Goal: Task Accomplishment & Management: Use online tool/utility

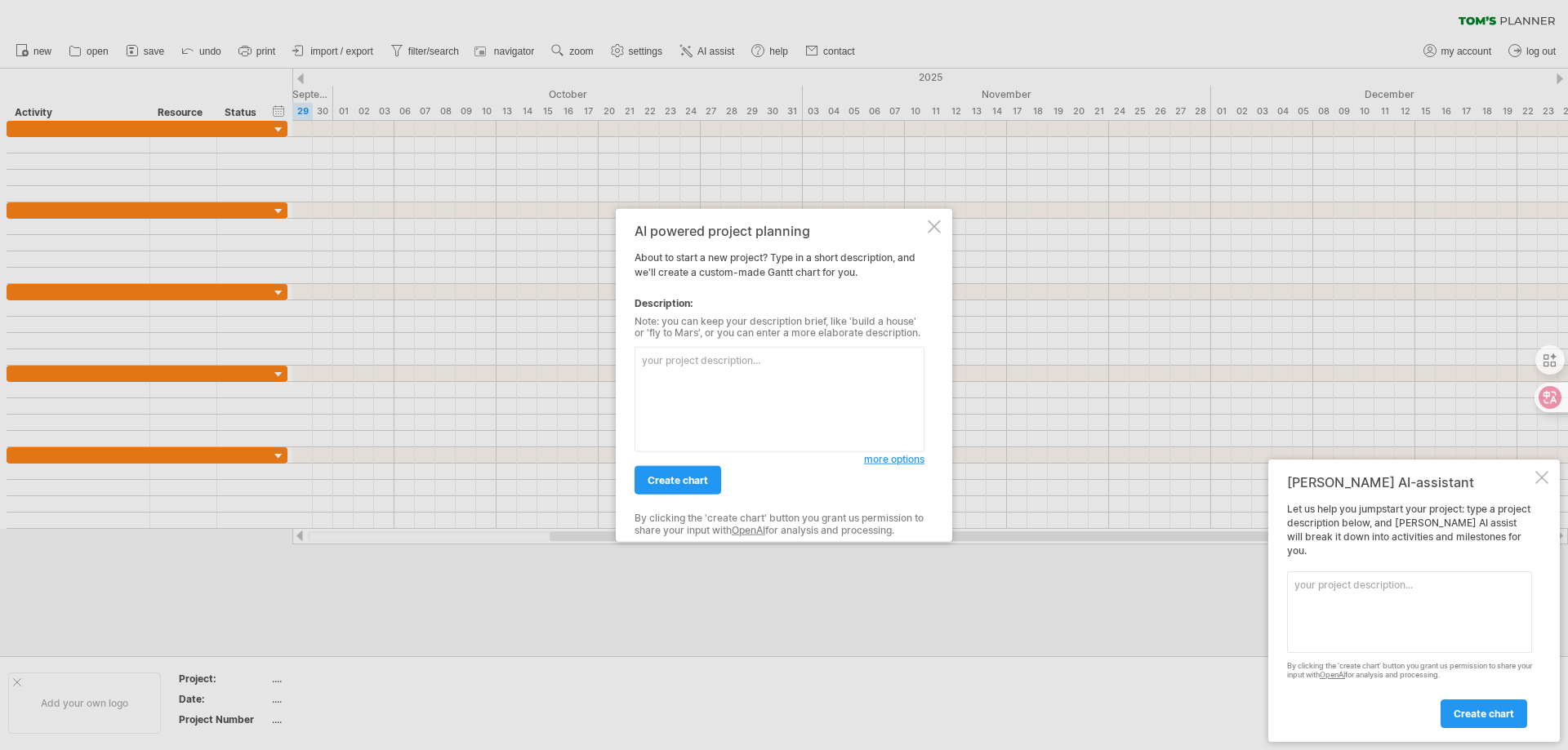
click at [725, 378] on textarea at bounding box center [779, 399] width 290 height 106
type textarea "0"
type textarea "銀髮族俱樂部活動專案管理，包含活動企畫、活動執行、活動結案。"
drag, startPoint x: 677, startPoint y: 389, endPoint x: 625, endPoint y: 364, distance: 57.7
click at [625, 364] on div "AI powered project planning About to start a new project? Type in a short descr…" at bounding box center [784, 375] width 336 height 333
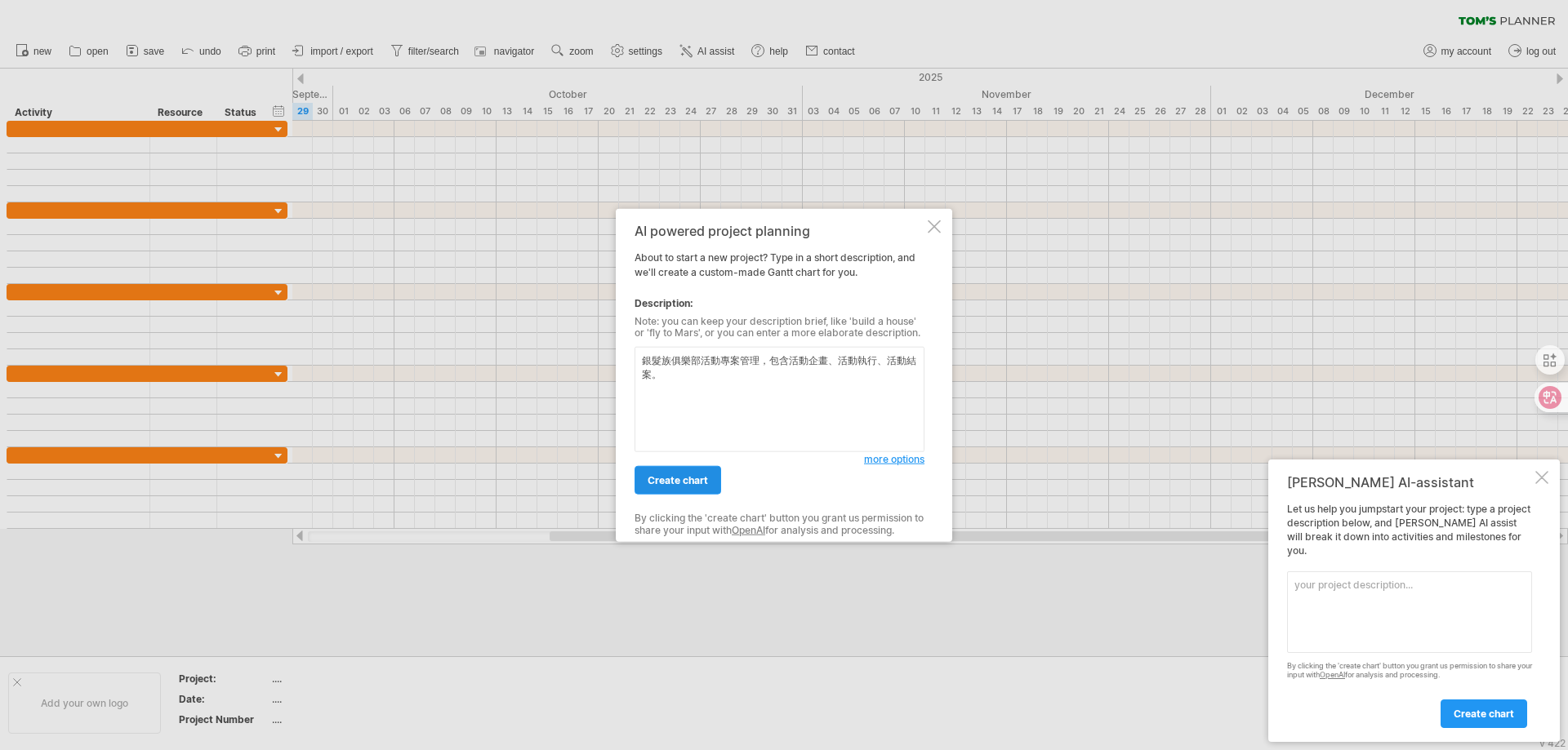
click at [701, 485] on span "create chart" at bounding box center [677, 480] width 61 height 12
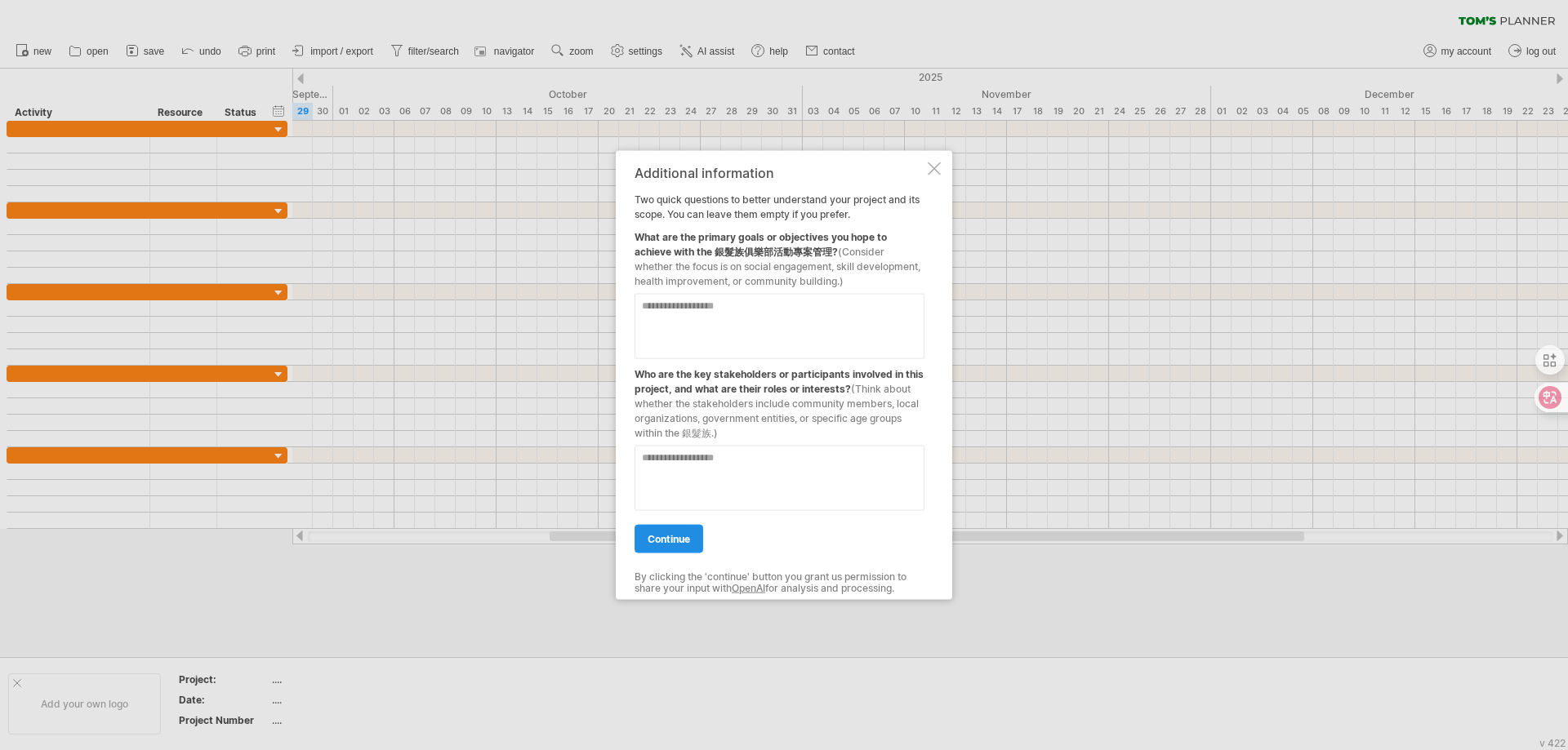
click at [689, 538] on span "continue" at bounding box center [668, 538] width 42 height 12
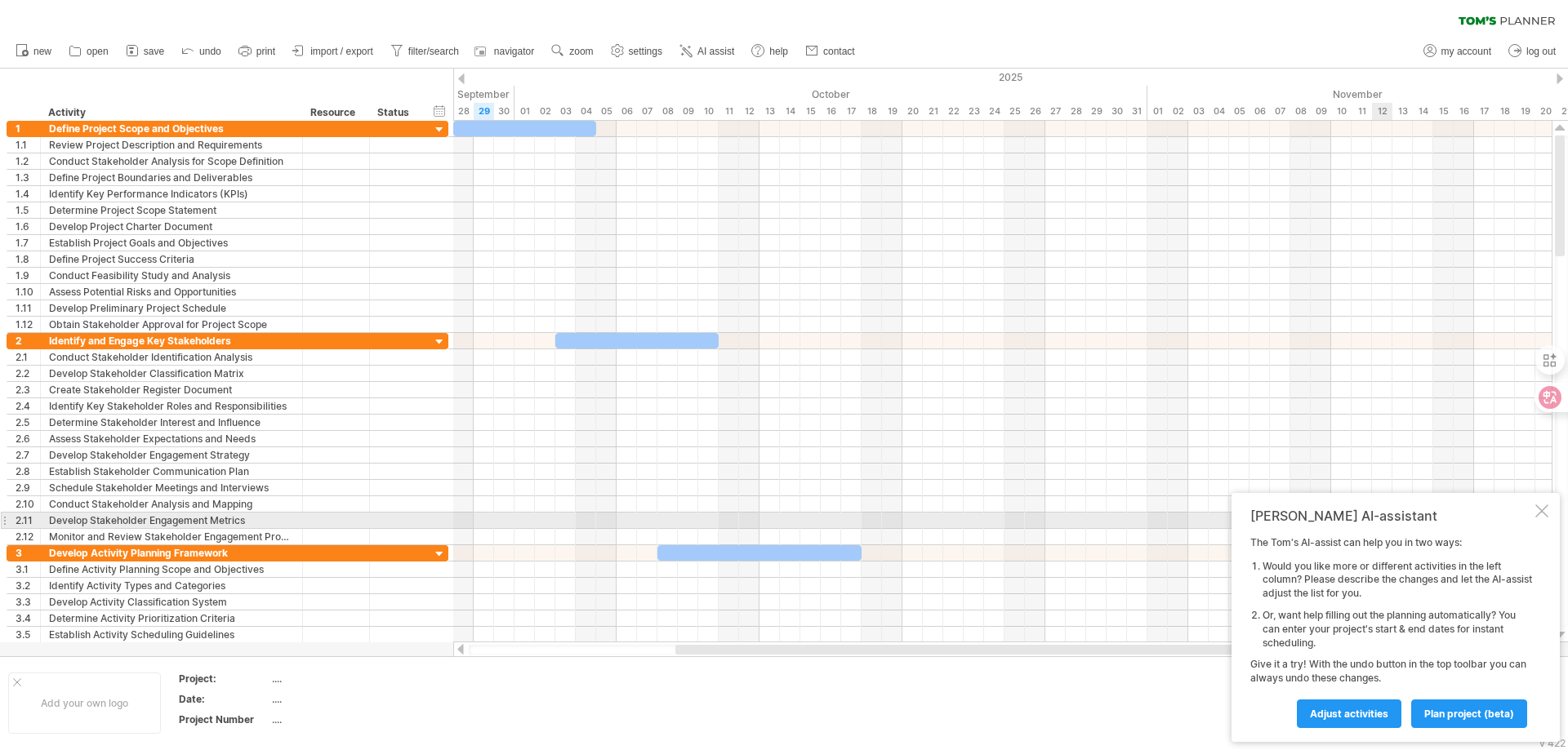
click at [1543, 511] on div at bounding box center [1542, 511] width 13 height 13
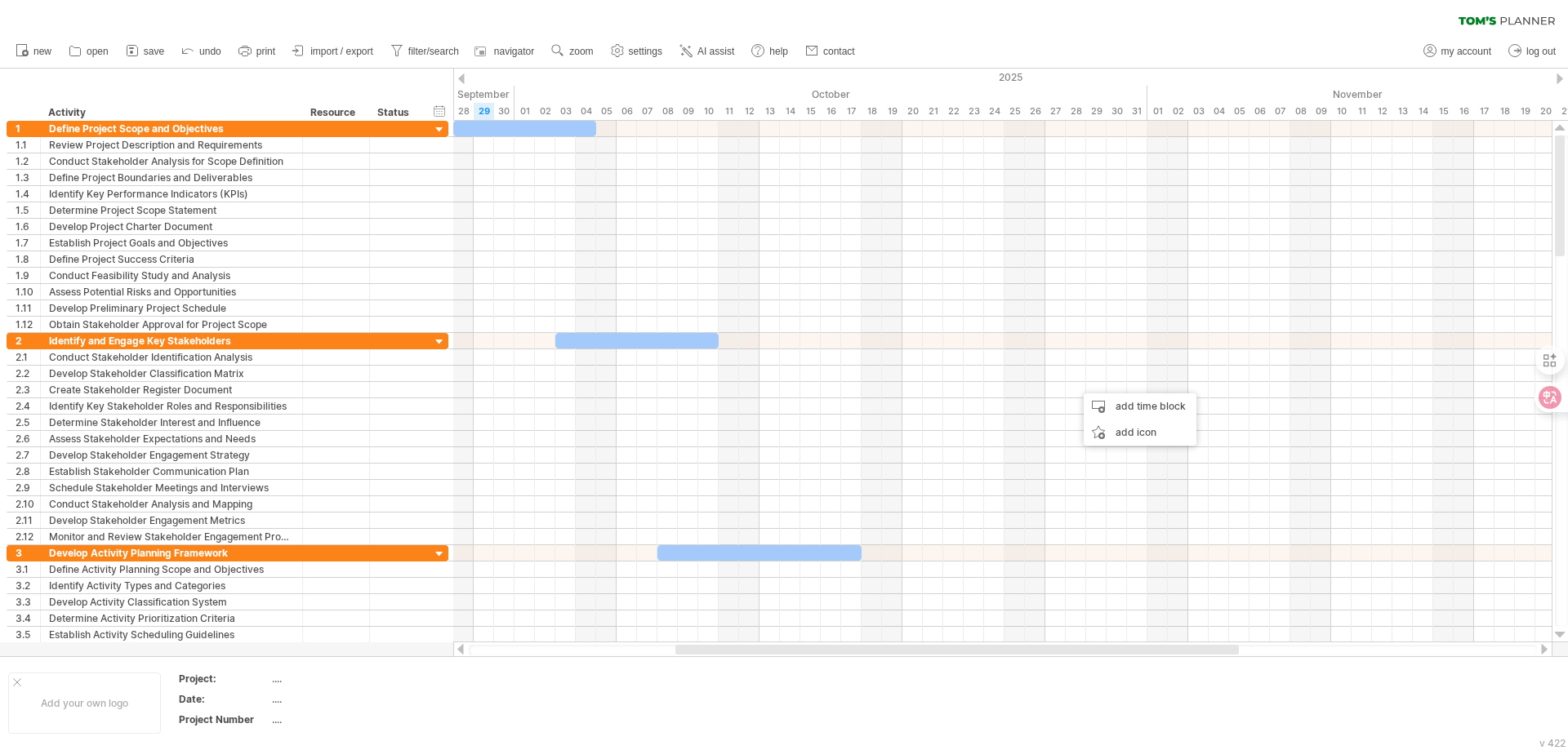
click at [923, 19] on div "clear filter reapply filter" at bounding box center [784, 17] width 1568 height 35
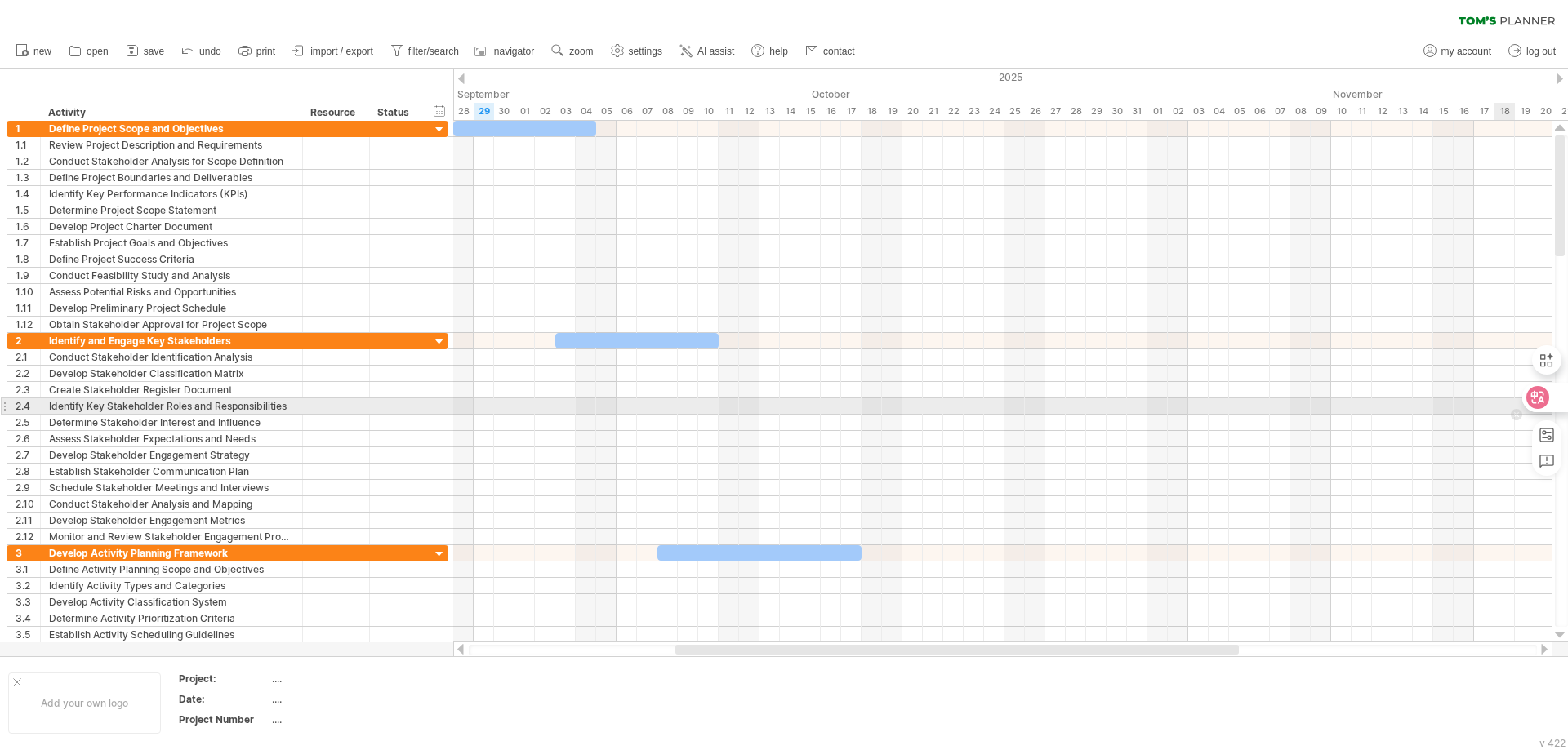
click at [1543, 403] on icon at bounding box center [1538, 398] width 14 height 13
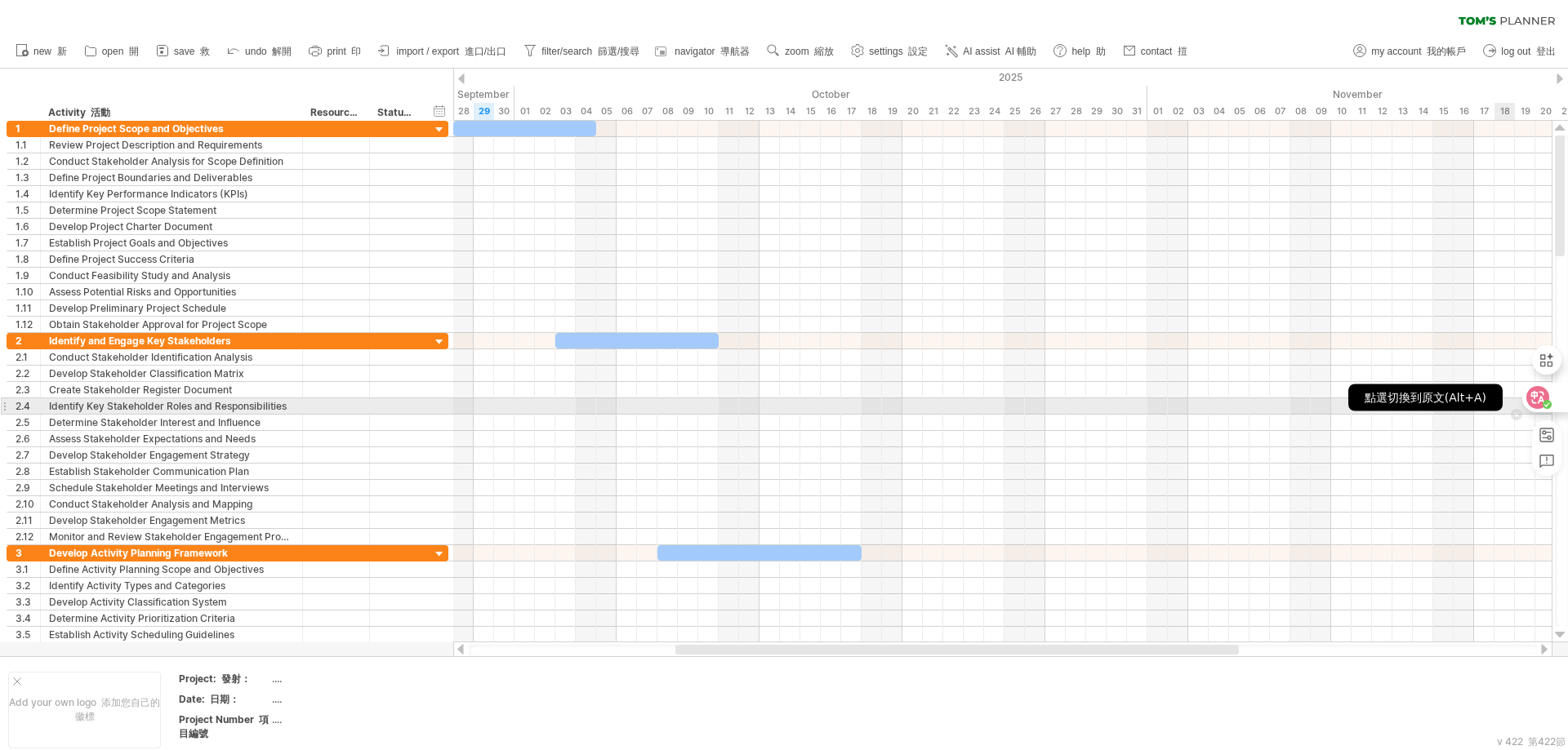
click at [1446, 398] on div "點選切換到原文(Alt+A)" at bounding box center [1425, 398] width 154 height 27
click at [1539, 399] on icon at bounding box center [1537, 397] width 16 height 16
click at [1388, 396] on div "點選翻譯為繁體中文-台灣(Alt+A)" at bounding box center [1401, 398] width 204 height 27
click at [1537, 398] on icon at bounding box center [1537, 397] width 16 height 16
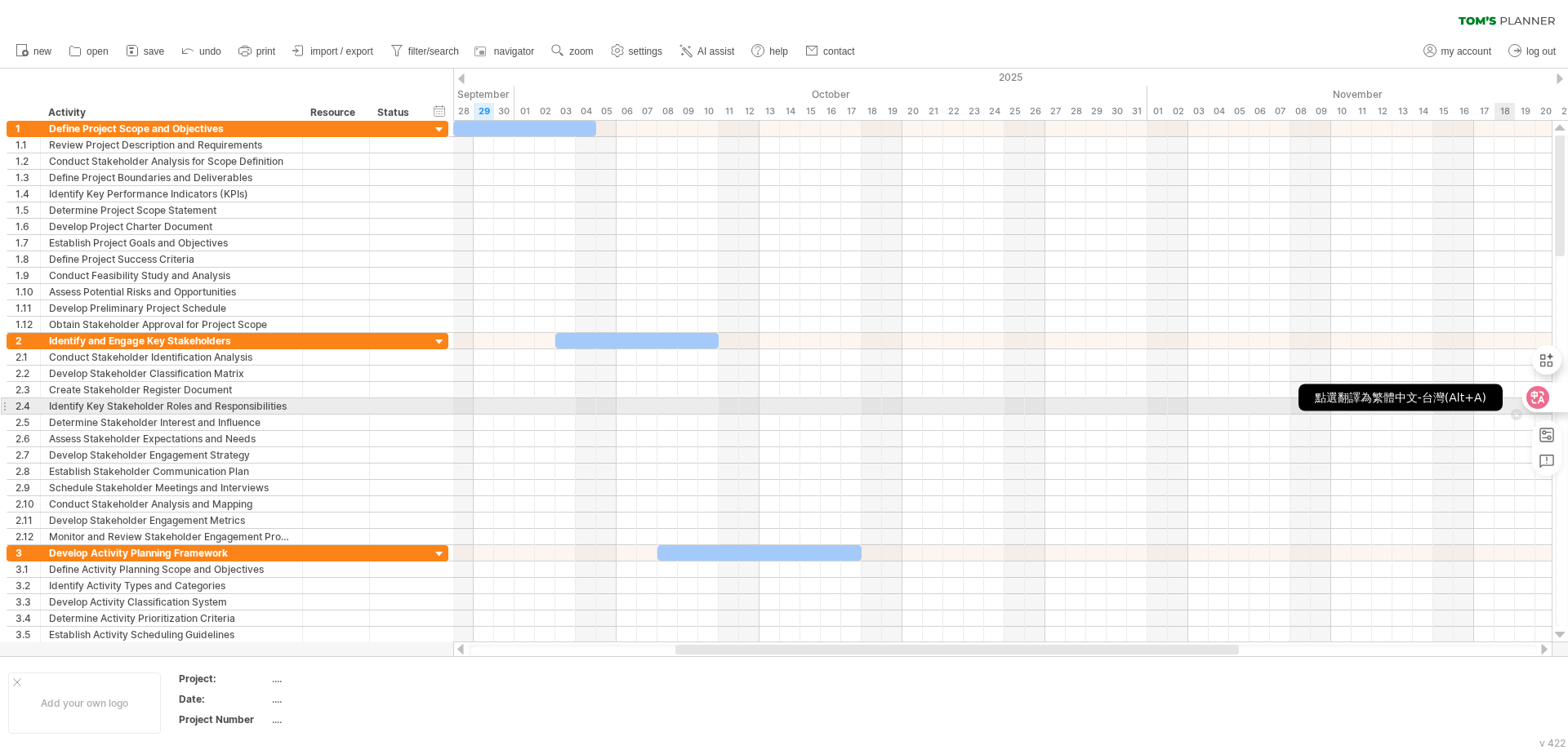
click at [1440, 388] on div "點選翻譯為繁體中文-台灣(Alt+A)" at bounding box center [1401, 398] width 204 height 27
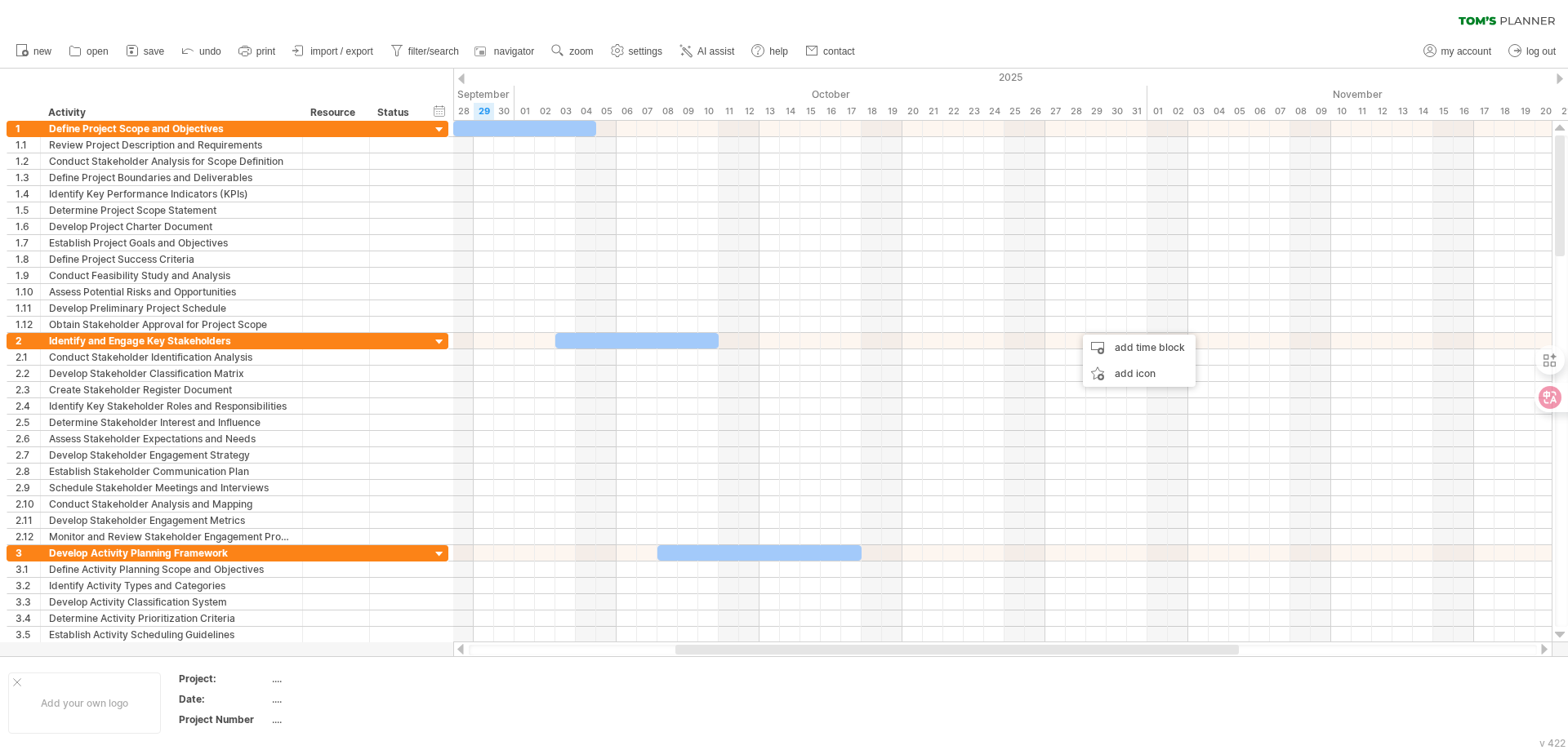
click at [990, 38] on div "new" at bounding box center [784, 51] width 1568 height 35
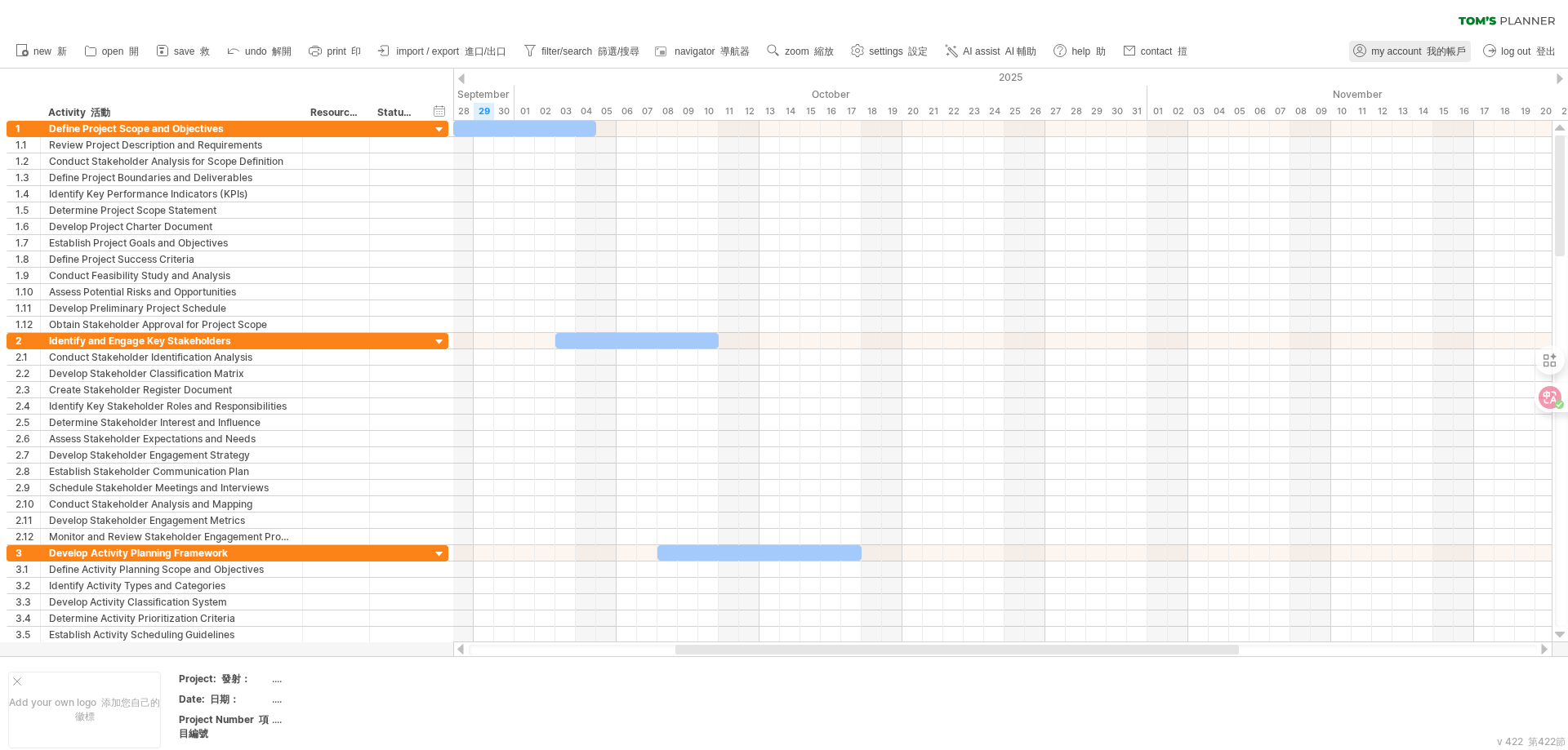
click at [1393, 51] on span "my account 我的帳戶" at bounding box center [1418, 51] width 94 height 11
type input "**********"
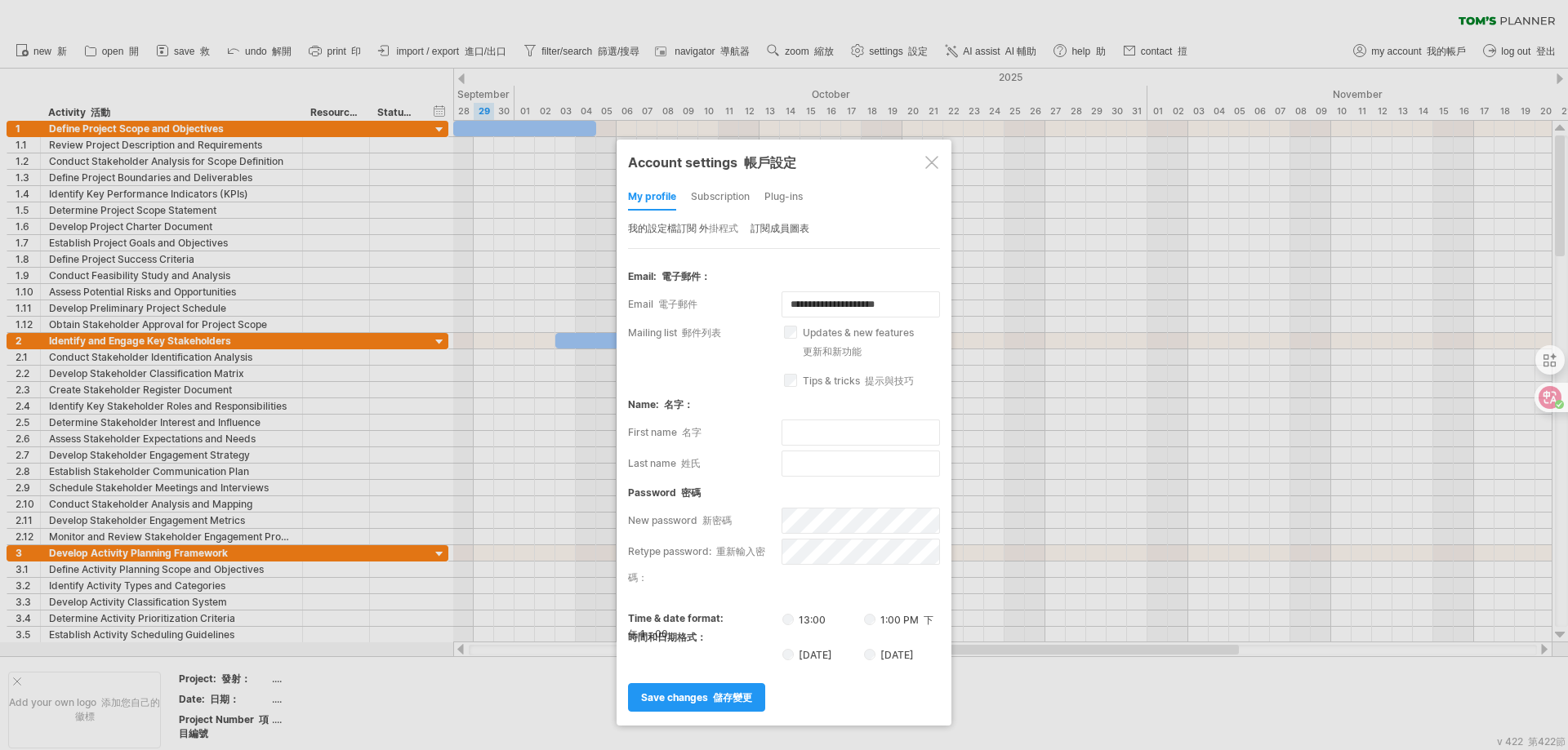
click at [780, 194] on div "Plug-ins" at bounding box center [783, 198] width 38 height 26
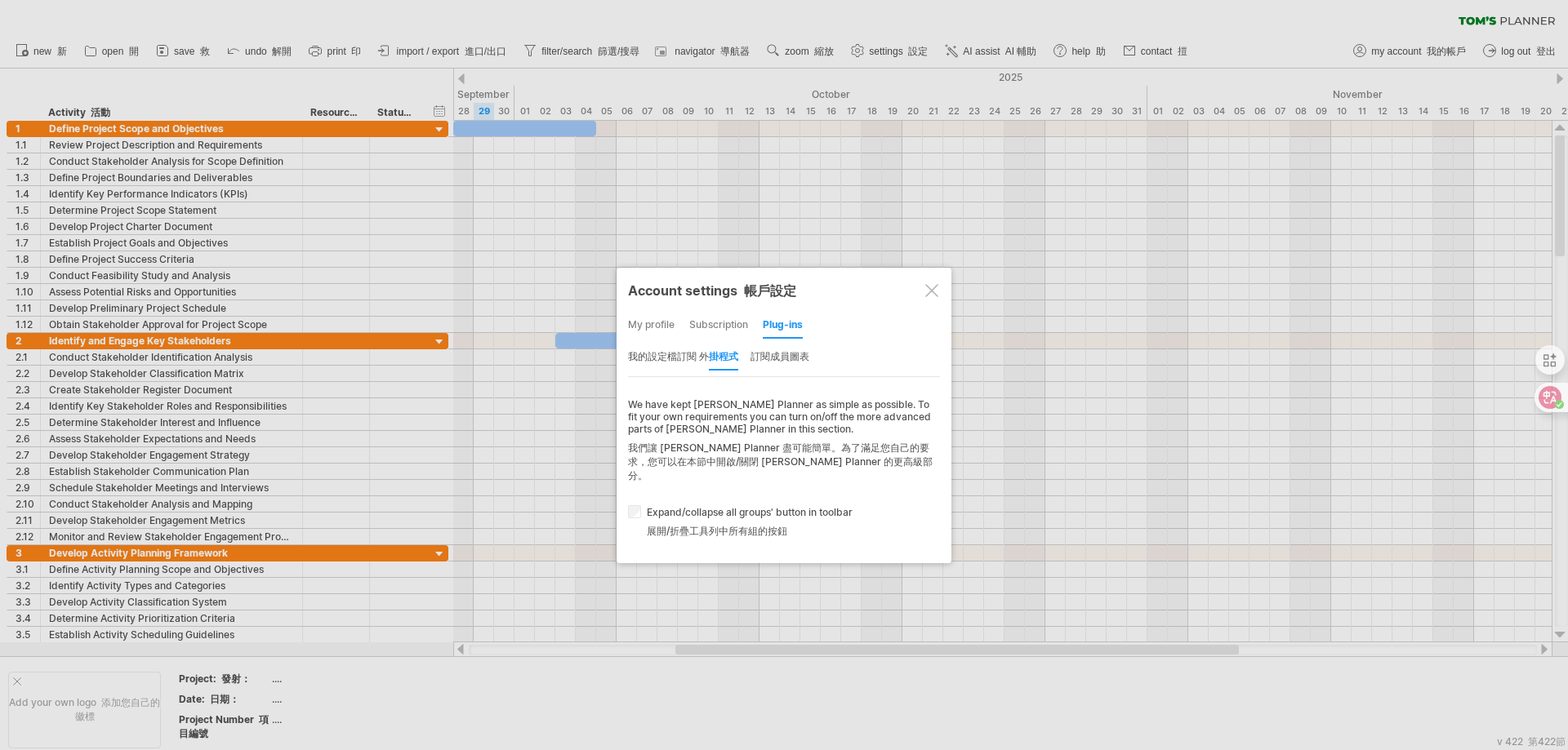
click at [933, 288] on div at bounding box center [932, 290] width 13 height 13
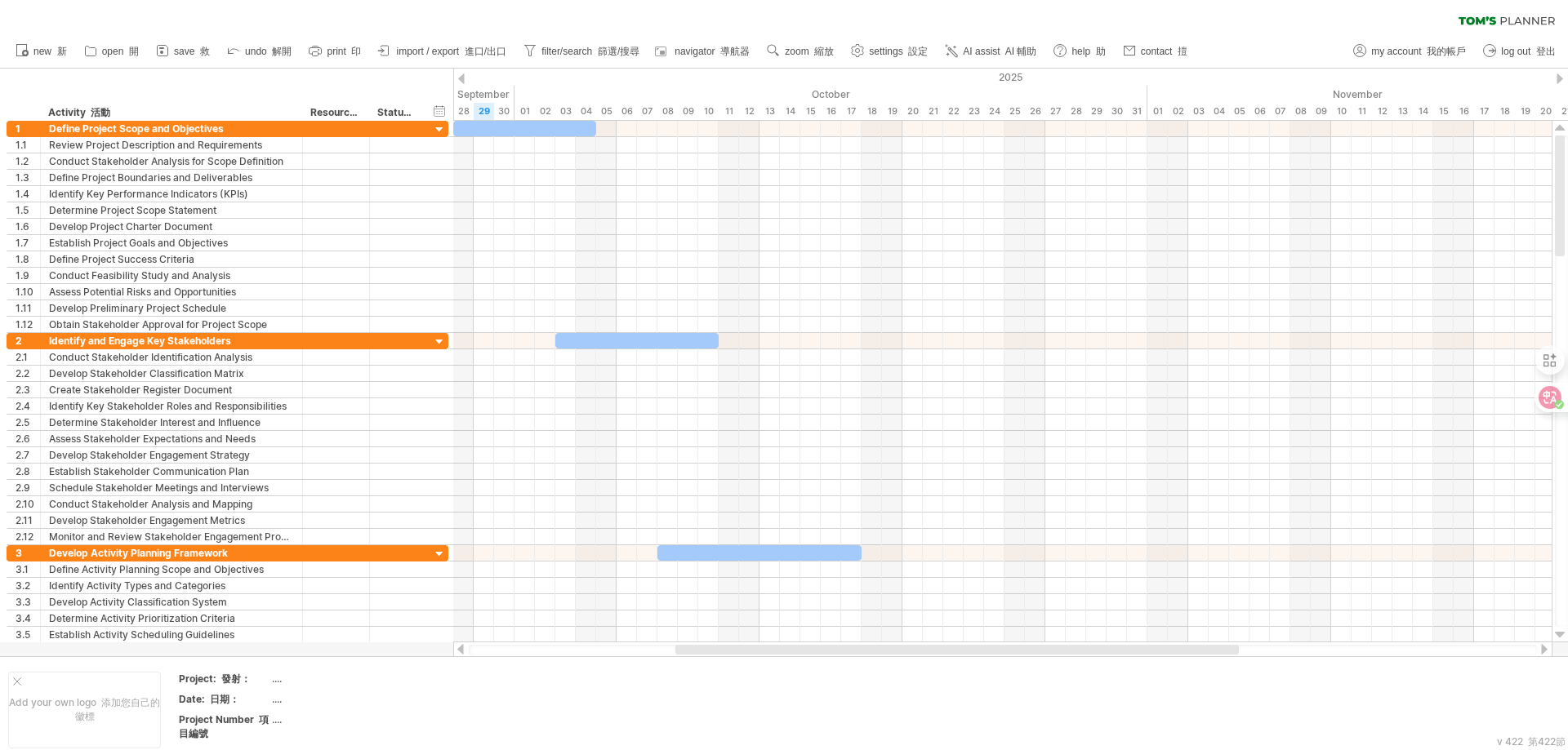
click at [1495, 16] on icon at bounding box center [1506, 21] width 96 height 9
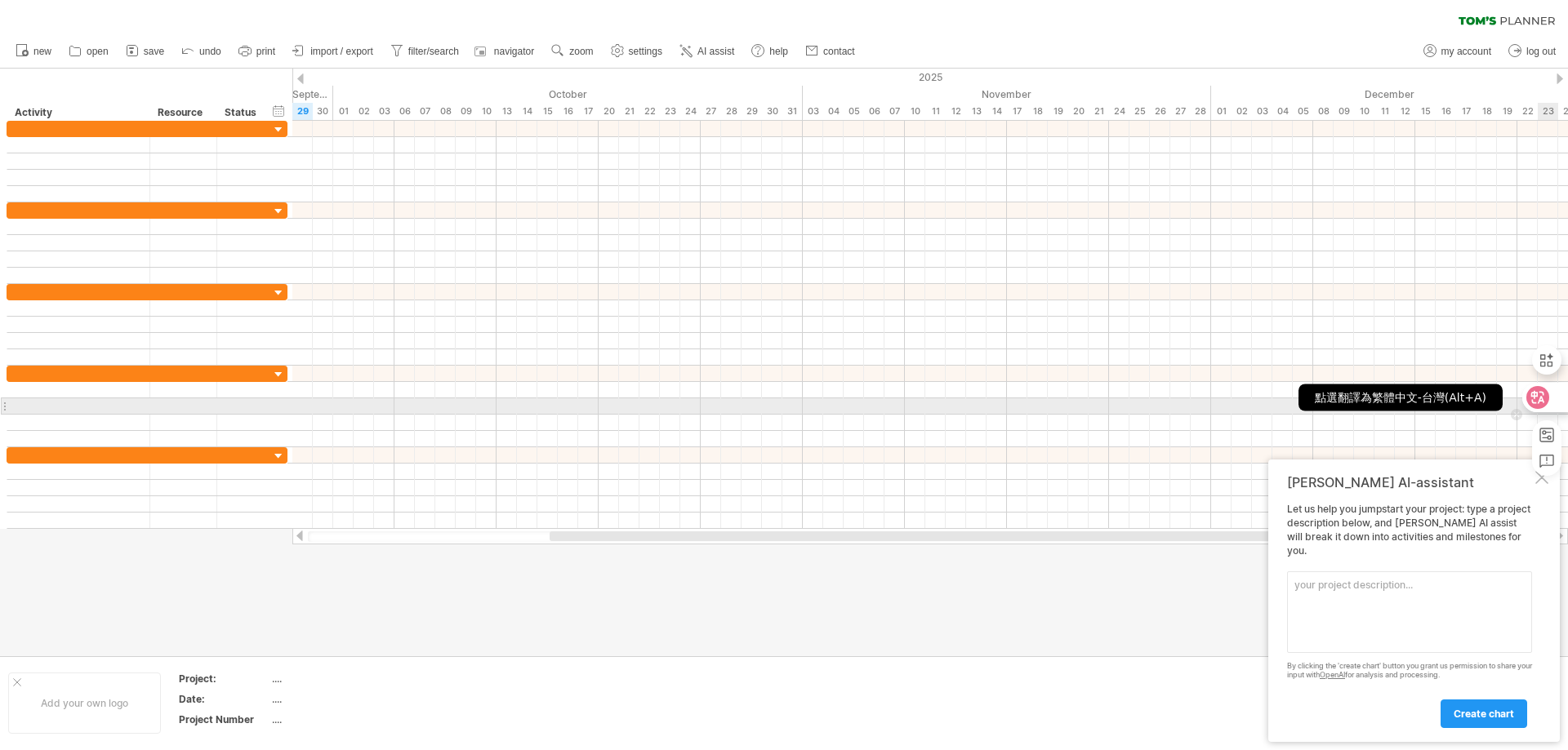
click at [1538, 393] on icon at bounding box center [1538, 398] width 14 height 13
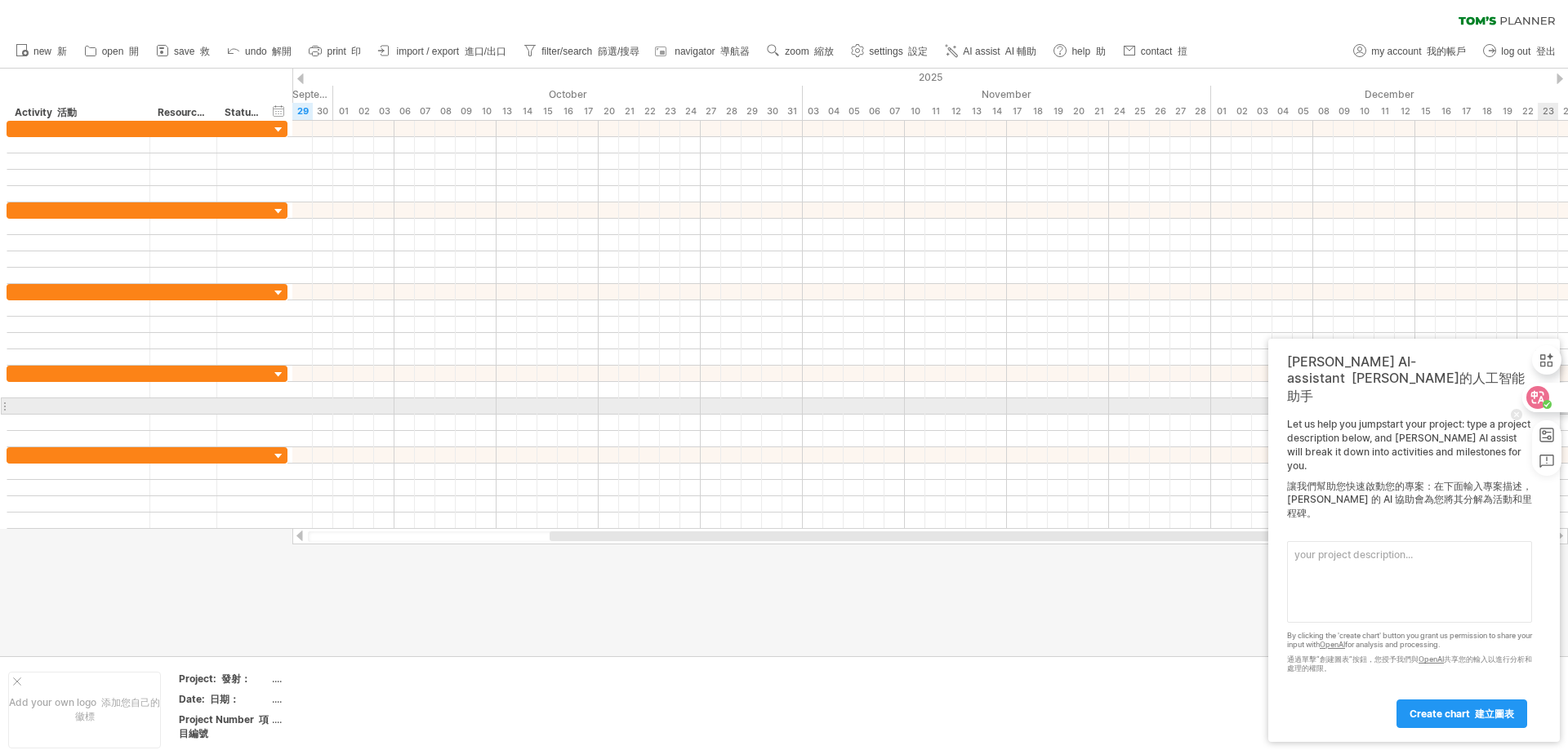
click at [1539, 416] on div at bounding box center [1539, 406] width 57 height 139
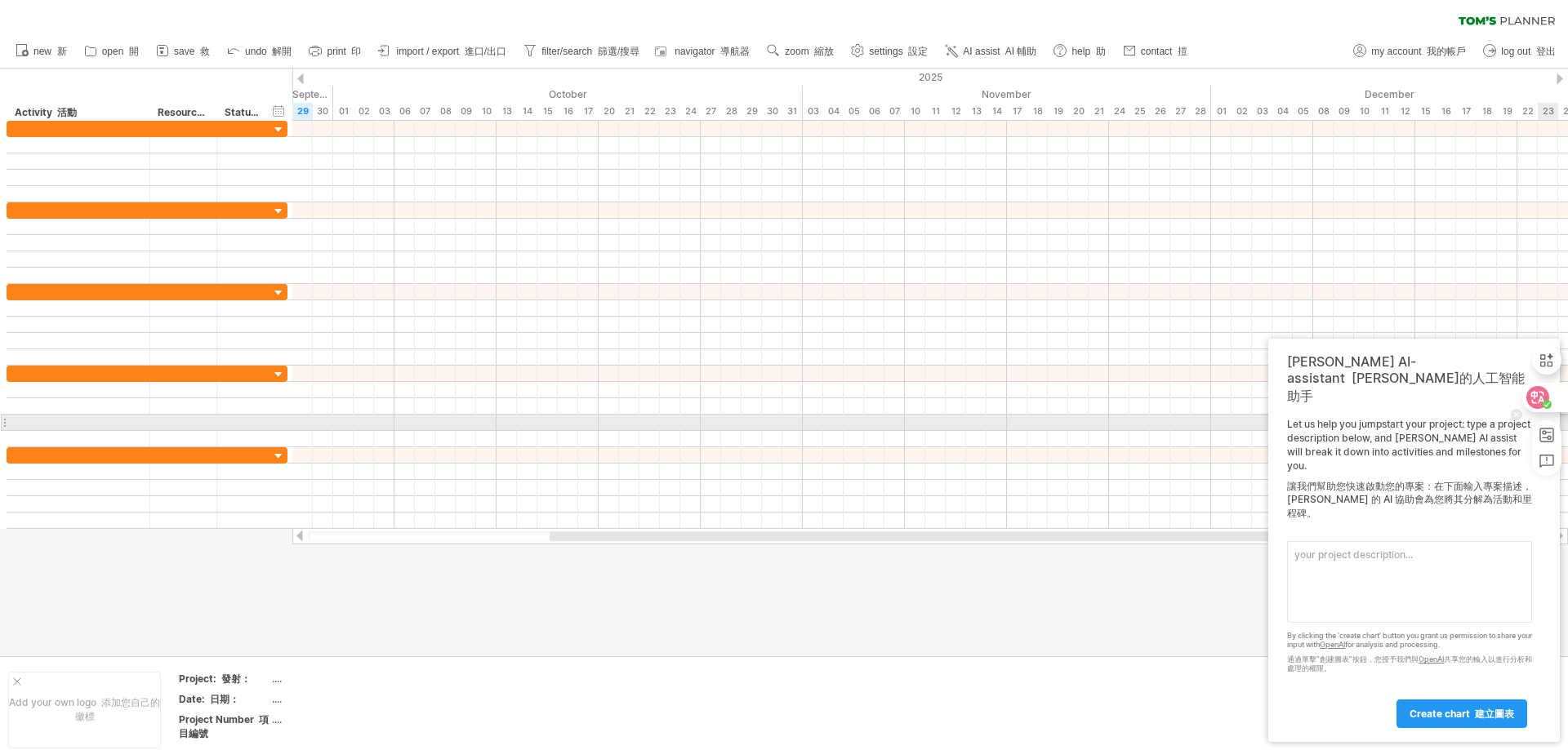
click at [1539, 417] on div at bounding box center [1539, 406] width 57 height 139
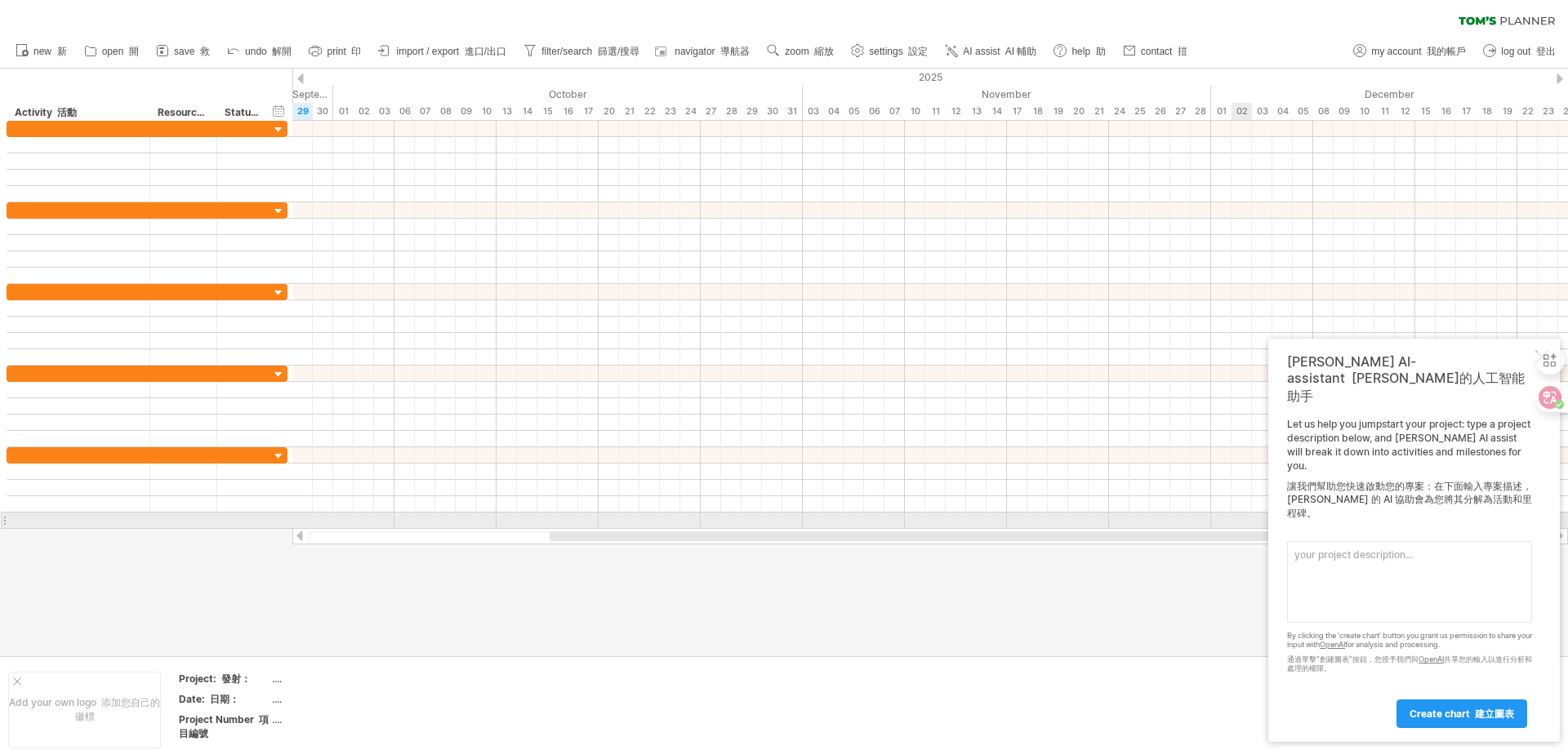
click at [1099, 476] on div at bounding box center [930, 471] width 1276 height 16
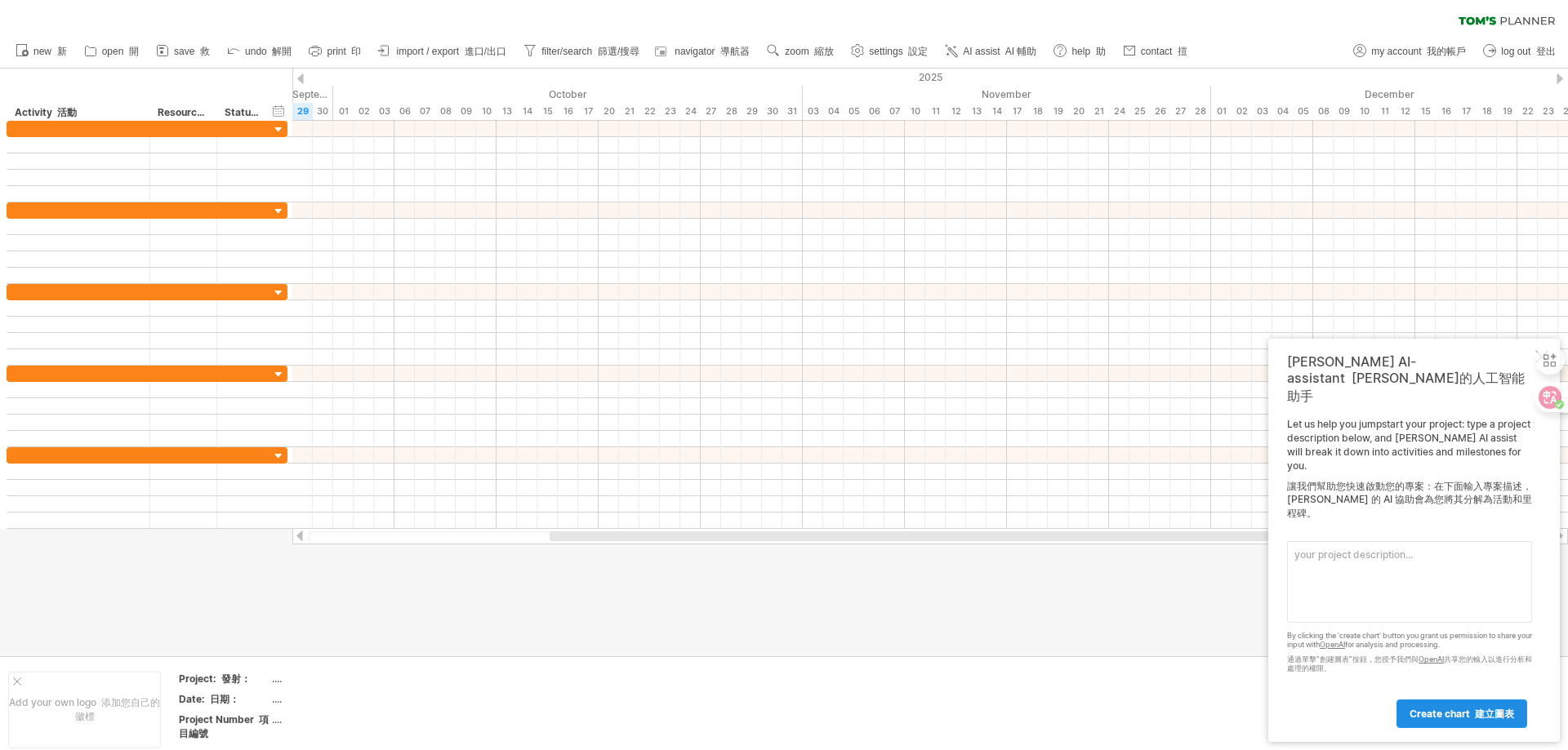
click at [1441, 713] on span "create chart 建立圖表" at bounding box center [1461, 714] width 105 height 12
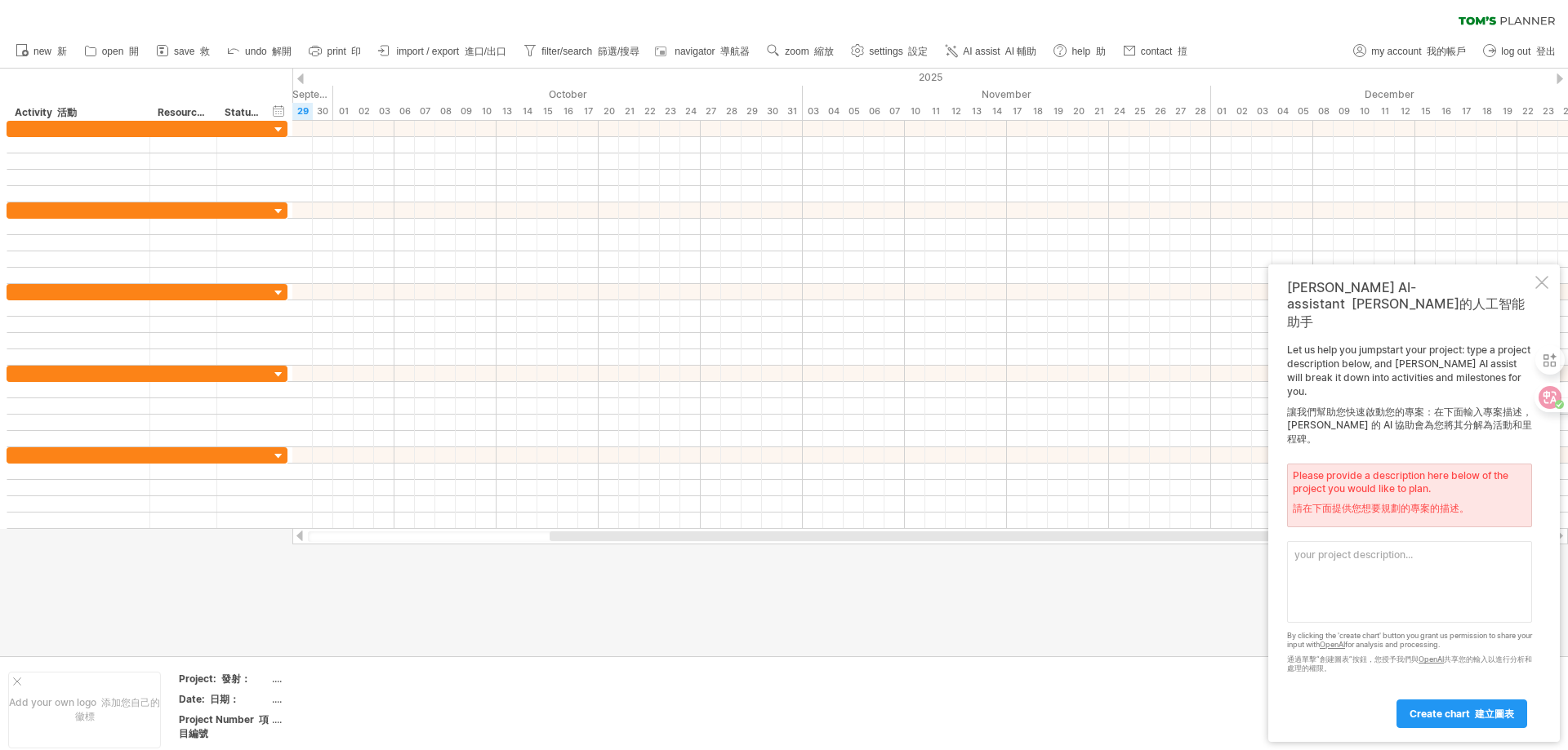
click at [1342, 571] on textarea at bounding box center [1409, 581] width 245 height 81
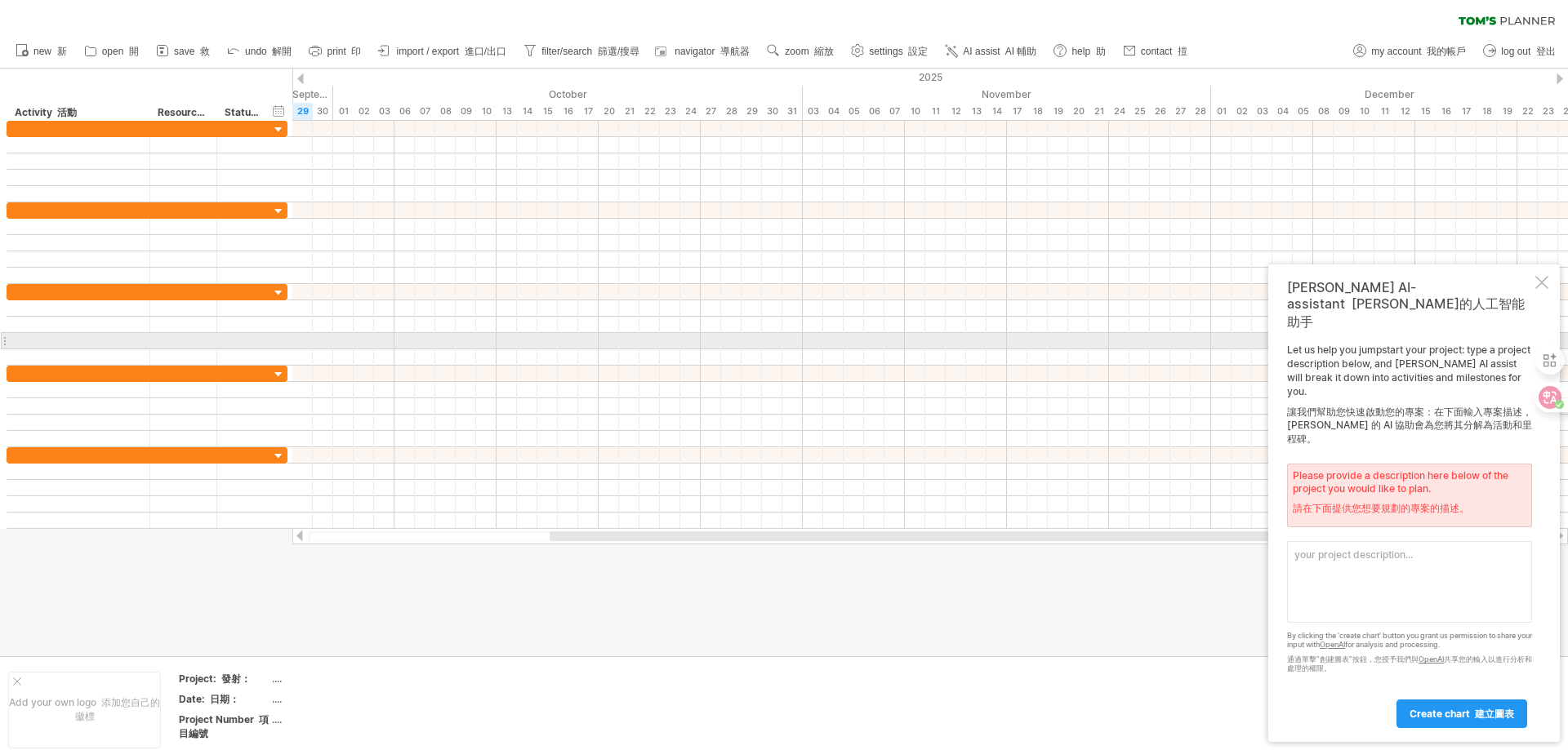
click at [1539, 334] on div "[PERSON_NAME] AI-assistant [PERSON_NAME]的人工智能助手 Let us help you jumpstart your …" at bounding box center [1414, 502] width 292 height 477
click at [1546, 337] on div "切換側邊欄" at bounding box center [1547, 360] width 29 height 46
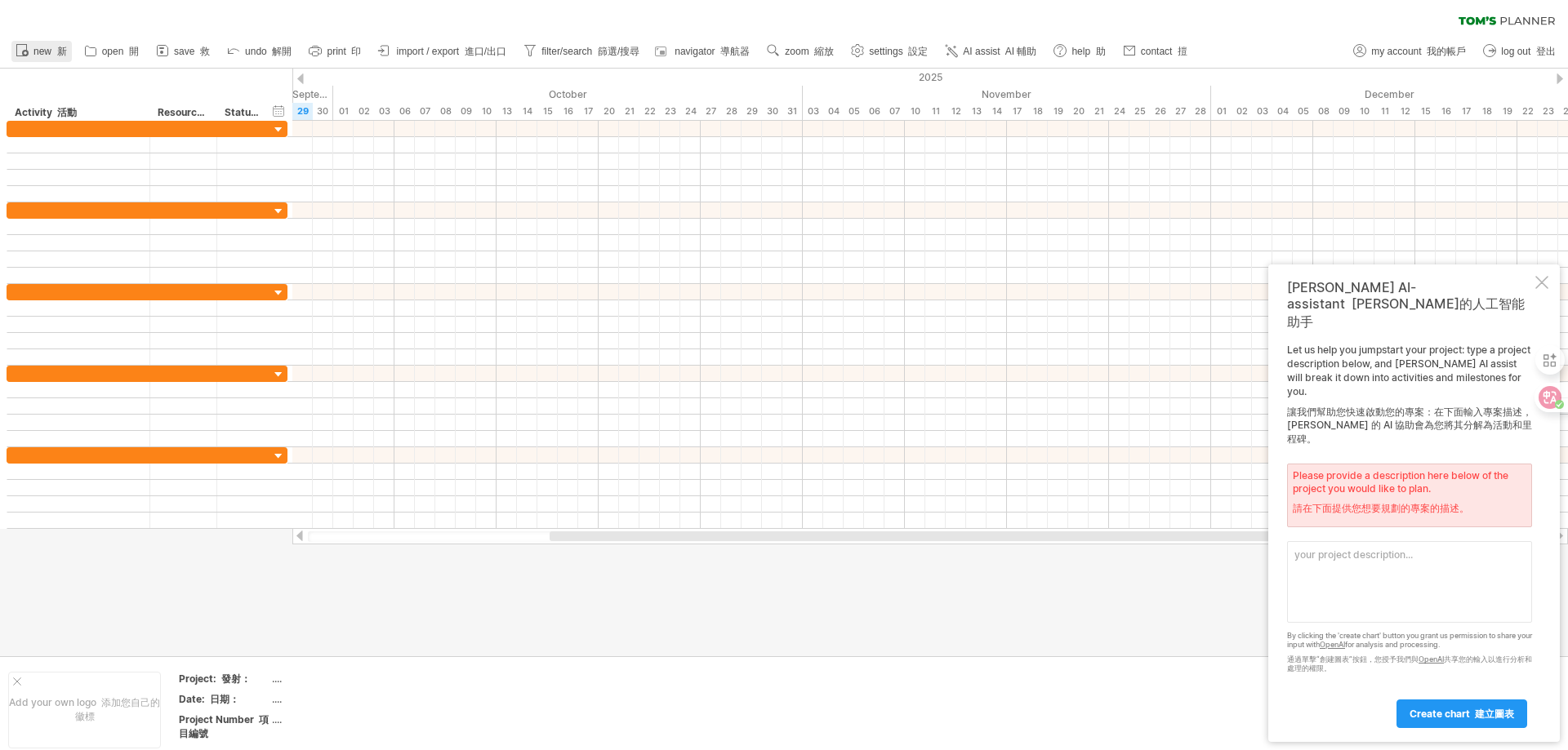
click at [55, 50] on font at bounding box center [54, 51] width 6 height 11
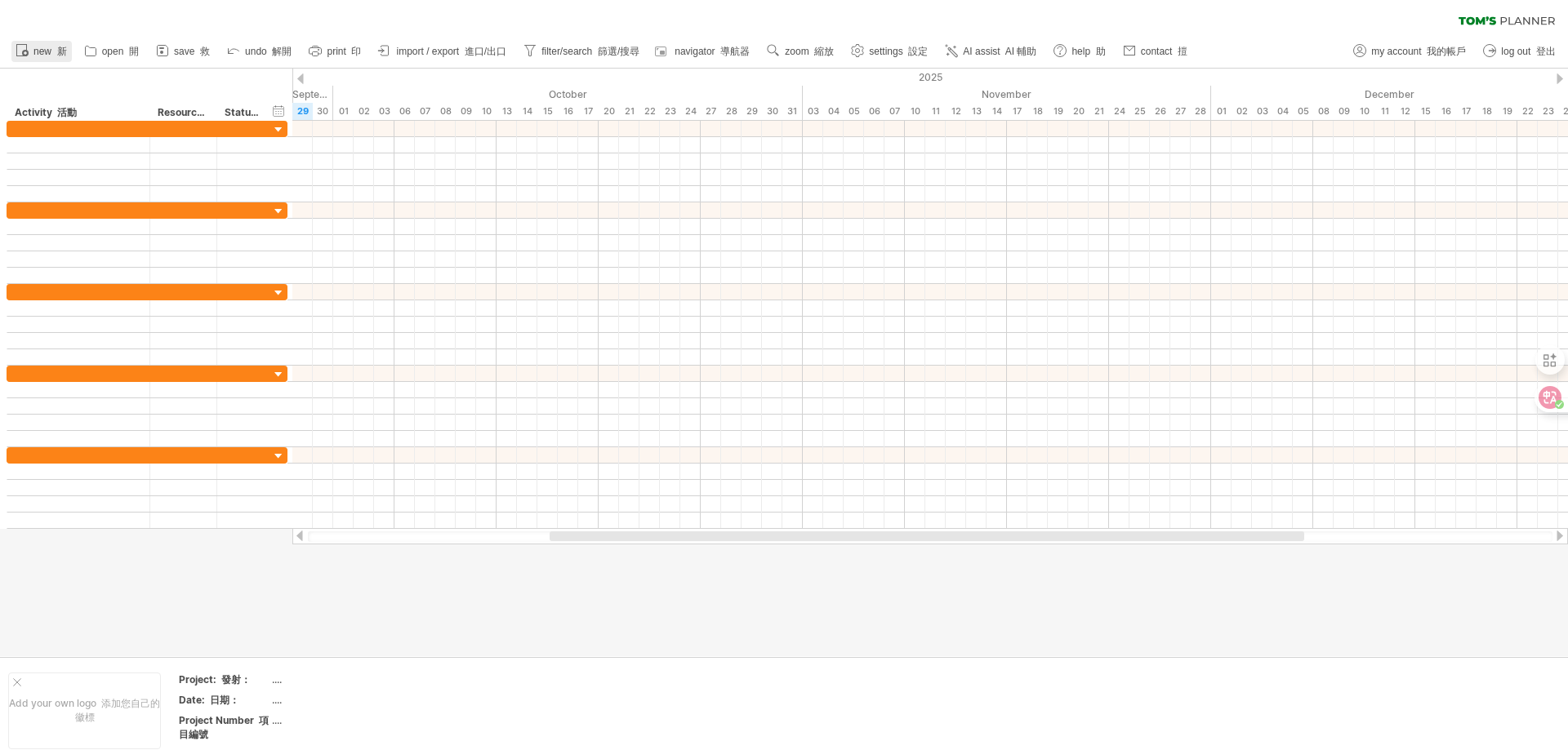
click at [44, 49] on span "new 新" at bounding box center [50, 51] width 34 height 11
click at [55, 51] on font at bounding box center [54, 51] width 6 height 11
click at [1531, 50] on font at bounding box center [1533, 51] width 6 height 11
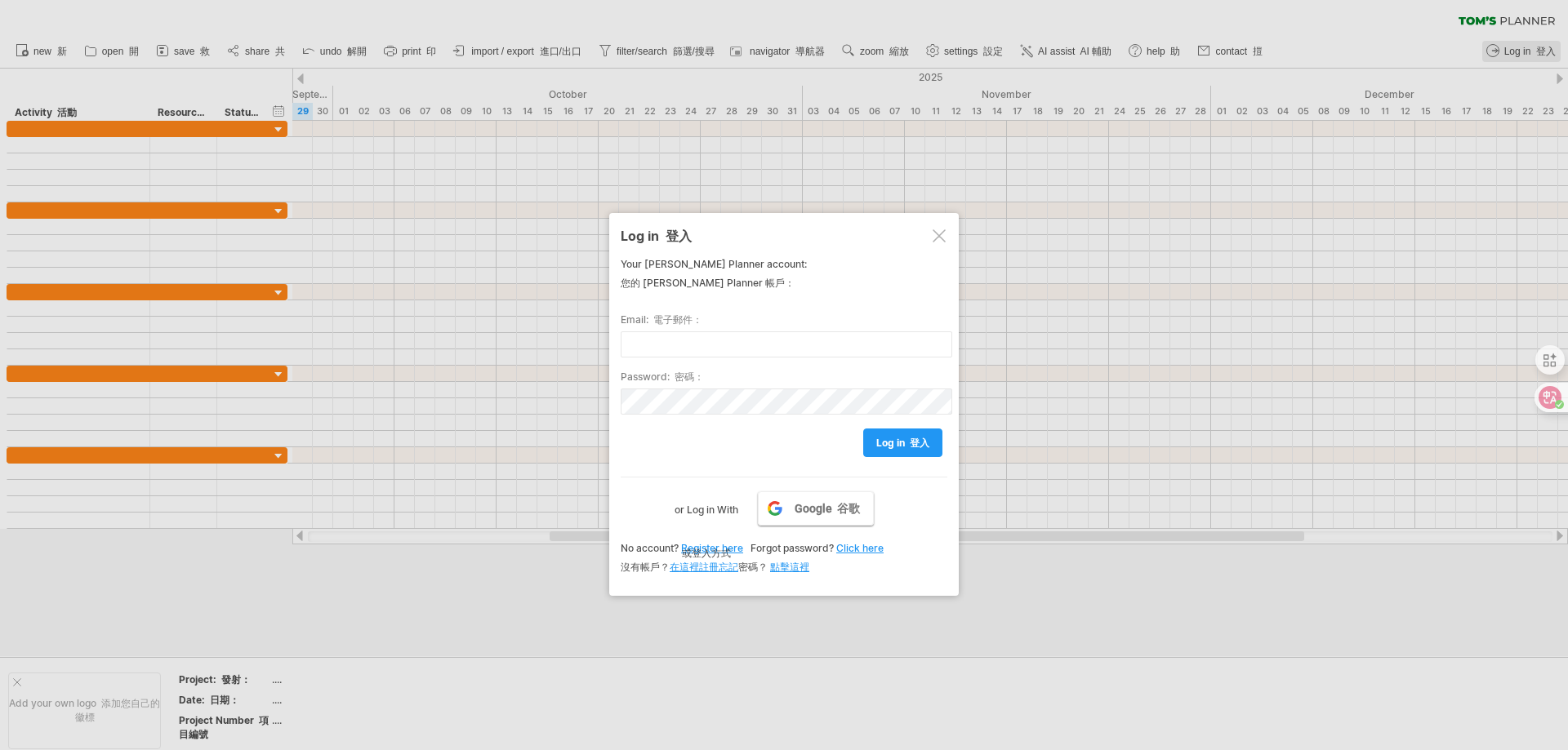
click at [798, 512] on span "Google 谷歌" at bounding box center [827, 508] width 65 height 13
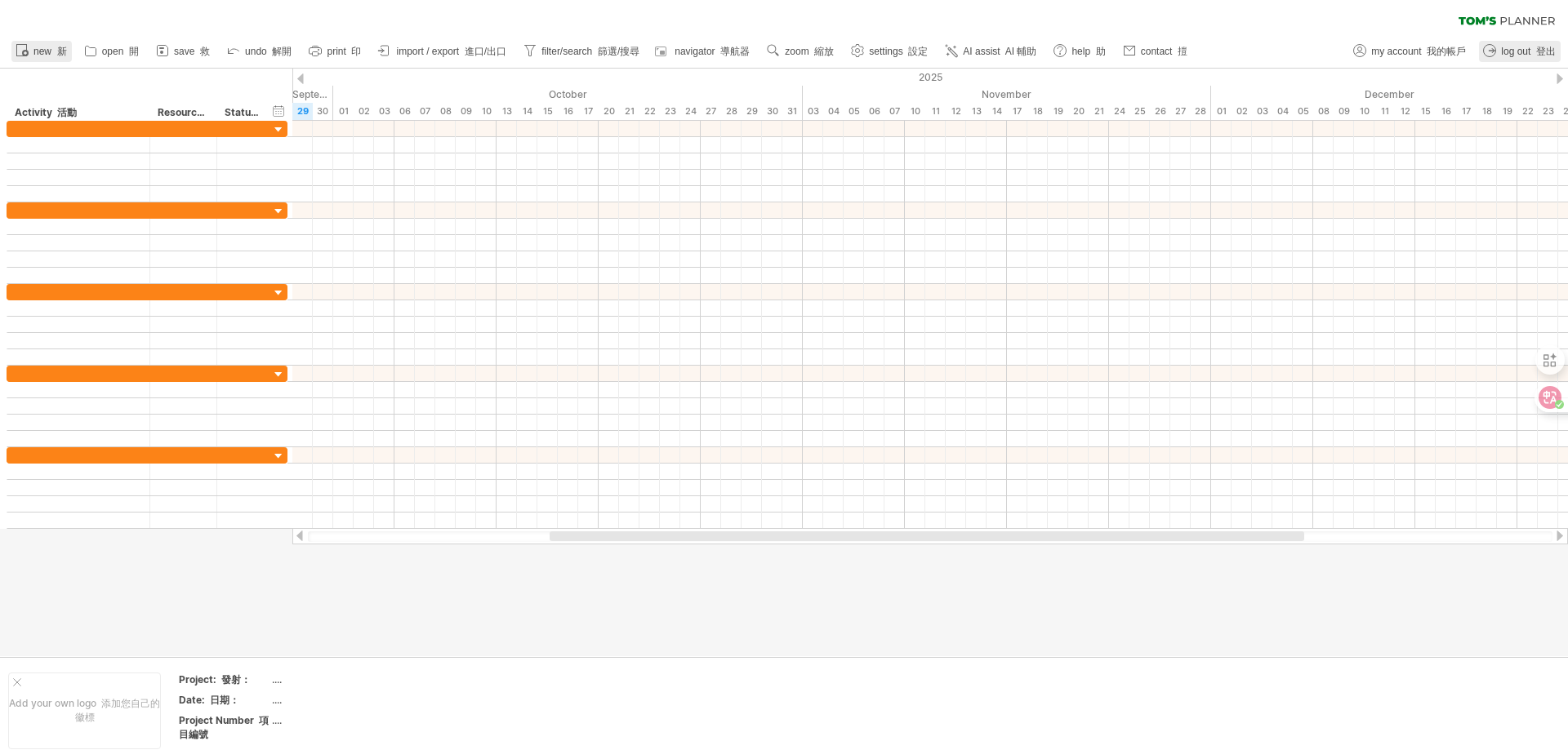
click at [57, 51] on font "新" at bounding box center [62, 51] width 9 height 11
click at [292, 684] on div "...." at bounding box center [340, 679] width 137 height 14
click at [9, 678] on div "Add your own logo 添加您自己的徽標" at bounding box center [84, 711] width 152 height 77
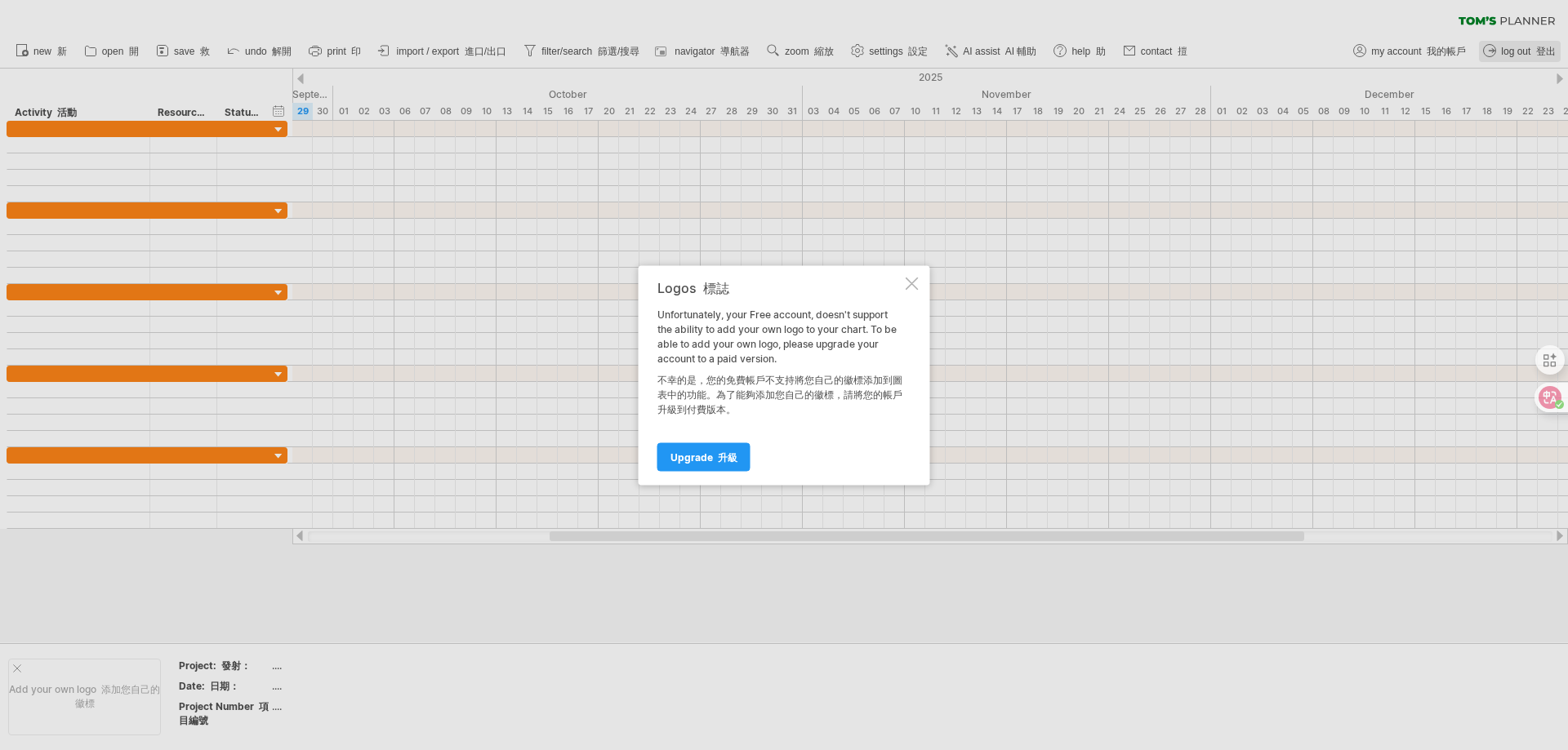
click at [918, 281] on div at bounding box center [912, 283] width 13 height 13
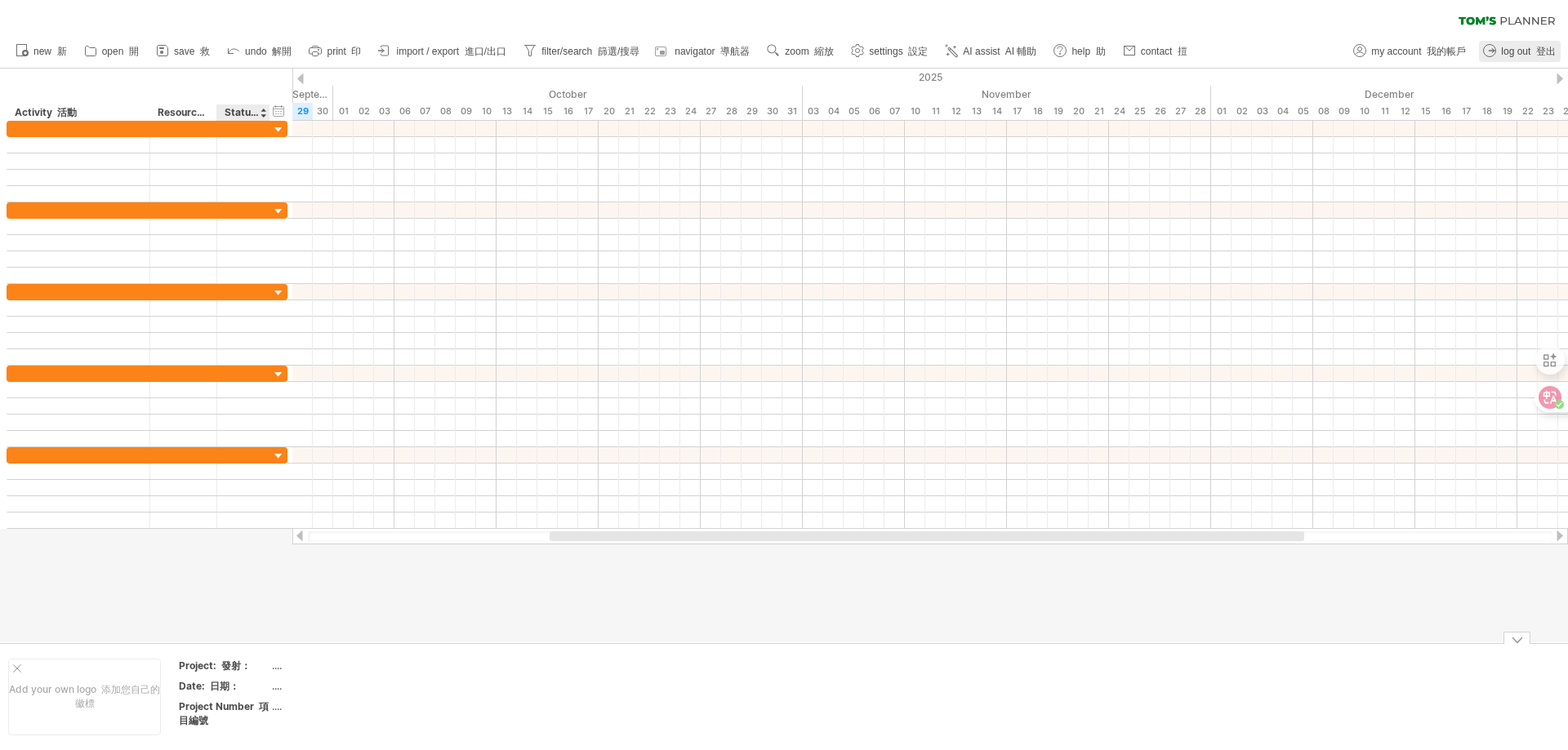
click at [262, 661] on div "Project: 發射：" at bounding box center [223, 665] width 90 height 14
type input "**********"
click at [467, 684] on td at bounding box center [485, 697] width 129 height 77
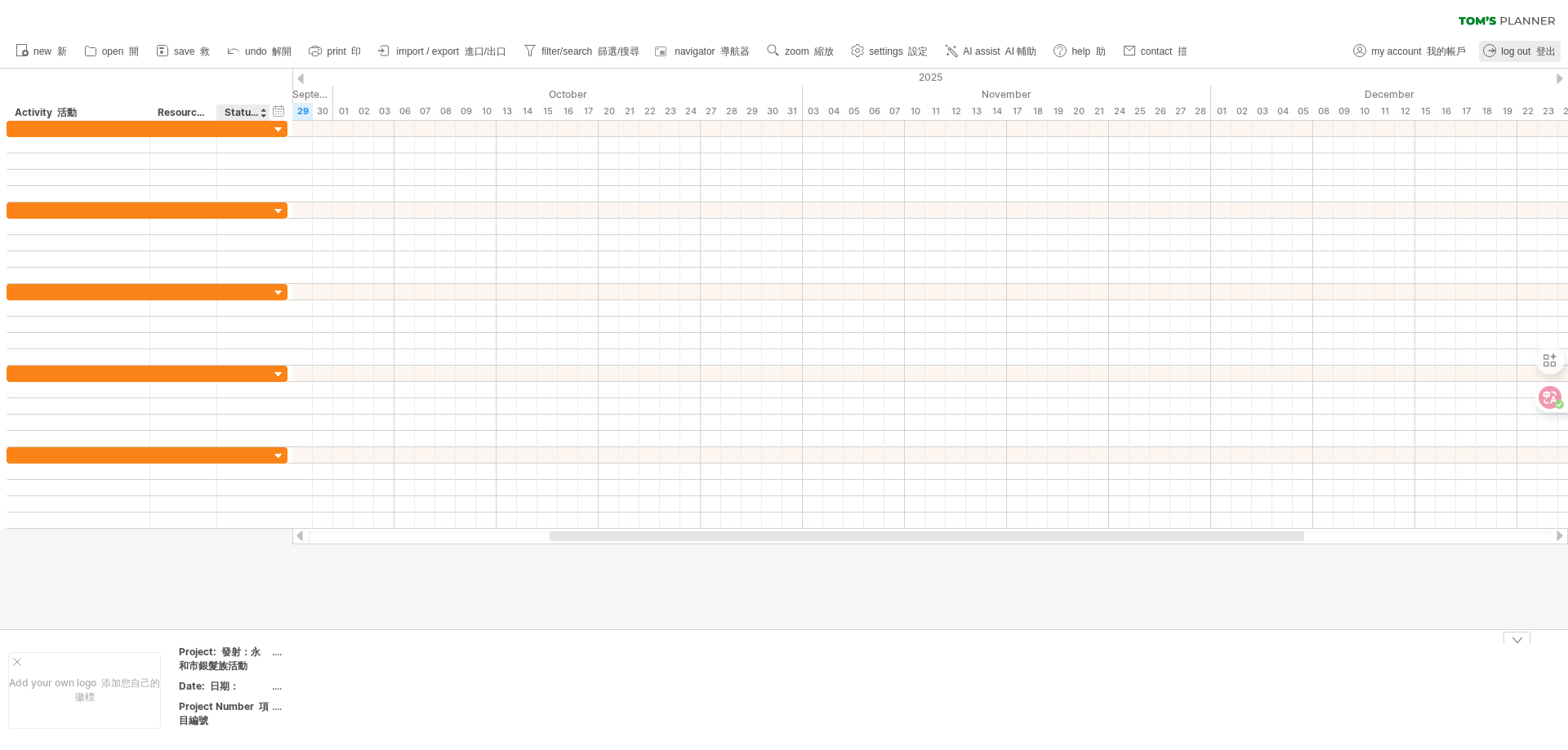
click at [231, 684] on font "日期：" at bounding box center [224, 686] width 29 height 12
click at [222, 686] on font "日期：" at bounding box center [224, 686] width 29 height 12
click at [274, 687] on div "...." at bounding box center [340, 686] width 137 height 14
click at [219, 684] on font "日期：" at bounding box center [224, 686] width 29 height 12
click at [218, 690] on font "日期：" at bounding box center [224, 686] width 29 height 12
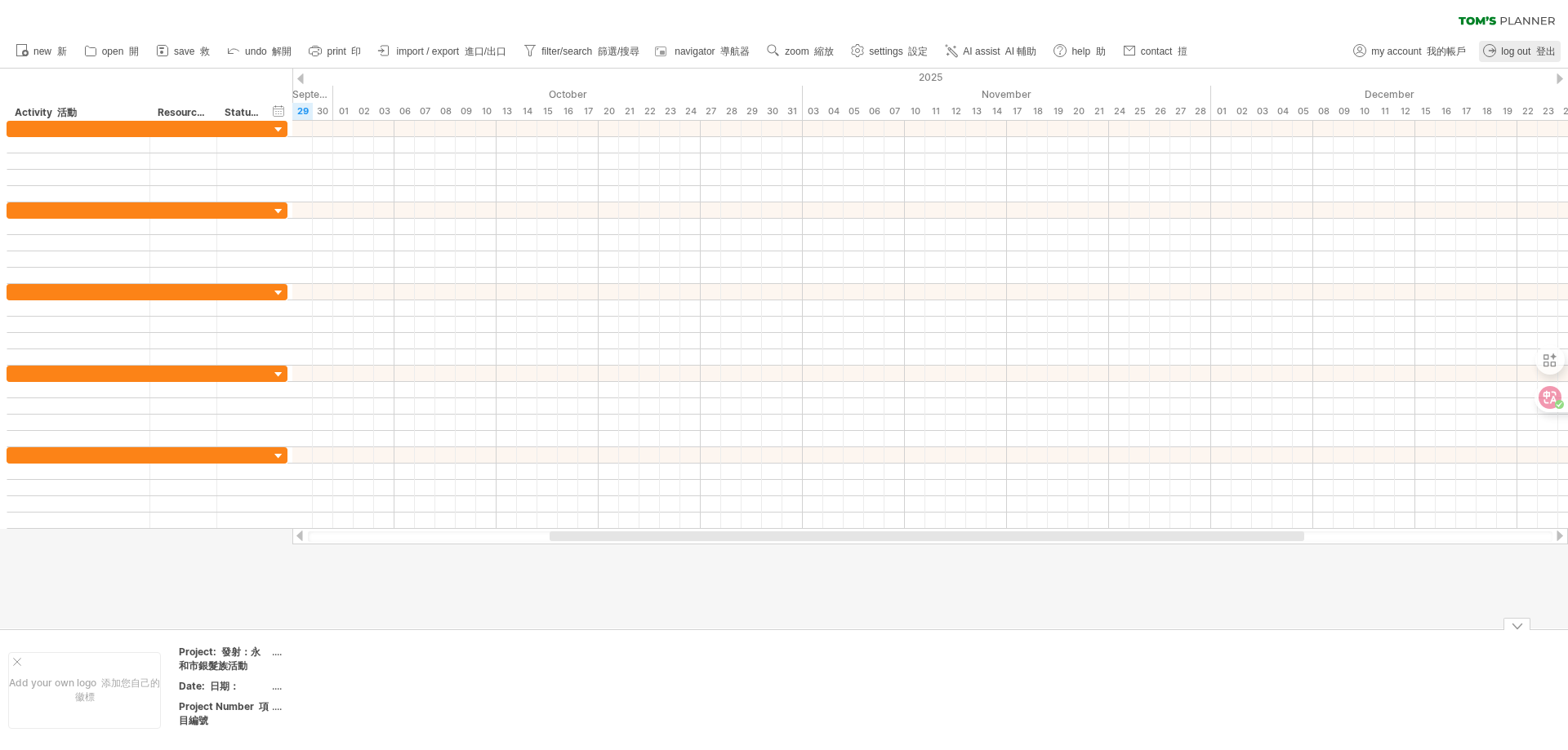
click at [284, 690] on div "...." at bounding box center [340, 686] width 137 height 14
click at [282, 685] on input "text" at bounding box center [337, 686] width 131 height 14
type input "*********"
click at [467, 703] on td at bounding box center [485, 689] width 129 height 91
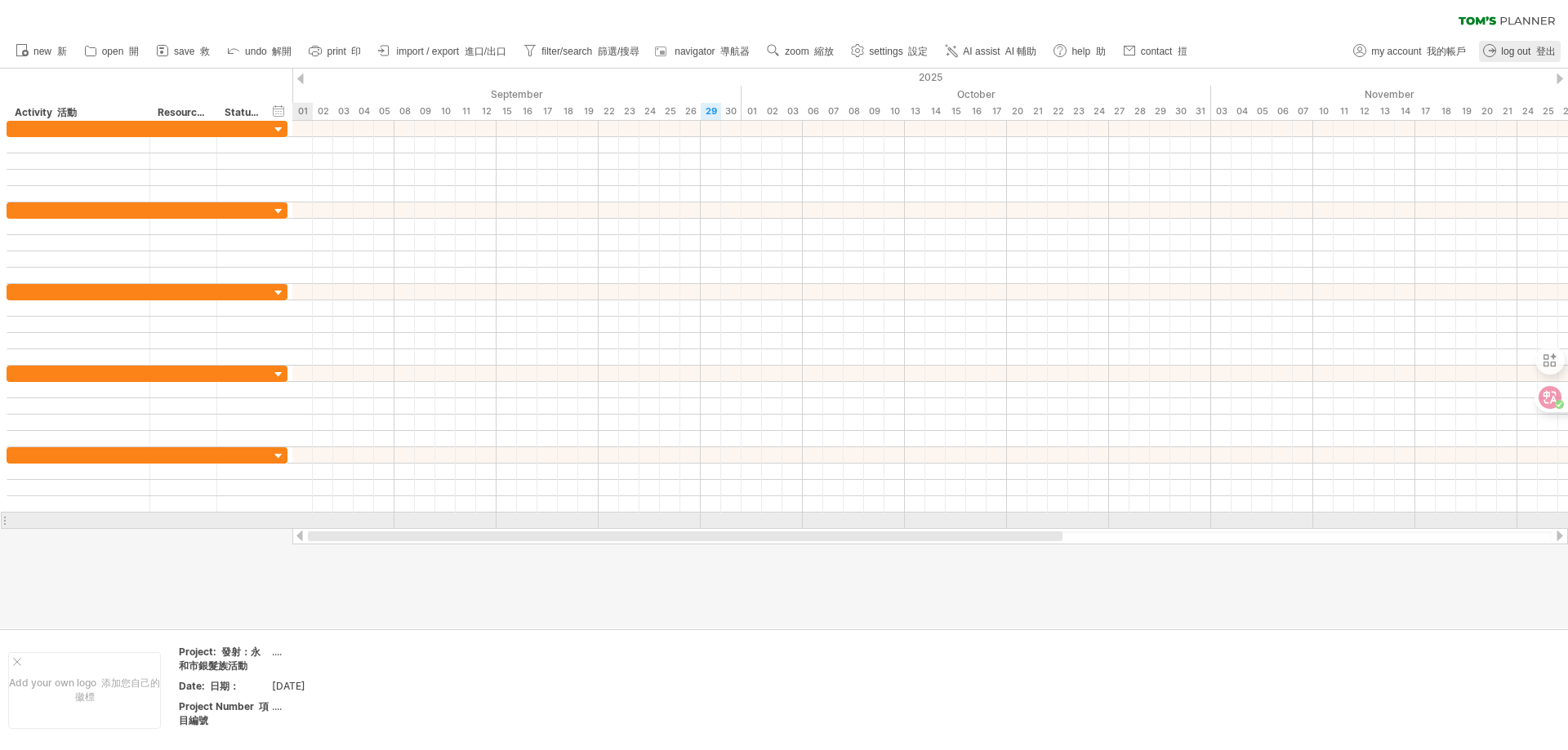
drag, startPoint x: 594, startPoint y: 534, endPoint x: 296, endPoint y: 528, distance: 298.1
click at [296, 528] on div at bounding box center [930, 535] width 1276 height 16
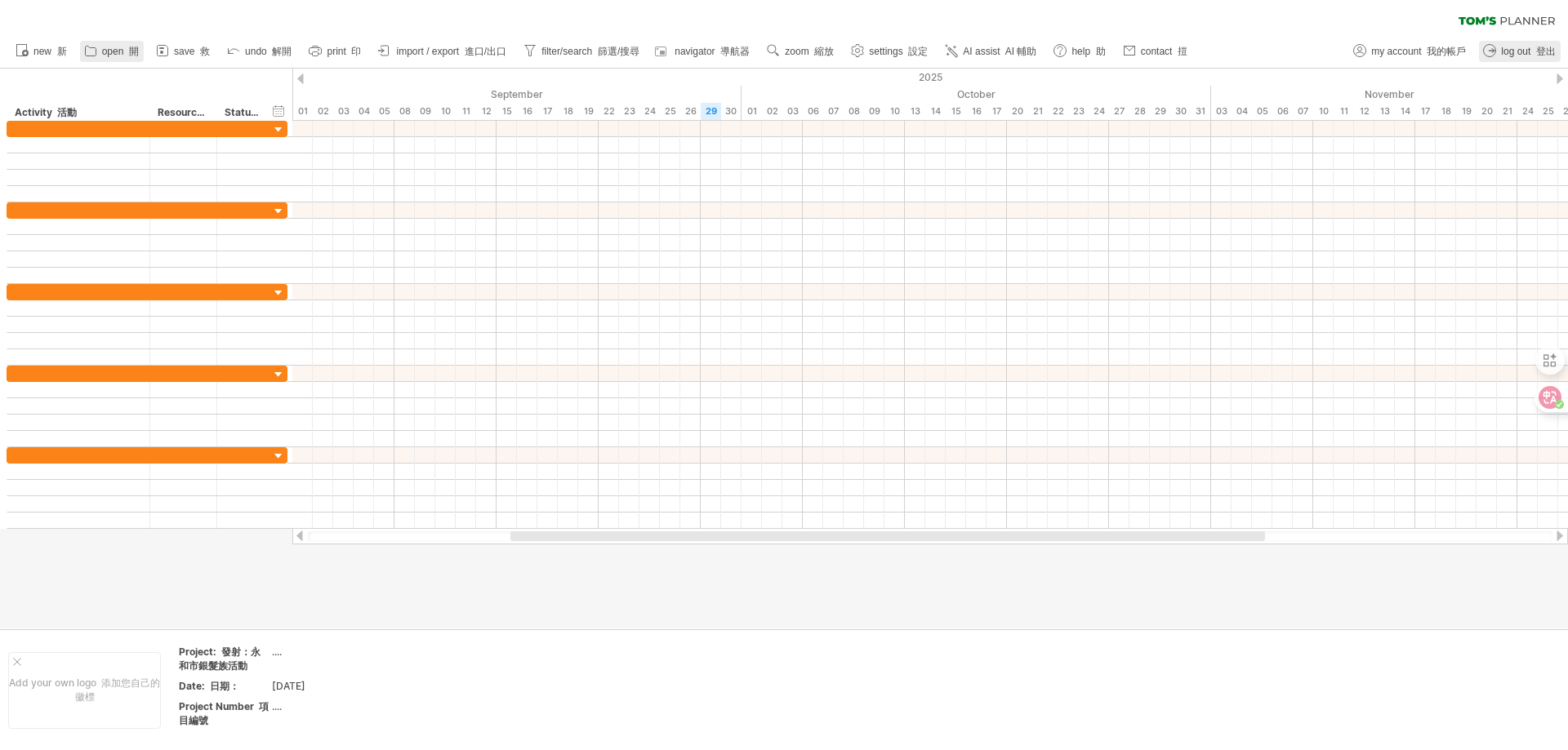
click at [117, 48] on span "open 開" at bounding box center [120, 51] width 36 height 11
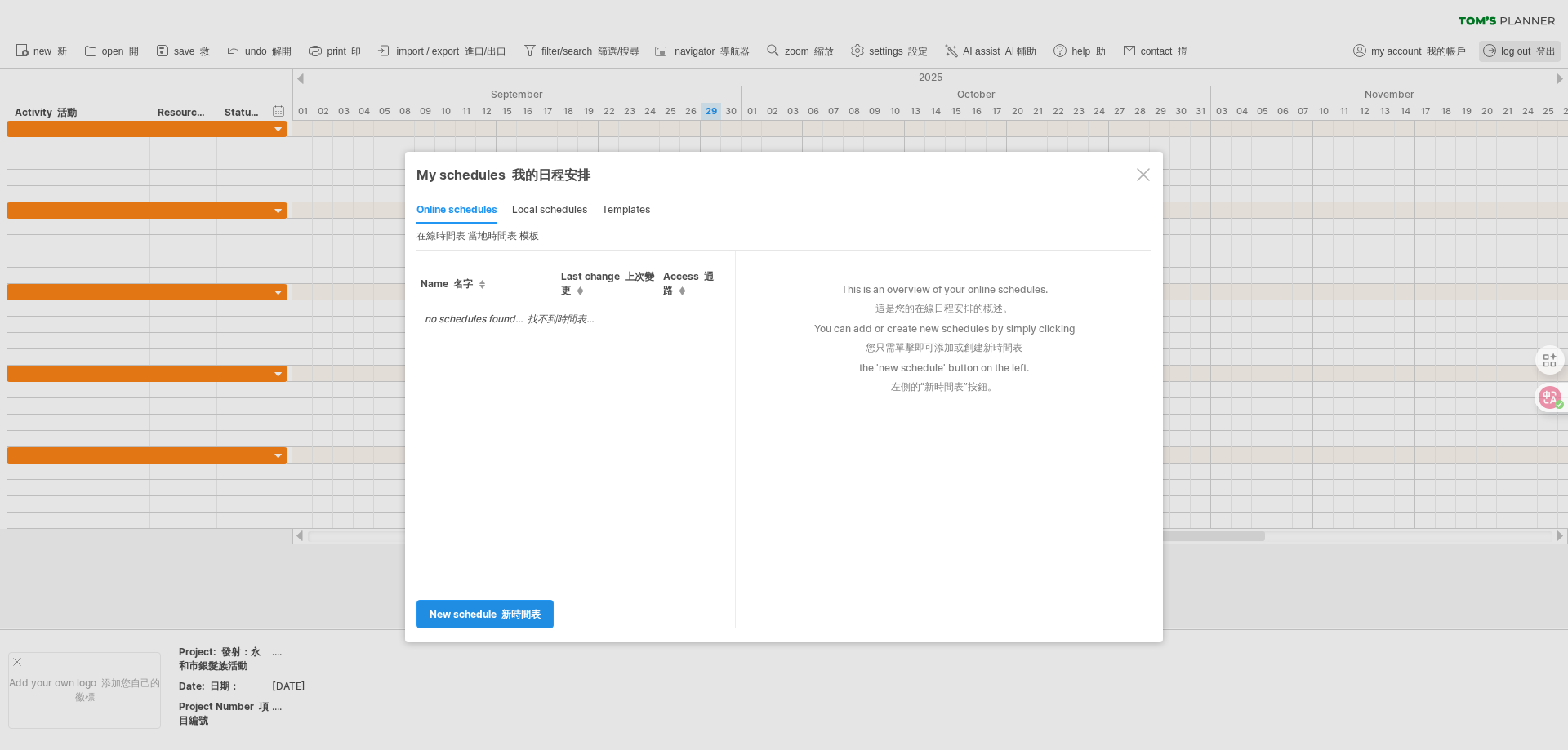
click at [522, 618] on font "新時間表" at bounding box center [521, 614] width 39 height 12
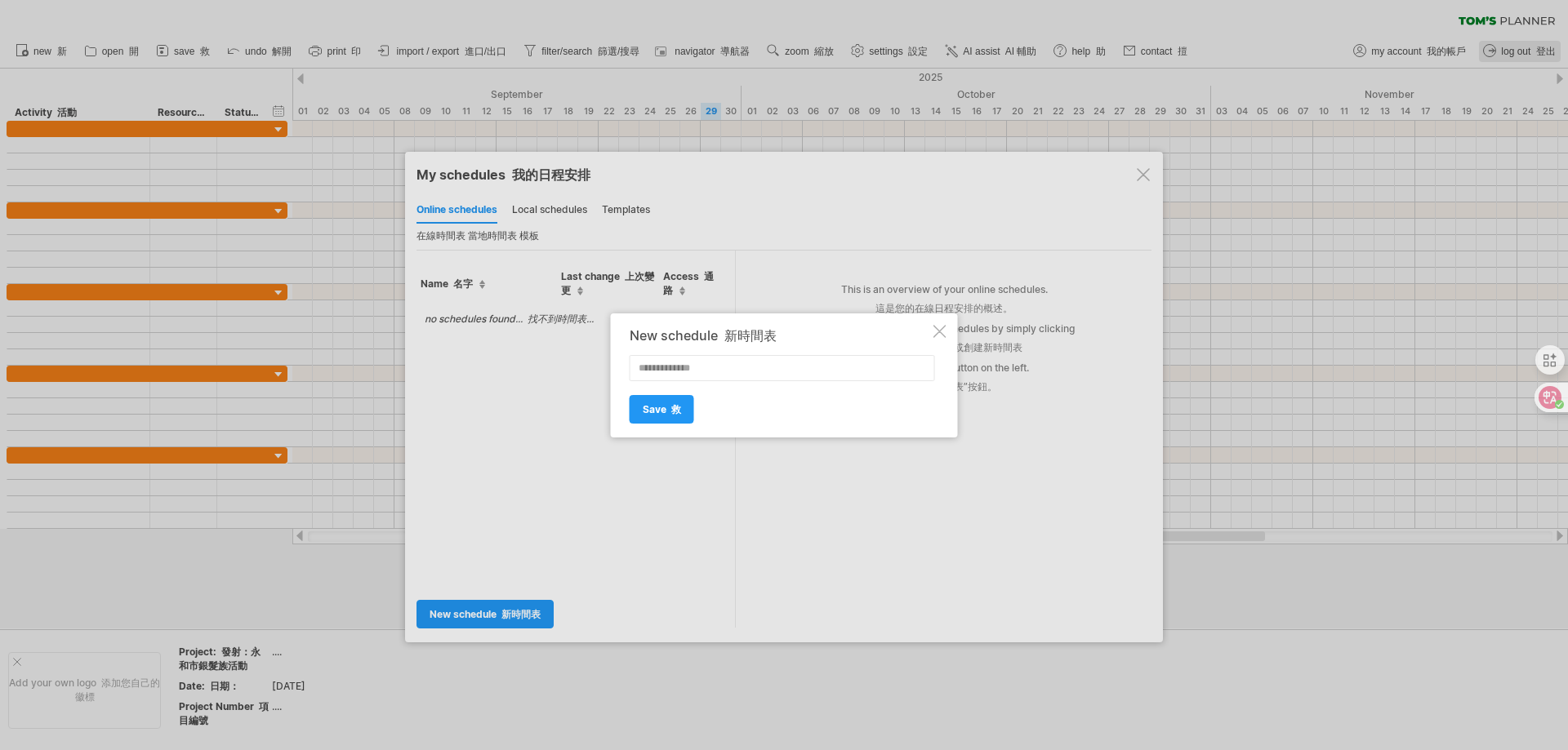
click at [942, 325] on div at bounding box center [940, 332] width 13 height 13
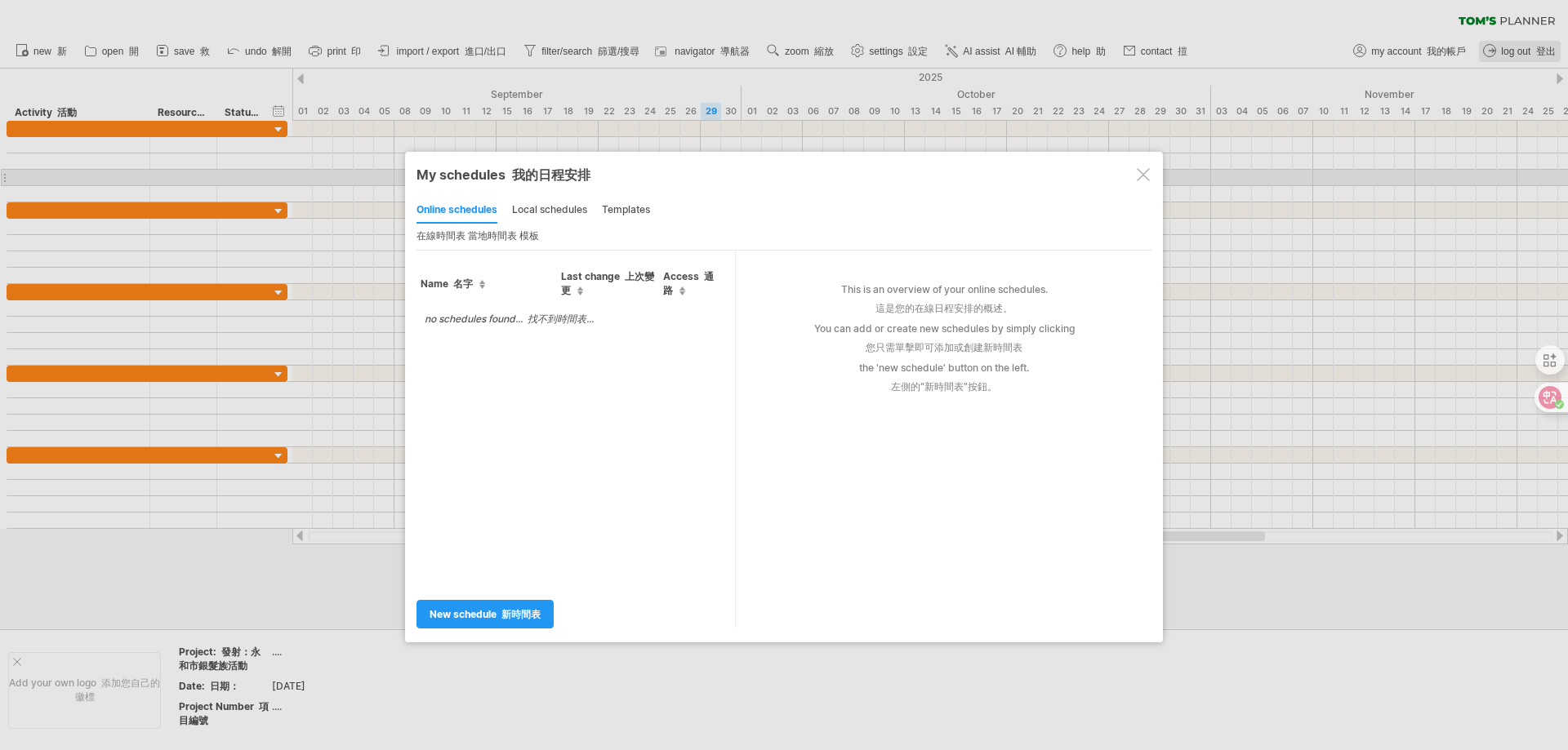
click at [1144, 177] on div at bounding box center [1144, 175] width 13 height 13
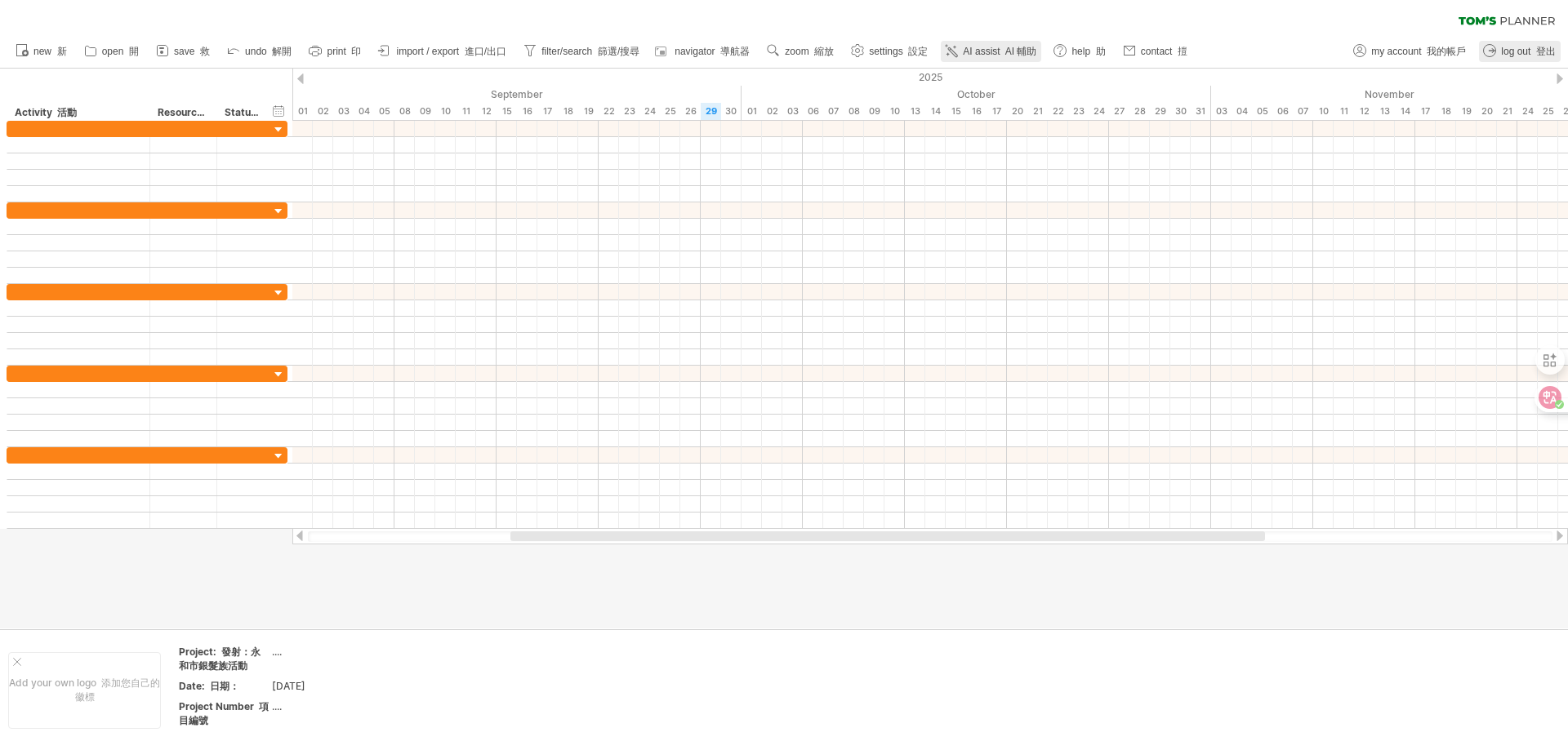
click at [981, 50] on span "AI assist [PERSON_NAME]" at bounding box center [999, 51] width 74 height 11
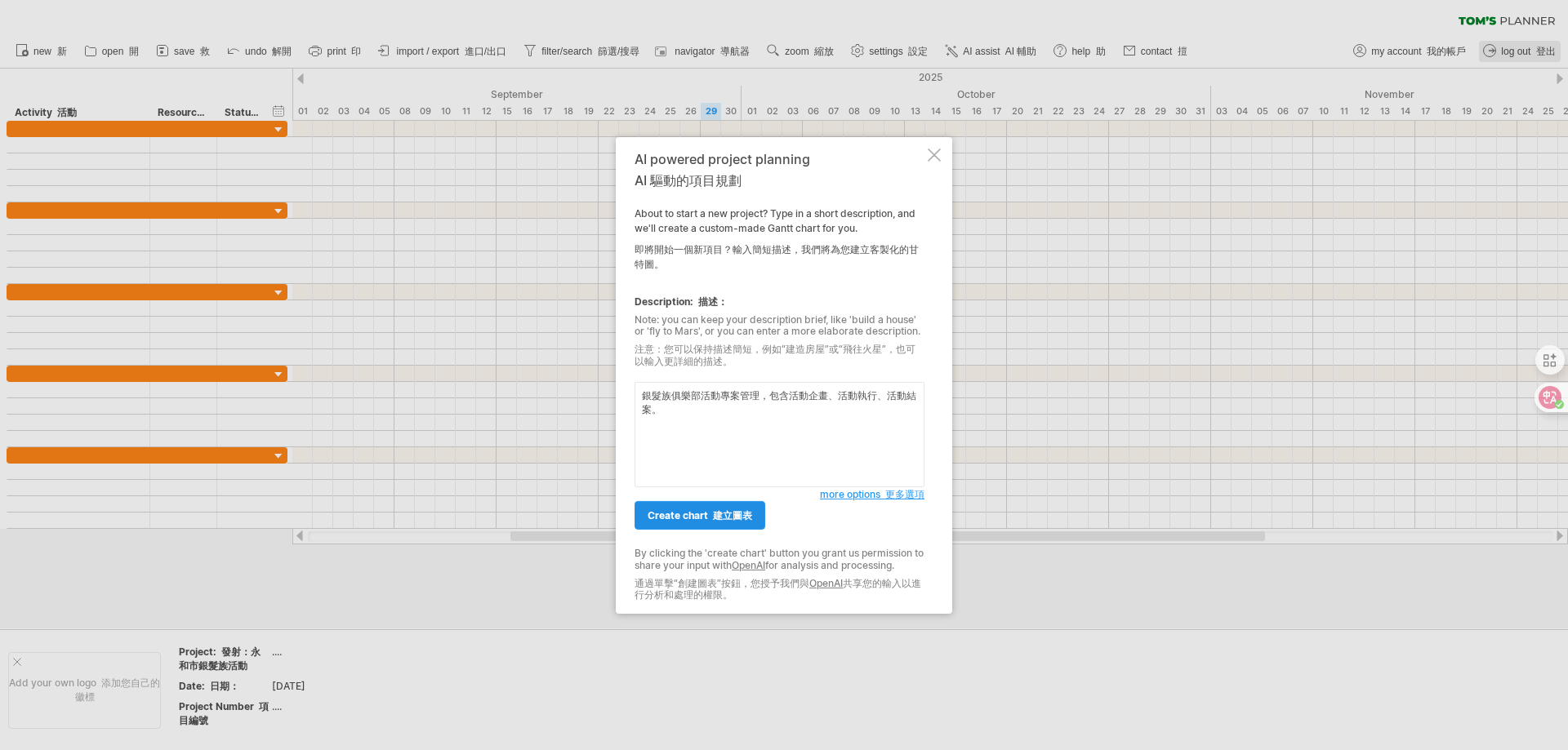
type textarea "銀髮族俱樂部活動專案管理，包含活動企畫、活動執行、活動結案。"
click at [733, 510] on font "建立圖表" at bounding box center [733, 515] width 39 height 12
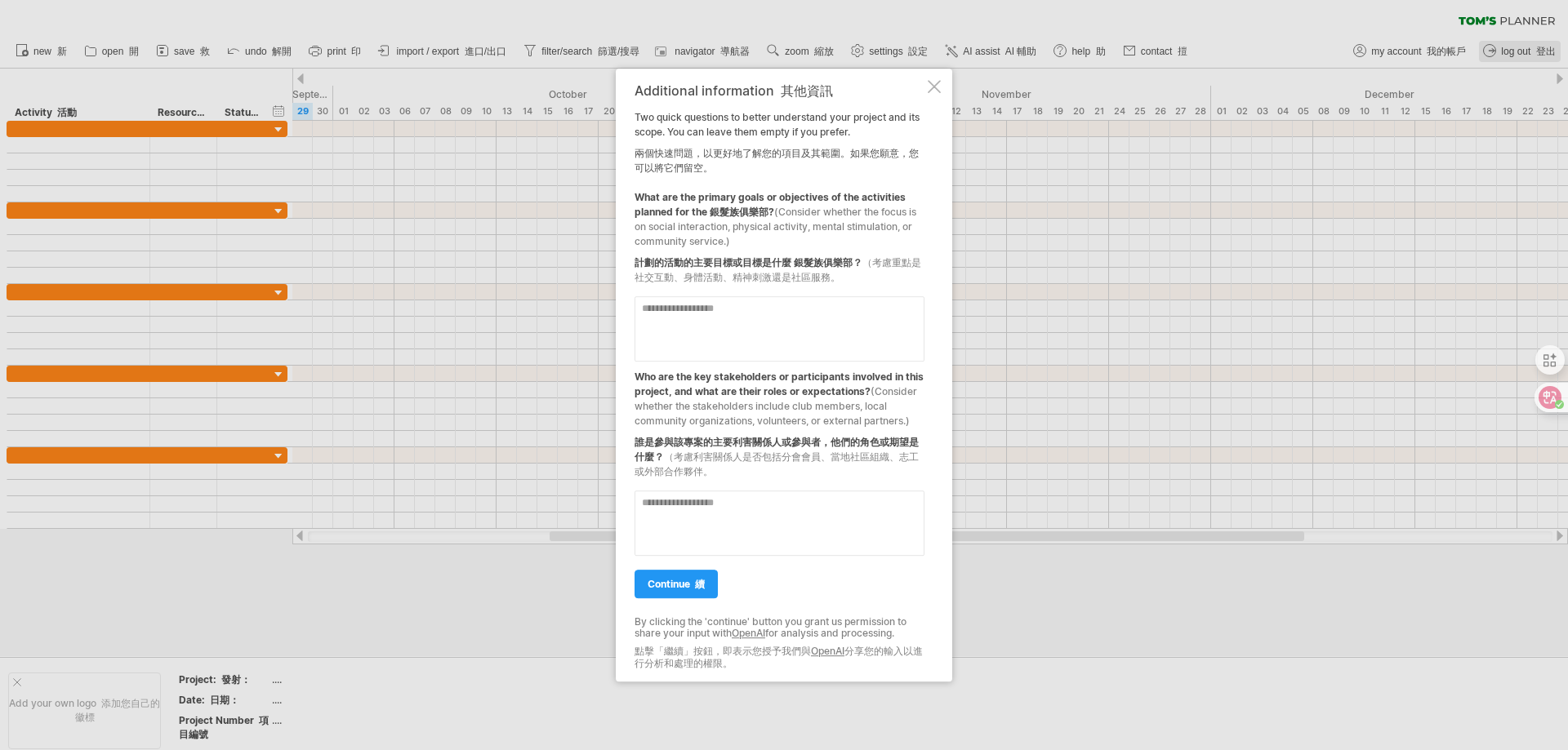
click at [722, 314] on textarea at bounding box center [779, 329] width 290 height 65
type textarea "*********"
click at [699, 495] on textarea at bounding box center [779, 523] width 290 height 65
type textarea "*******"
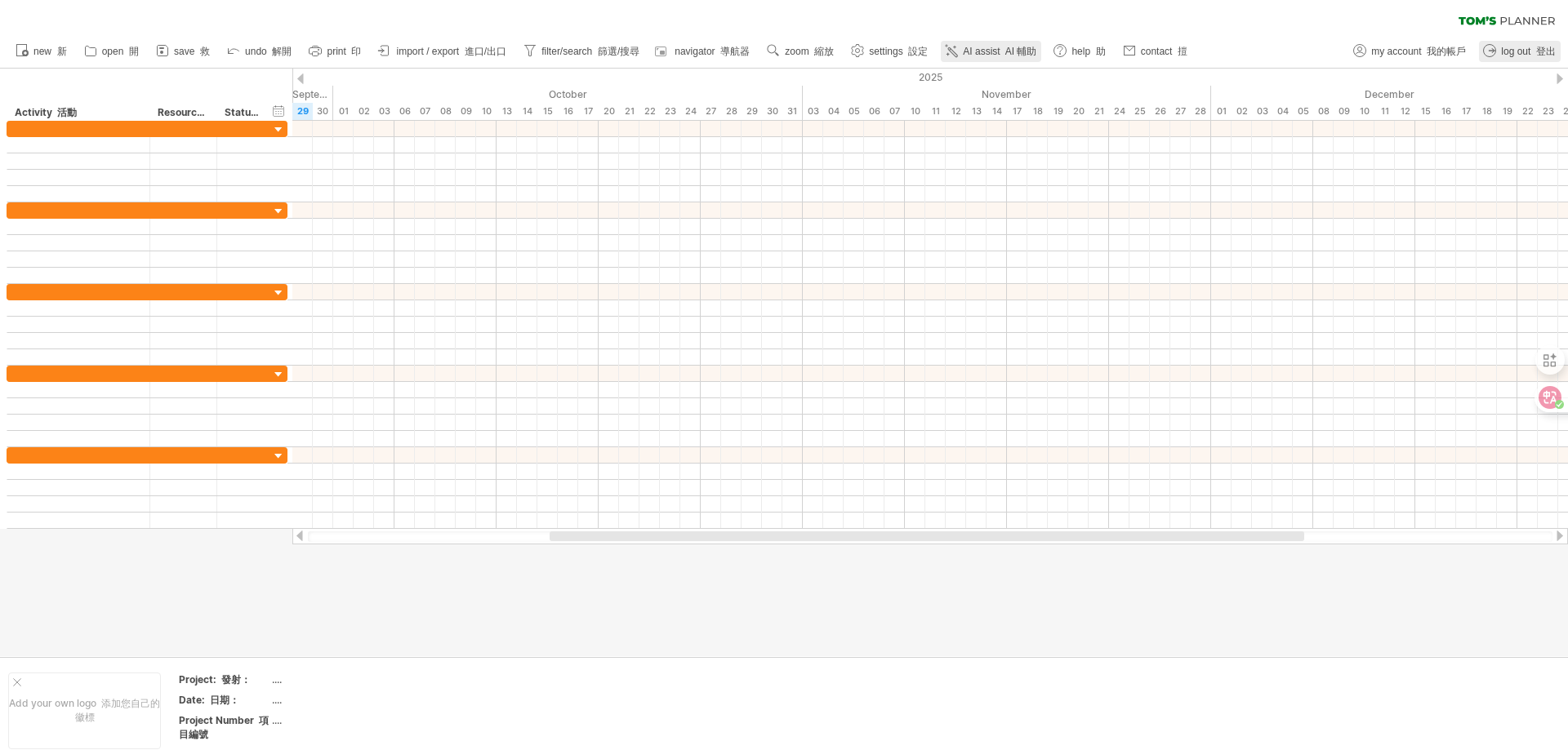
click at [975, 51] on span "AI assist [PERSON_NAME]" at bounding box center [999, 51] width 74 height 11
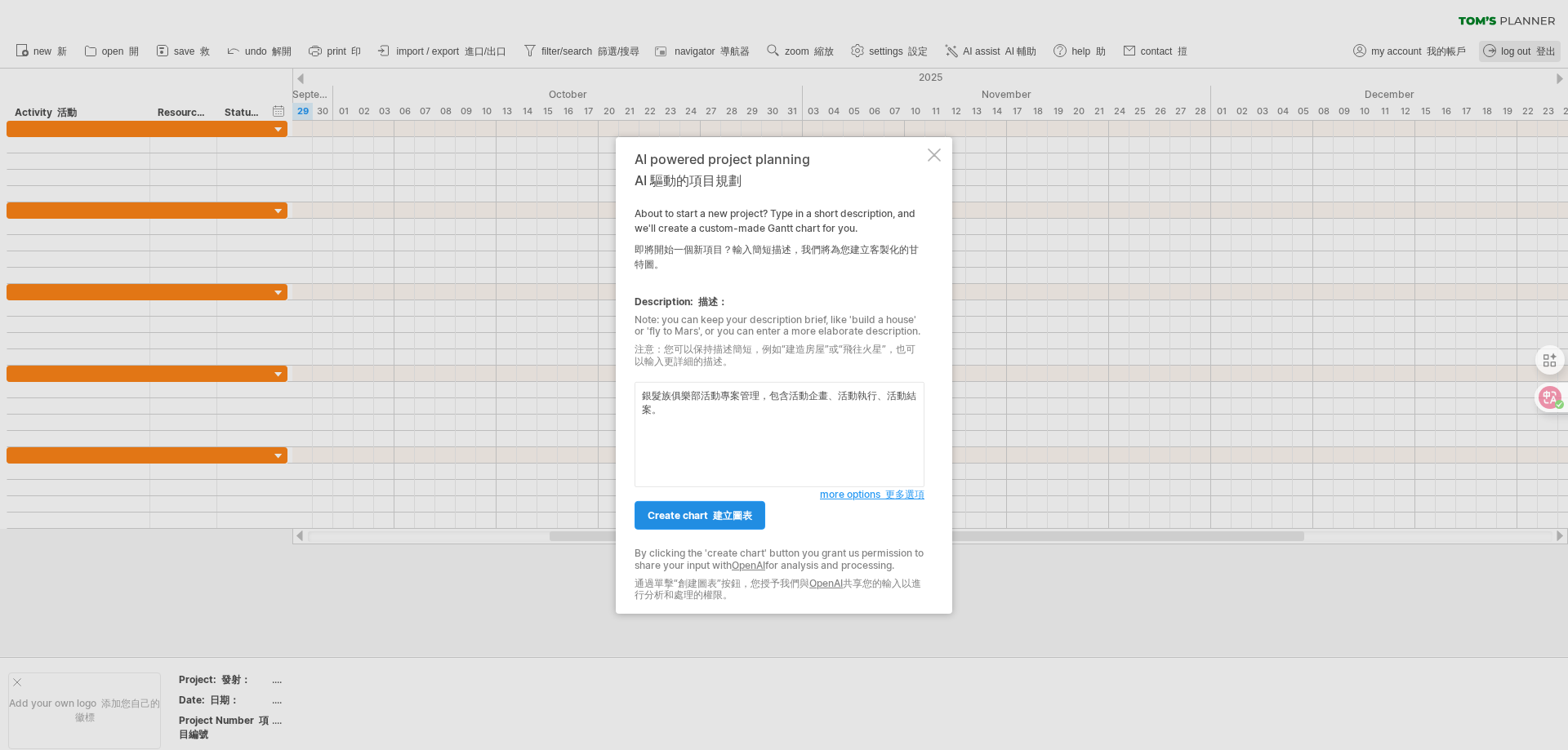
type textarea "銀髮族俱樂部活動專案管理，包含活動企畫、活動執行、活動結案。"
click at [745, 519] on font "建立圖表" at bounding box center [733, 515] width 39 height 12
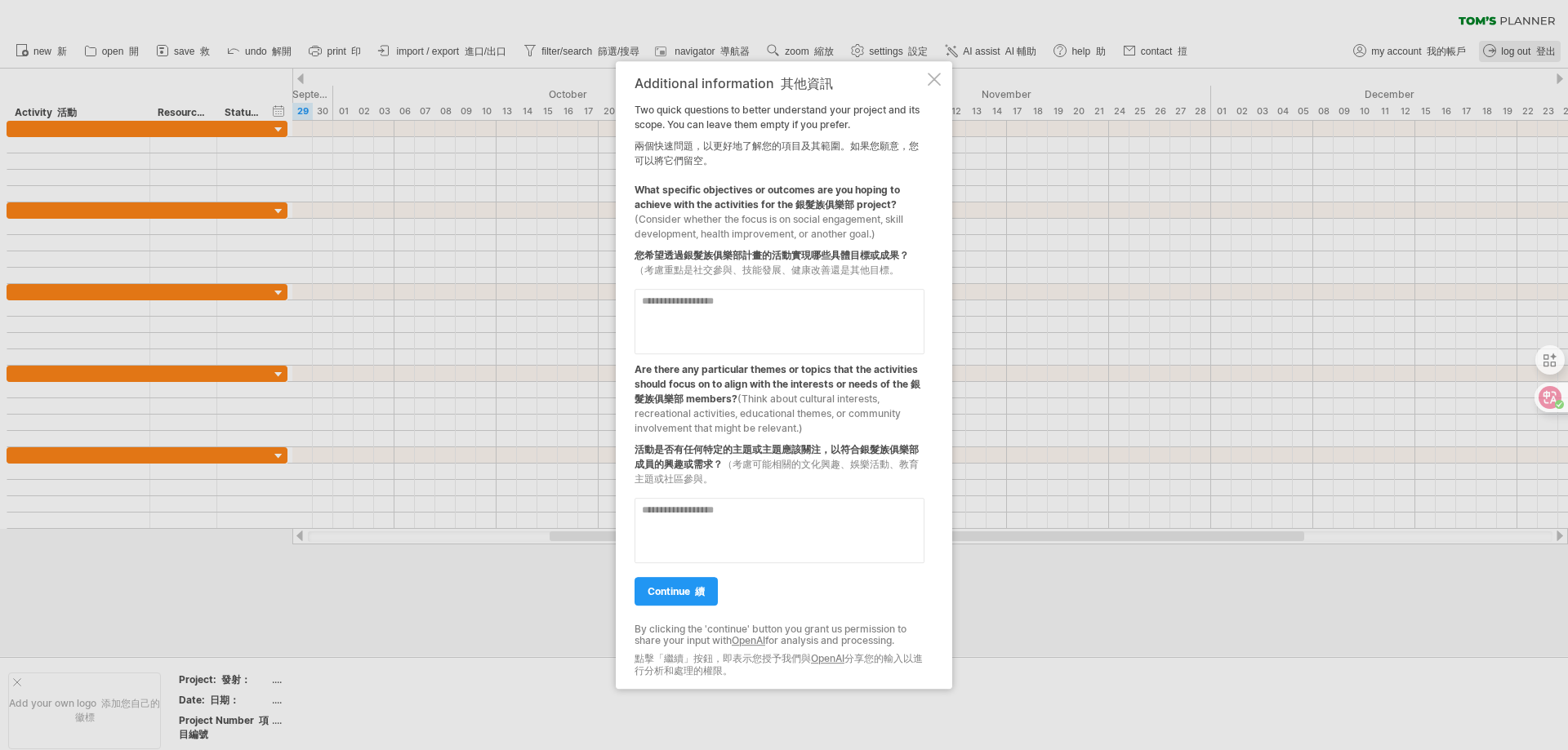
click at [744, 311] on textarea at bounding box center [779, 321] width 290 height 65
type textarea "**********"
click at [689, 528] on textarea at bounding box center [779, 531] width 290 height 65
type textarea "*******"
click at [666, 587] on span "continue 續" at bounding box center [676, 591] width 57 height 12
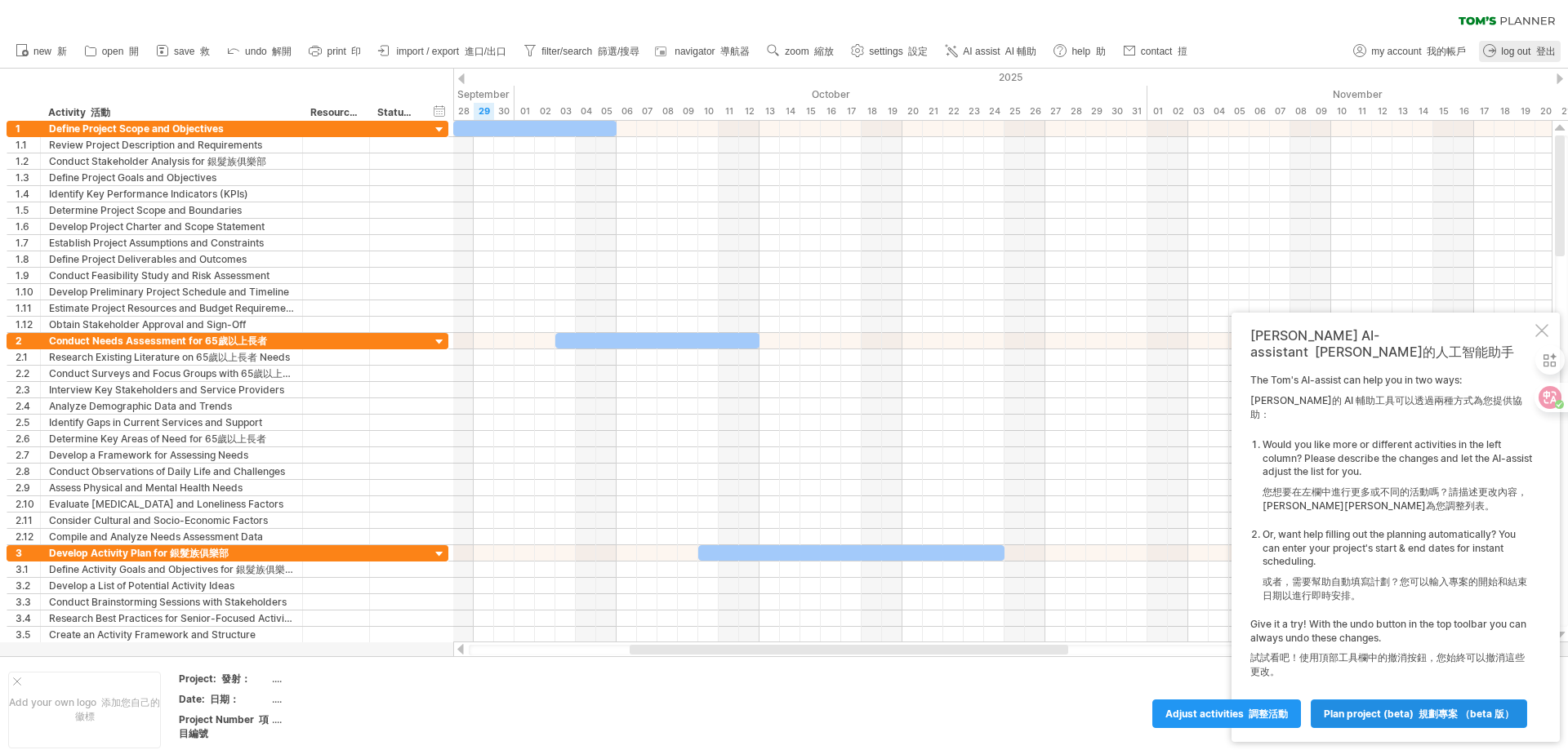
click at [1411, 710] on span "plan project (beta) 規劃專案 （Beta 版）" at bounding box center [1419, 714] width 191 height 12
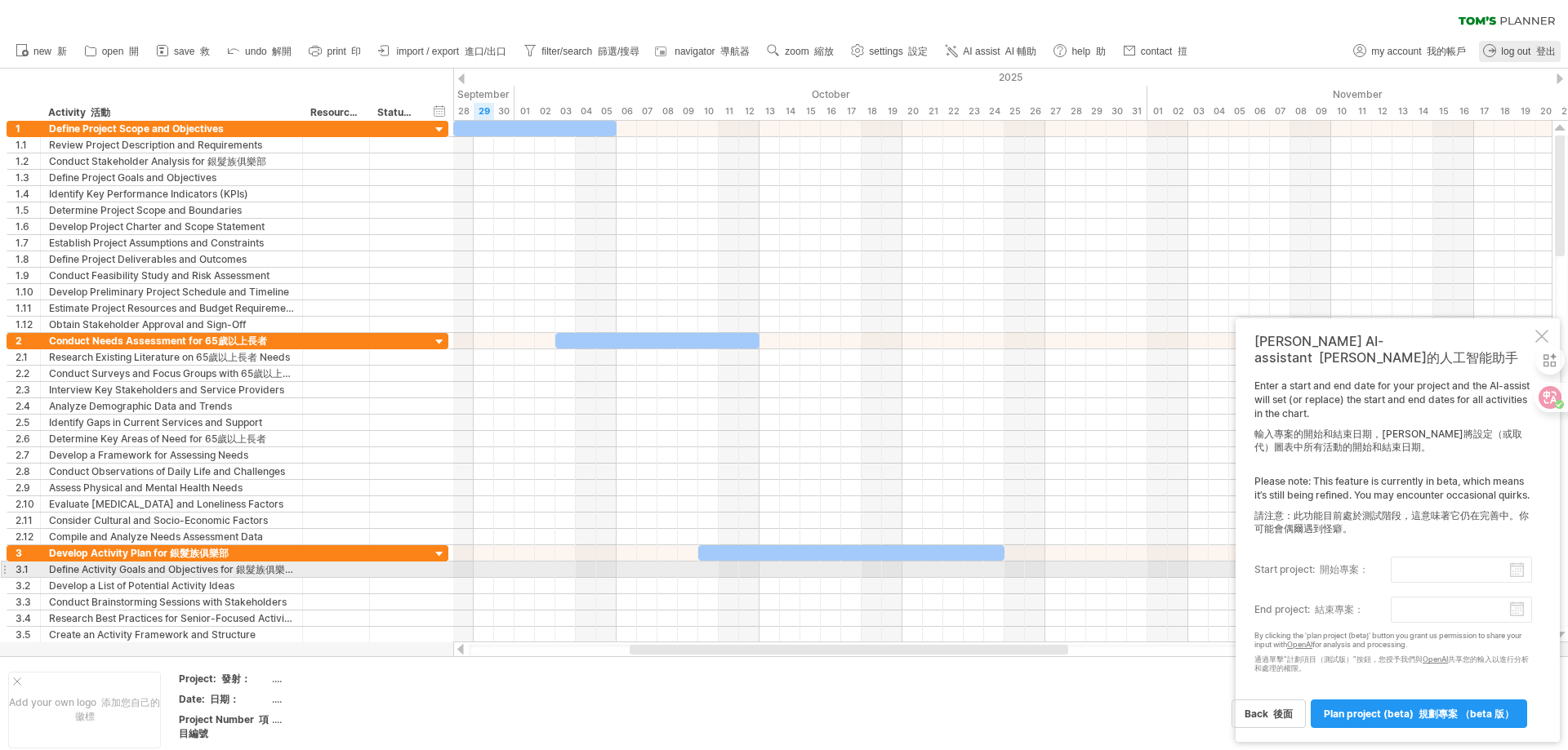
click at [1523, 568] on input "start project: 開始專案：" at bounding box center [1461, 570] width 141 height 26
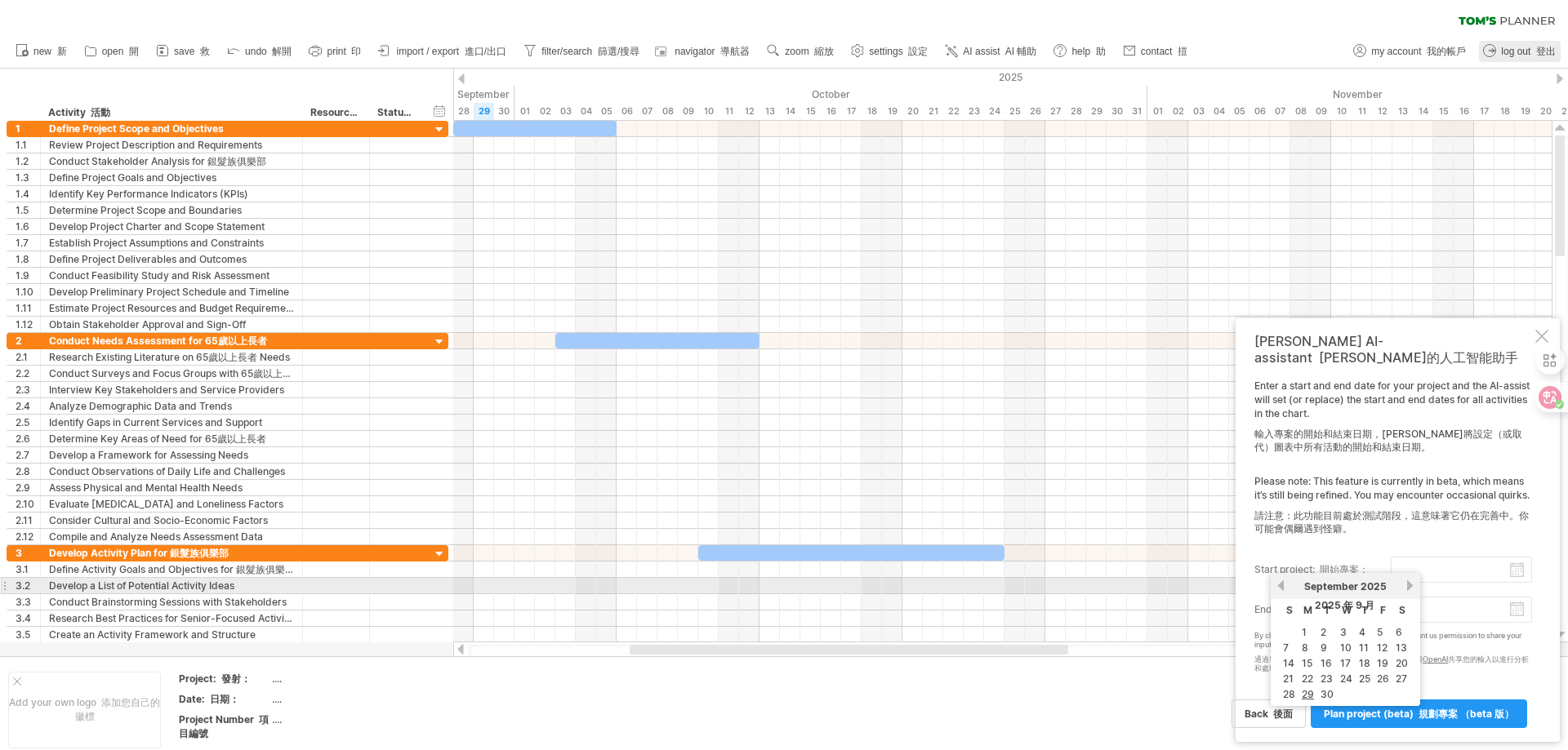
click at [1413, 584] on link "next" at bounding box center [1409, 586] width 12 height 12
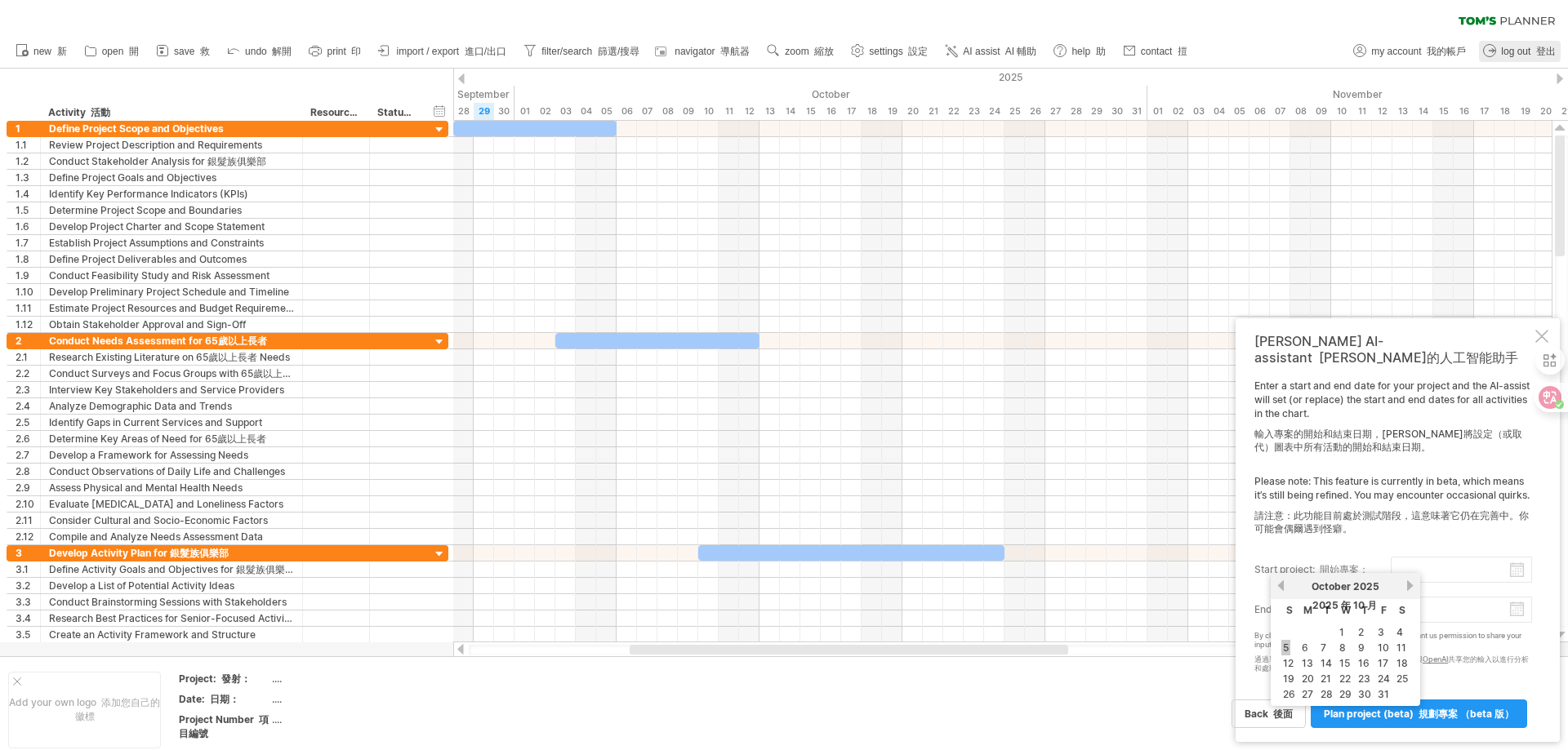
click at [1287, 644] on link "5" at bounding box center [1286, 647] width 9 height 16
type input "********"
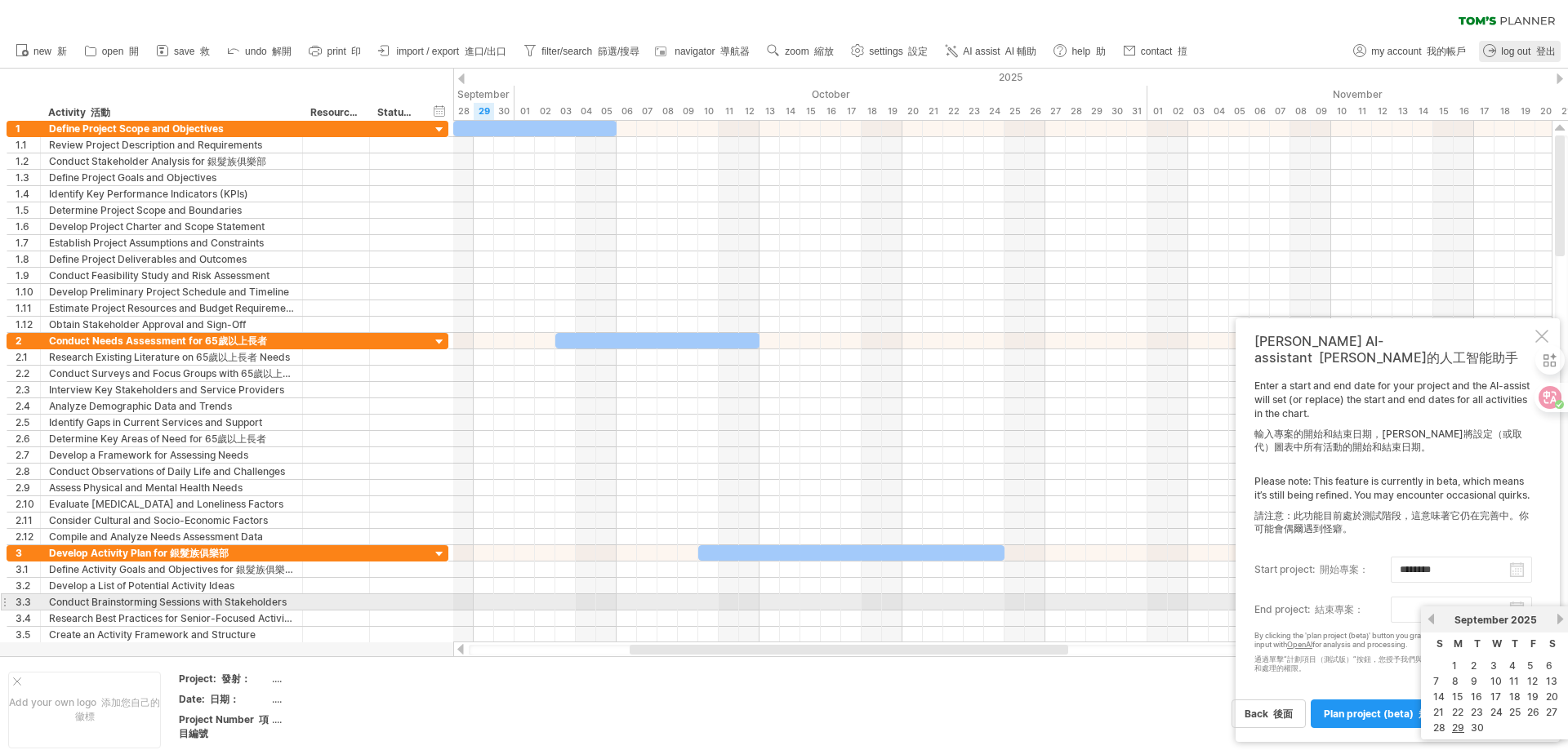
click at [1517, 605] on input "end project: 結束專案：" at bounding box center [1461, 610] width 141 height 26
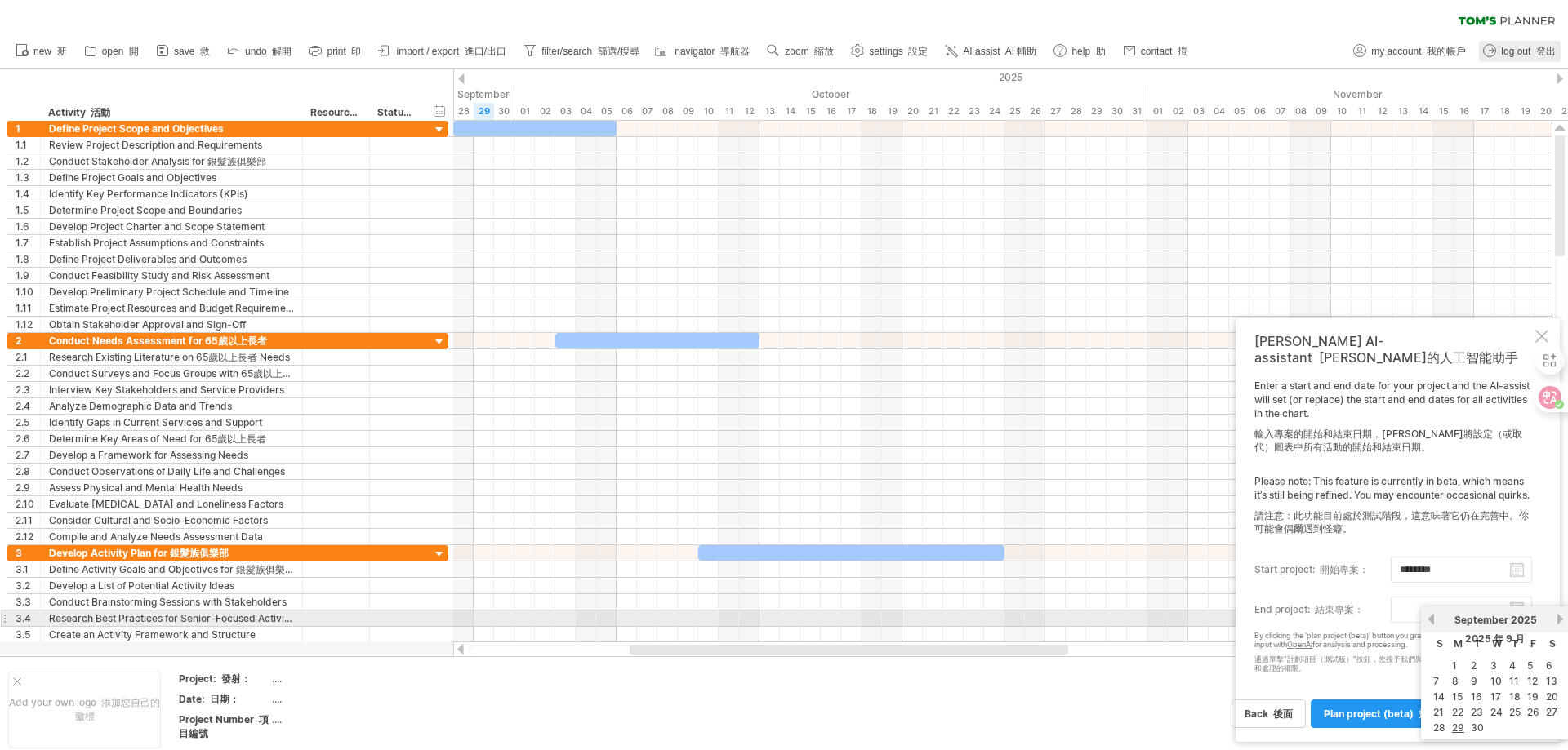
click at [1558, 617] on link "next" at bounding box center [1560, 618] width 12 height 12
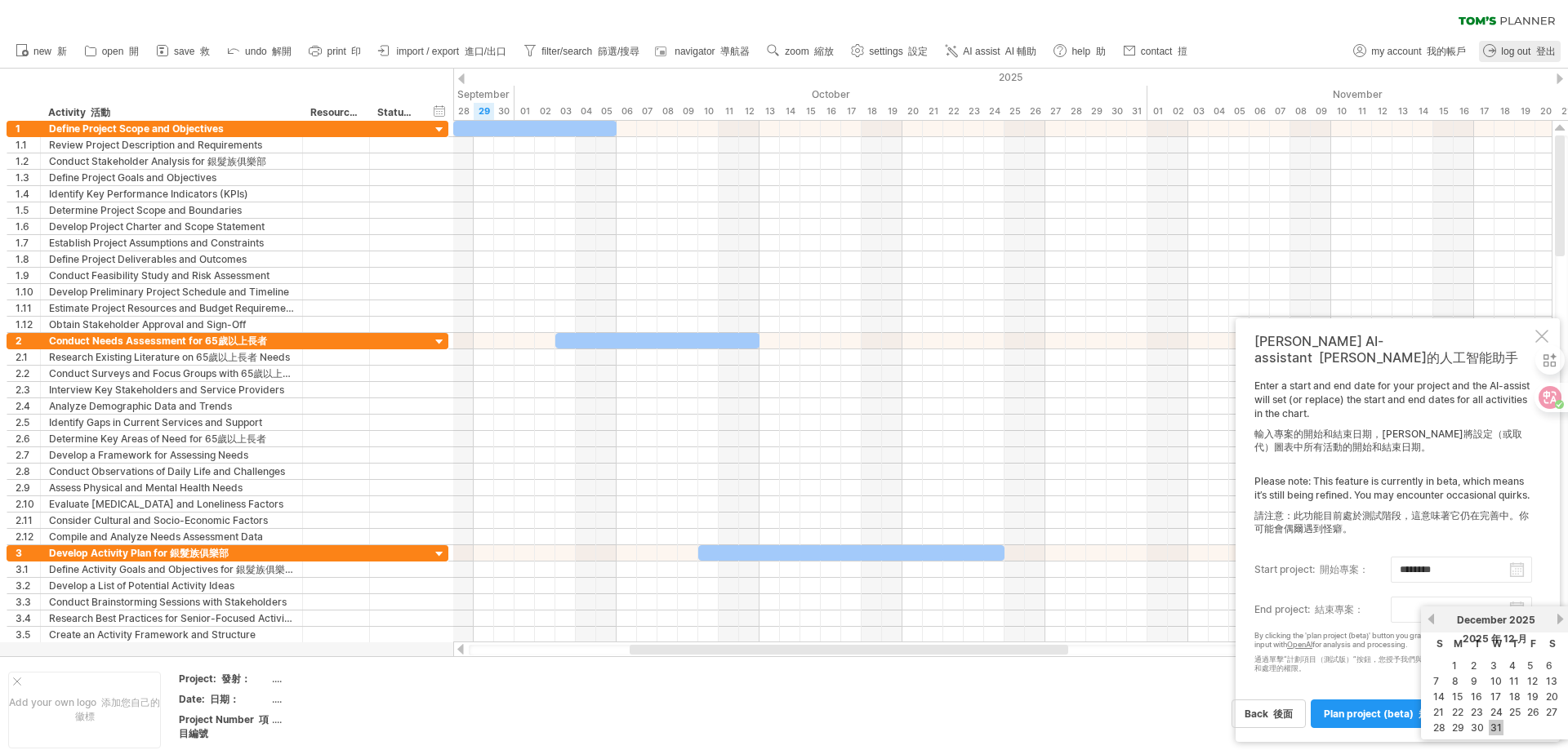
click at [1497, 724] on link "31" at bounding box center [1496, 728] width 15 height 16
type input "********"
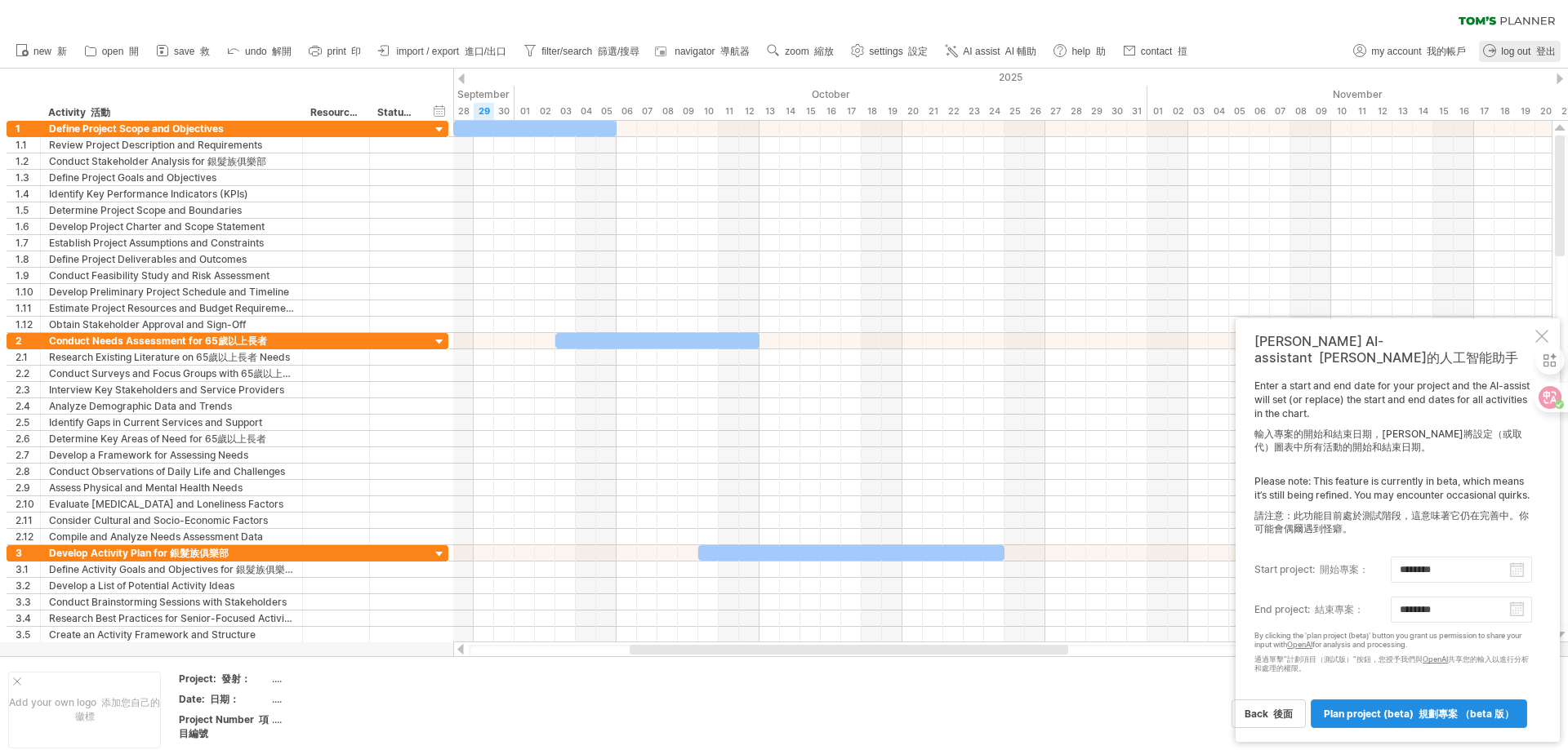
click at [1436, 721] on link "plan project (beta) 規劃專案 （Beta 版）" at bounding box center [1419, 714] width 217 height 29
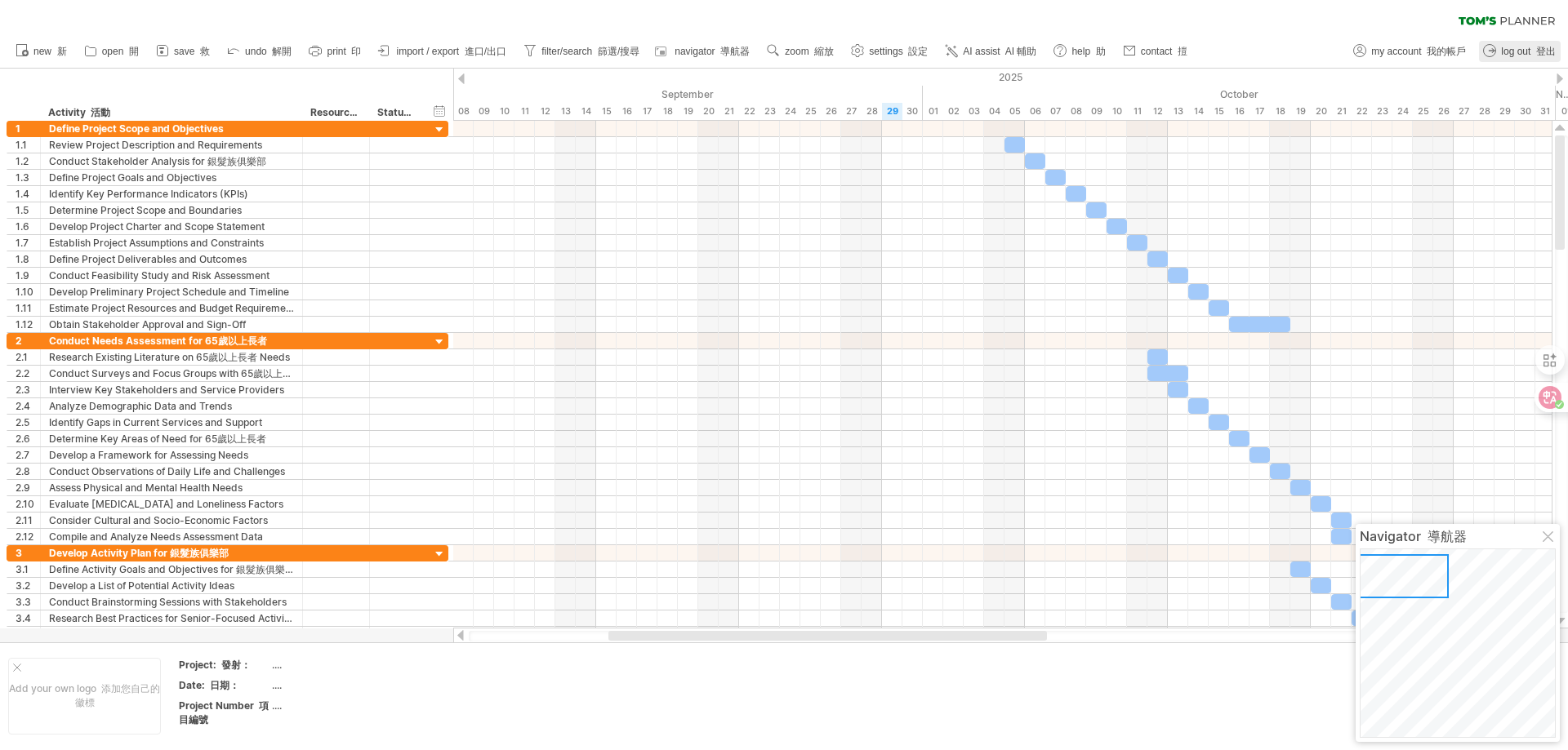
click at [992, 11] on div "clear filter reapply filter" at bounding box center [784, 17] width 1568 height 35
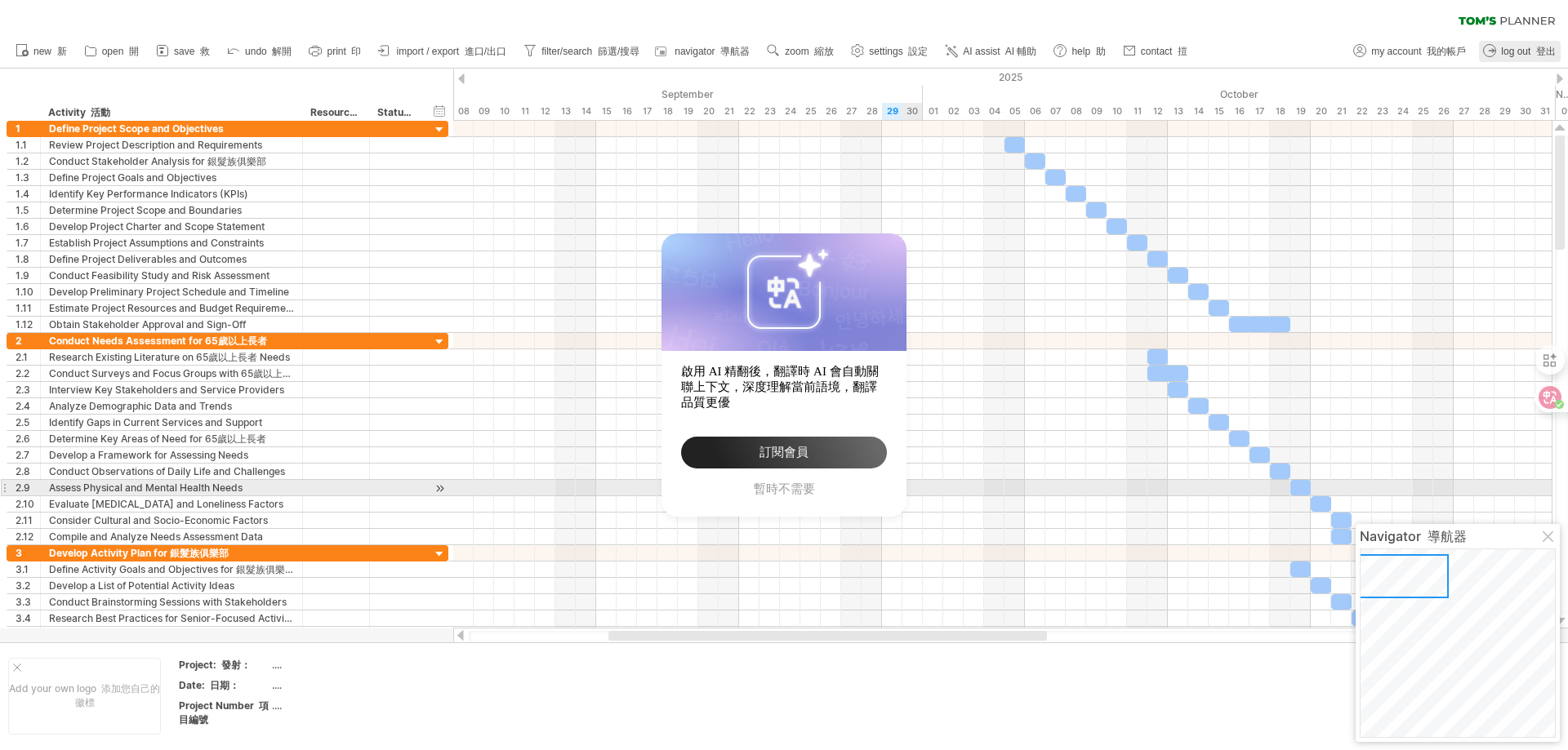
click at [820, 495] on span "暫時不需要" at bounding box center [784, 489] width 206 height 16
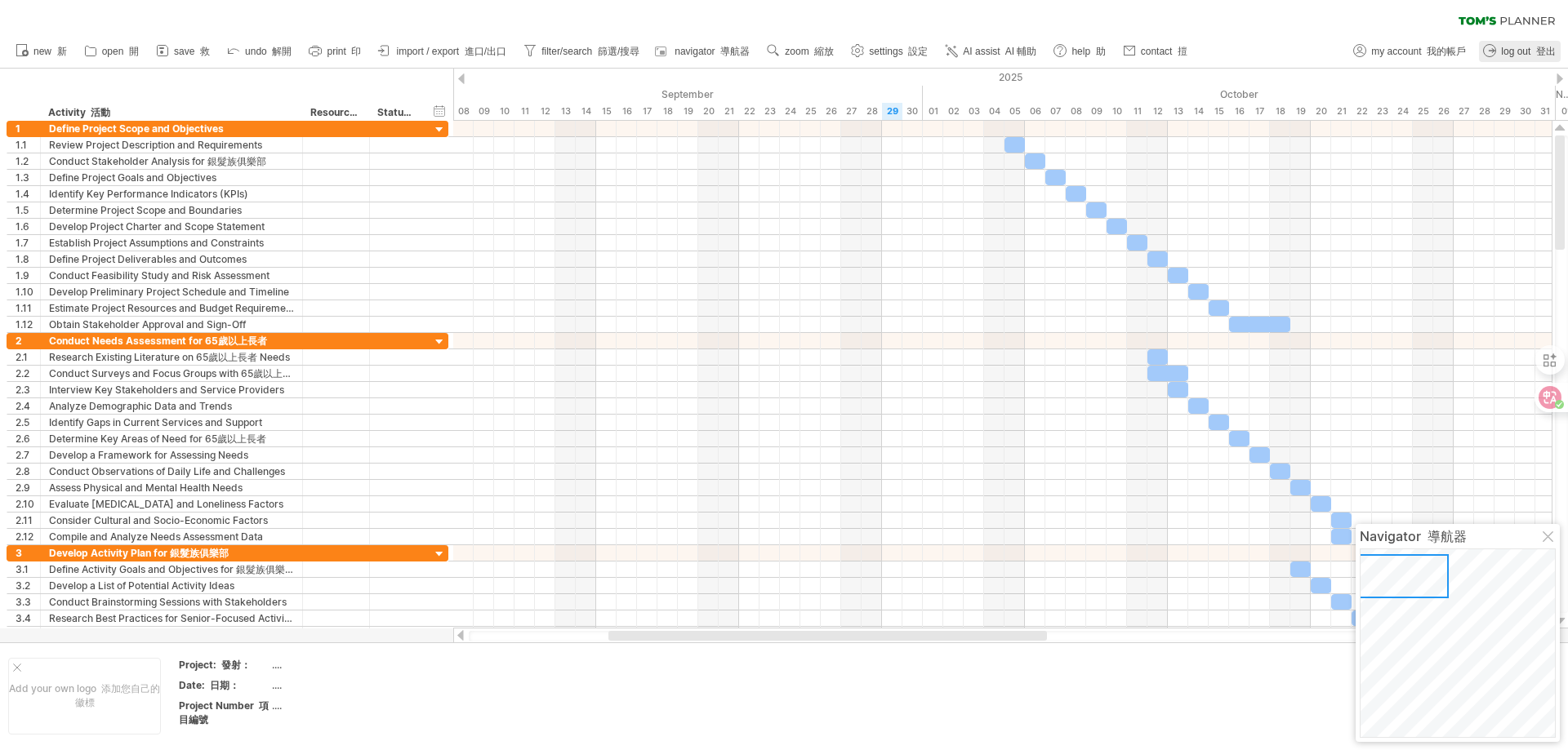
click at [955, 21] on div "clear filter reapply filter" at bounding box center [784, 17] width 1568 height 35
click at [810, 9] on div "clear filter reapply filter" at bounding box center [784, 17] width 1568 height 35
click at [439, 126] on div at bounding box center [439, 130] width 16 height 16
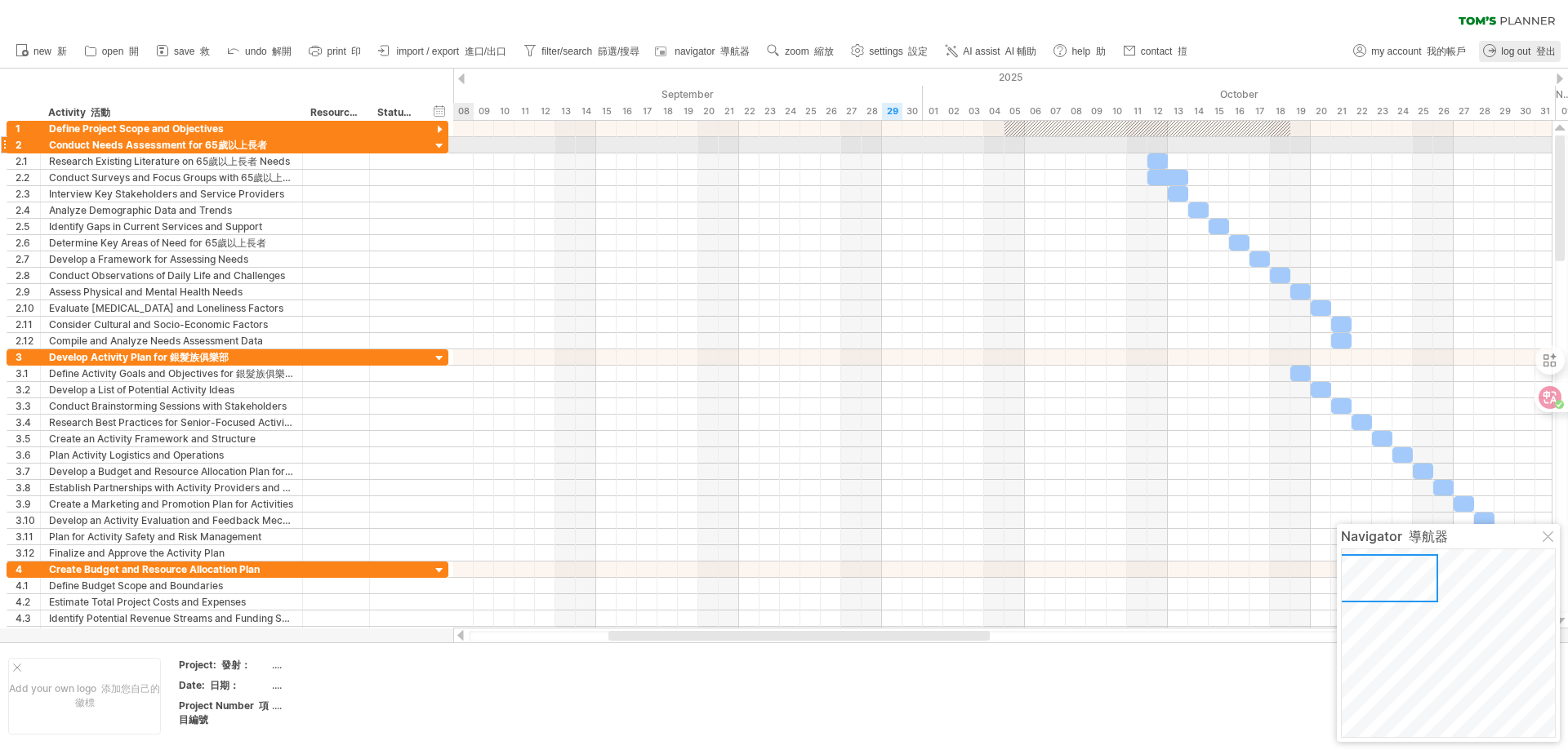
click at [444, 140] on div at bounding box center [439, 147] width 16 height 16
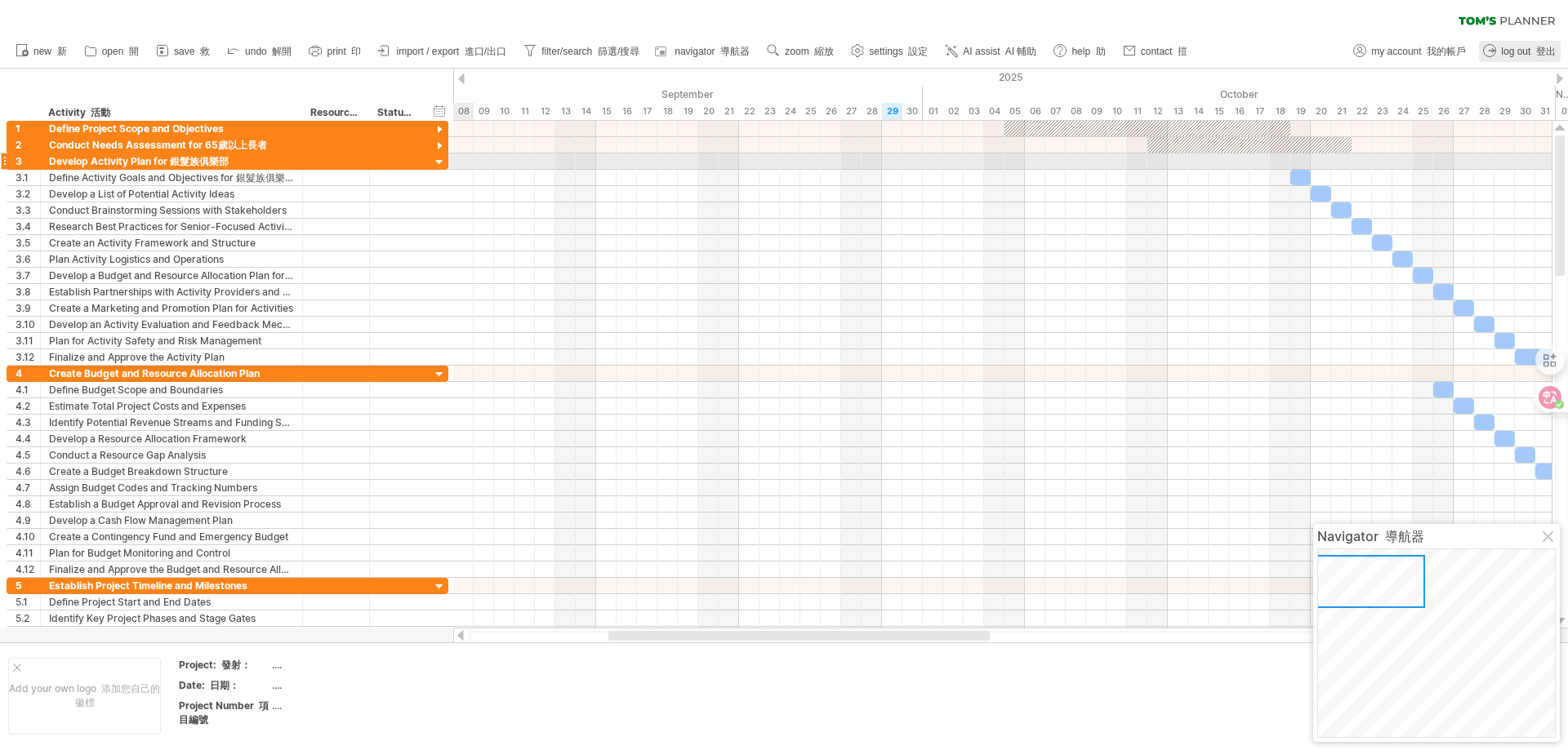
click at [446, 163] on div at bounding box center [439, 163] width 16 height 16
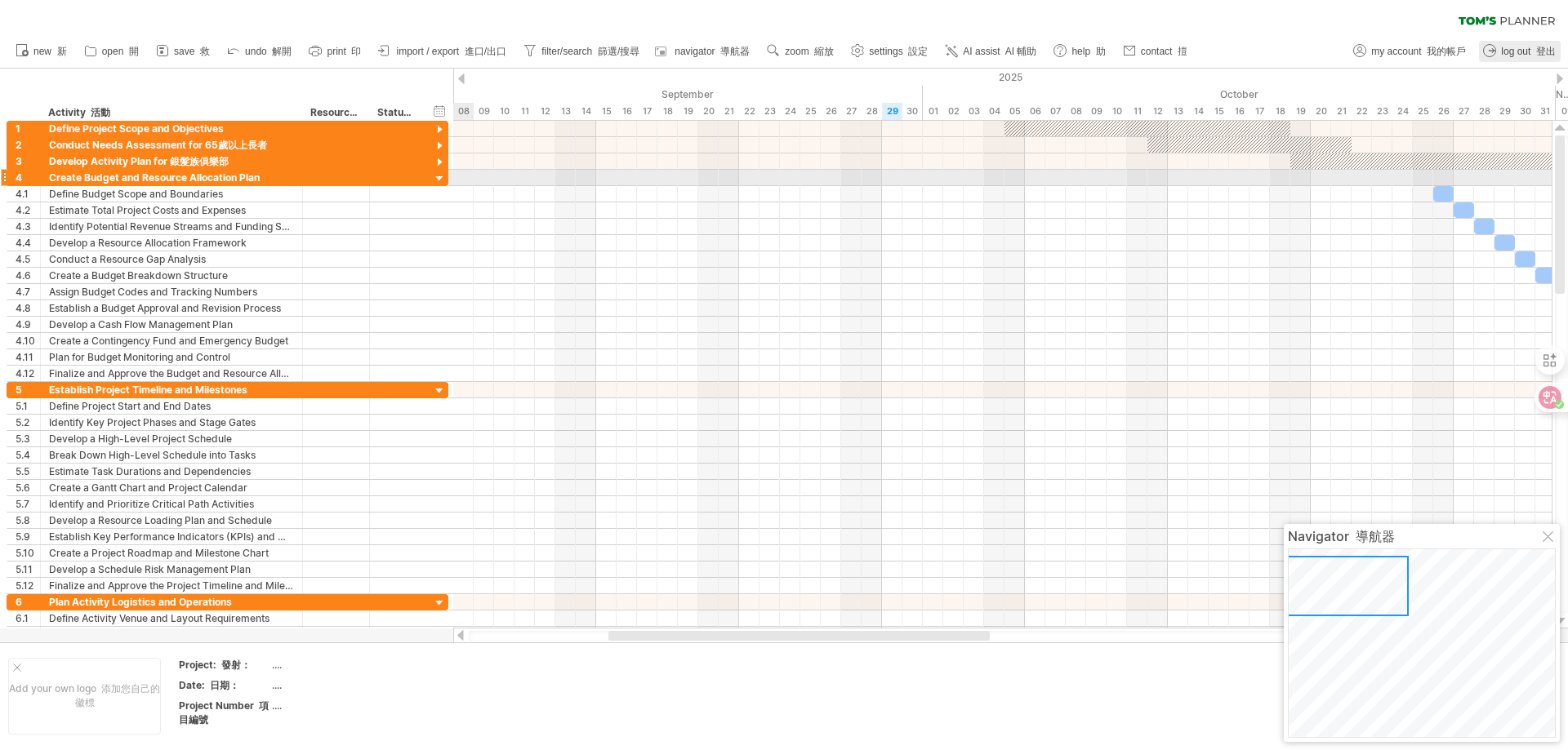
click at [444, 180] on div at bounding box center [439, 179] width 16 height 16
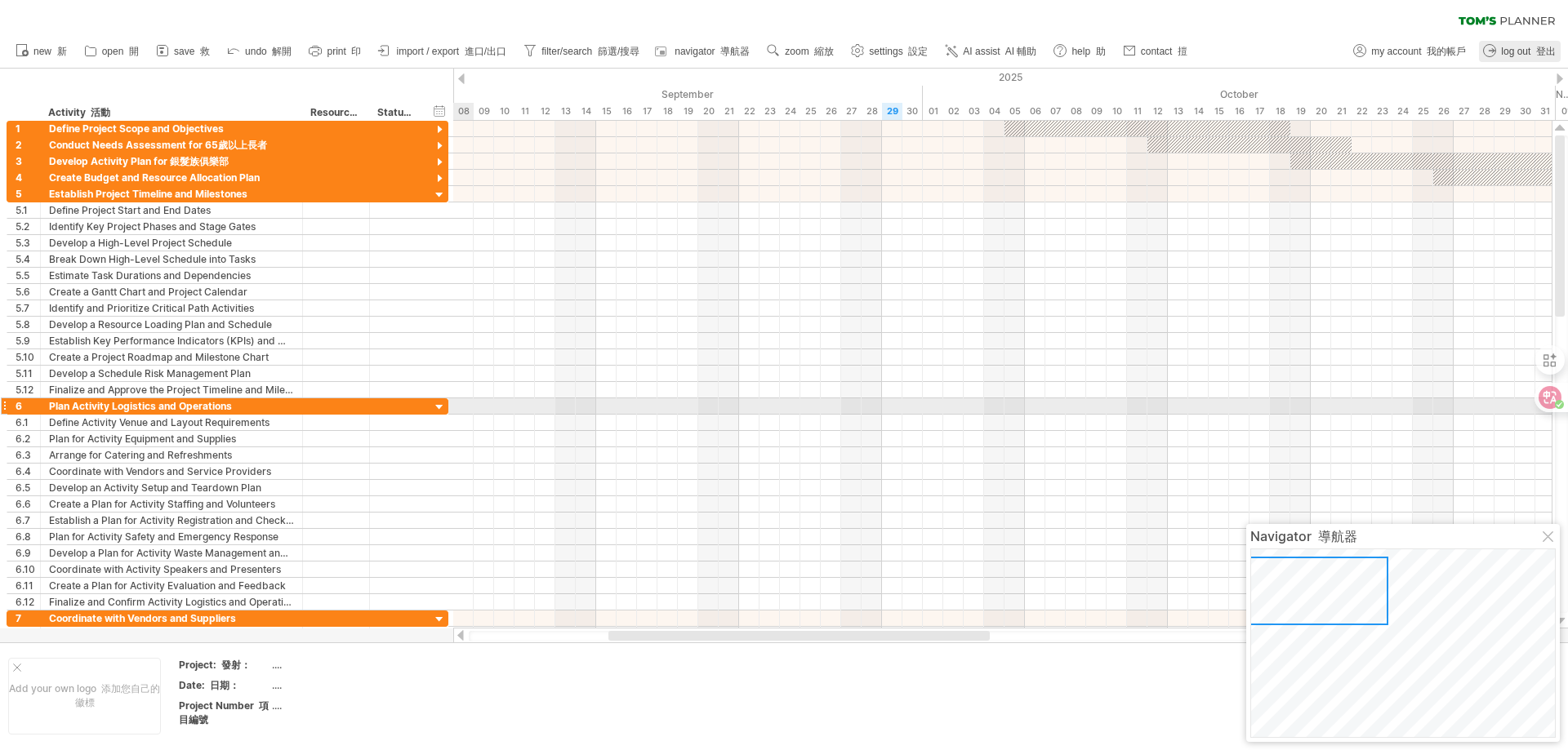
click at [435, 404] on div at bounding box center [439, 407] width 16 height 16
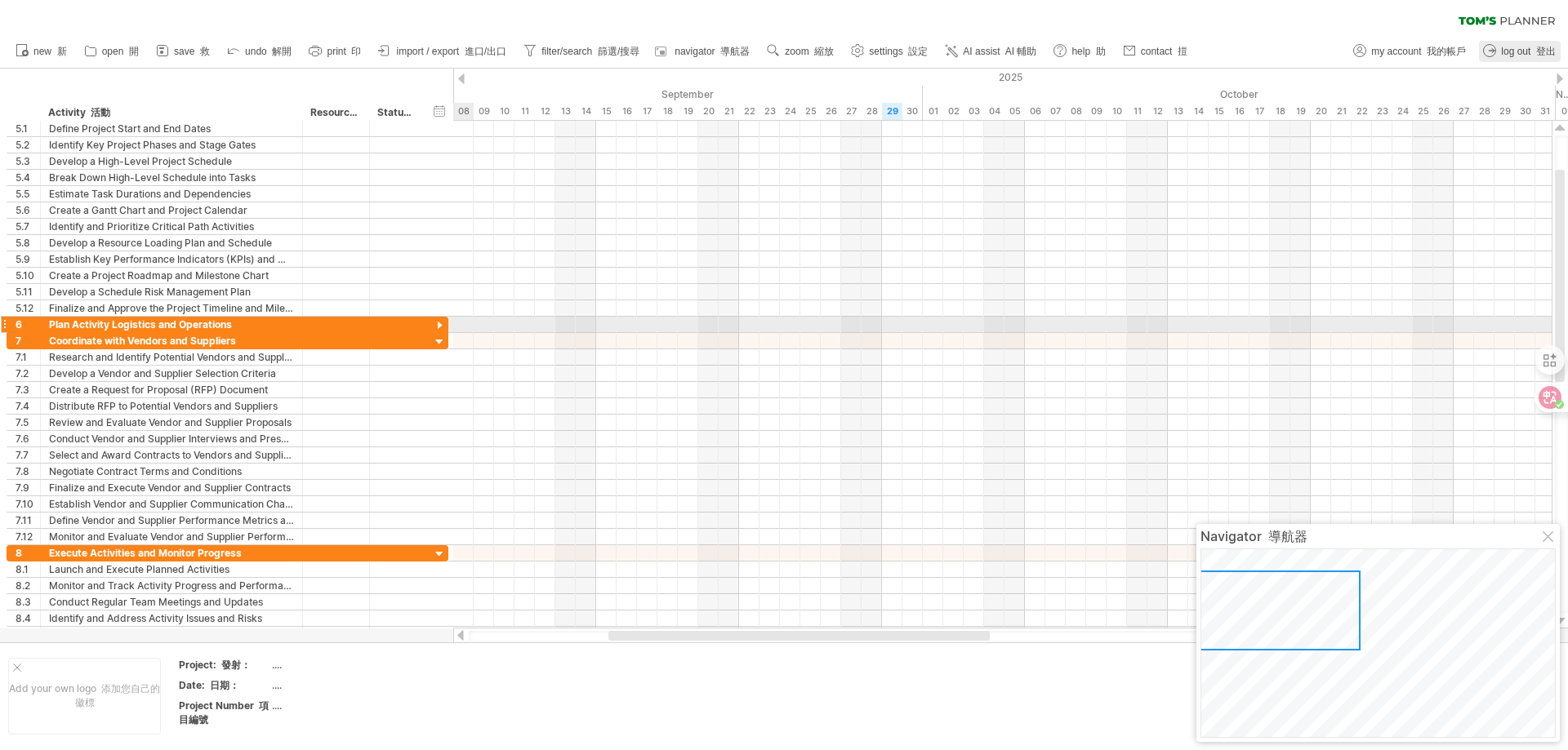
click at [440, 322] on div at bounding box center [439, 326] width 16 height 16
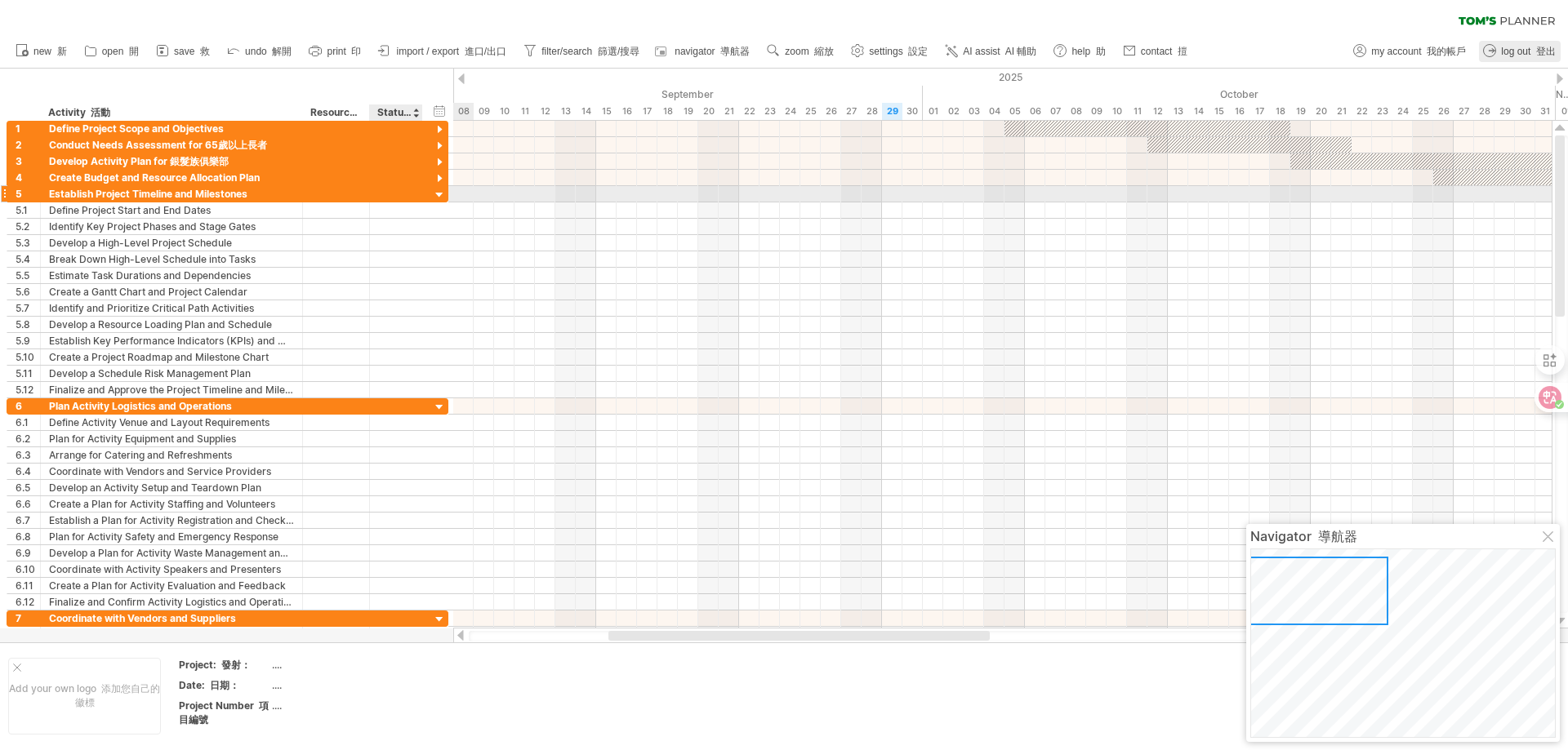
click at [437, 192] on div at bounding box center [439, 195] width 16 height 16
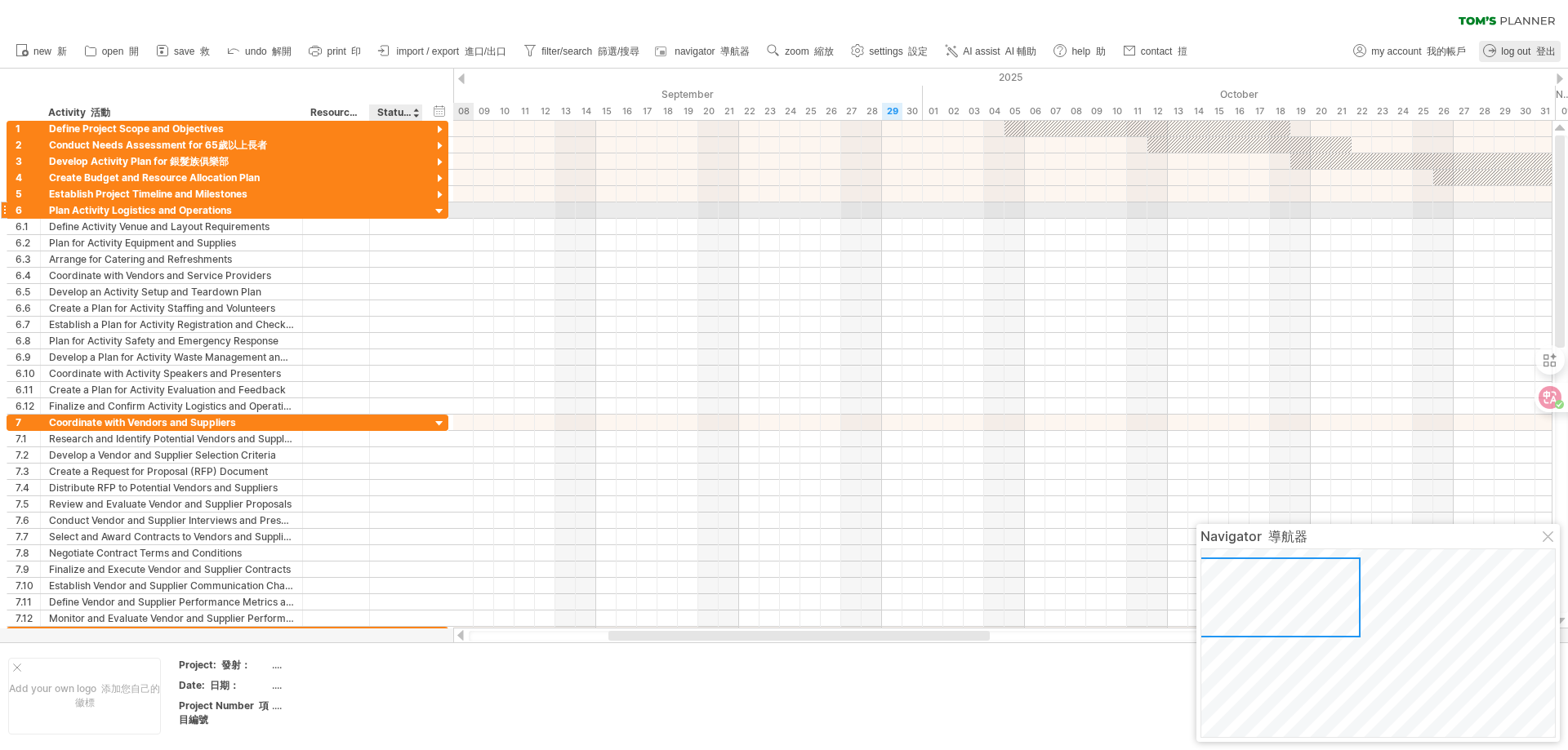
click at [443, 207] on div at bounding box center [439, 211] width 16 height 16
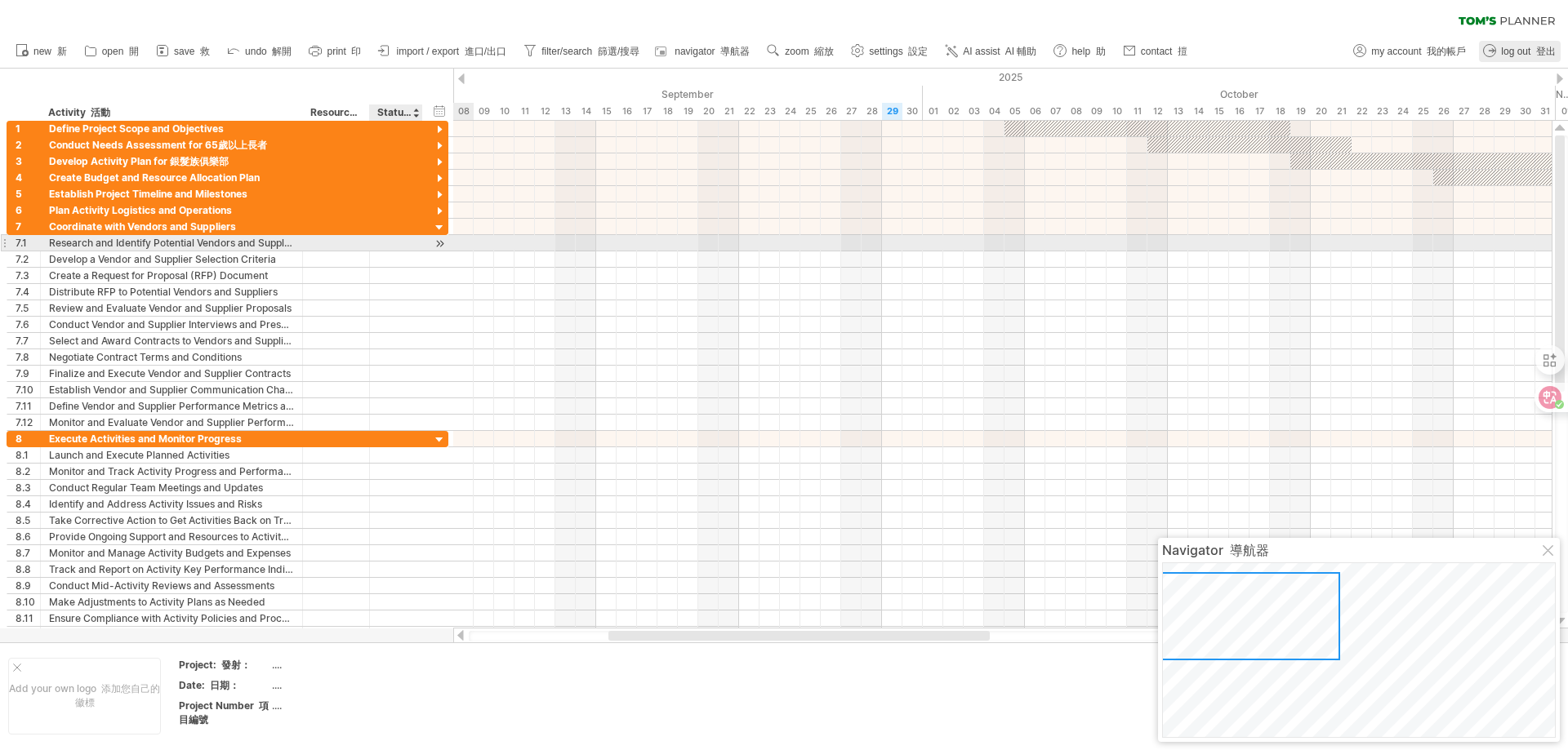
click at [442, 243] on div at bounding box center [439, 244] width 16 height 17
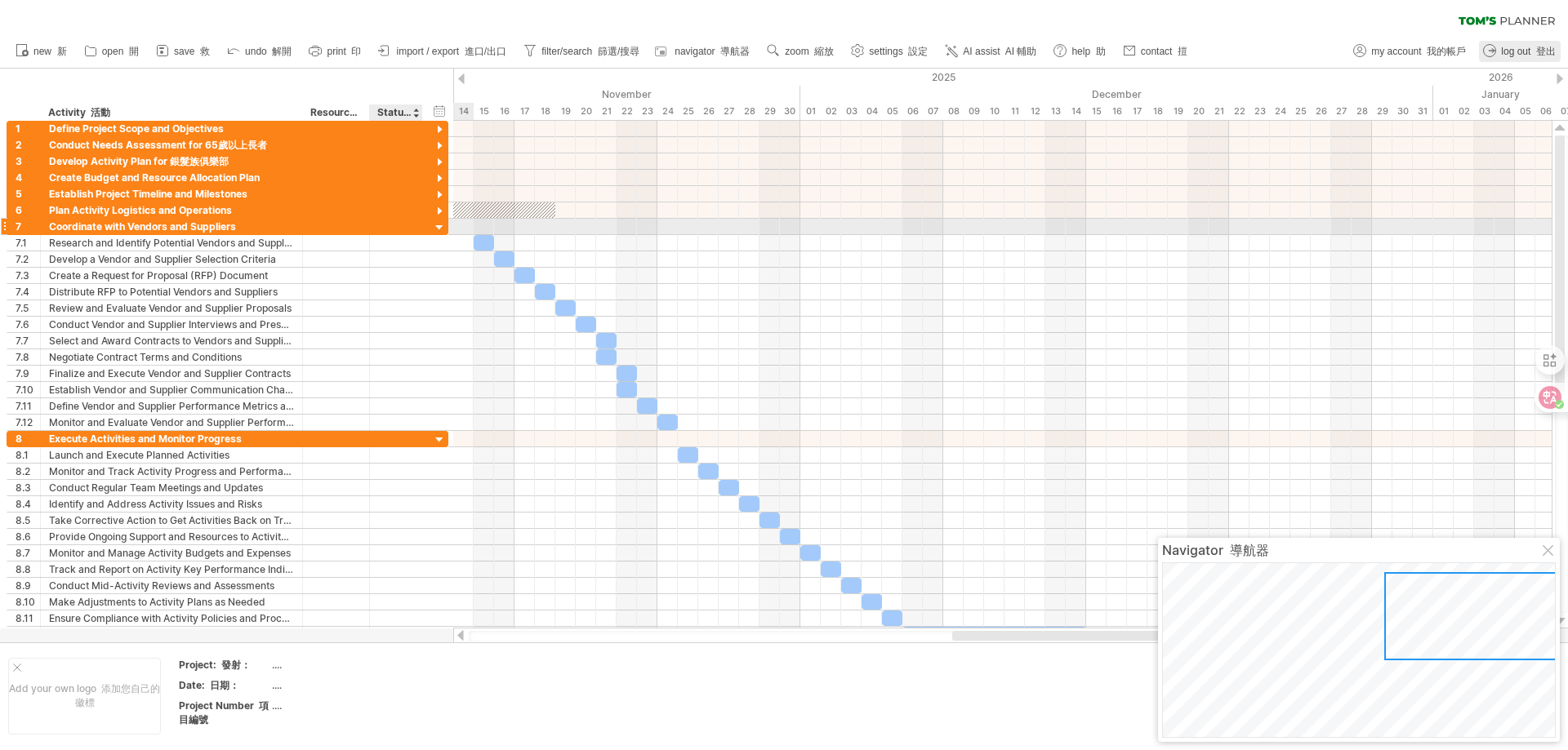
click at [443, 226] on div at bounding box center [439, 228] width 16 height 16
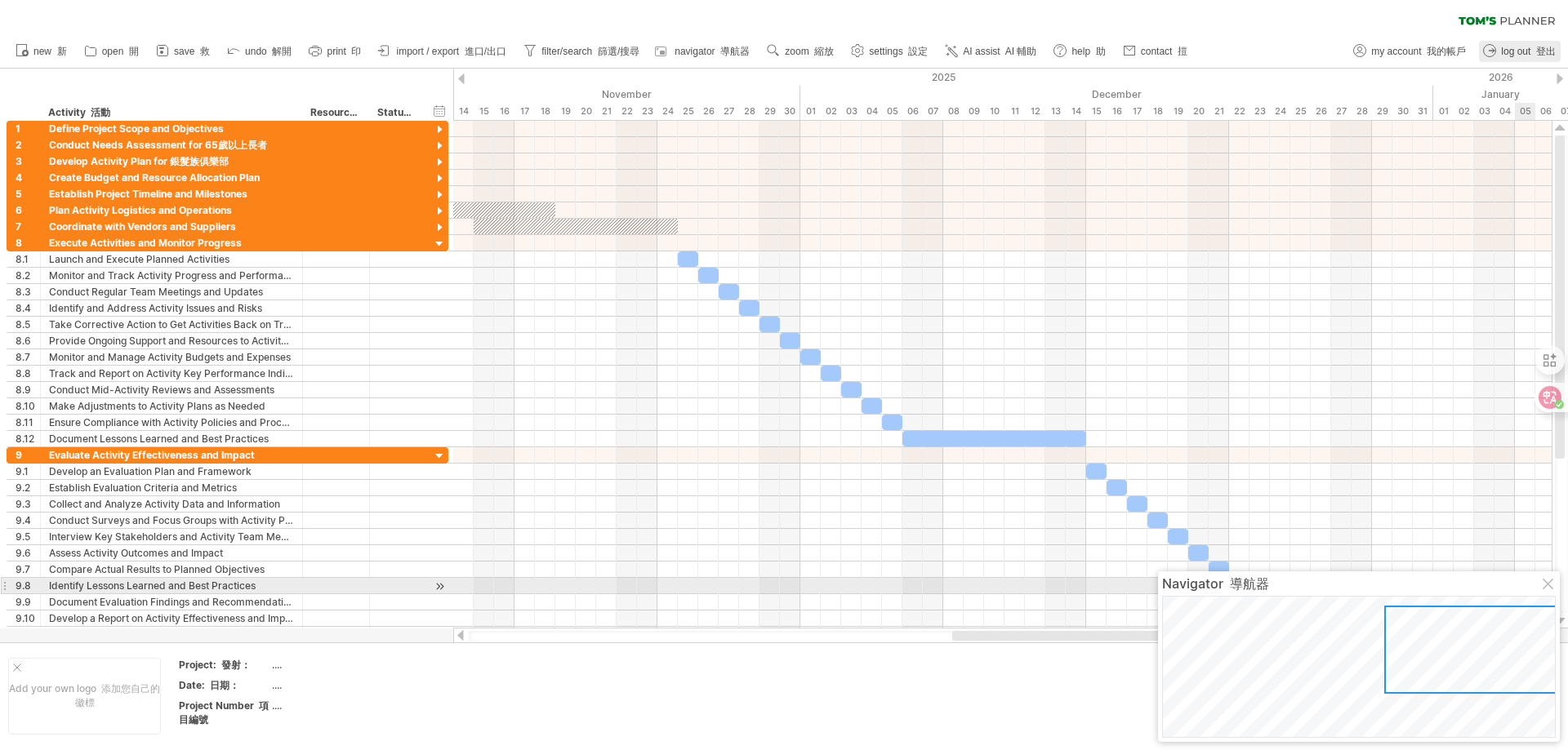
drag, startPoint x: 1549, startPoint y: 586, endPoint x: 1207, endPoint y: 450, distance: 368.0
click at [1548, 586] on div at bounding box center [1549, 586] width 13 height 13
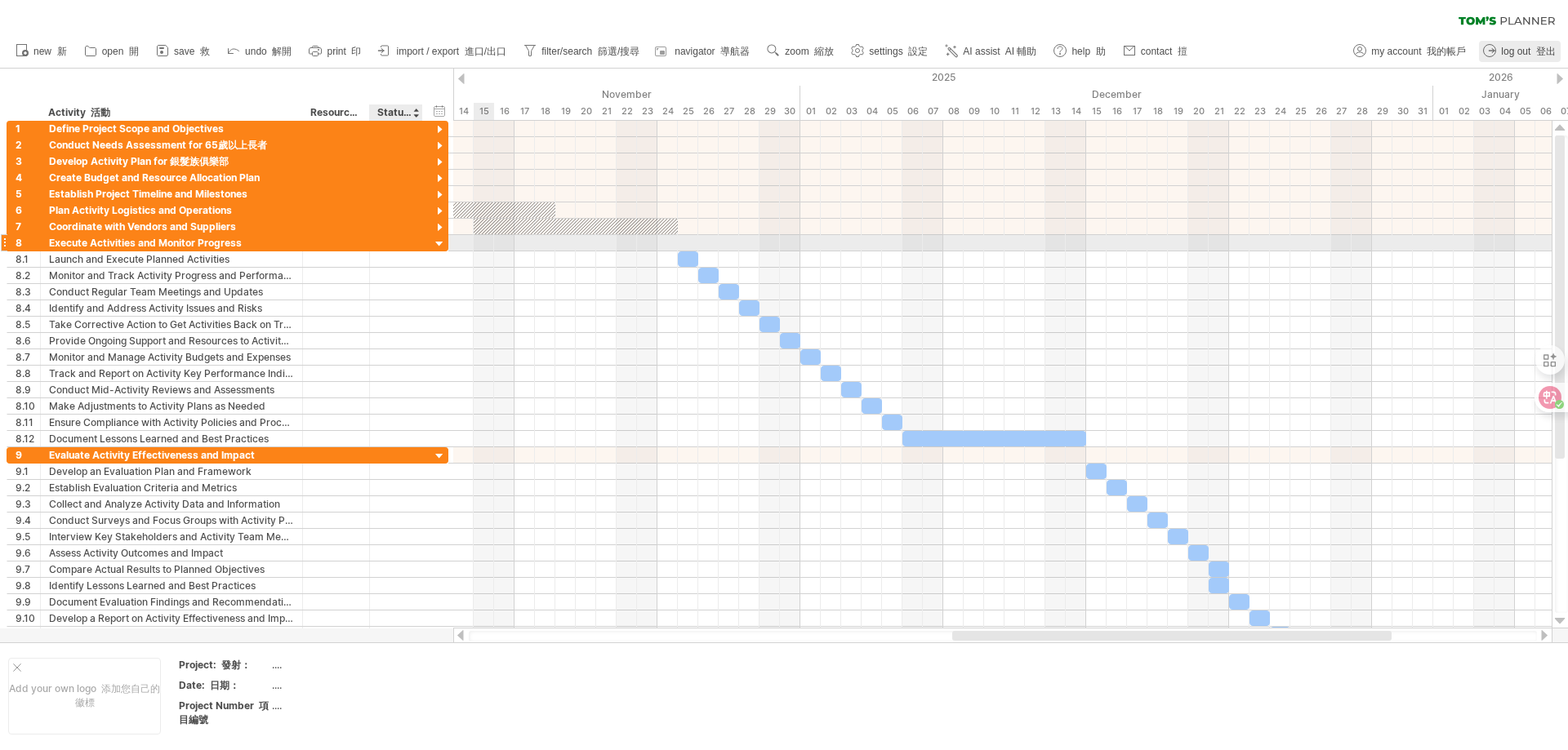
click at [444, 248] on div at bounding box center [439, 244] width 16 height 16
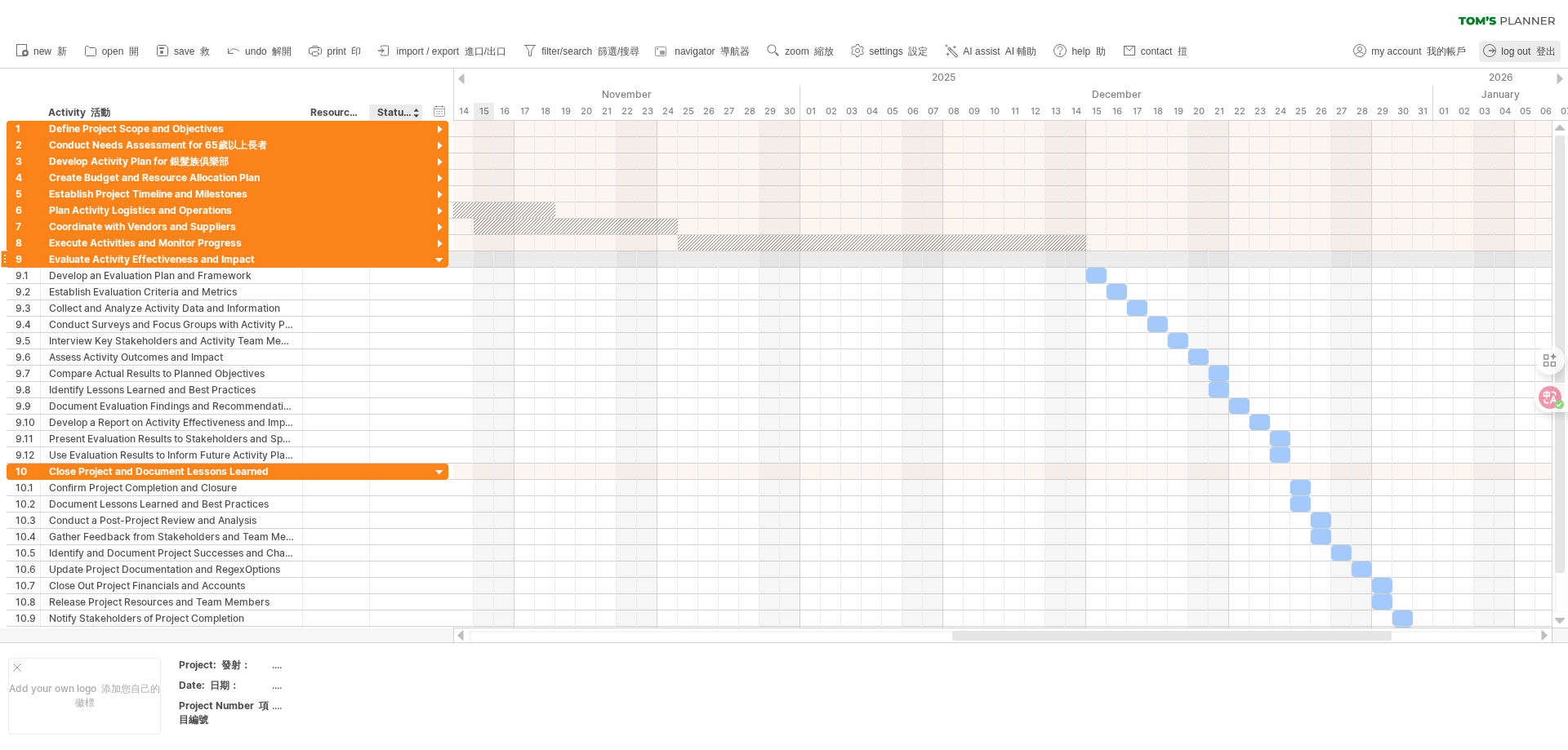
click at [443, 263] on div at bounding box center [439, 261] width 16 height 16
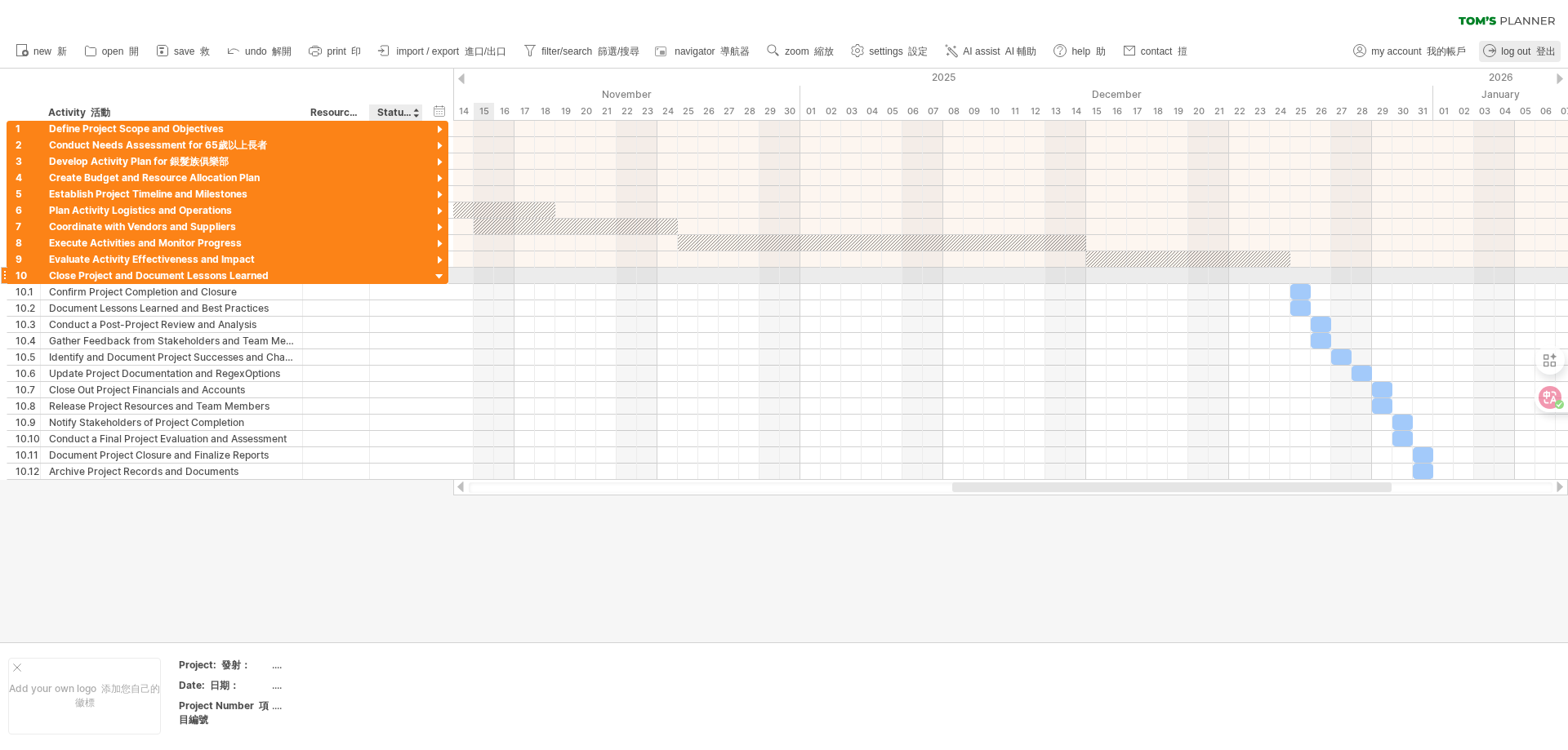
click at [440, 273] on div at bounding box center [439, 276] width 16 height 16
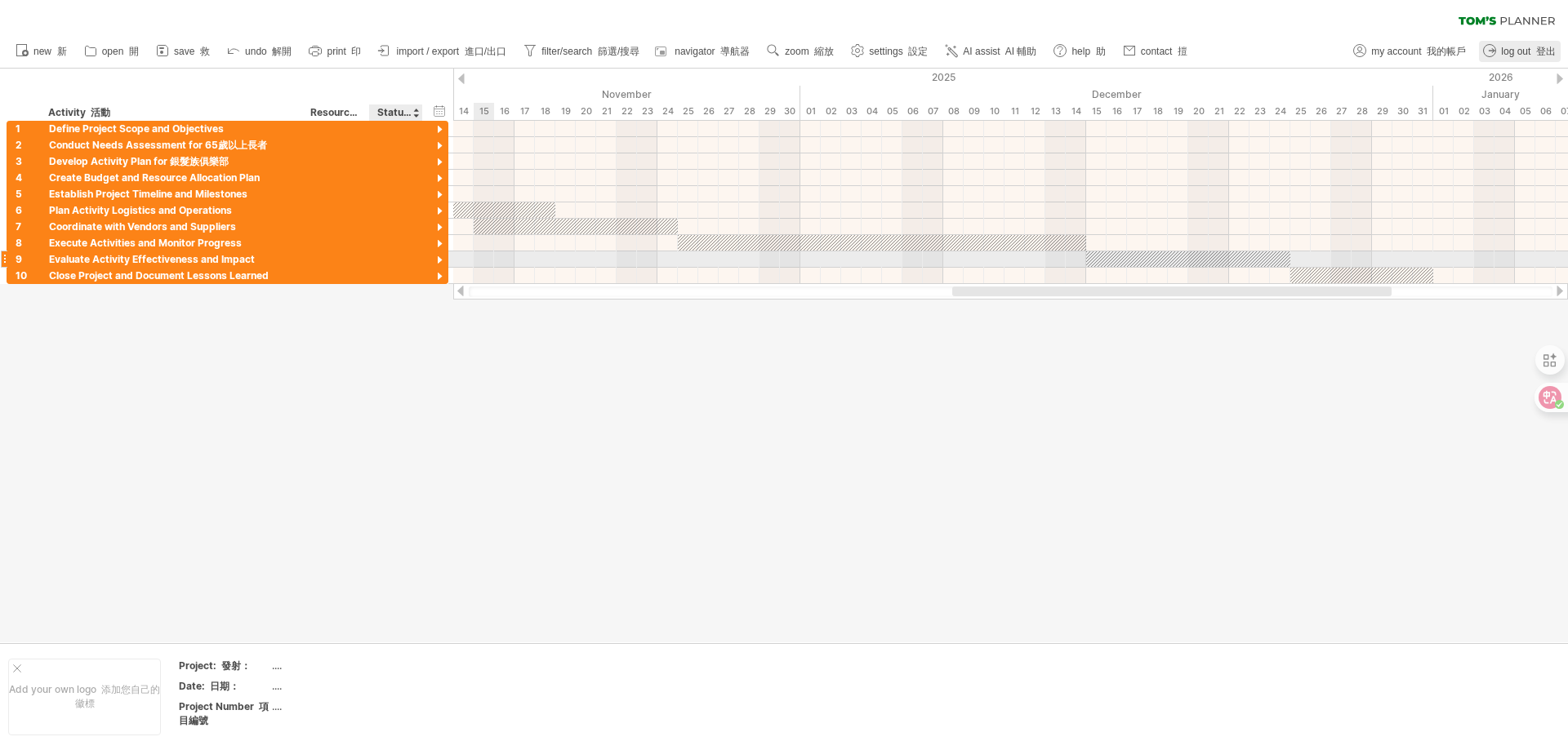
click at [441, 255] on div at bounding box center [439, 261] width 16 height 16
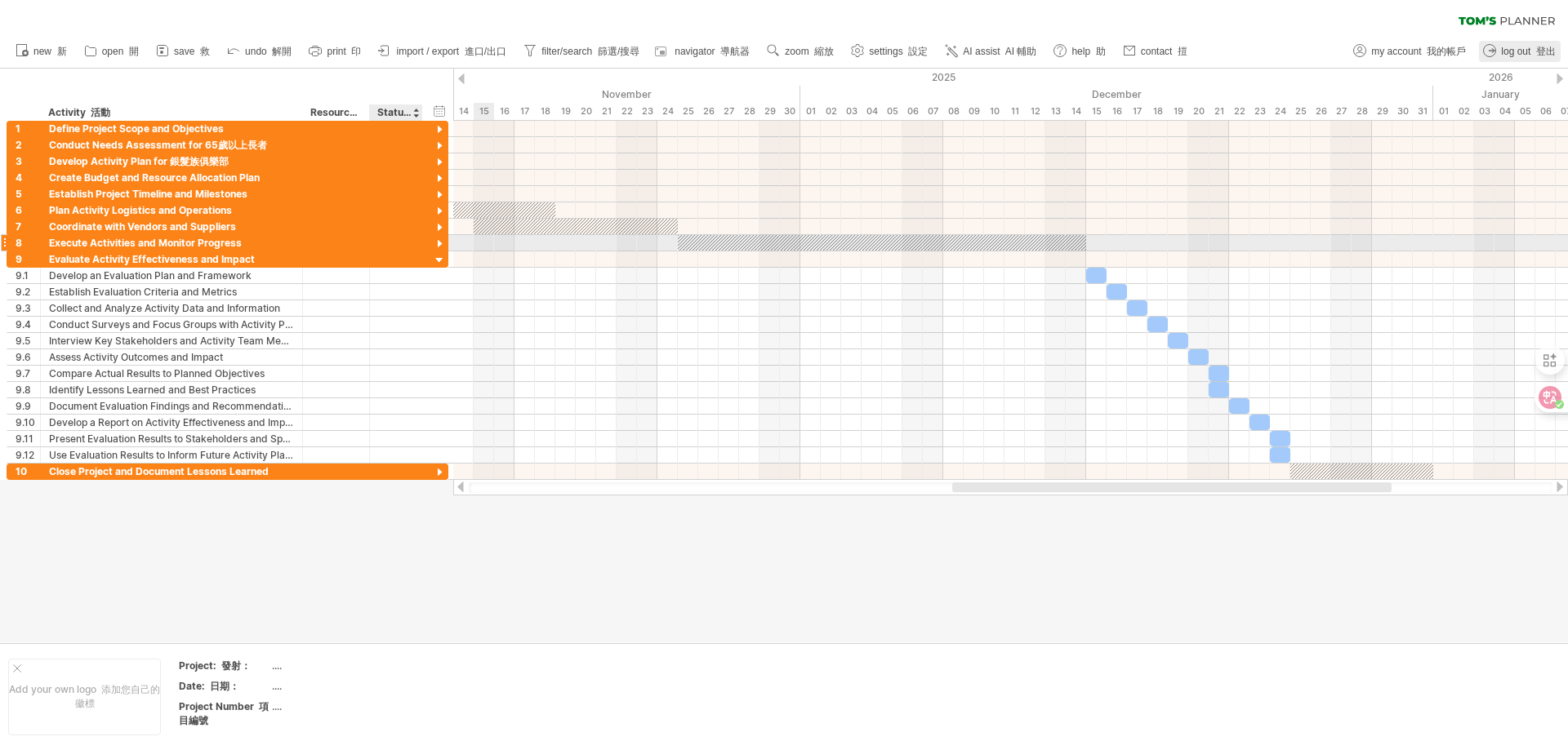
click at [441, 236] on div at bounding box center [439, 244] width 16 height 16
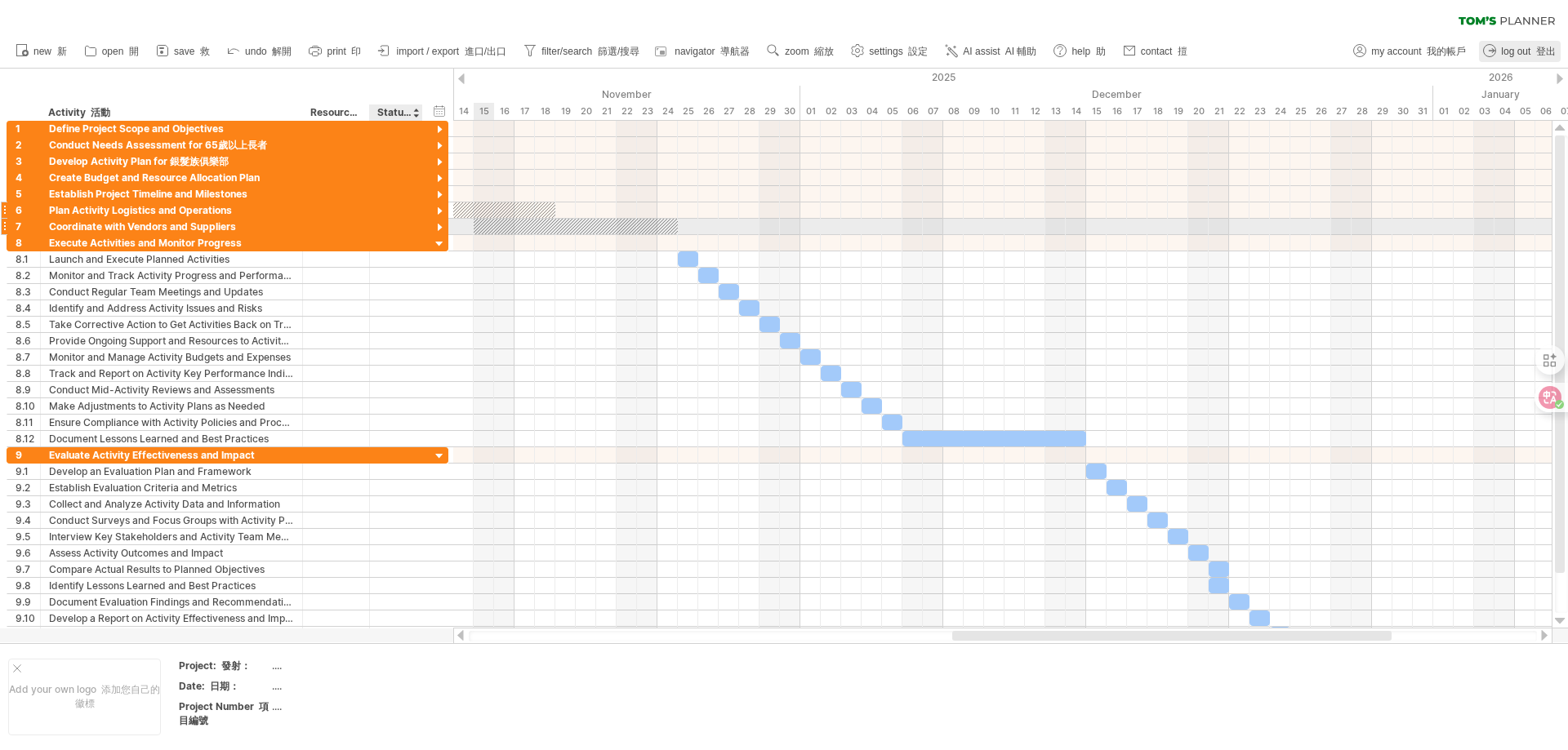
drag, startPoint x: 441, startPoint y: 221, endPoint x: 440, endPoint y: 208, distance: 13.0
click at [441, 220] on div at bounding box center [439, 228] width 16 height 16
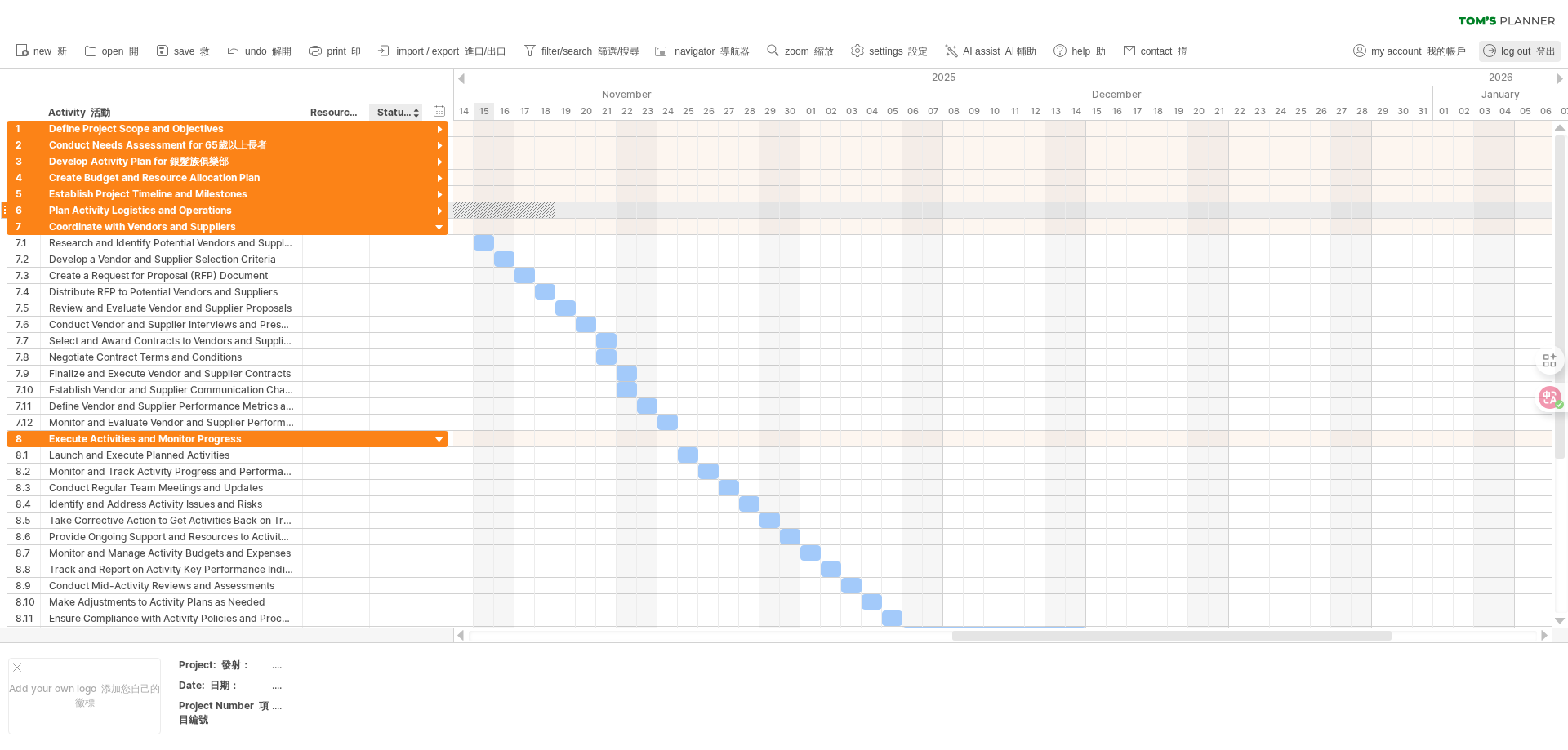
click at [440, 205] on div at bounding box center [439, 211] width 16 height 16
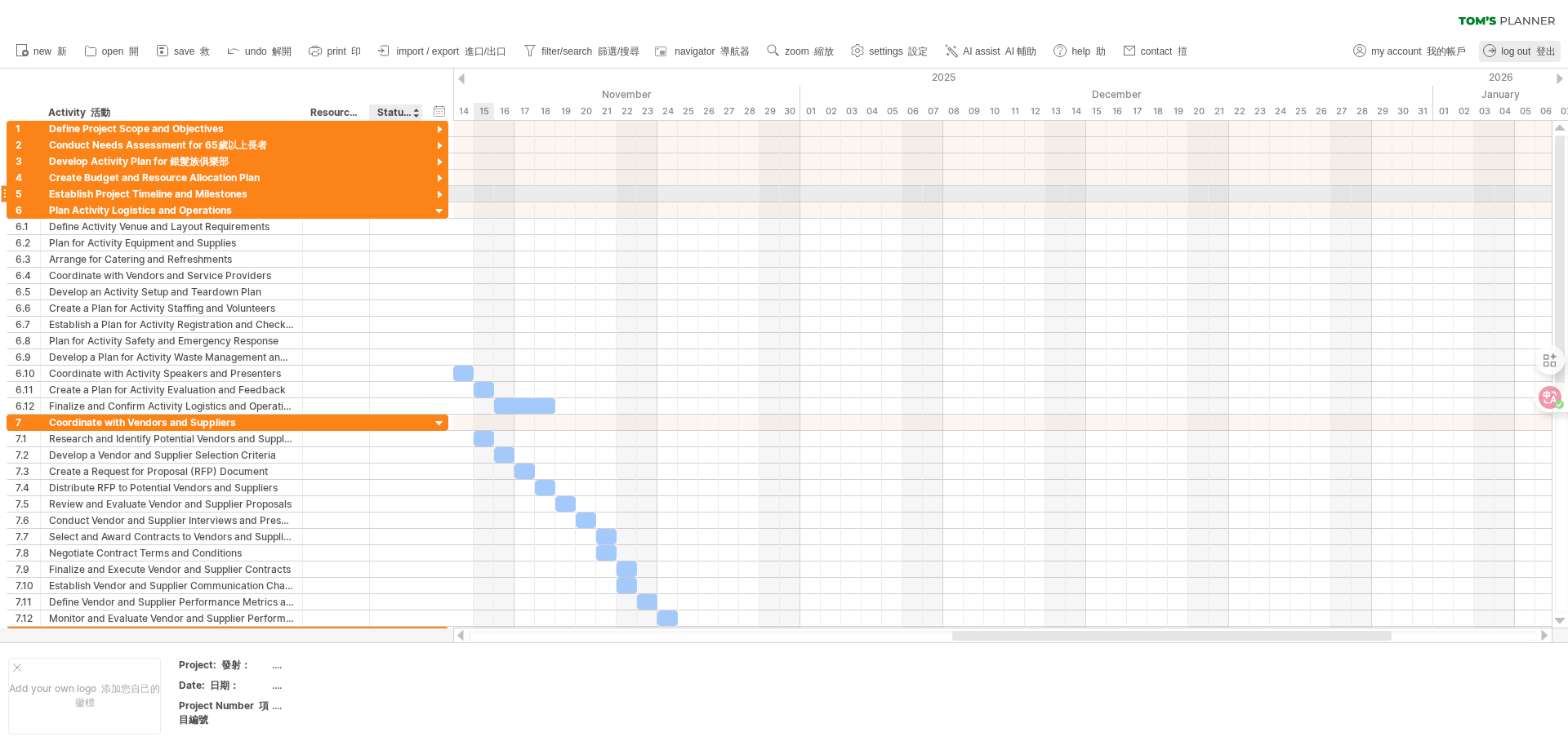
click at [439, 190] on div at bounding box center [439, 195] width 16 height 16
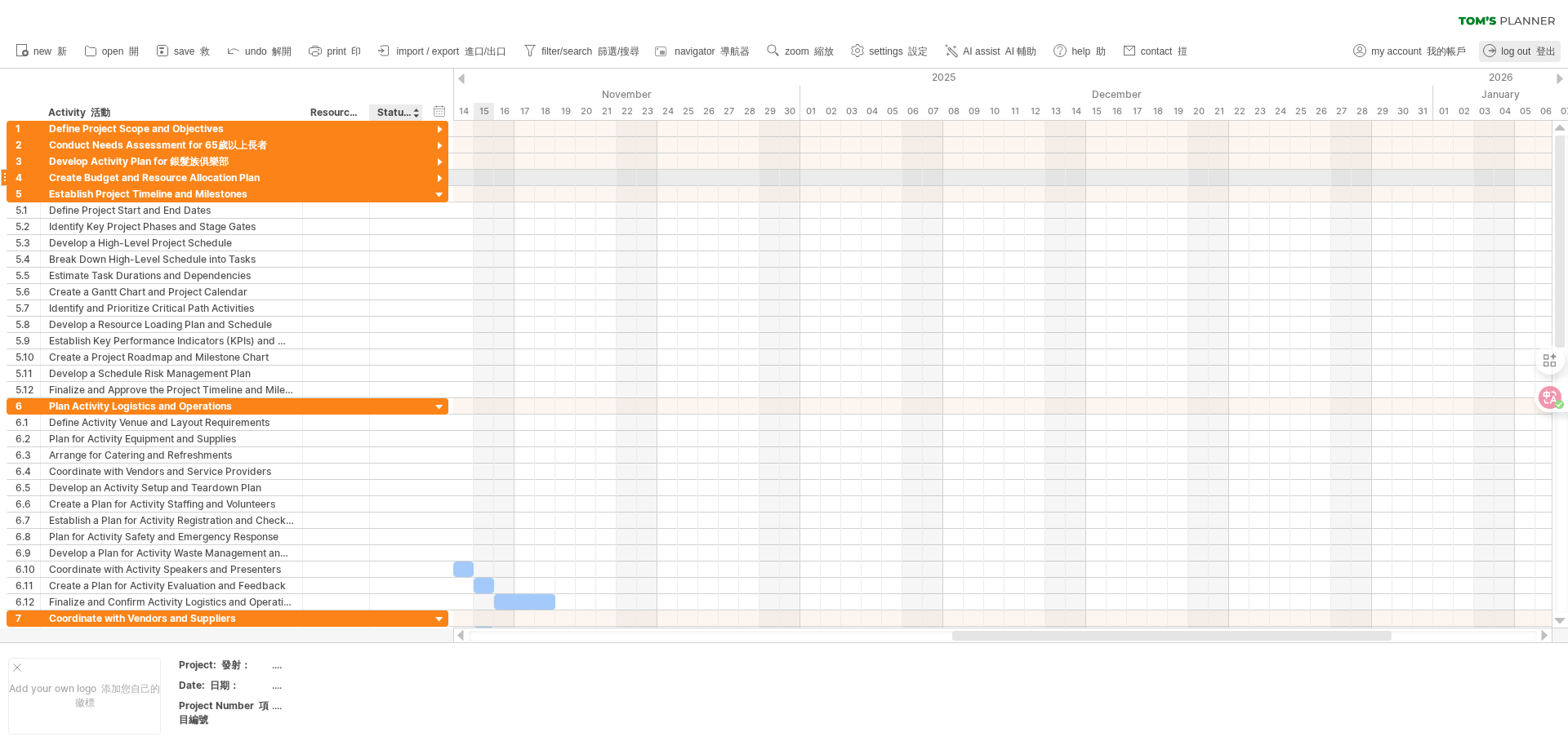
click at [438, 174] on div at bounding box center [439, 179] width 16 height 16
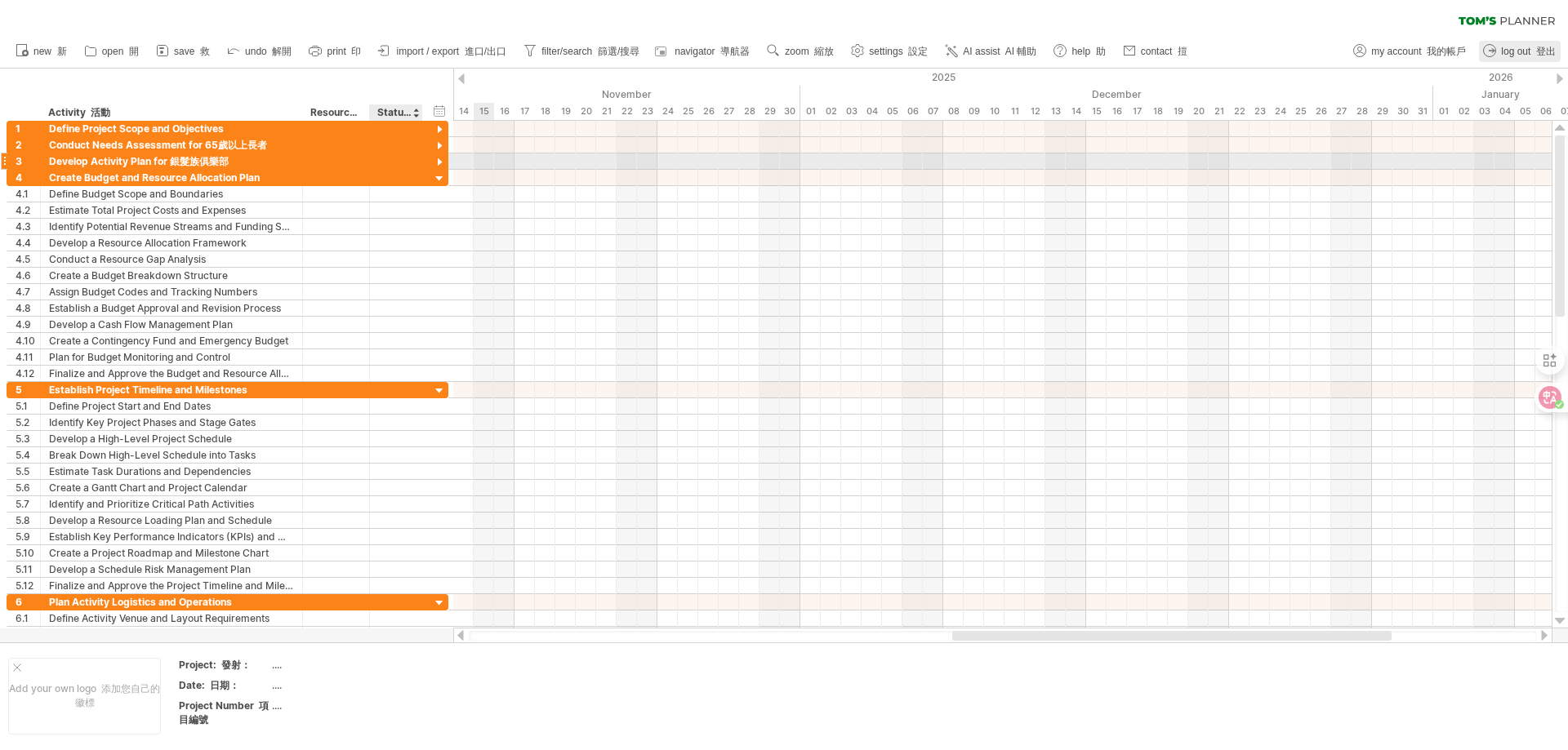
click at [438, 156] on div at bounding box center [439, 163] width 16 height 16
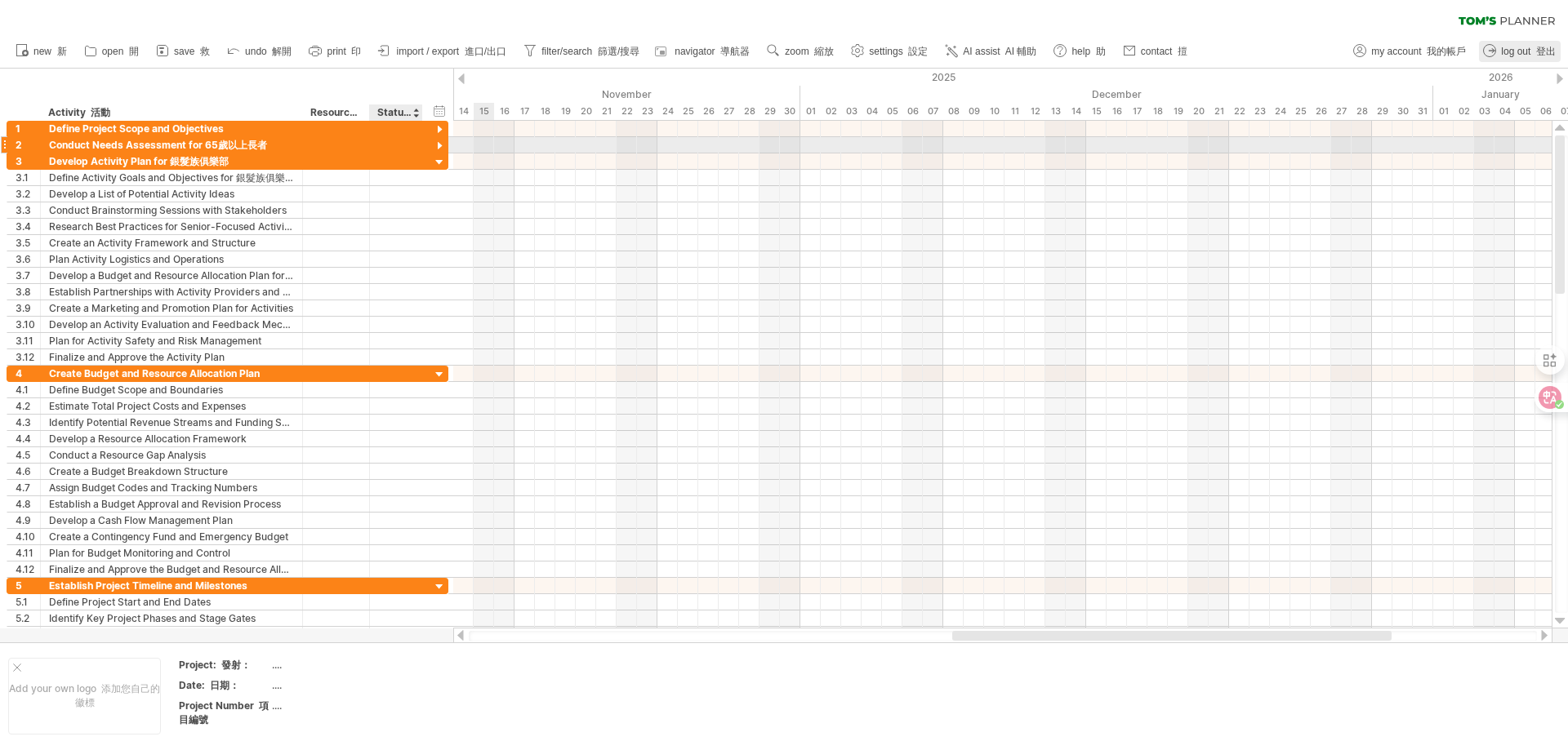
click at [439, 144] on div at bounding box center [439, 147] width 16 height 16
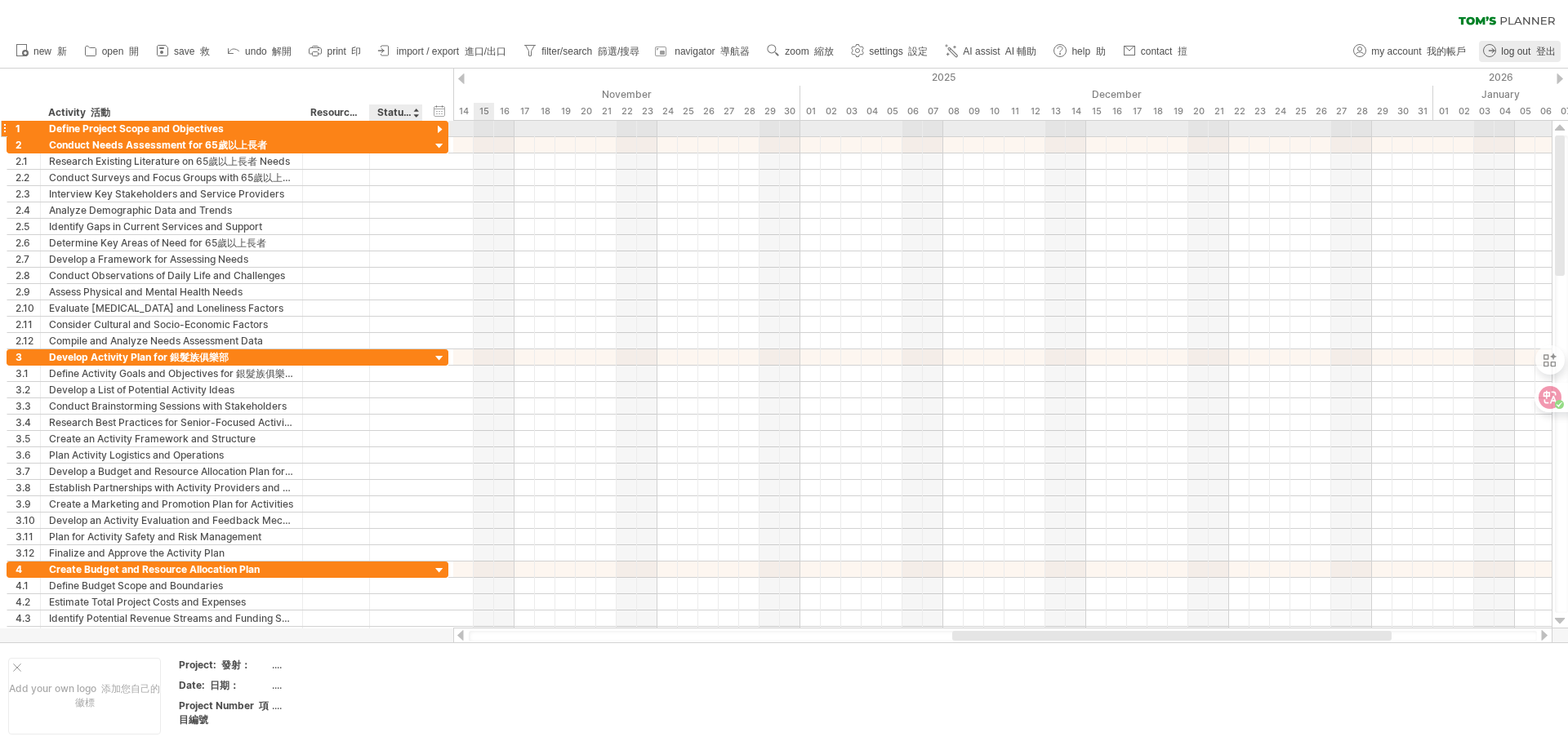
click at [440, 124] on div at bounding box center [439, 130] width 16 height 16
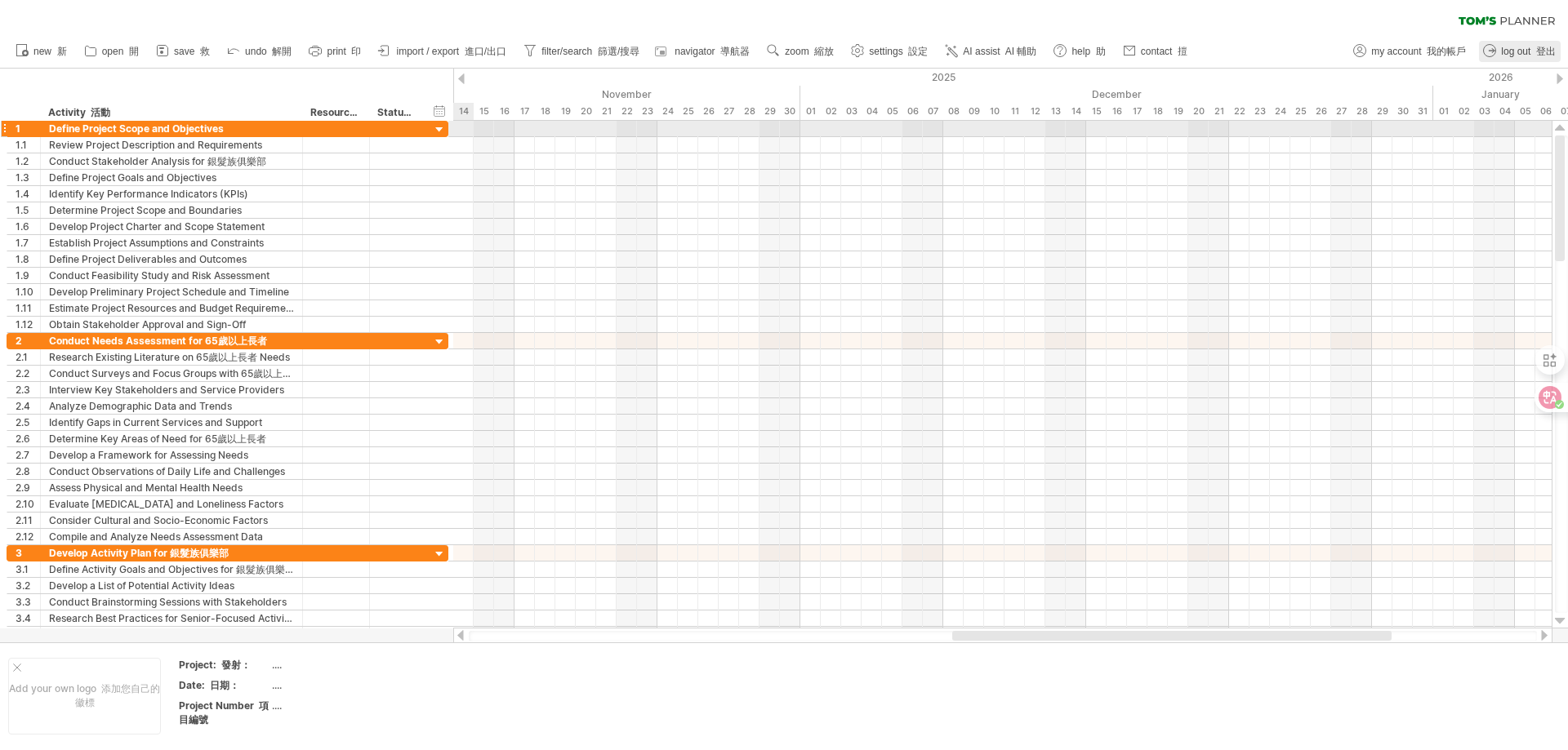
click at [441, 128] on div at bounding box center [439, 130] width 16 height 16
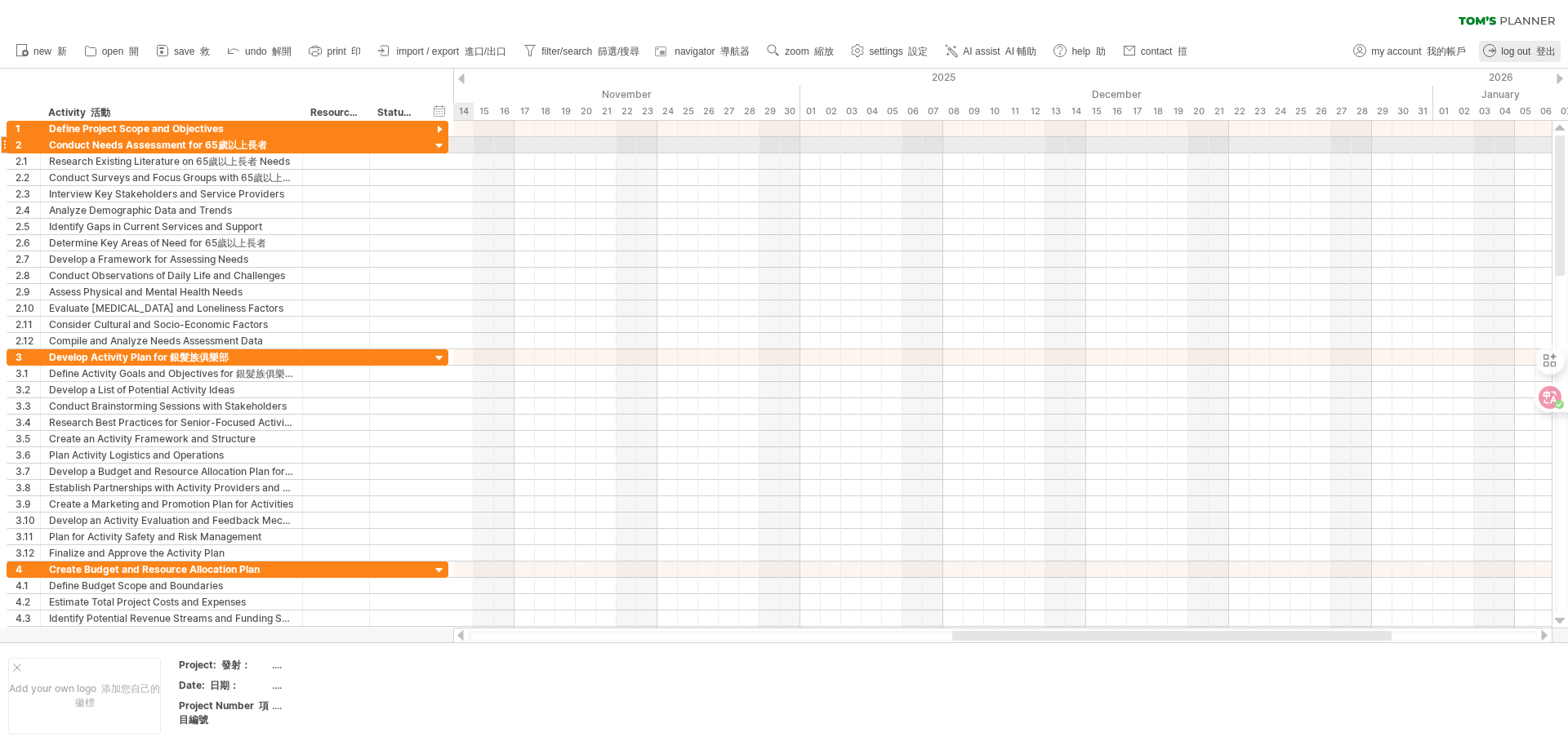
click at [445, 144] on div at bounding box center [439, 147] width 16 height 16
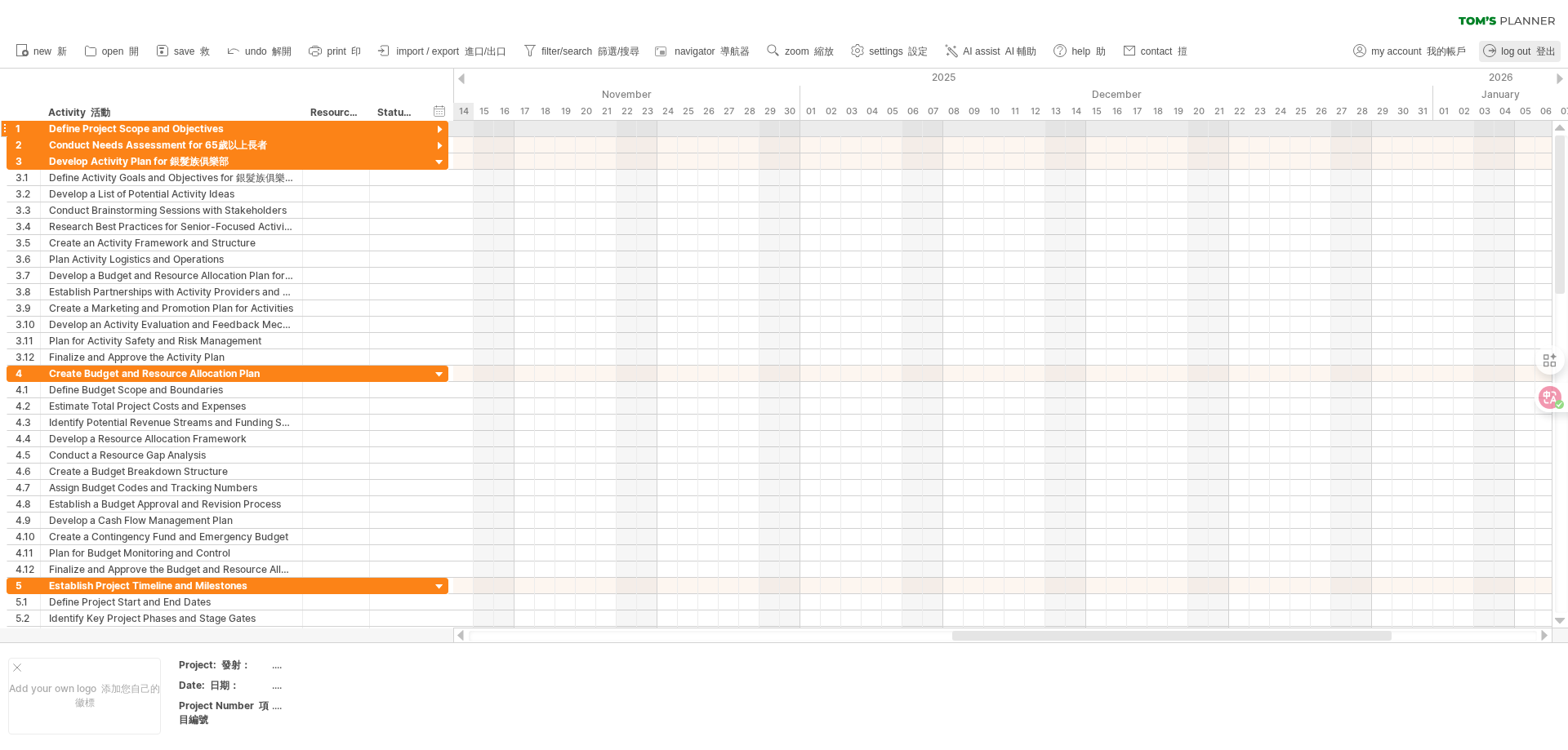
click at [440, 127] on div at bounding box center [439, 130] width 16 height 16
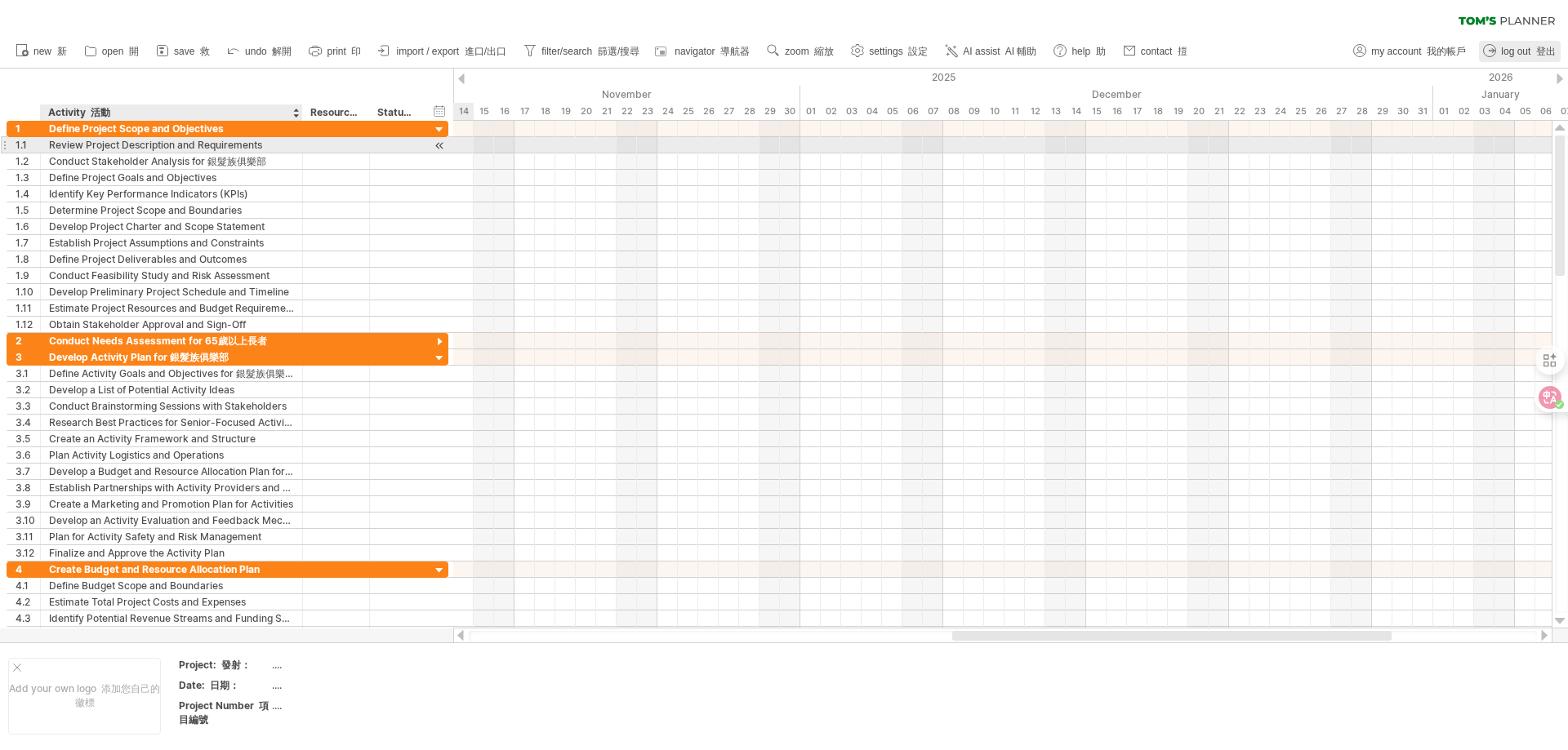
click at [223, 144] on div "Review Project Description and Requirements 審查專案描述和要求" at bounding box center [171, 145] width 245 height 16
click at [445, 150] on div at bounding box center [439, 146] width 16 height 17
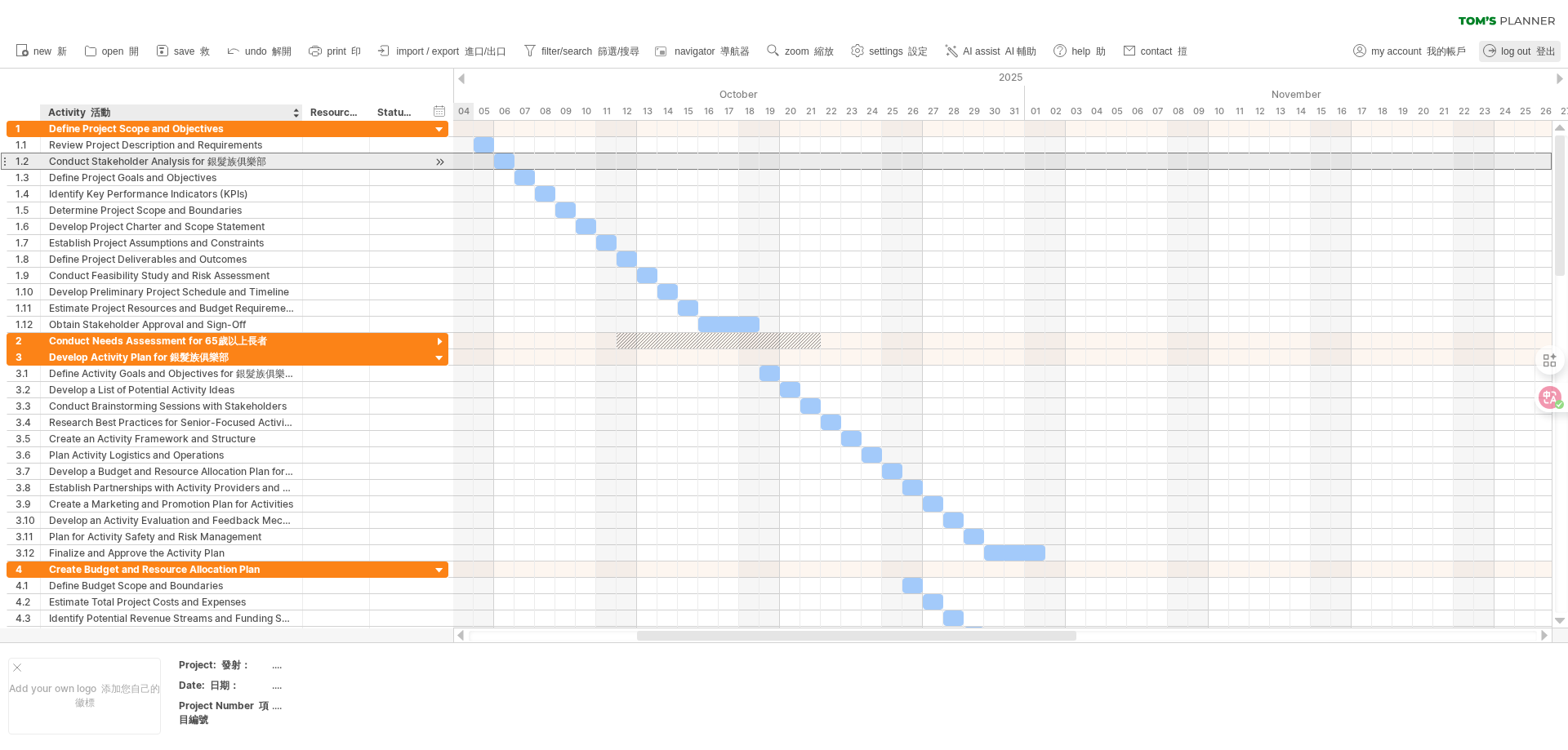
click at [278, 164] on div "Conduct Stakeholder Analysis for 銀髮族俱樂部 為銀髮族俱樂部進行利害關係人分析" at bounding box center [171, 161] width 245 height 16
click at [440, 165] on div at bounding box center [439, 162] width 16 height 17
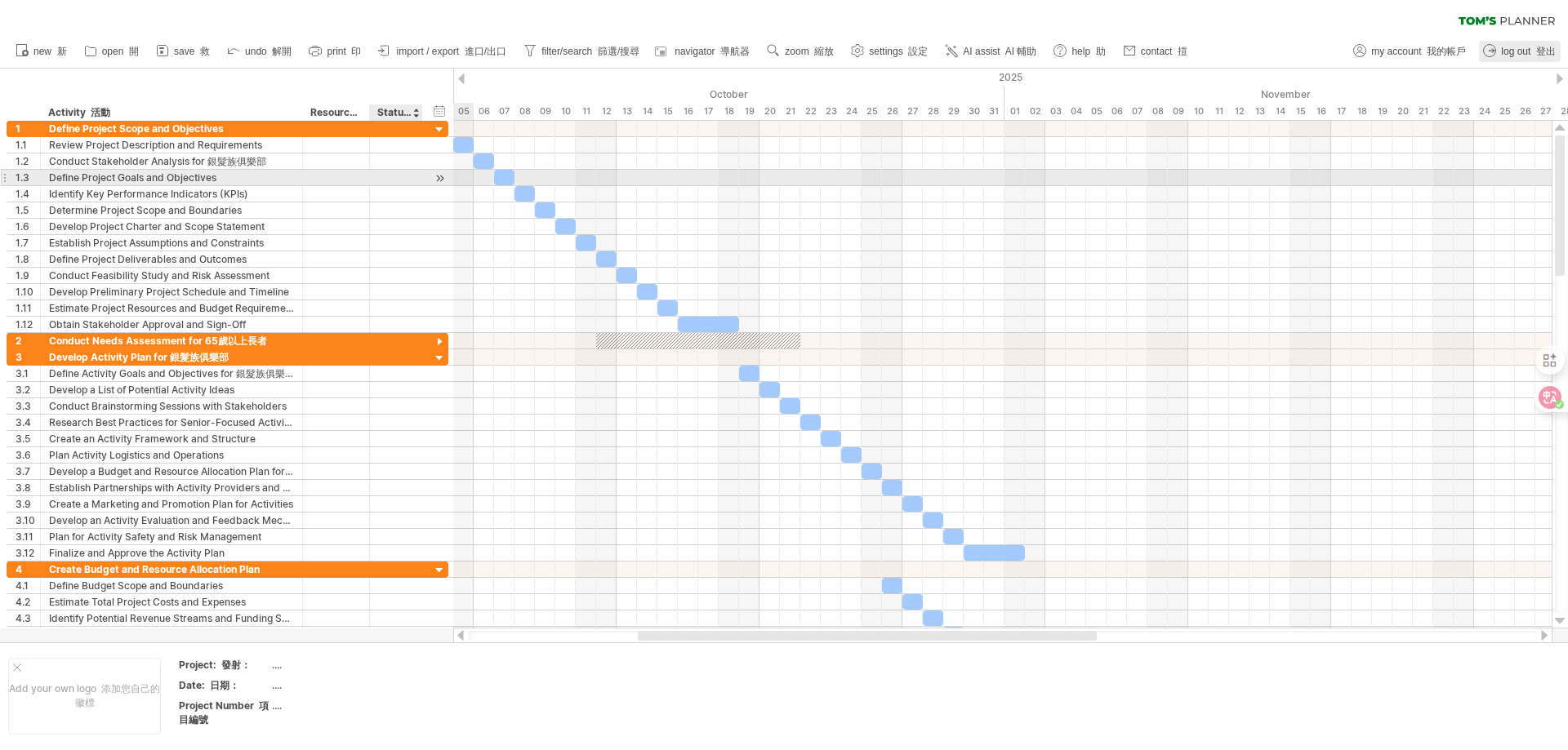
click at [435, 178] on div at bounding box center [439, 178] width 16 height 17
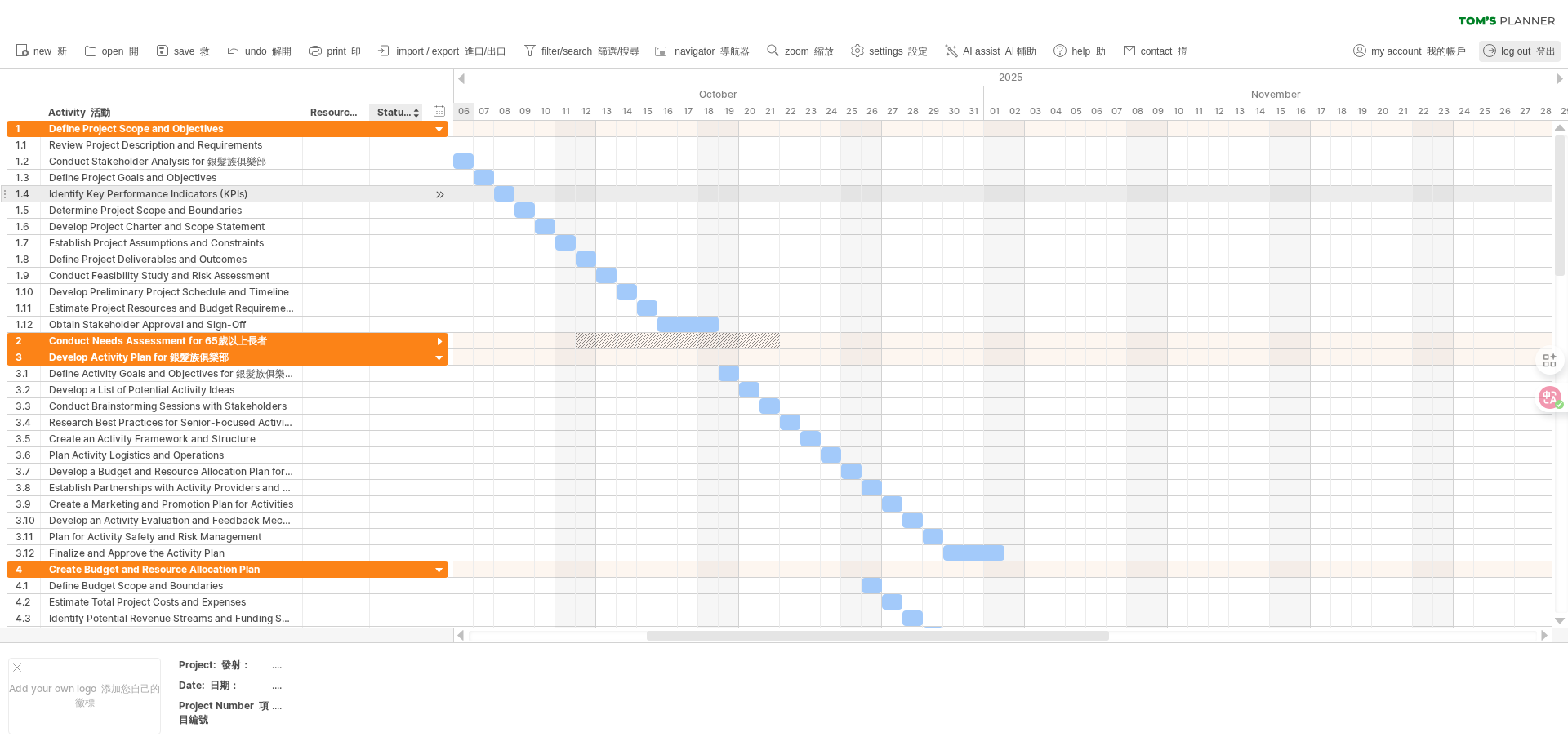
click at [441, 200] on div at bounding box center [439, 194] width 16 height 17
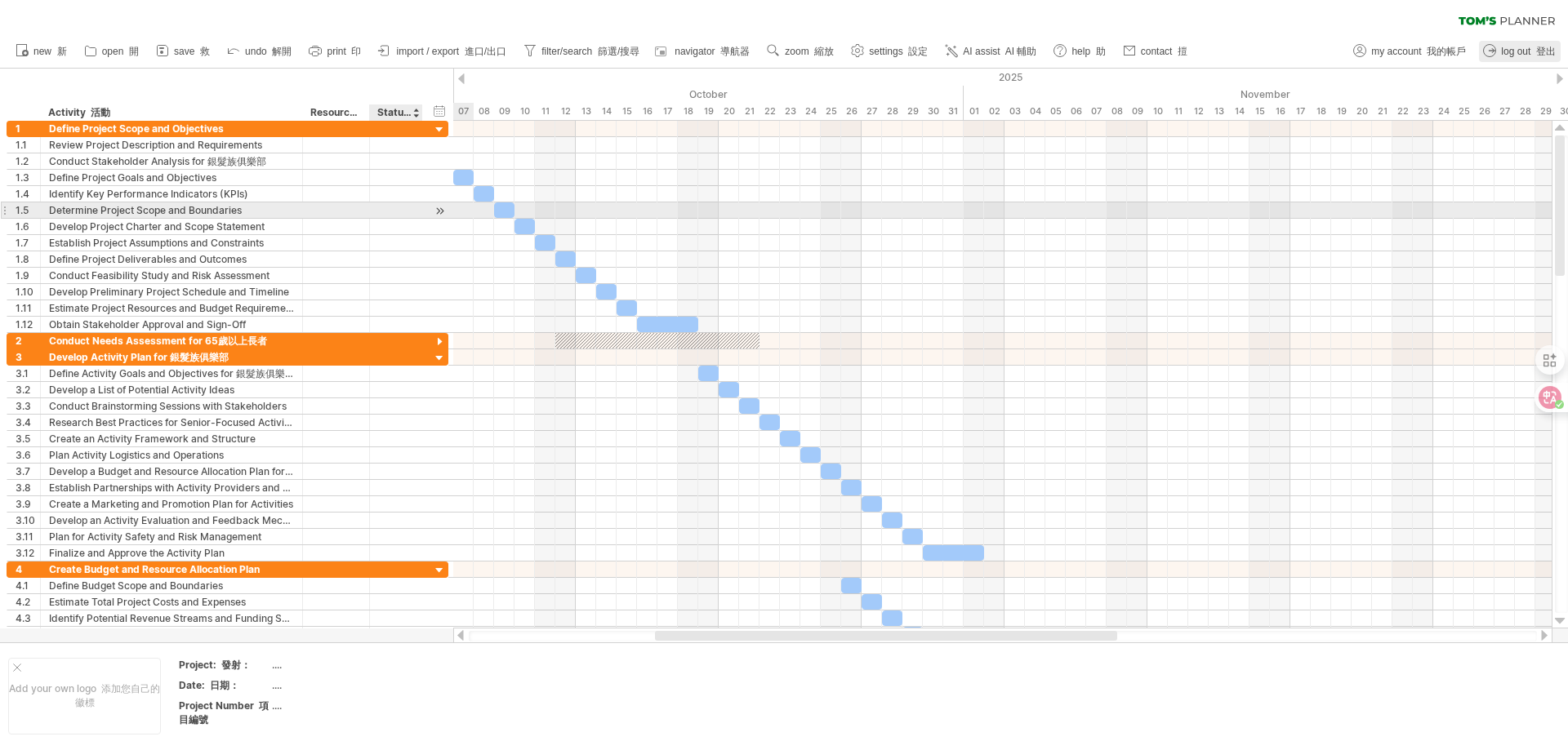
click at [441, 216] on div at bounding box center [439, 211] width 16 height 17
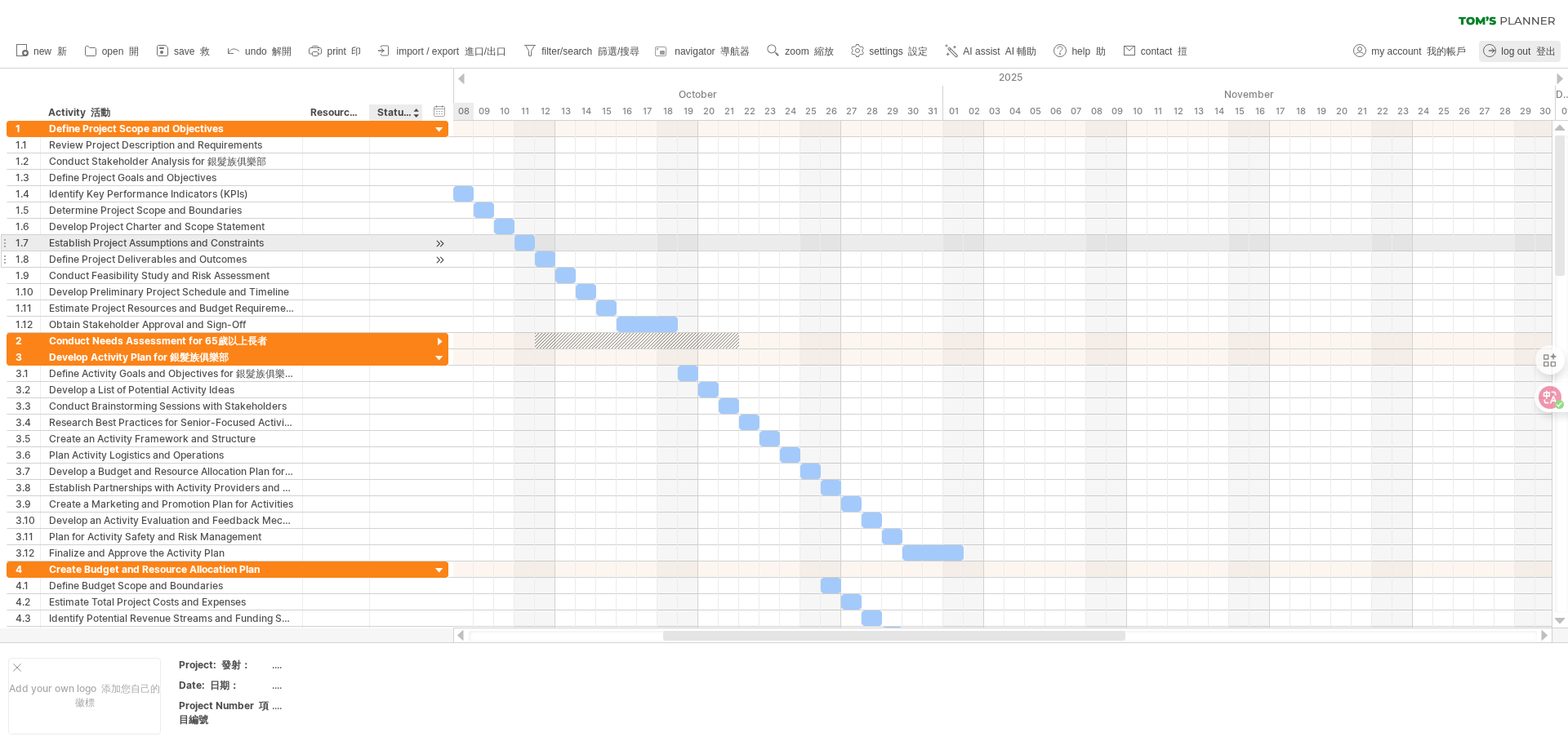
drag, startPoint x: 442, startPoint y: 243, endPoint x: 447, endPoint y: 258, distance: 15.8
click at [442, 244] on div at bounding box center [439, 244] width 16 height 17
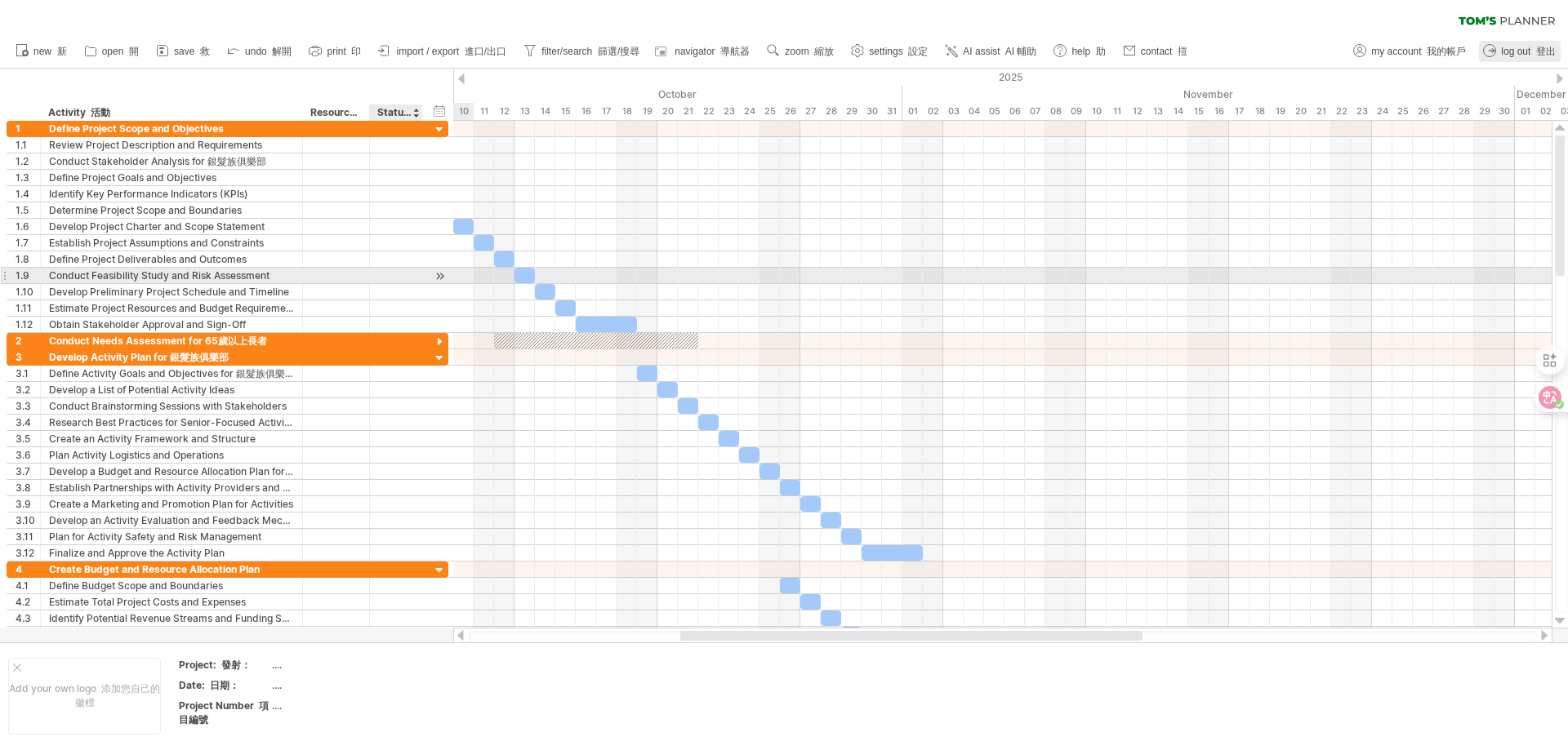
click at [442, 277] on div at bounding box center [439, 276] width 16 height 17
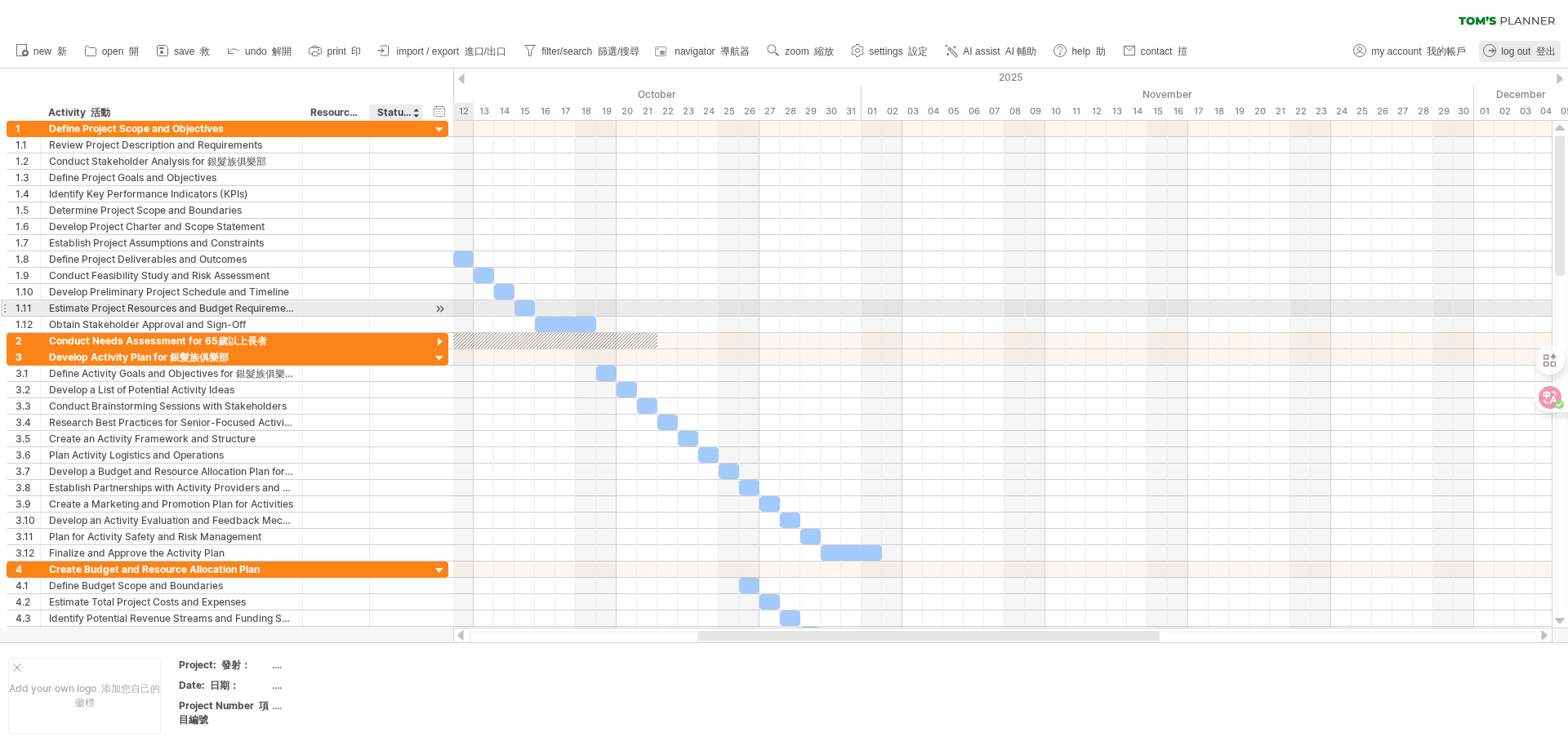
click at [442, 309] on div at bounding box center [439, 309] width 16 height 17
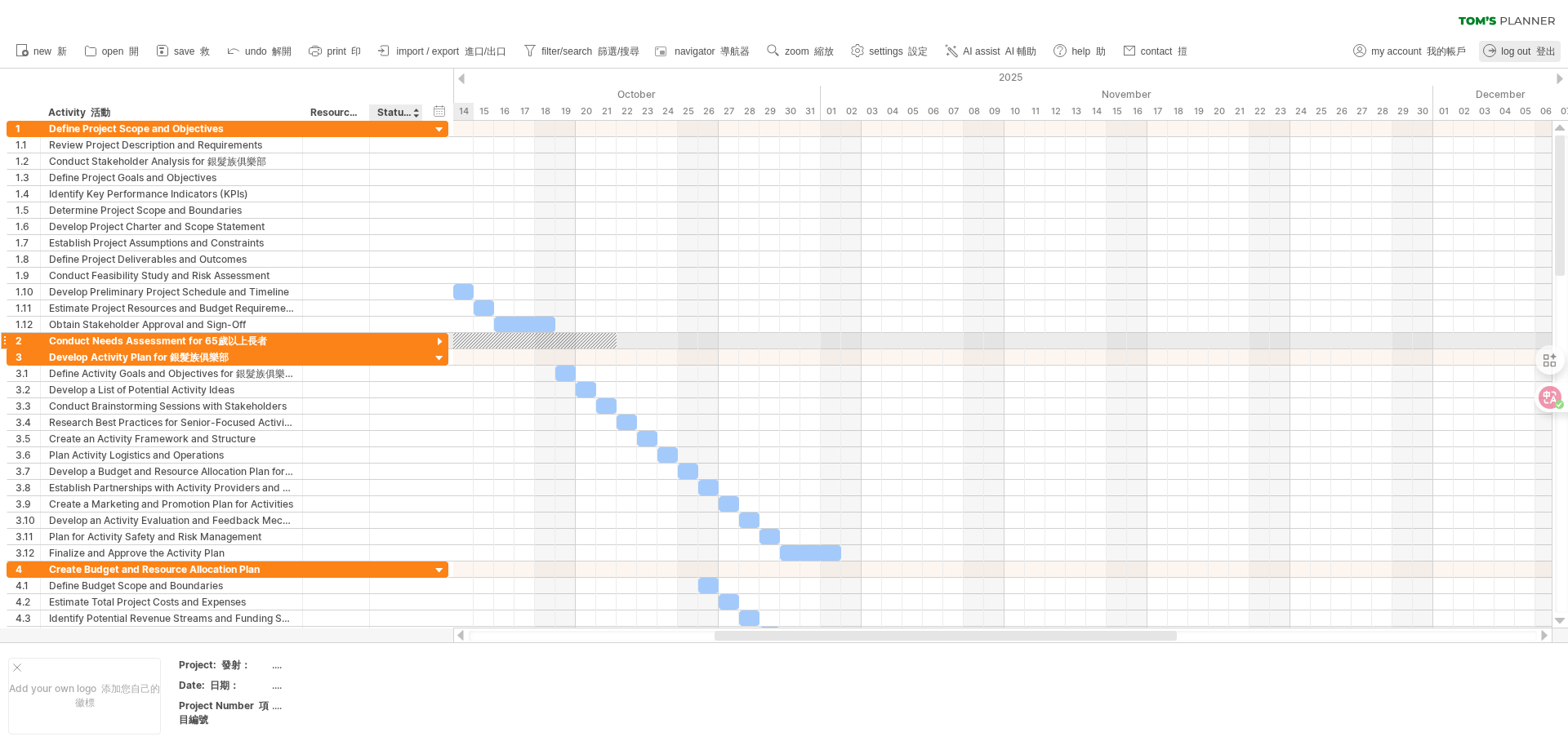
click at [438, 341] on div at bounding box center [439, 342] width 16 height 16
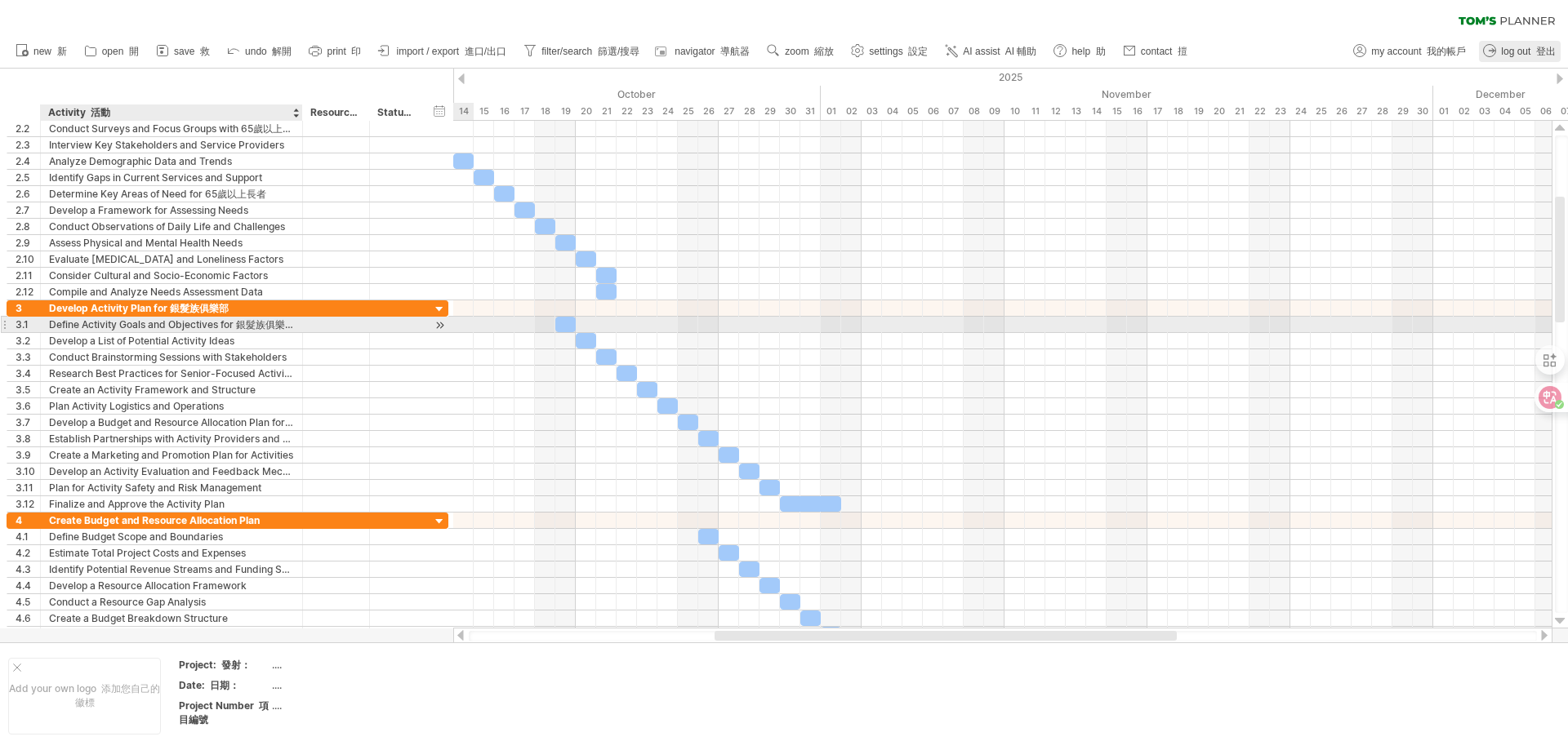
click at [240, 327] on div "Define Activity Goals and Objectives for 銀髮族俱樂部 定義銀髮族俱樂部的活動目標和目標" at bounding box center [171, 324] width 245 height 16
click at [235, 345] on div "Develop a List of Potential Activity Ideas 制定一份潛在的活動想法清單" at bounding box center [171, 341] width 245 height 16
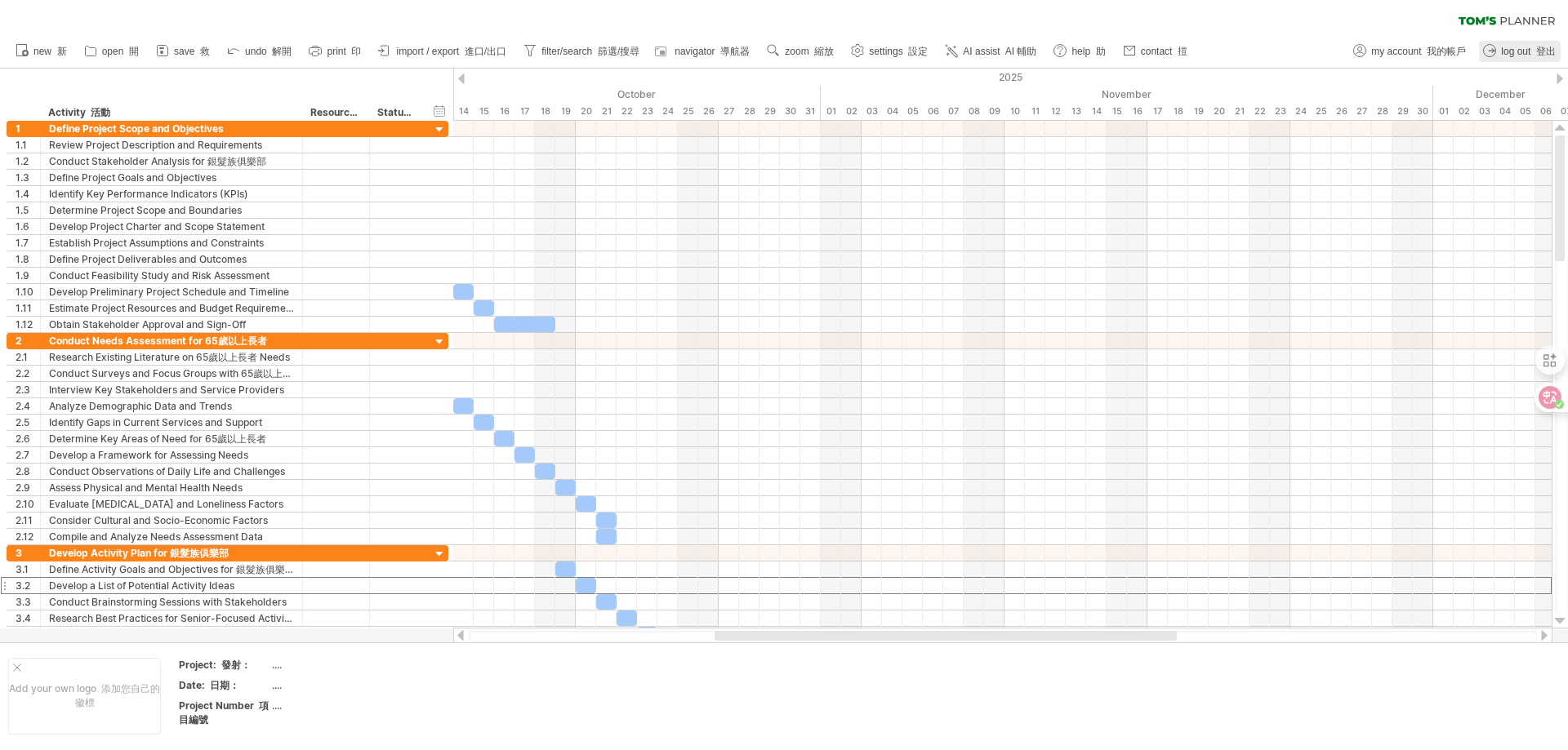
click at [1513, 22] on icon at bounding box center [1506, 21] width 96 height 9
click at [1448, 50] on font "我的帳戶" at bounding box center [1447, 51] width 39 height 11
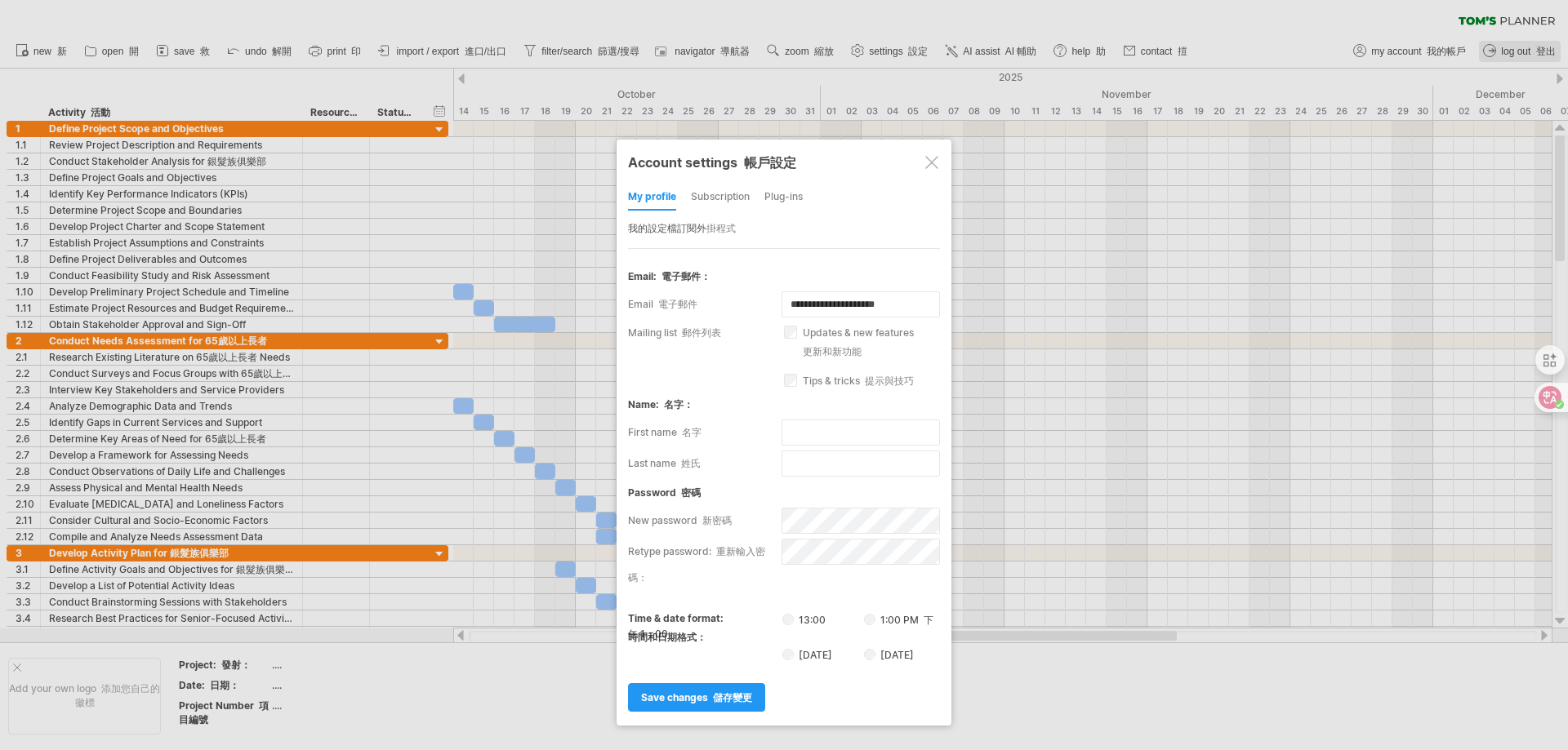
click at [792, 201] on div "Plug-ins" at bounding box center [783, 198] width 38 height 26
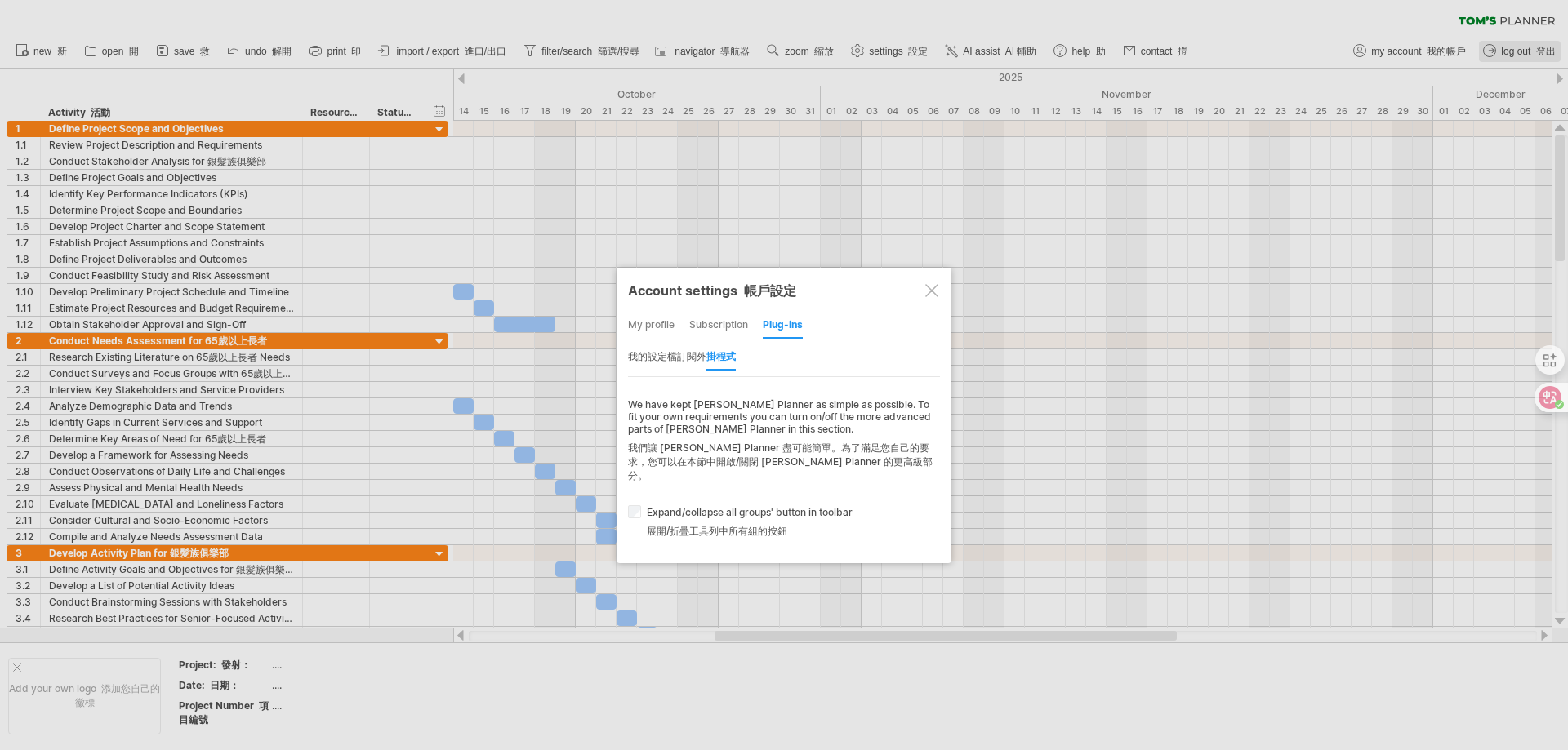
click at [725, 324] on div "subscription" at bounding box center [719, 326] width 59 height 26
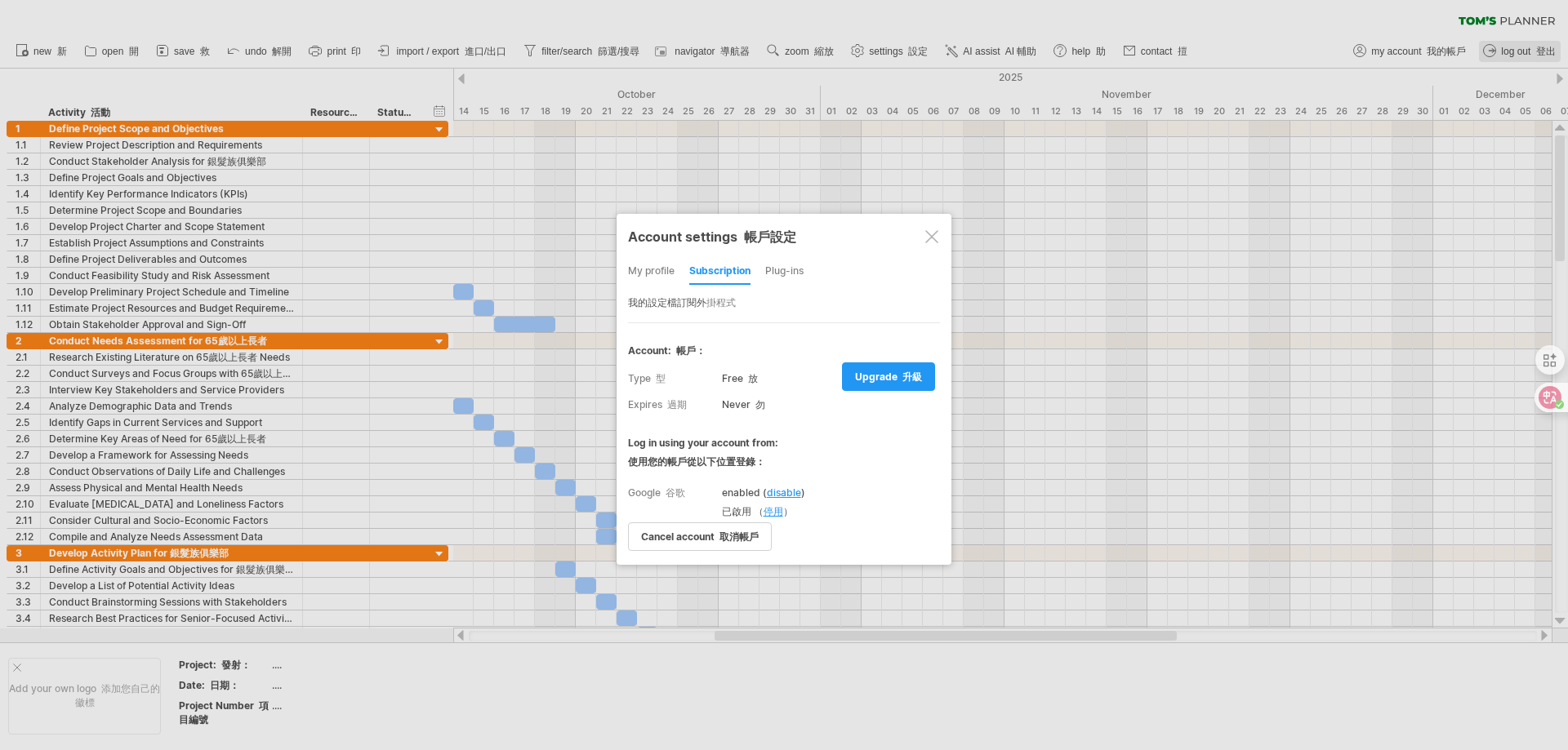
click at [660, 269] on div "my profile" at bounding box center [651, 272] width 47 height 26
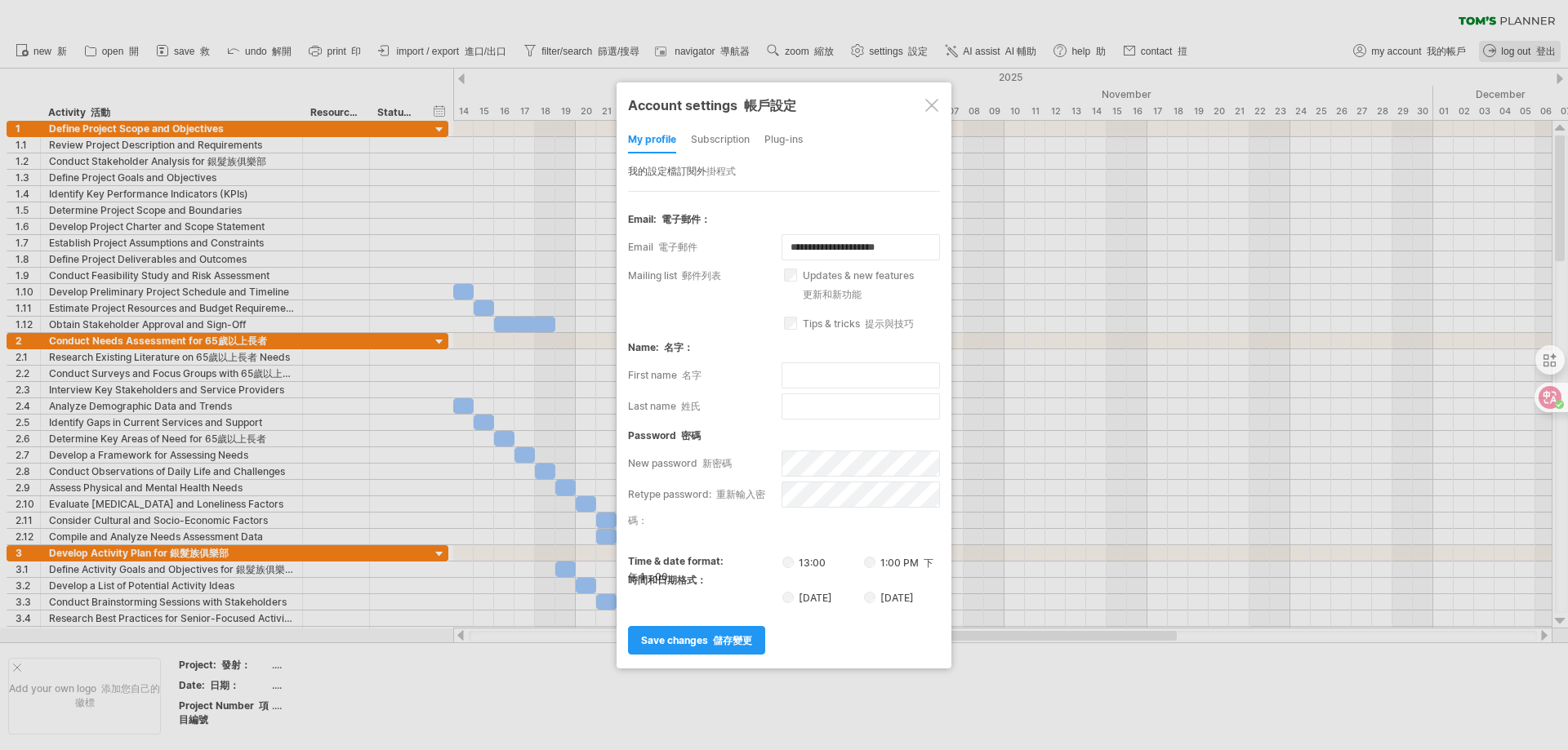
click at [932, 105] on div at bounding box center [932, 106] width 13 height 13
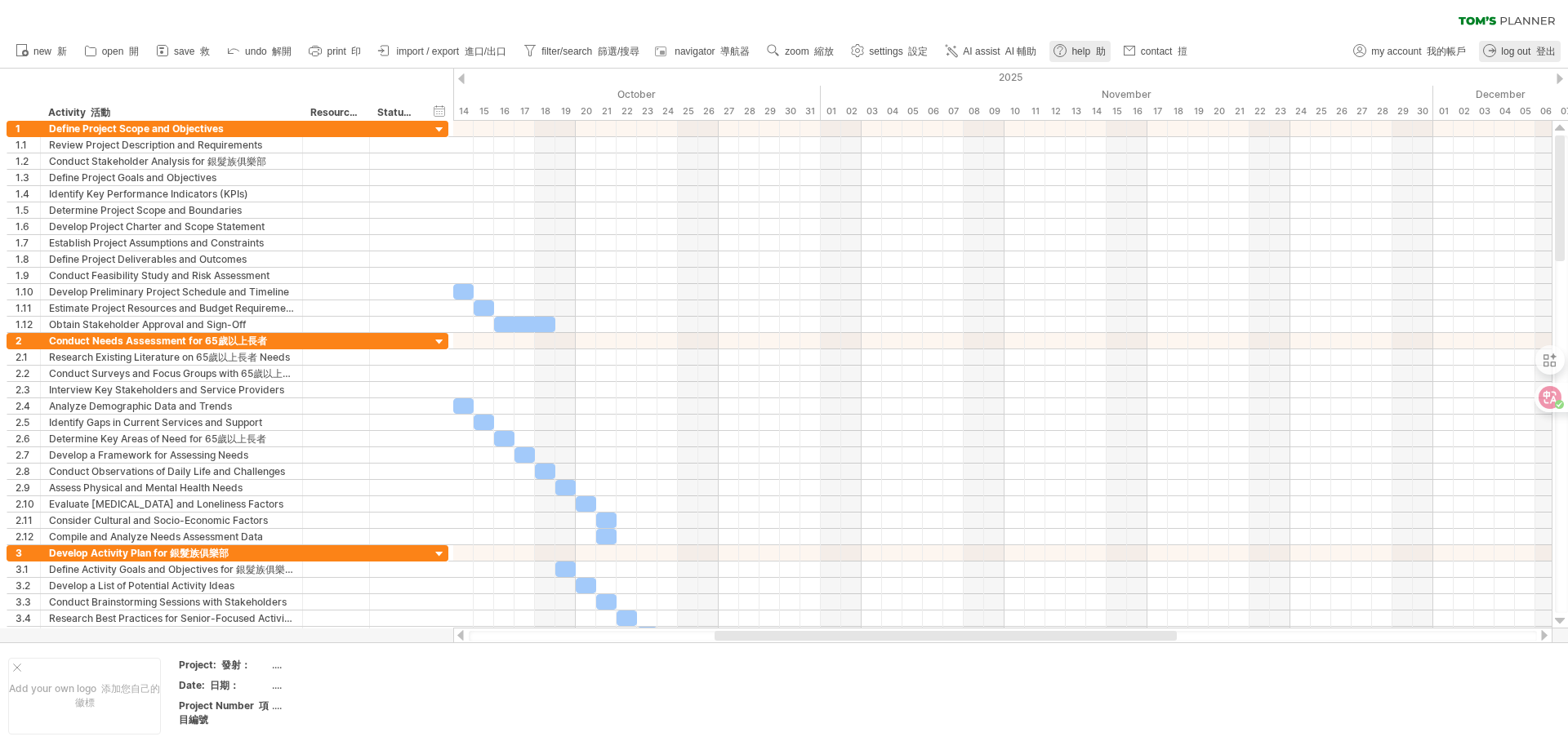
click at [1098, 54] on font "助" at bounding box center [1101, 51] width 9 height 11
click at [1085, 50] on span "help 助" at bounding box center [1089, 51] width 34 height 11
click at [888, 55] on span "settings 設定" at bounding box center [898, 51] width 59 height 11
select select "*"
select select "**"
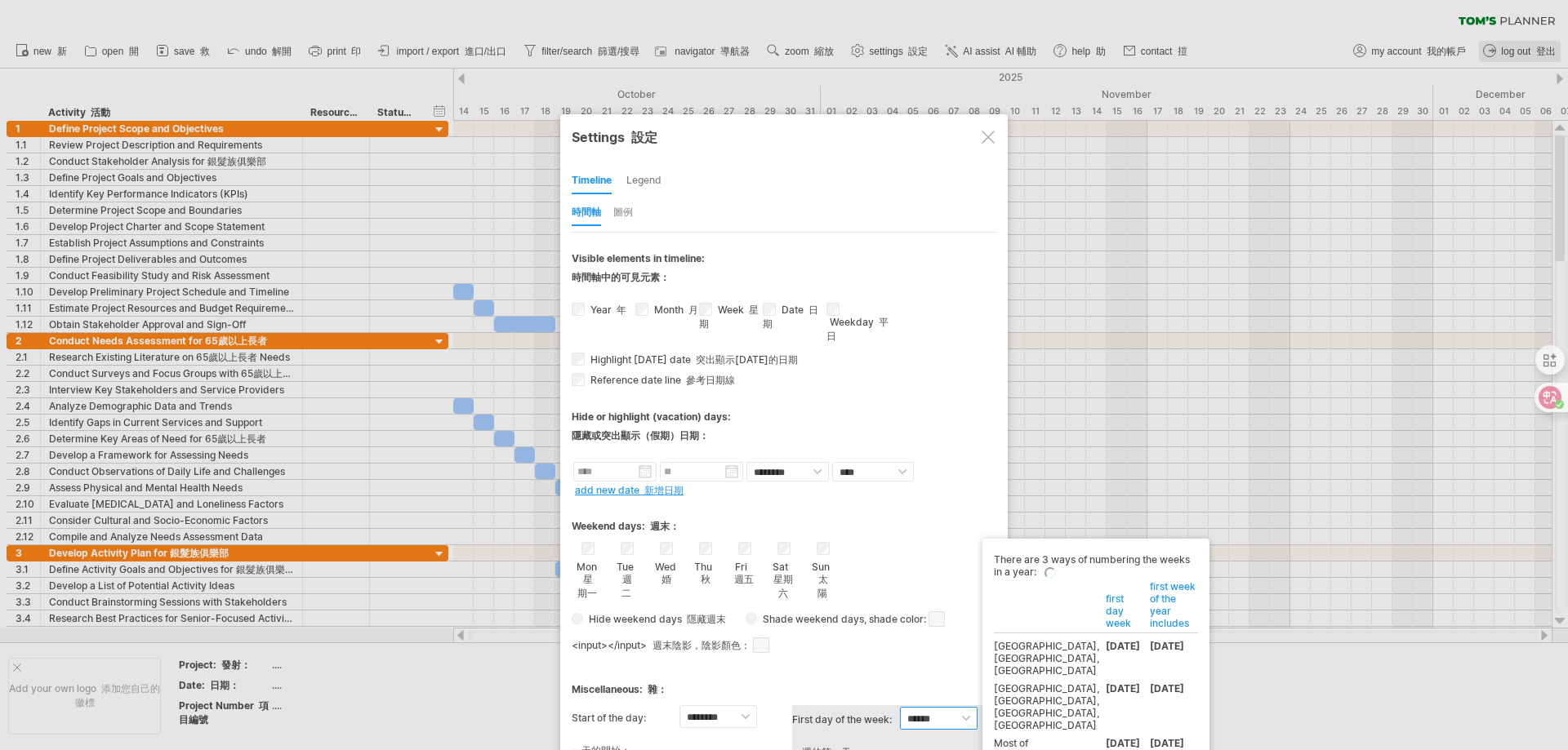
click at [969, 716] on select "****** ****** ********" at bounding box center [938, 718] width 78 height 22
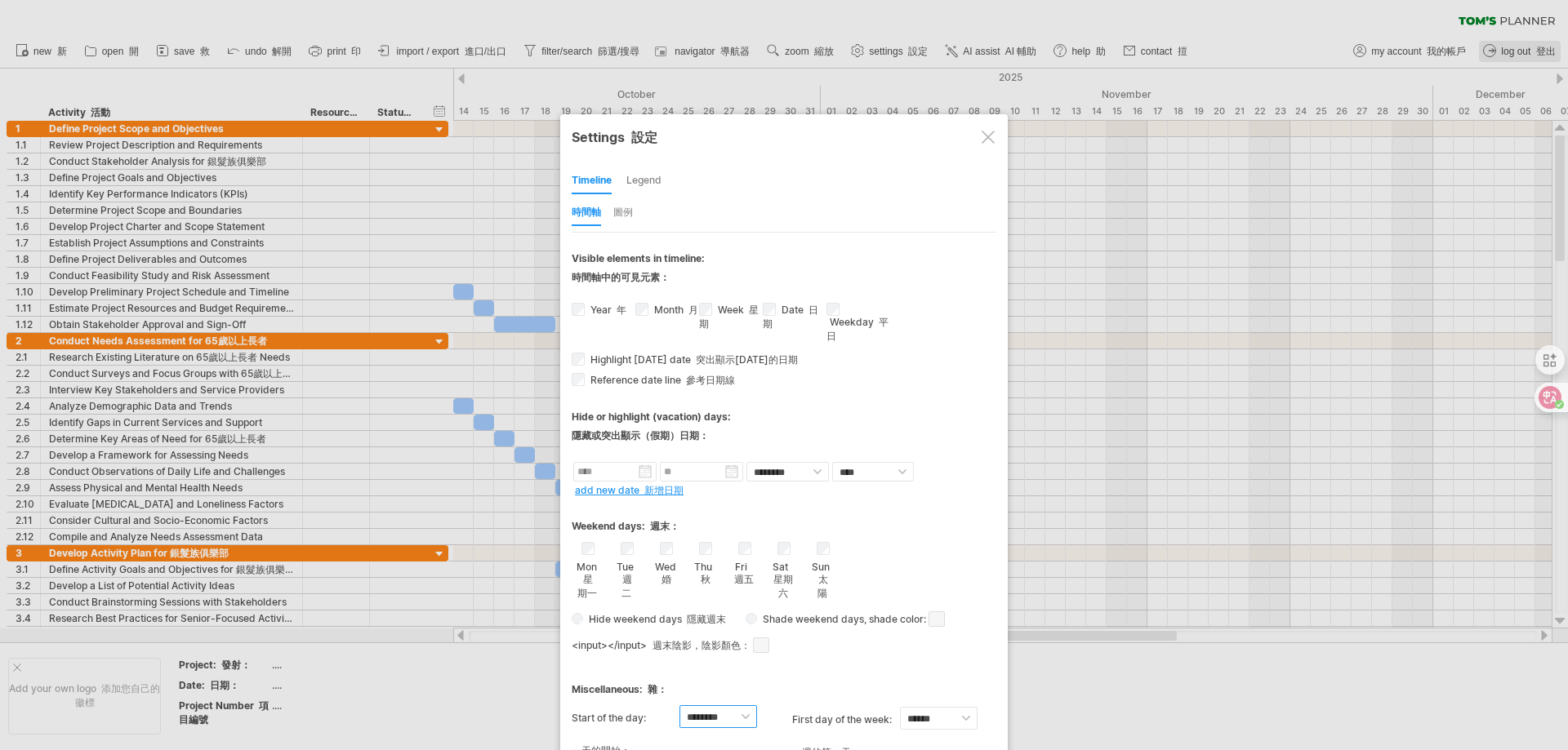
click at [746, 711] on select "******** ******** ******** ******** ******** ******** ******** ******** *******…" at bounding box center [718, 716] width 78 height 22
click at [895, 587] on div "Mon 星期一 Tue 週二 Wed 婚 Thu 秋 Fri 週五 Sat Sun" at bounding box center [784, 571] width 424 height 59
drag, startPoint x: 1557, startPoint y: 184, endPoint x: 1546, endPoint y: 304, distance: 120.5
click at [1546, 304] on div at bounding box center [784, 375] width 1568 height 750
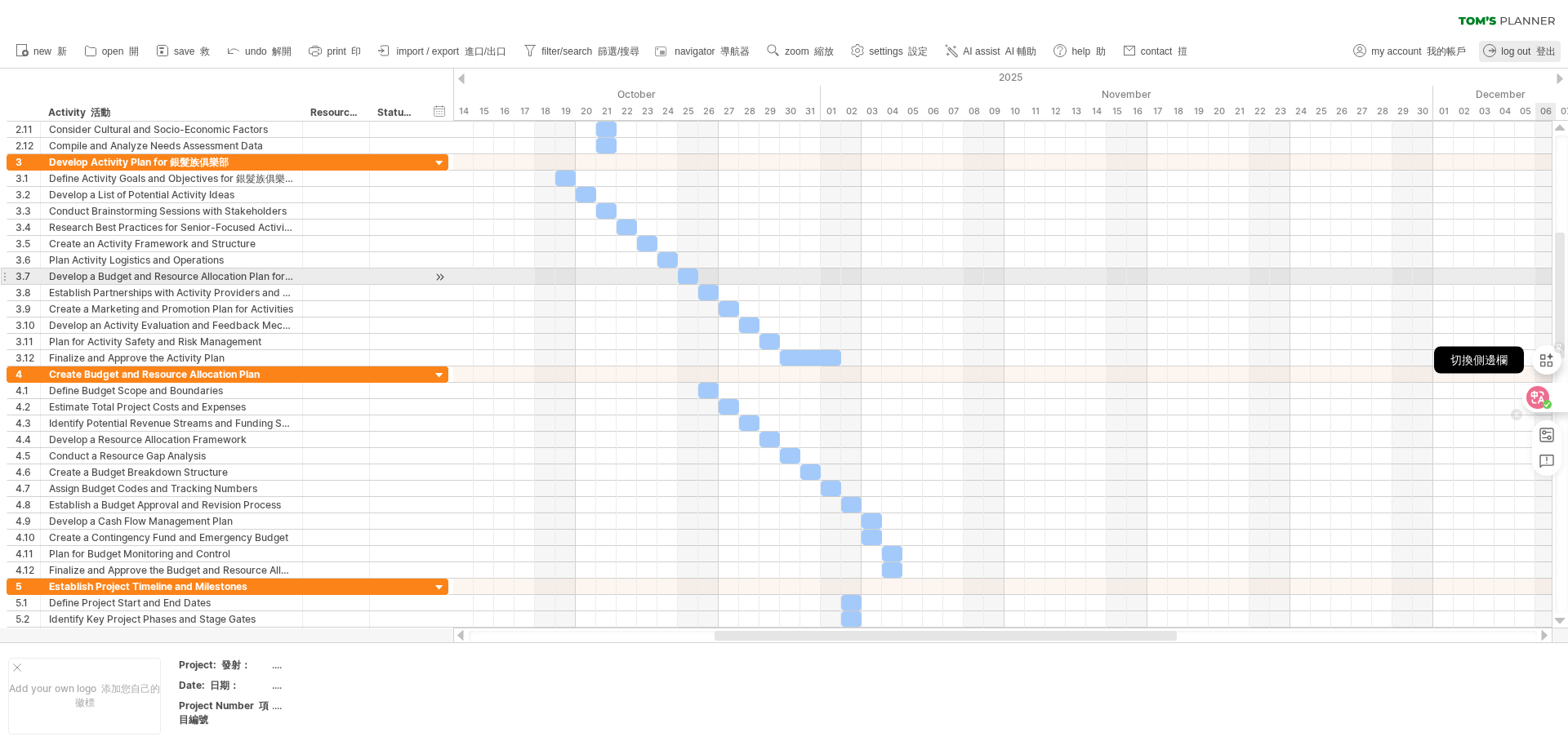
drag, startPoint x: 1561, startPoint y: 278, endPoint x: 1447, endPoint y: 248, distance: 117.9
click at [1557, 346] on html "progress(100%) Trying to reach [DOMAIN_NAME] Connected again... 0% clear filter…" at bounding box center [784, 376] width 1568 height 754
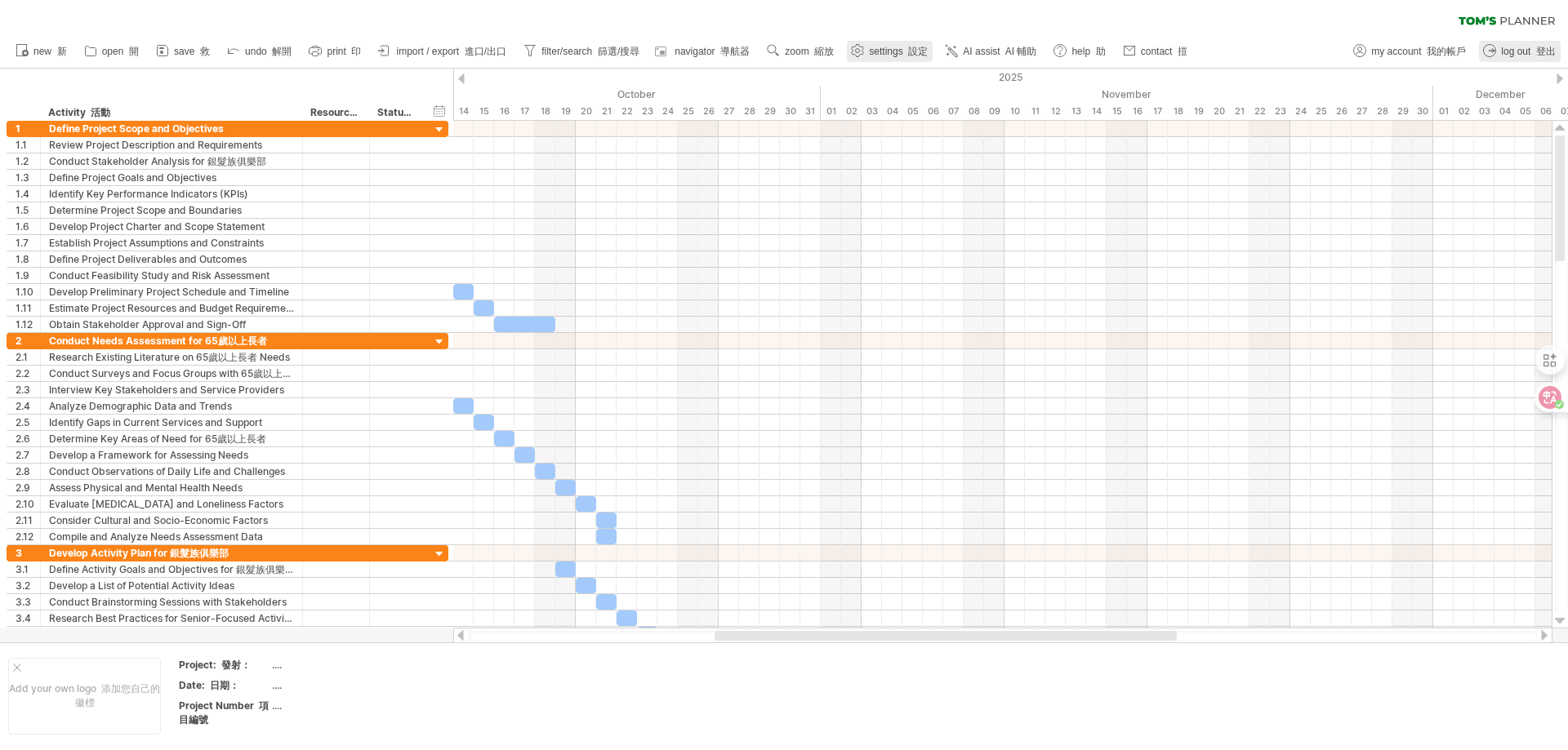
click at [849, 50] on link "settings 設定" at bounding box center [890, 51] width 86 height 21
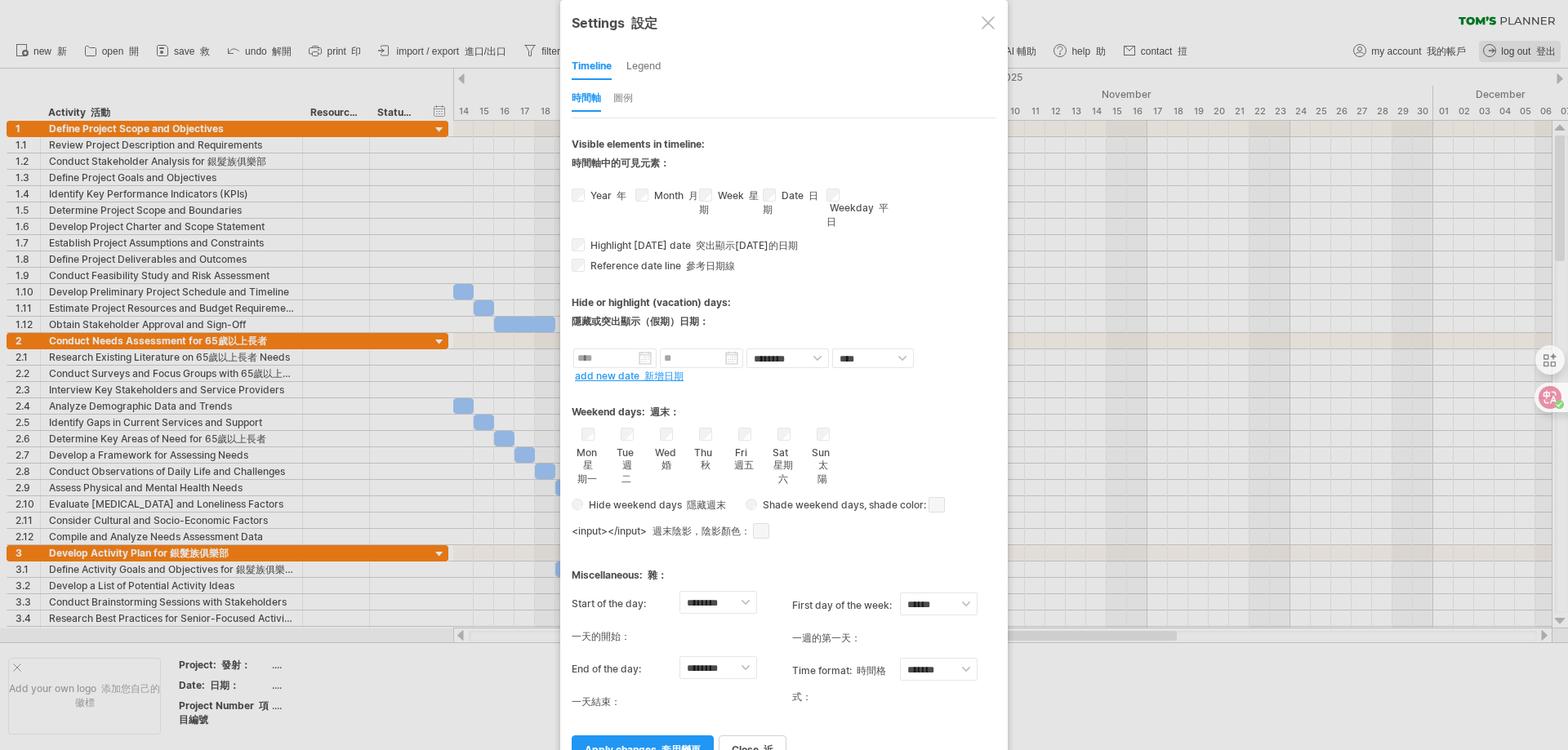
click at [656, 68] on div "Legend" at bounding box center [644, 67] width 36 height 26
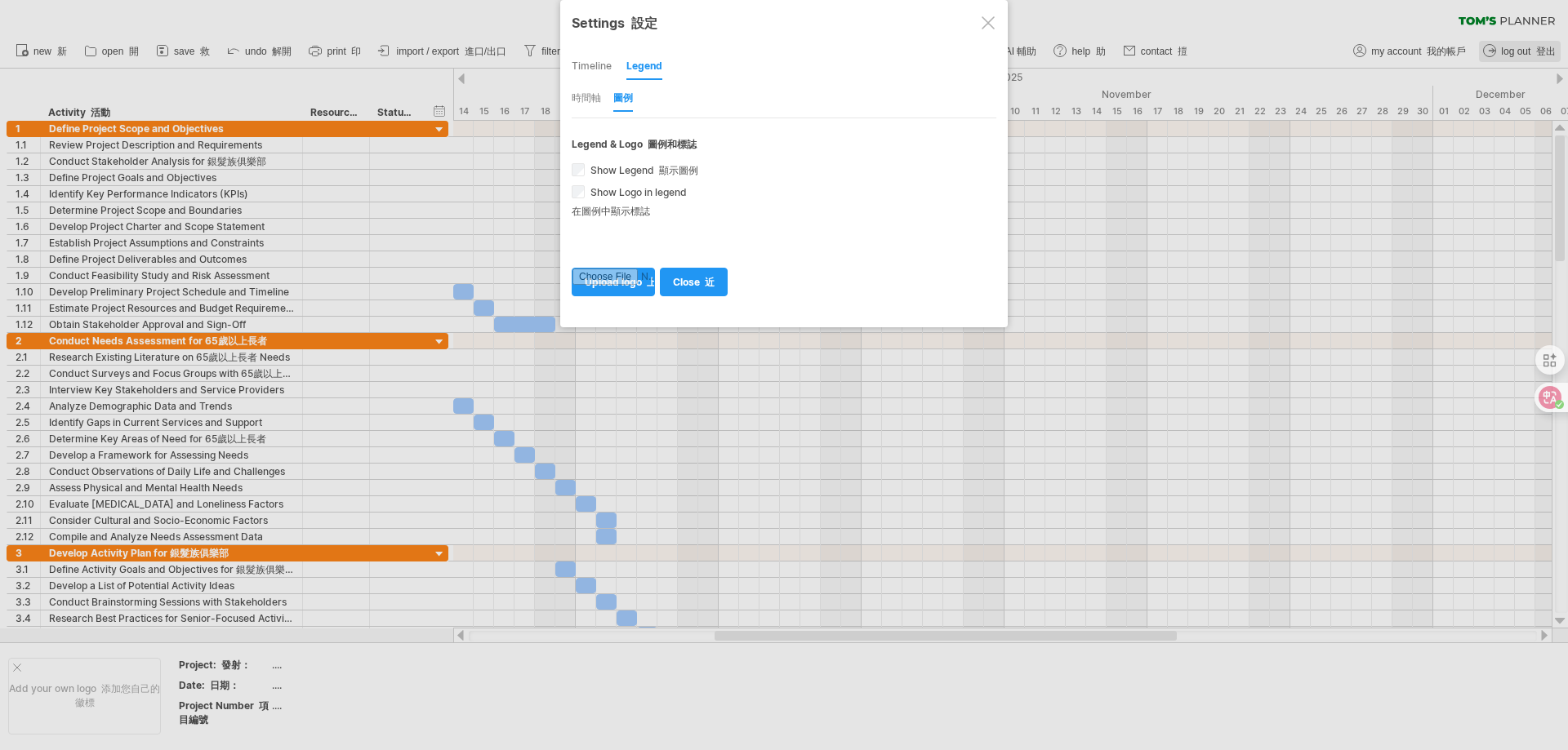
click at [596, 64] on div "Timeline" at bounding box center [592, 67] width 40 height 26
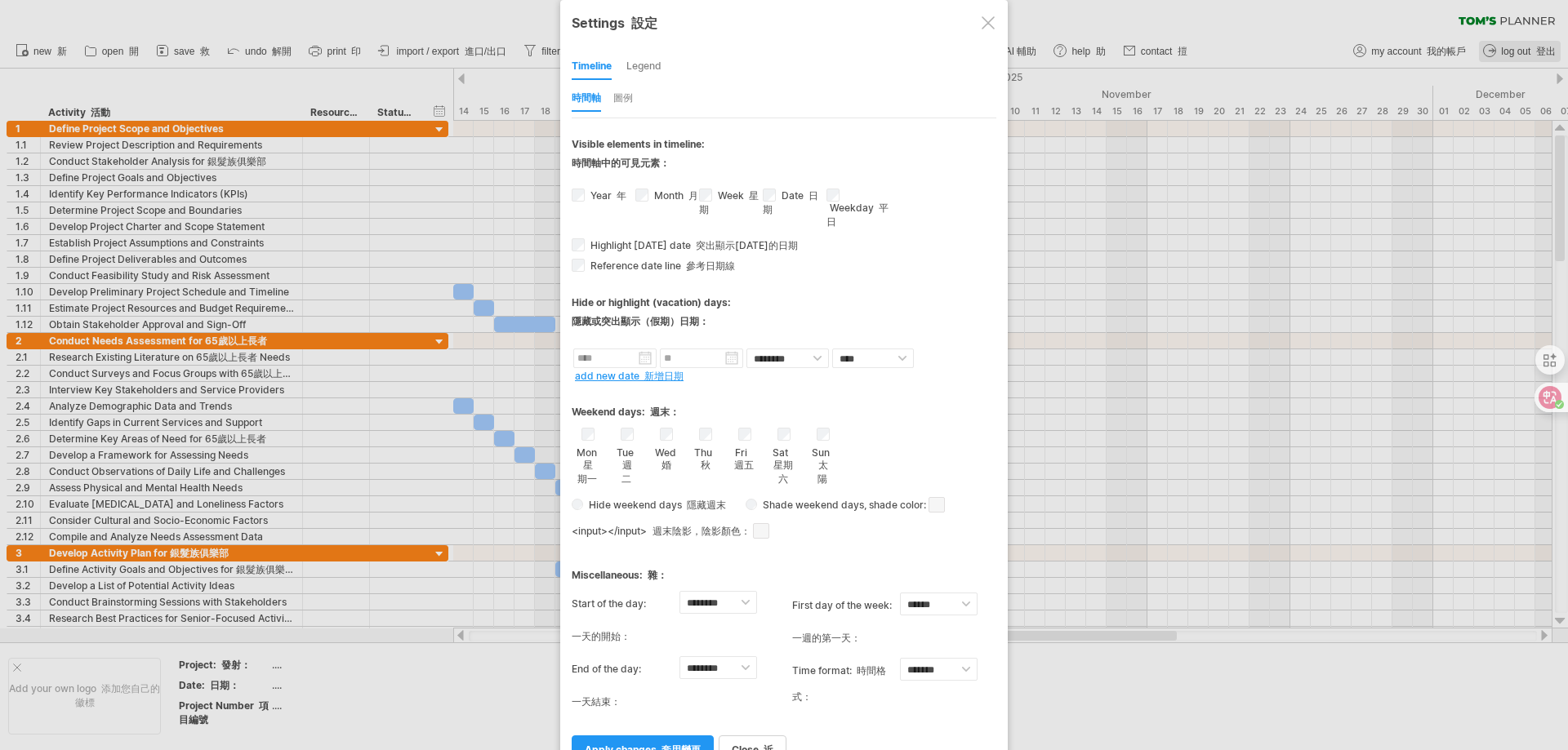
click at [625, 101] on div "圖例" at bounding box center [622, 99] width 20 height 26
click at [625, 97] on div "圖例" at bounding box center [622, 99] width 20 height 26
click at [991, 21] on div at bounding box center [989, 22] width 13 height 13
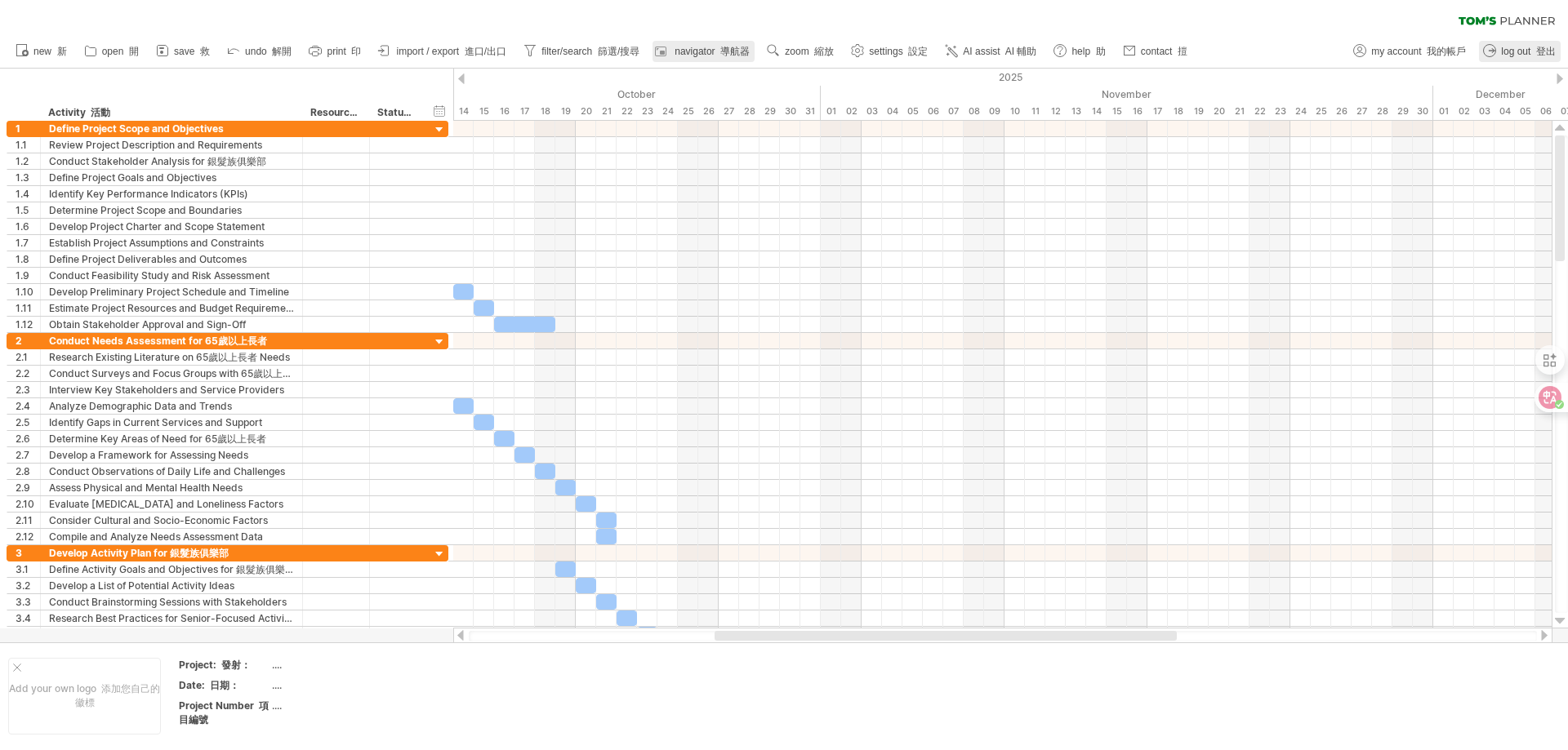
click at [715, 50] on span "navigator 導航器" at bounding box center [712, 51] width 75 height 11
click at [747, 49] on font "導航器" at bounding box center [734, 51] width 29 height 11
click at [584, 52] on span "filter/search 篩選/搜尋" at bounding box center [590, 51] width 98 height 11
type input "**********"
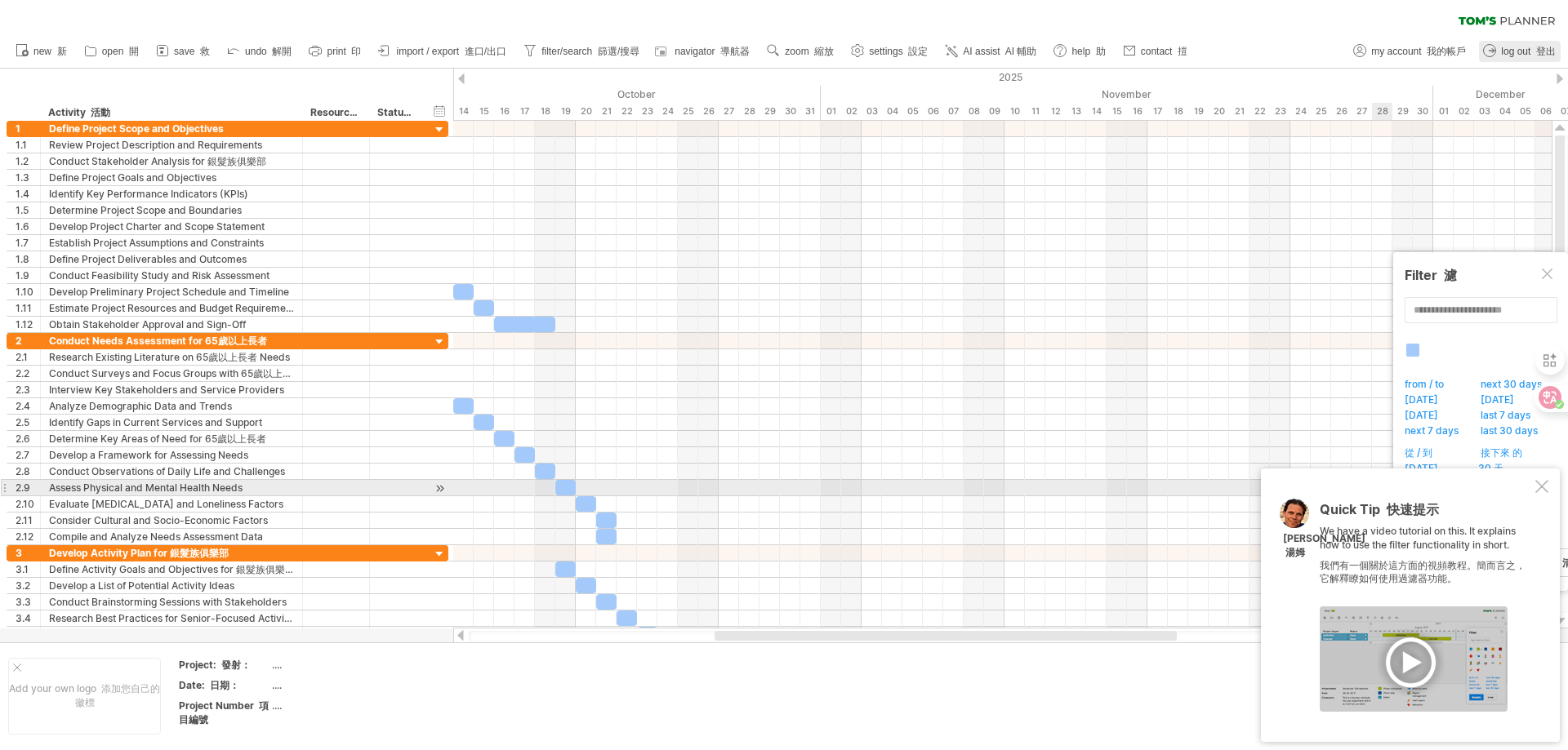
click at [1545, 488] on div at bounding box center [1542, 487] width 13 height 13
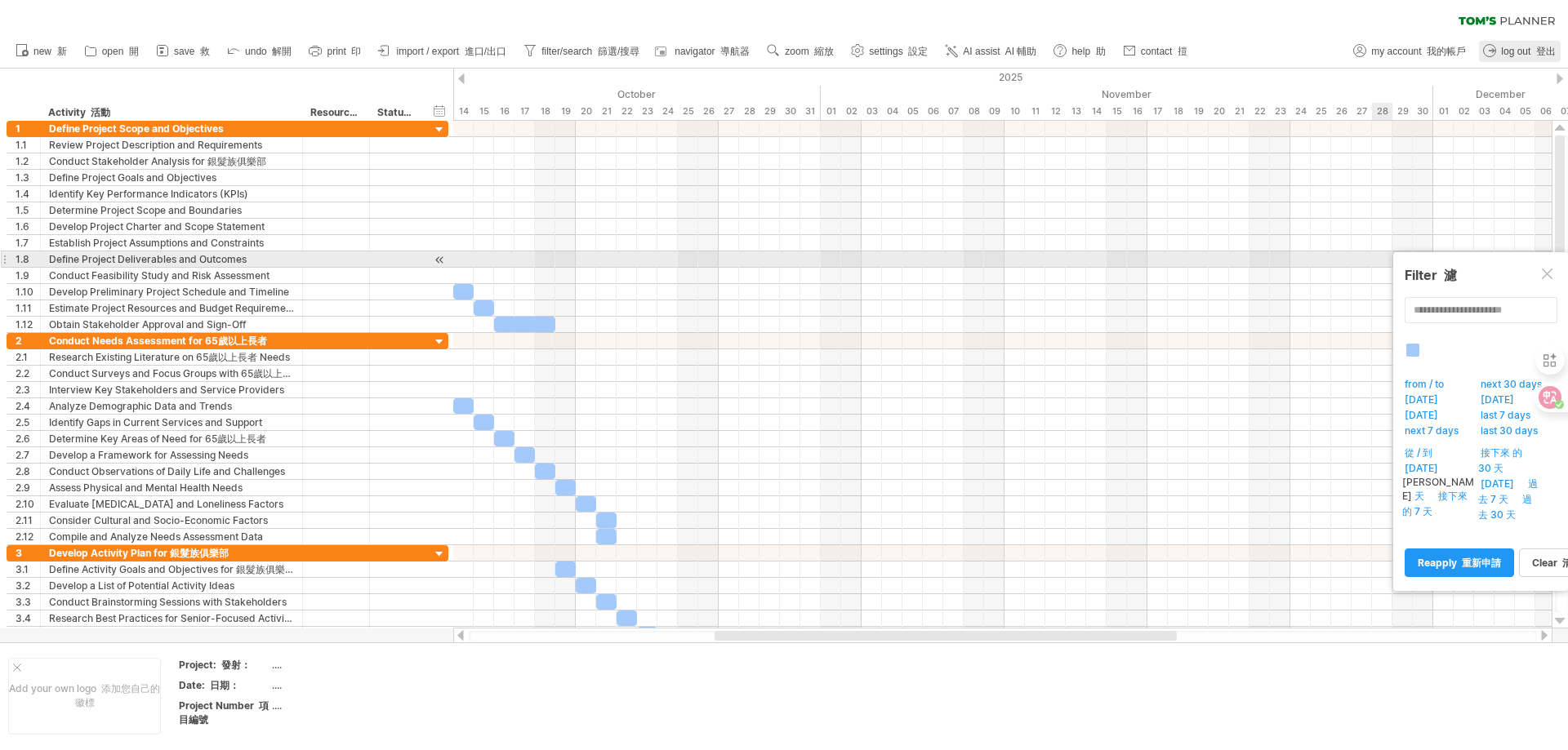
drag, startPoint x: 1554, startPoint y: 264, endPoint x: 1361, endPoint y: 205, distance: 201.8
click at [1553, 264] on div "Filter 濾" at bounding box center [1480, 275] width 152 height 31
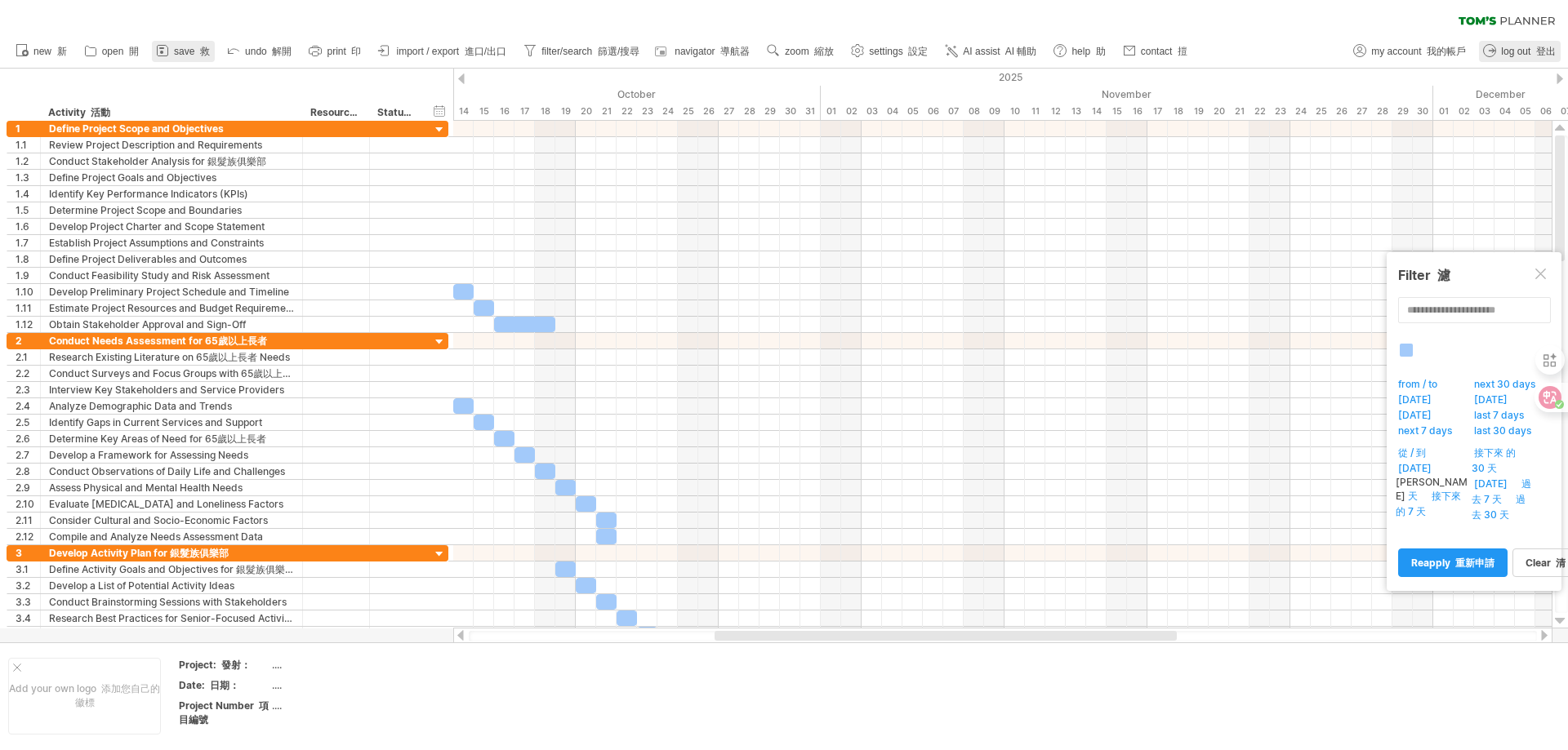
click at [202, 49] on font "救" at bounding box center [205, 51] width 9 height 11
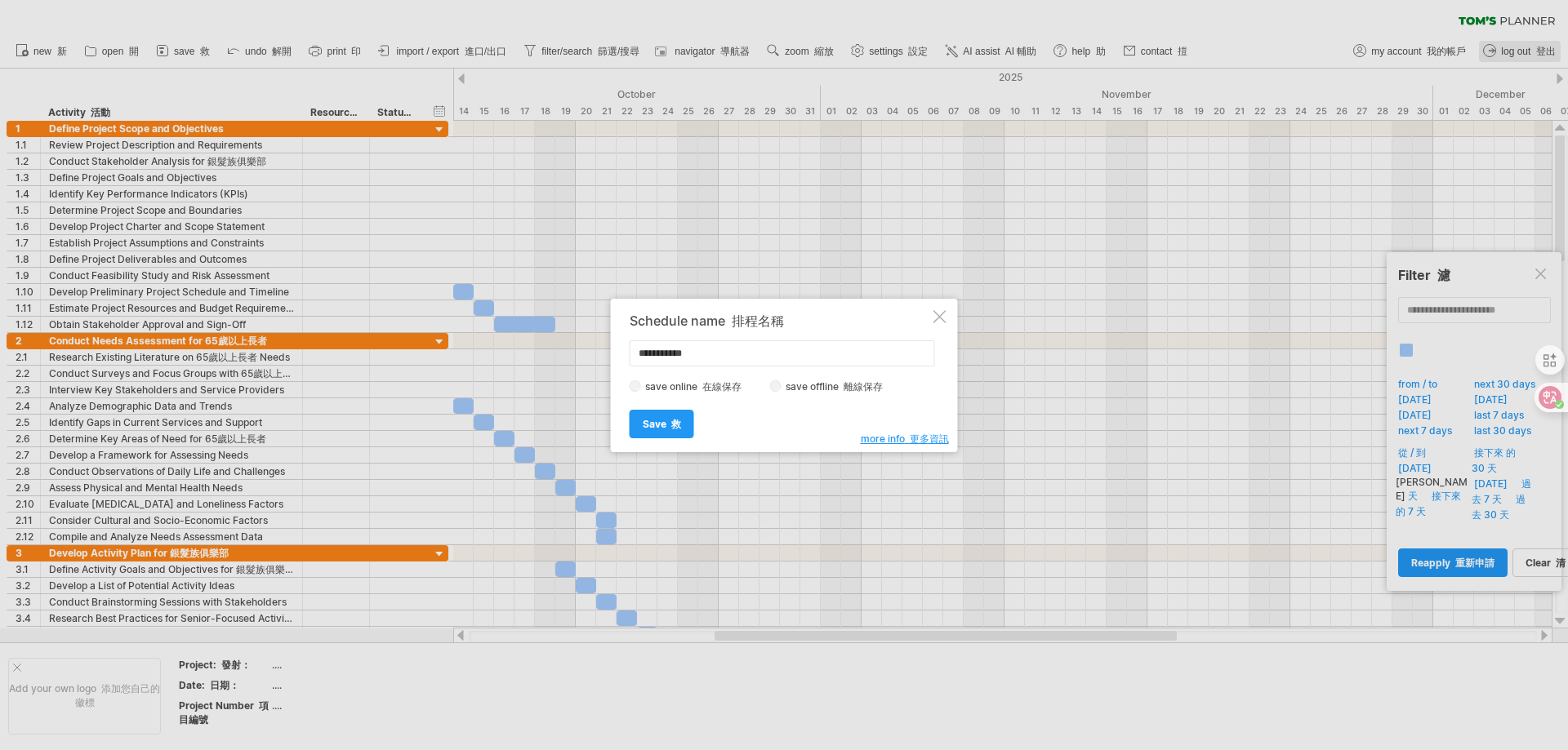
click at [946, 316] on div at bounding box center [940, 317] width 13 height 13
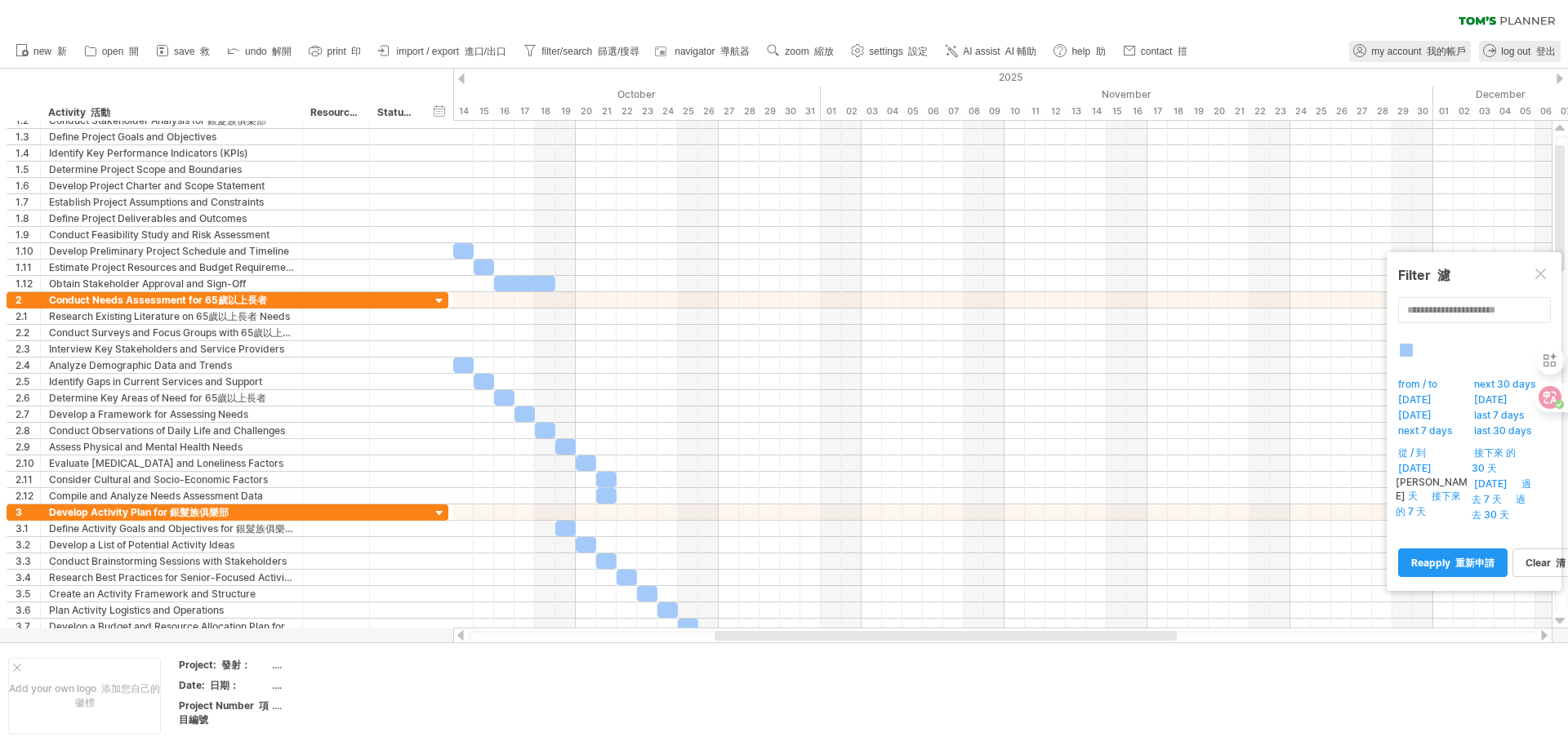
click at [1429, 53] on font "我的帳戶" at bounding box center [1447, 51] width 39 height 11
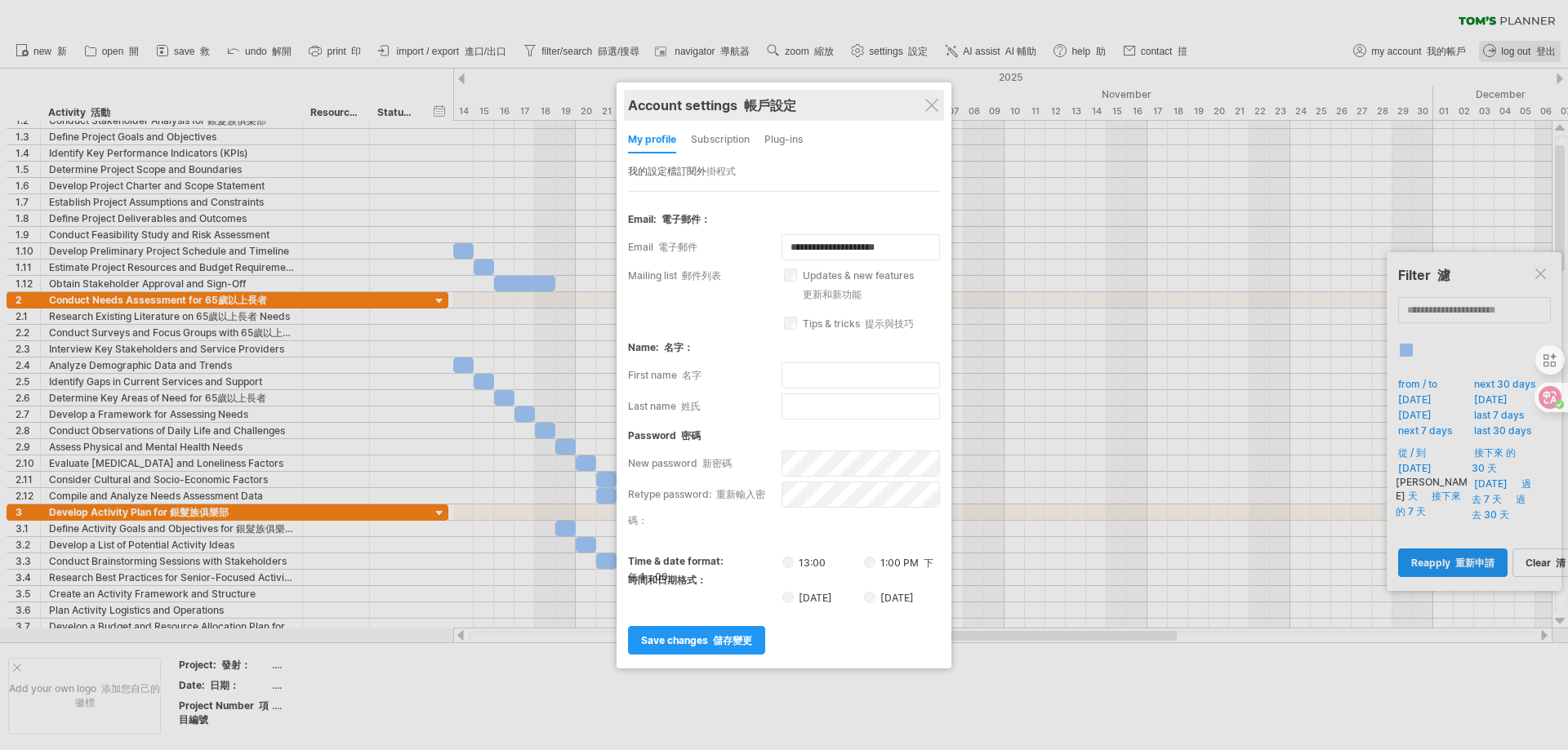
click at [929, 95] on div "Account settings 帳戶設定" at bounding box center [784, 105] width 312 height 31
click at [276, 316] on div at bounding box center [784, 375] width 1568 height 750
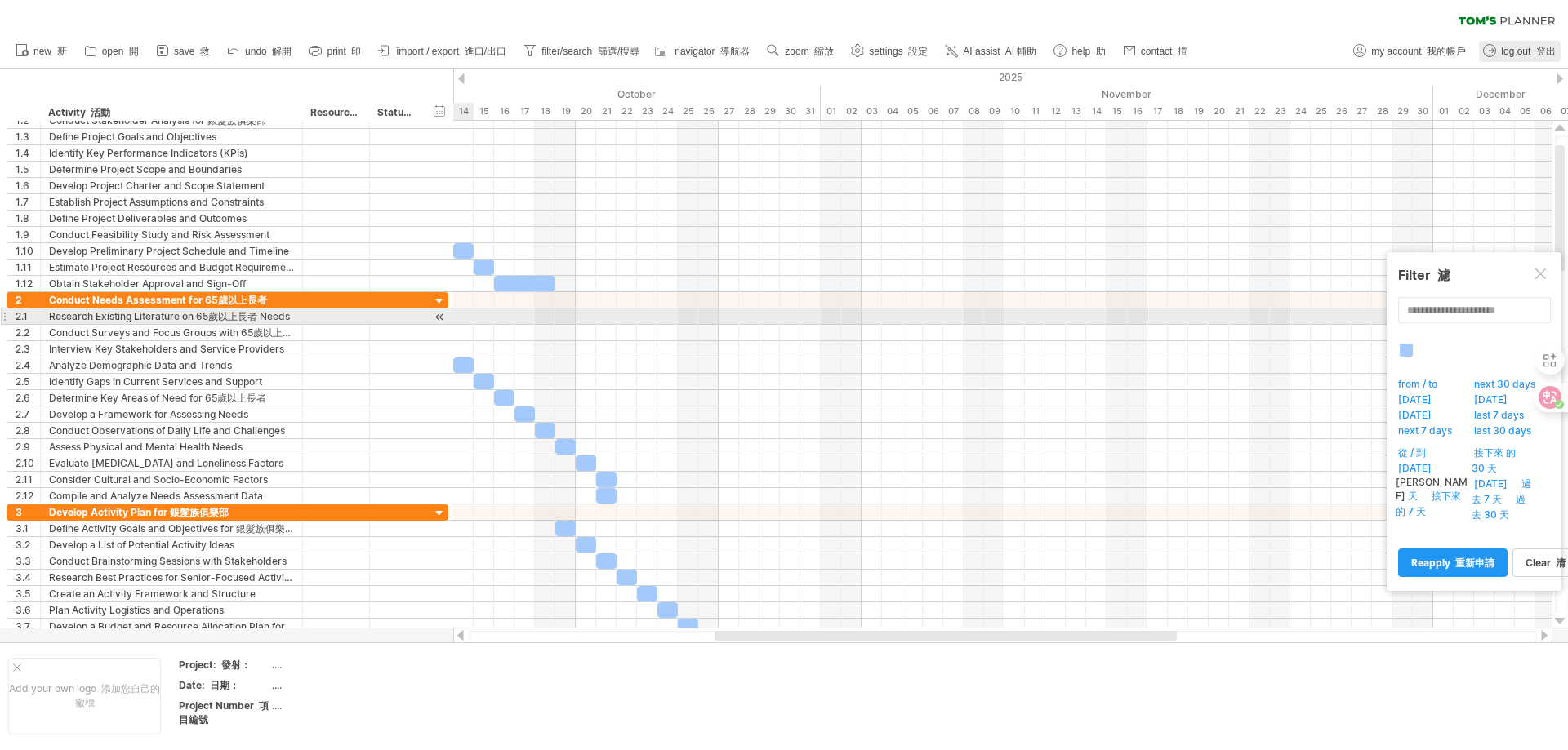
click at [440, 319] on div at bounding box center [439, 317] width 16 height 17
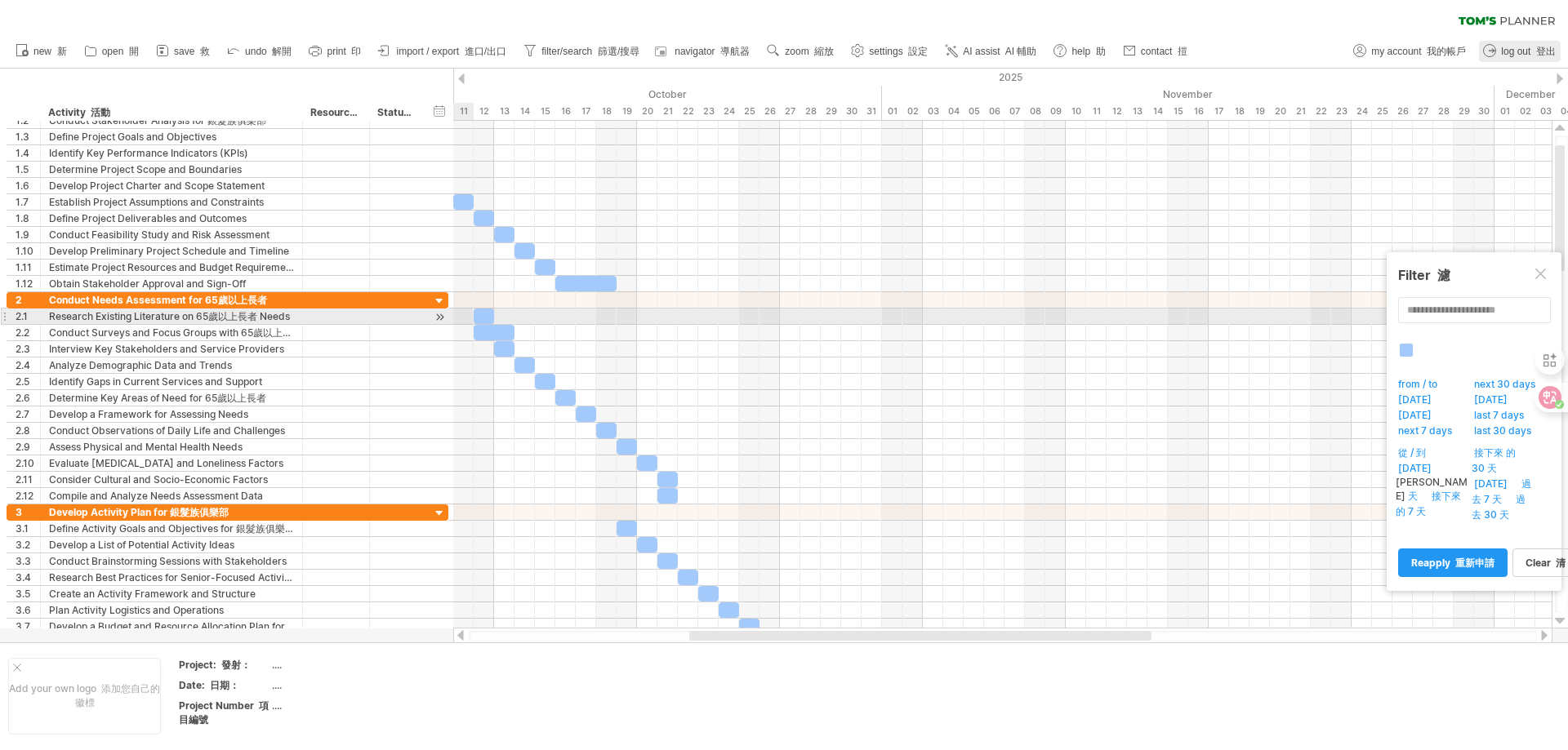
click at [440, 319] on div at bounding box center [439, 317] width 16 height 17
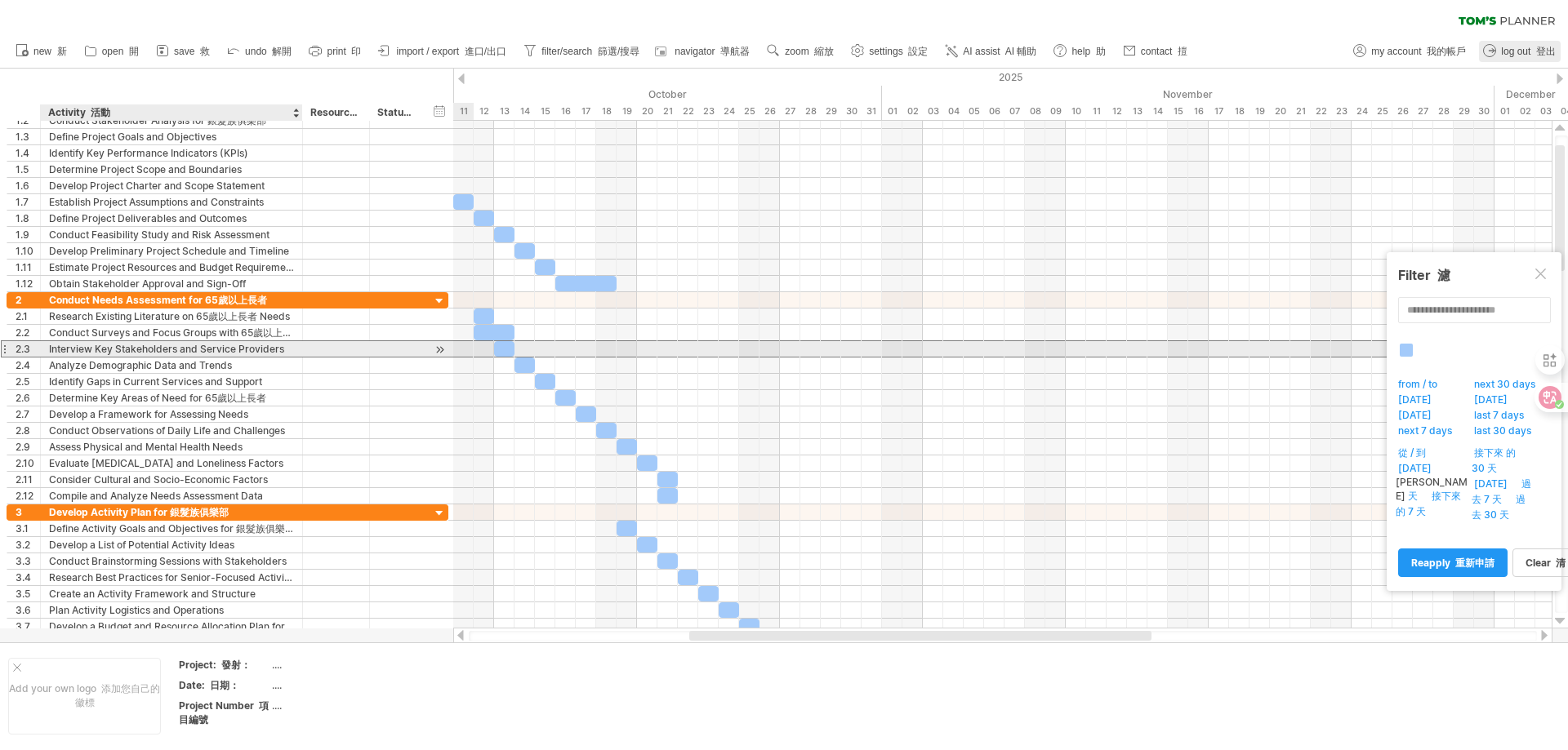
click at [219, 346] on div "Interview Key Stakeholders and Service Providers 採訪主要利益相關者和服務提供商" at bounding box center [171, 348] width 245 height 16
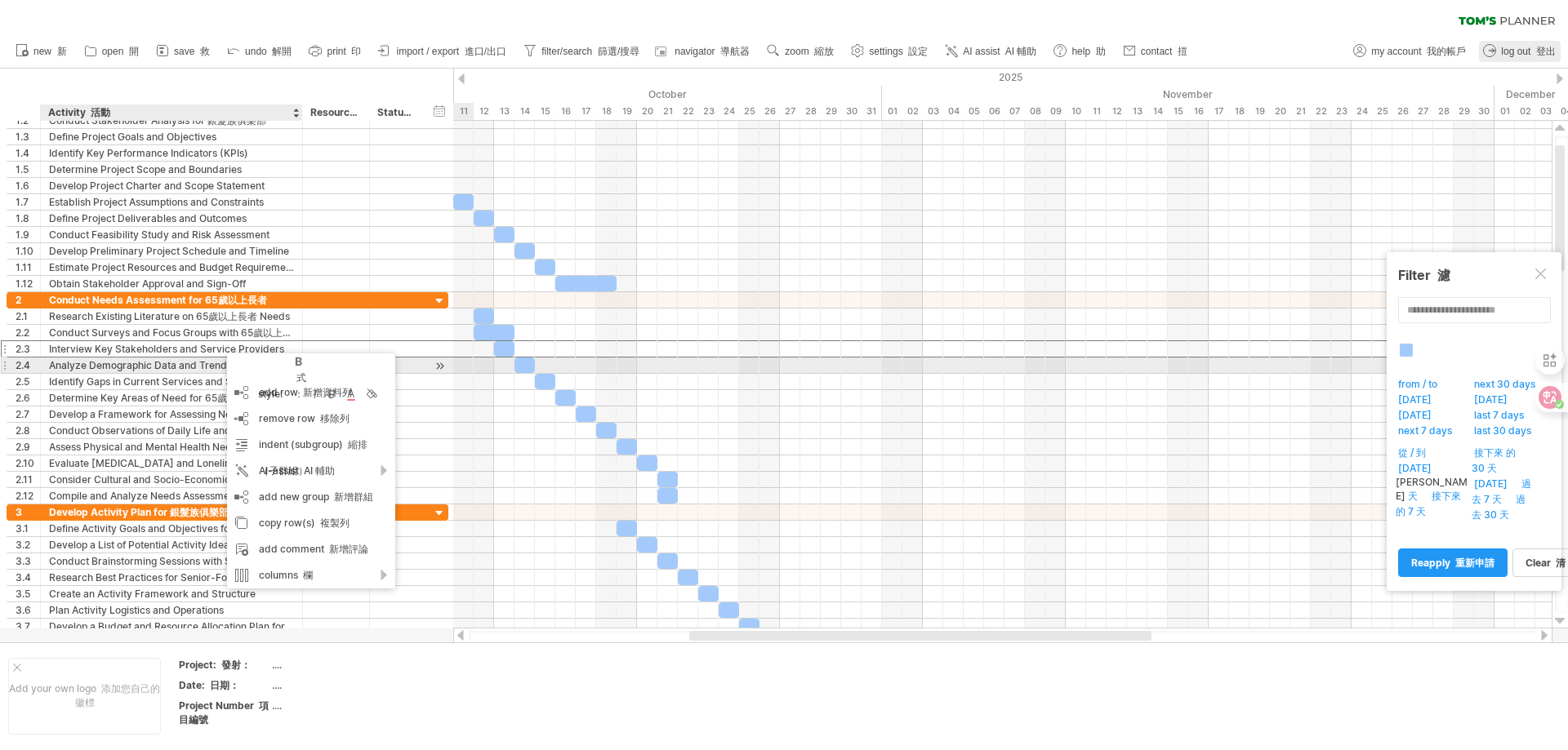
click at [145, 362] on div "Analyze Demographic Data and Trends 分析人口統計數據和趨勢" at bounding box center [171, 365] width 245 height 16
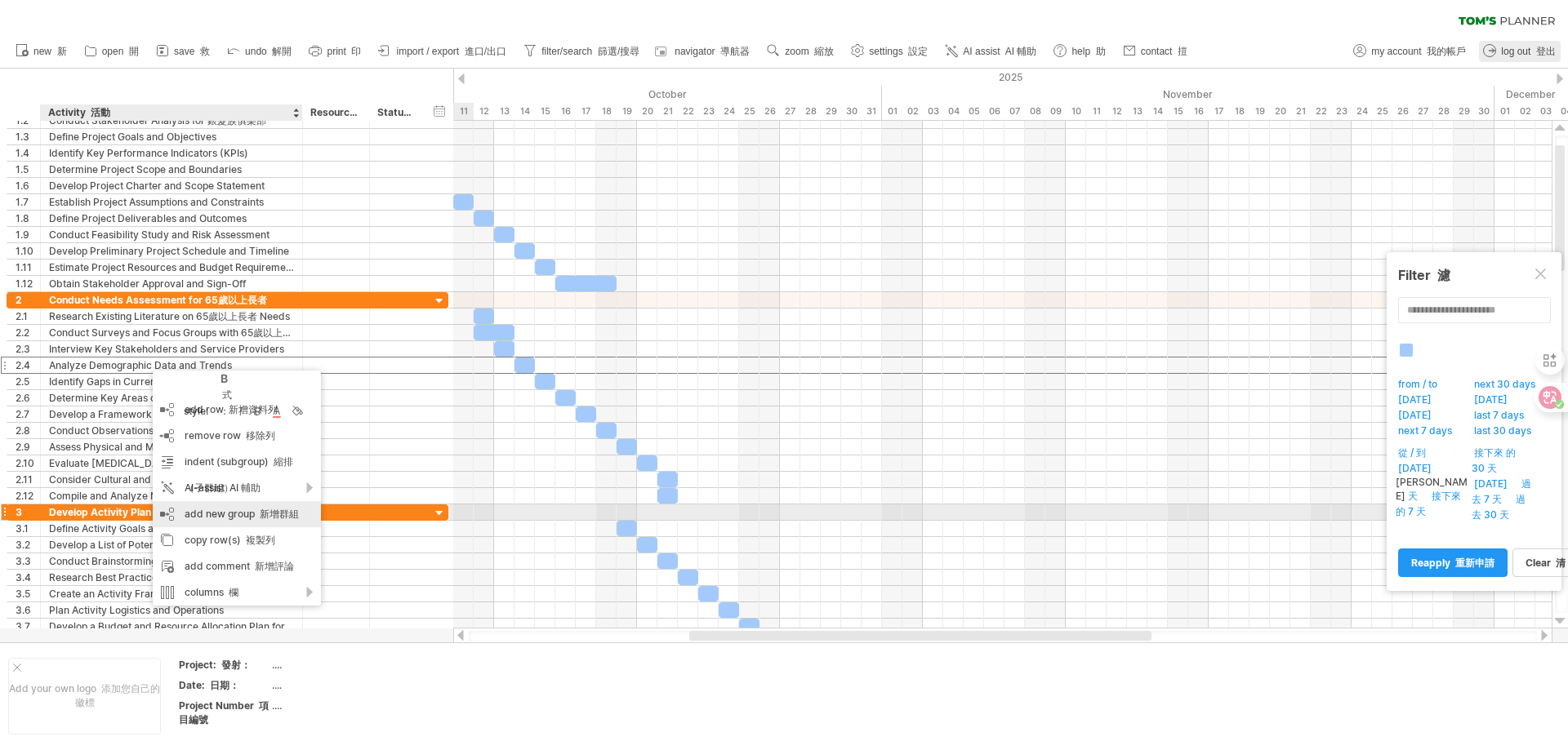
click at [292, 513] on font "新增群組" at bounding box center [279, 514] width 39 height 12
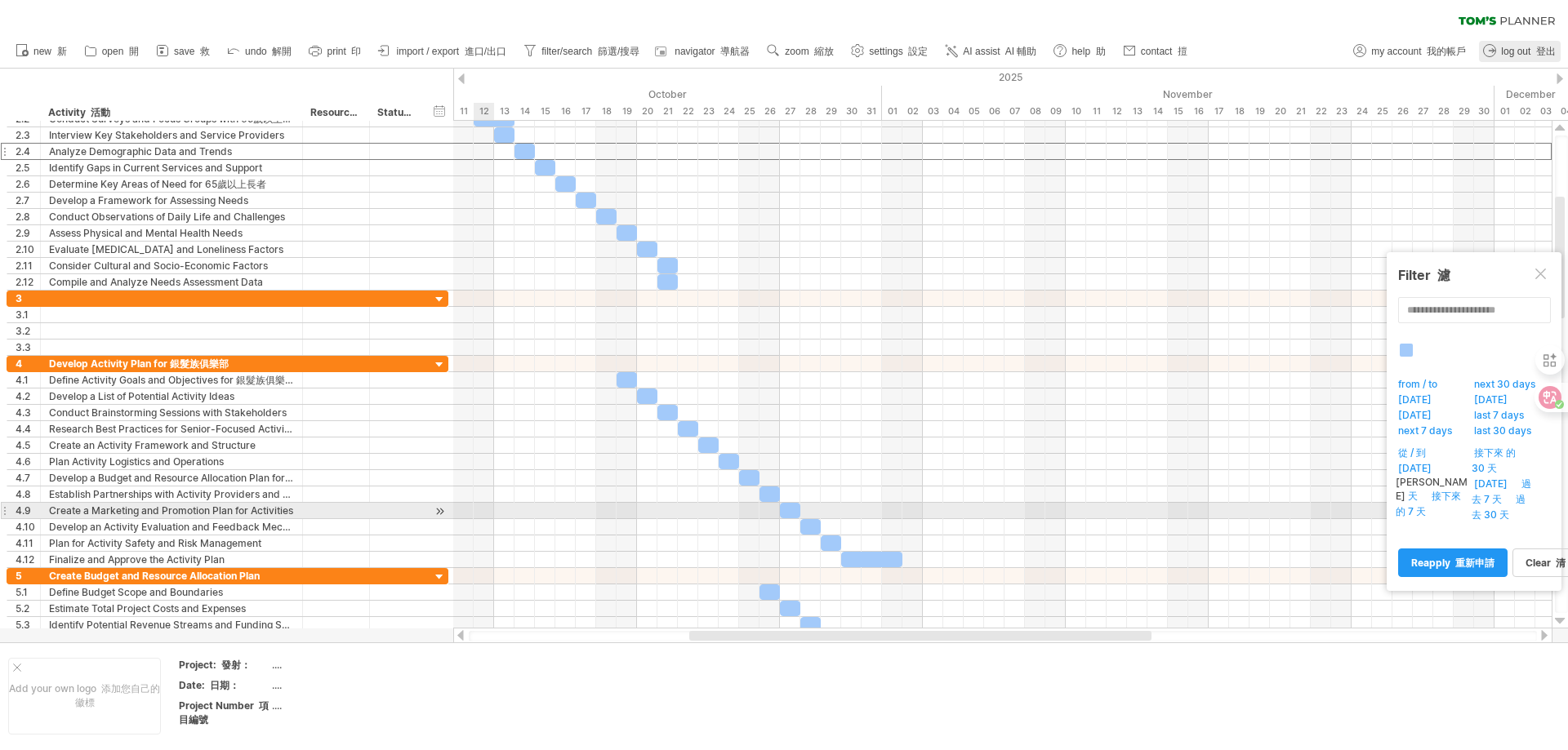
click at [483, 513] on div at bounding box center [1003, 510] width 1099 height 16
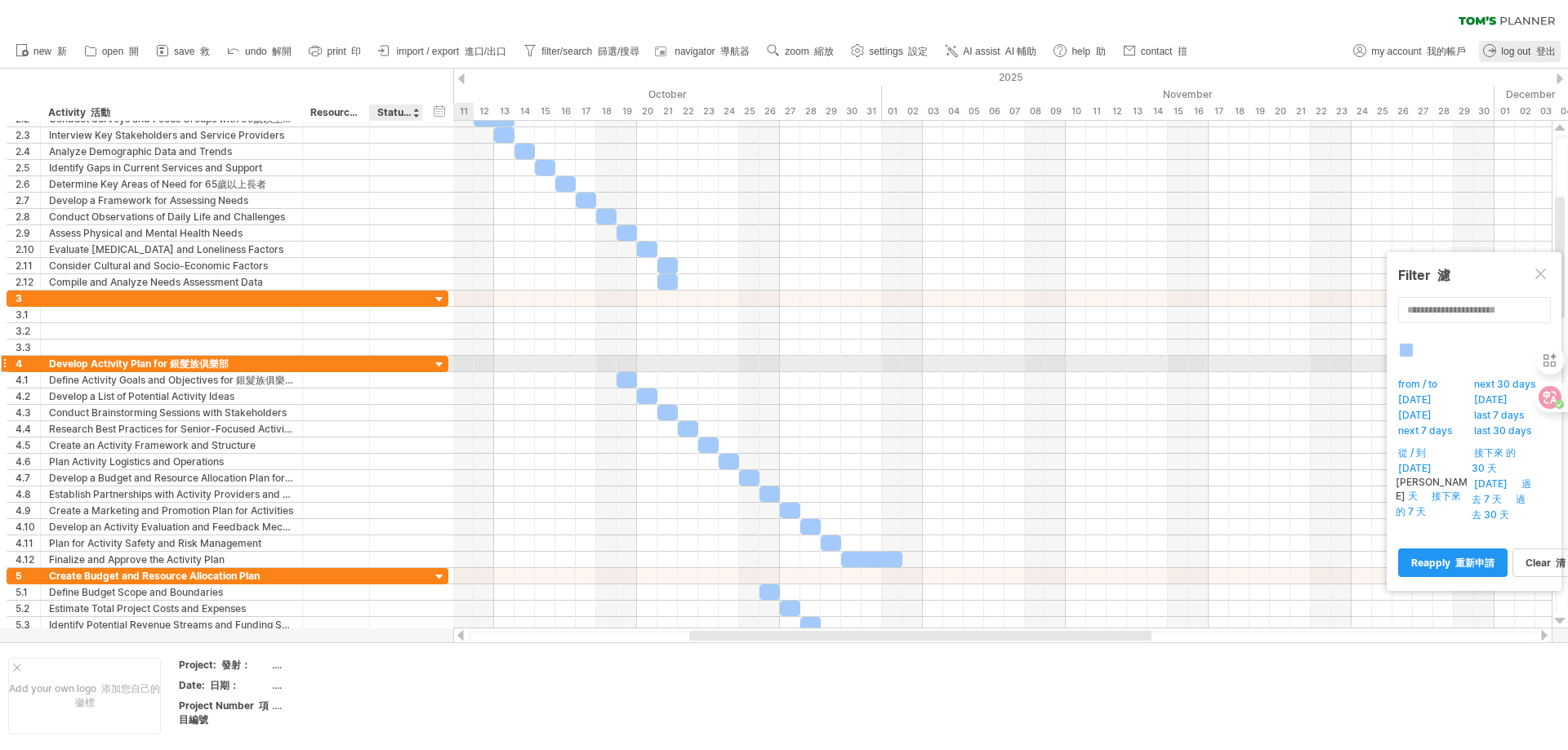
click at [435, 358] on div at bounding box center [439, 365] width 16 height 16
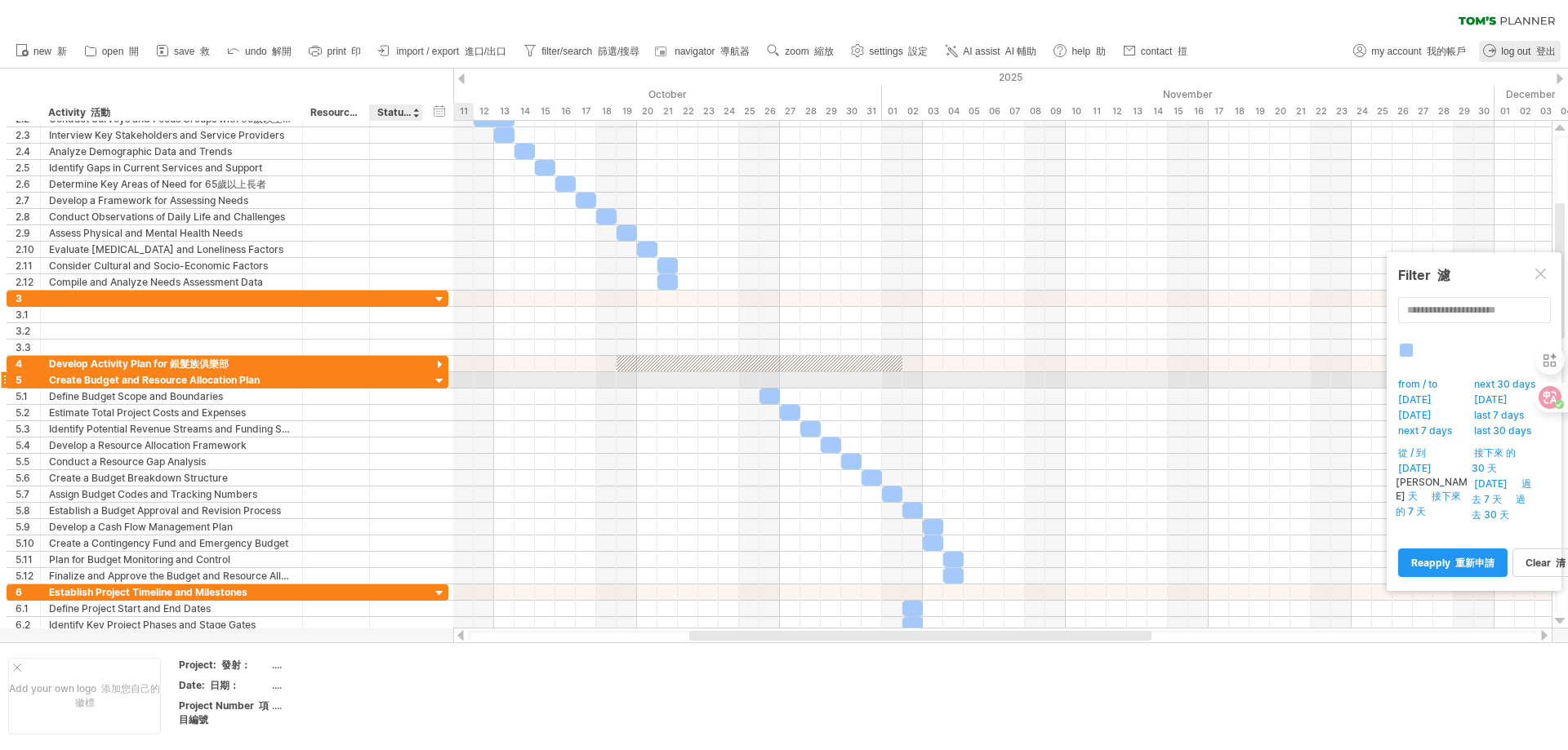
click at [442, 383] on div at bounding box center [439, 381] width 16 height 16
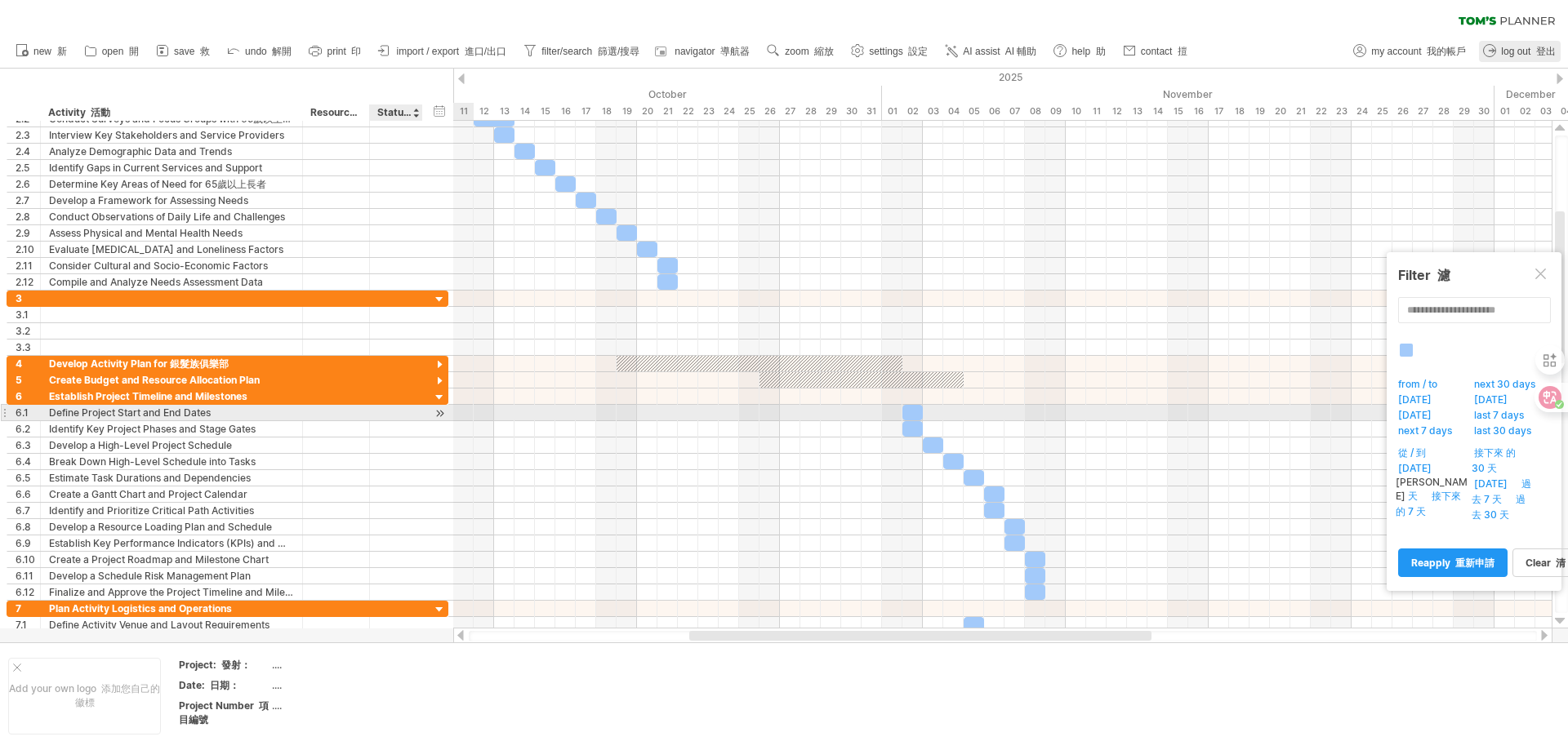
click at [434, 418] on div at bounding box center [439, 413] width 16 height 17
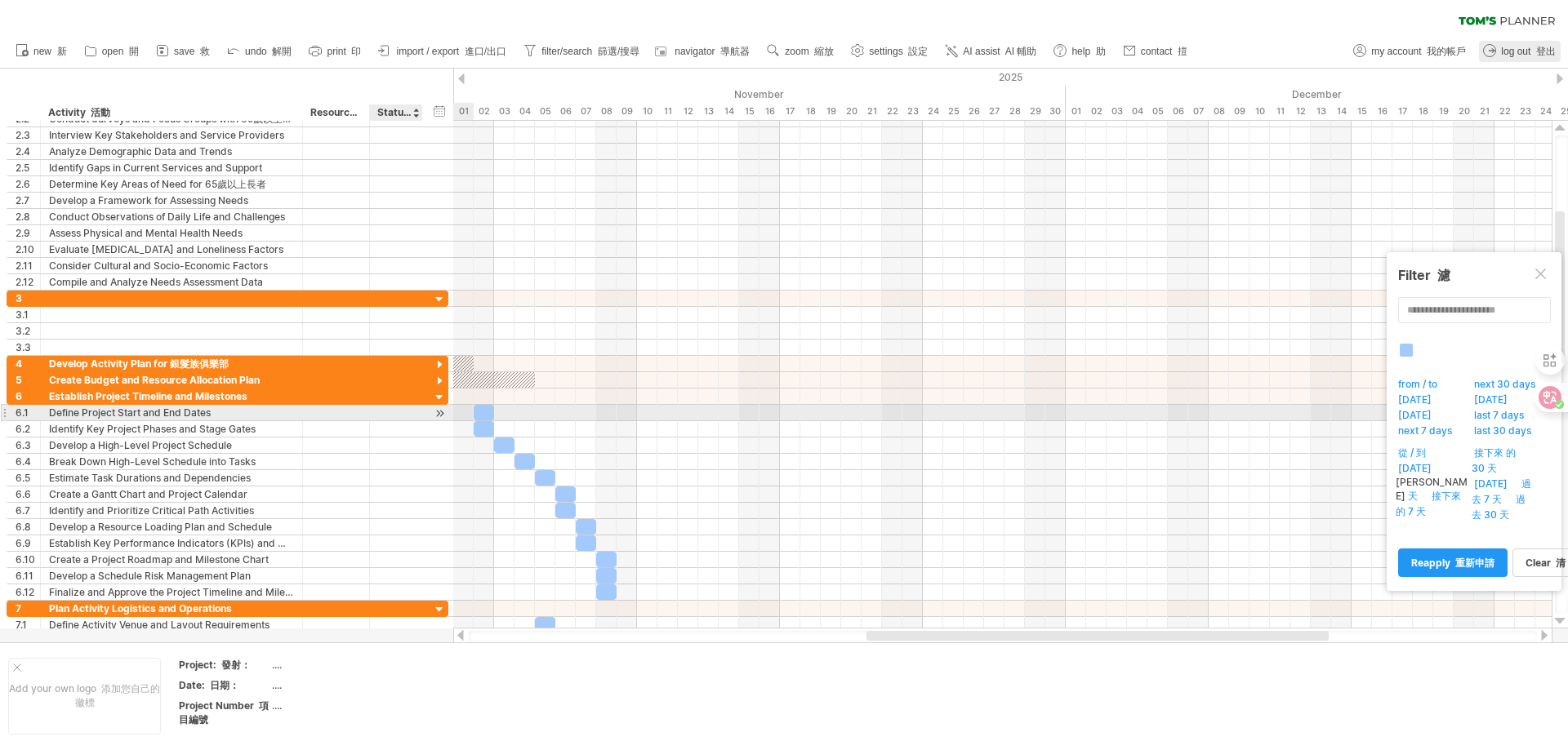
click at [435, 412] on div at bounding box center [439, 413] width 16 height 17
click at [443, 406] on div at bounding box center [439, 413] width 16 height 17
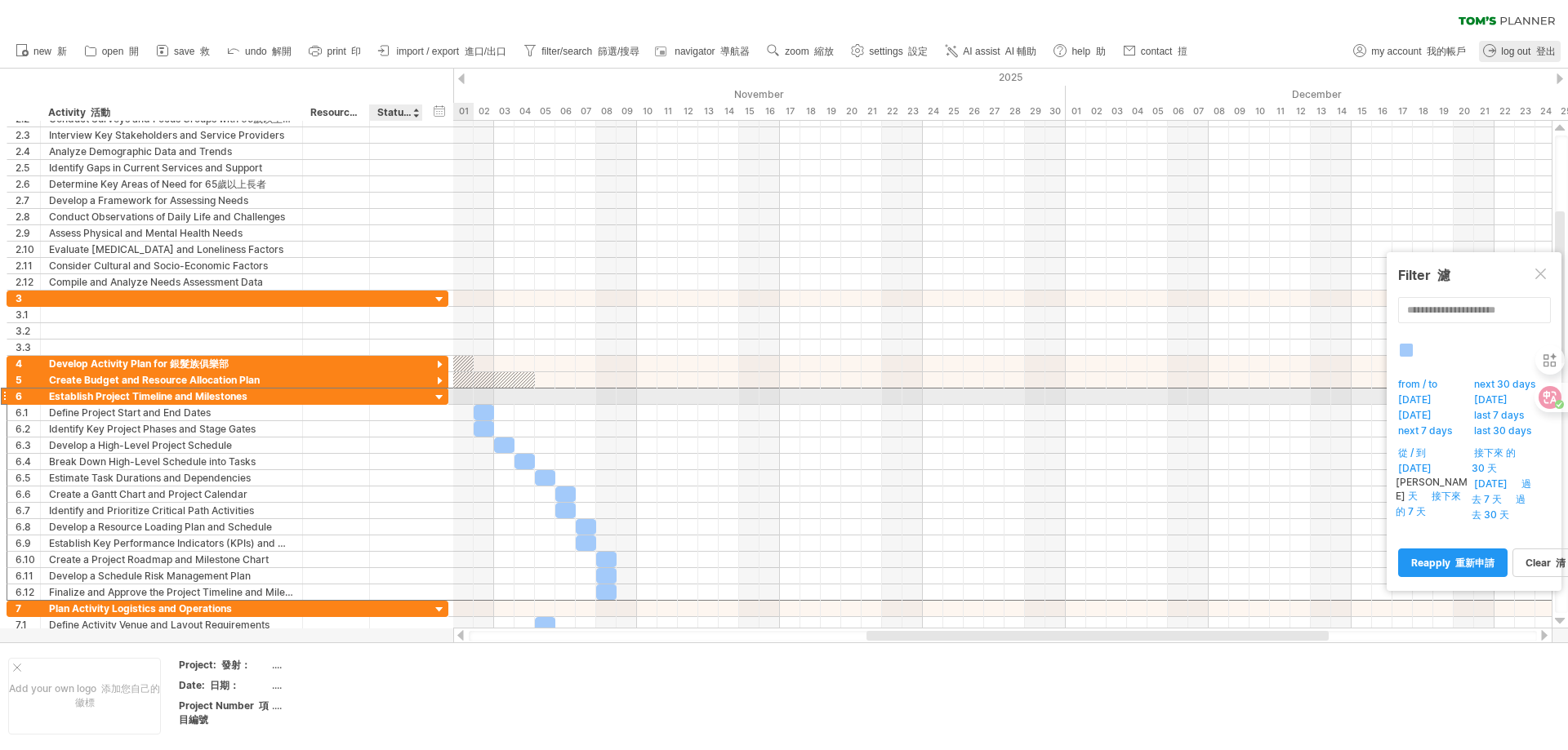
click at [444, 389] on div "**********" at bounding box center [227, 396] width 442 height 17
click at [440, 383] on div at bounding box center [439, 381] width 16 height 16
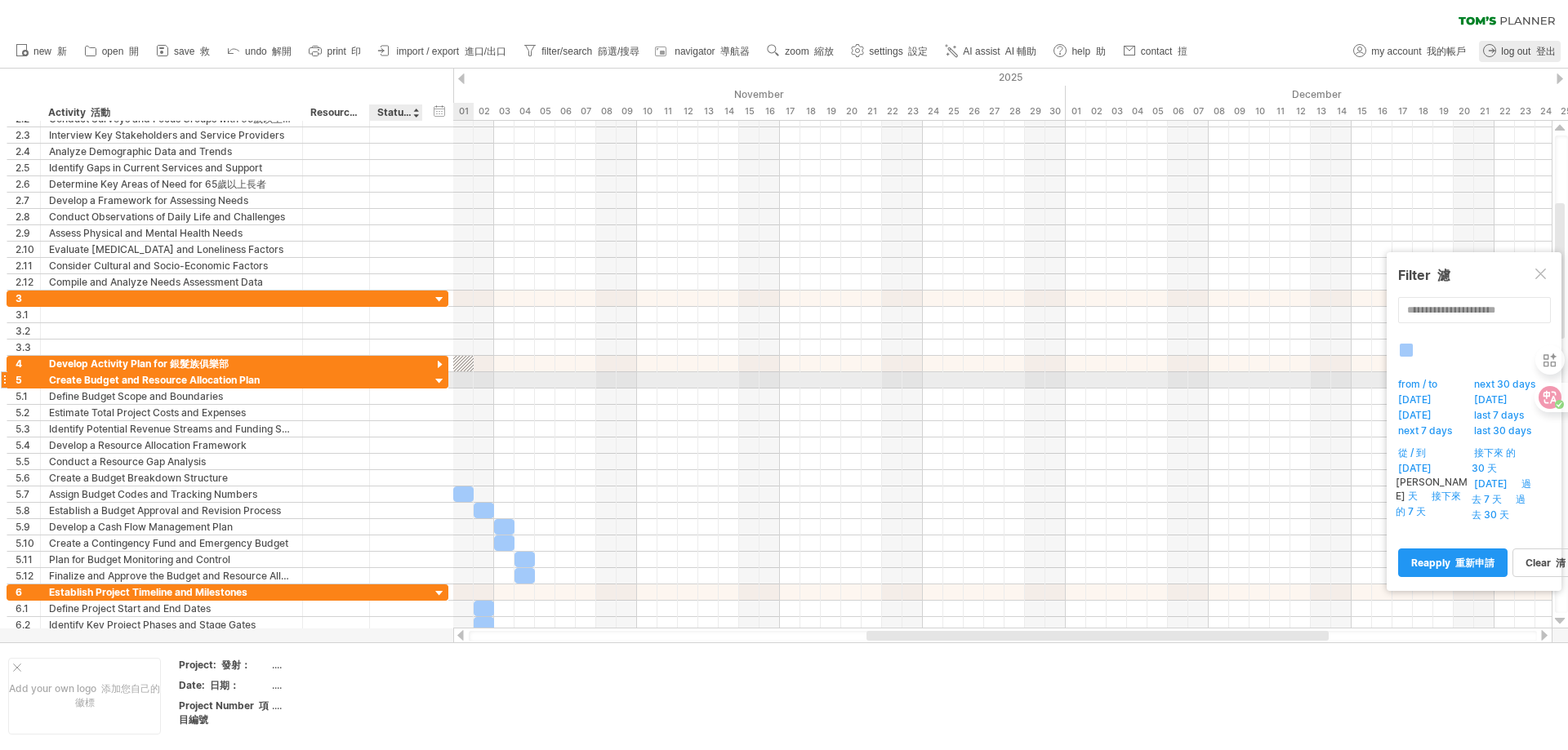
click at [440, 381] on div at bounding box center [439, 381] width 16 height 16
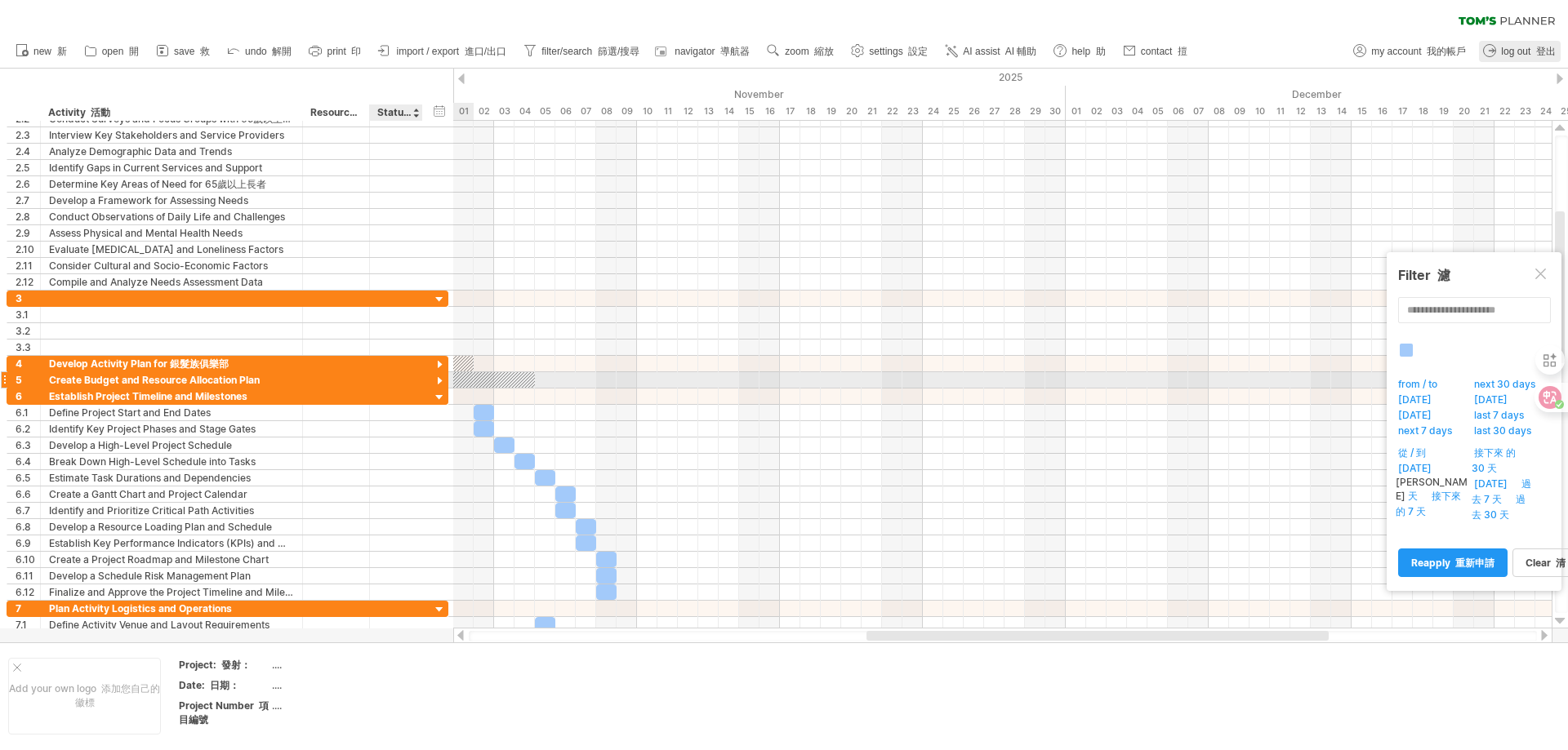
click at [440, 381] on div at bounding box center [439, 381] width 16 height 16
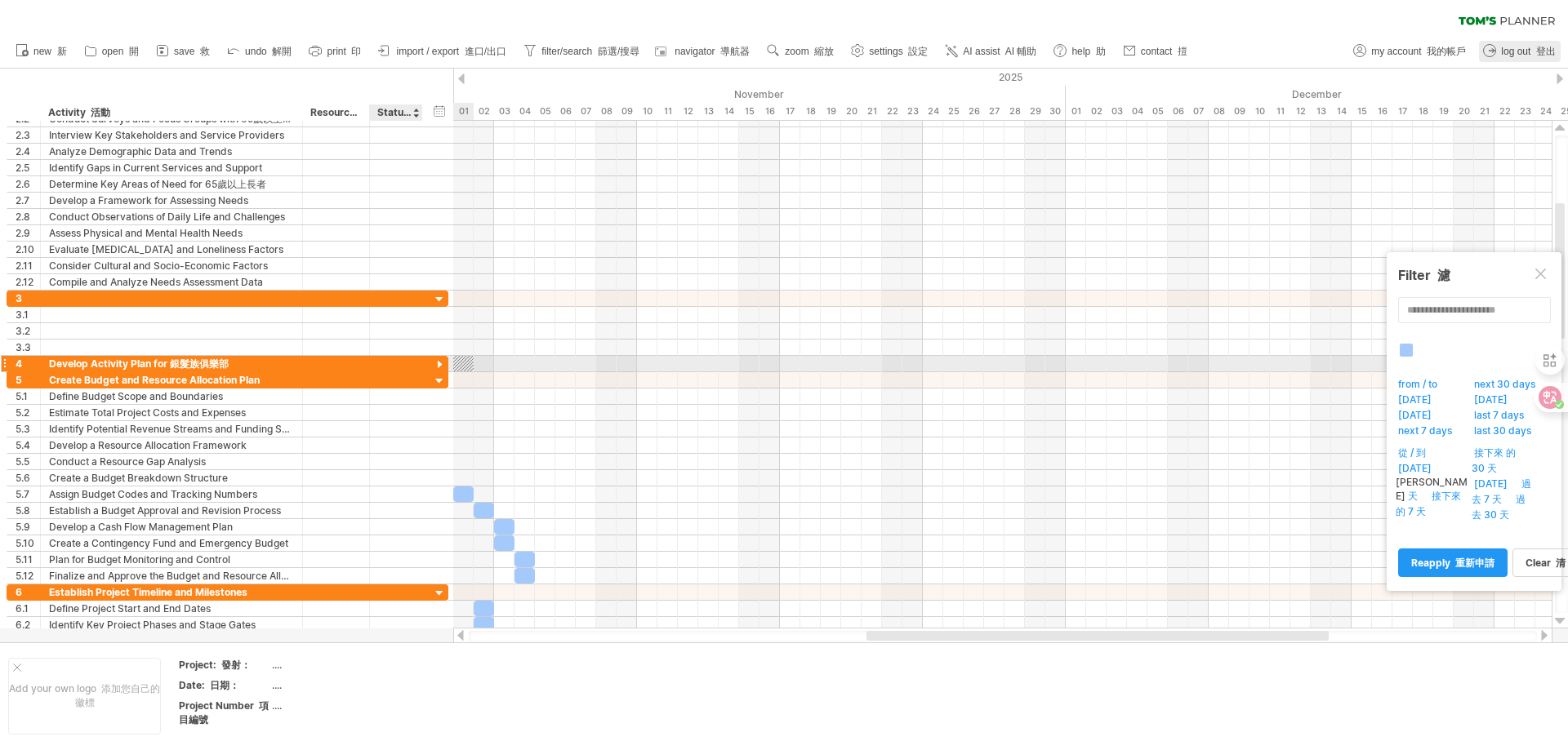
click at [441, 361] on div at bounding box center [439, 365] width 16 height 16
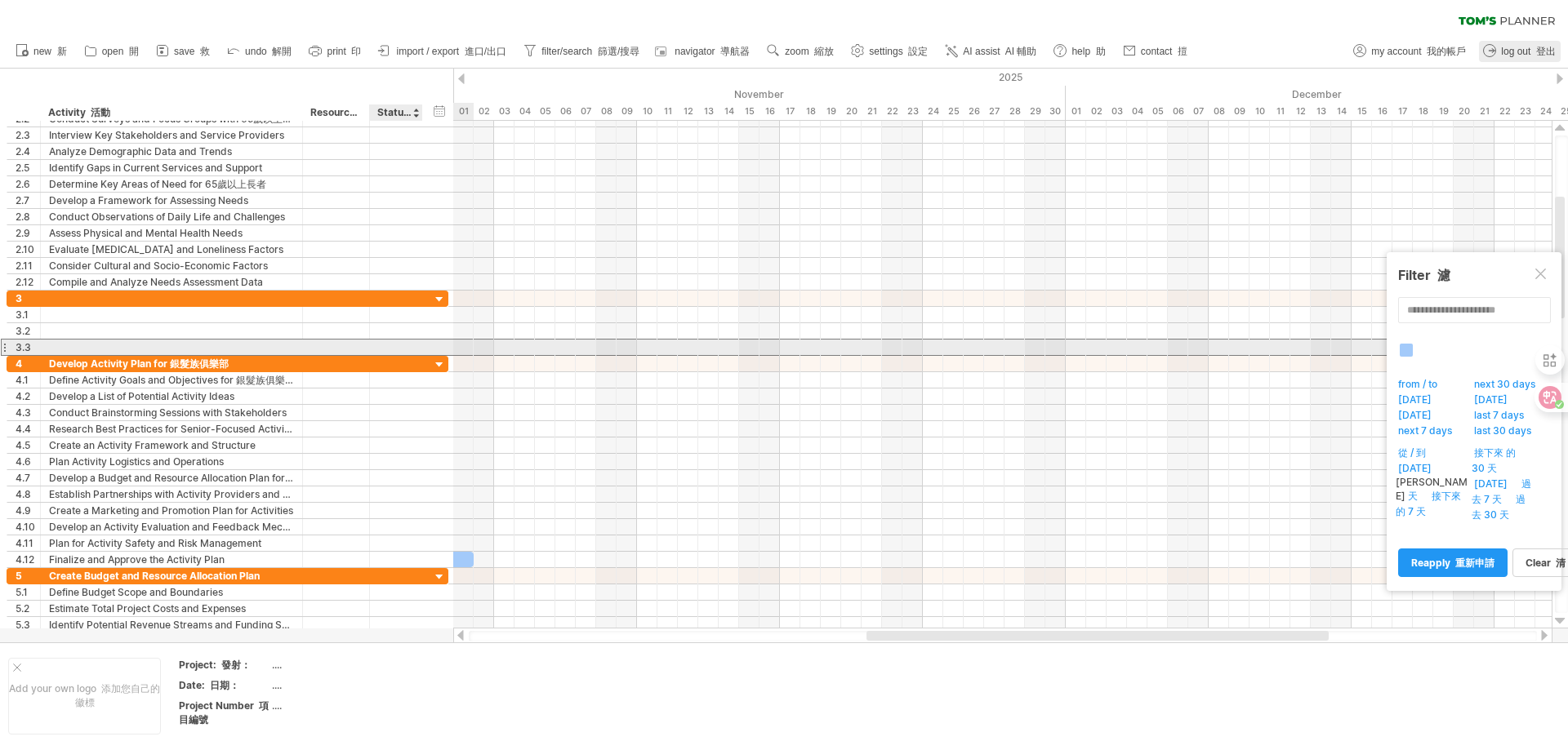
click at [442, 345] on div "3.3" at bounding box center [227, 347] width 442 height 17
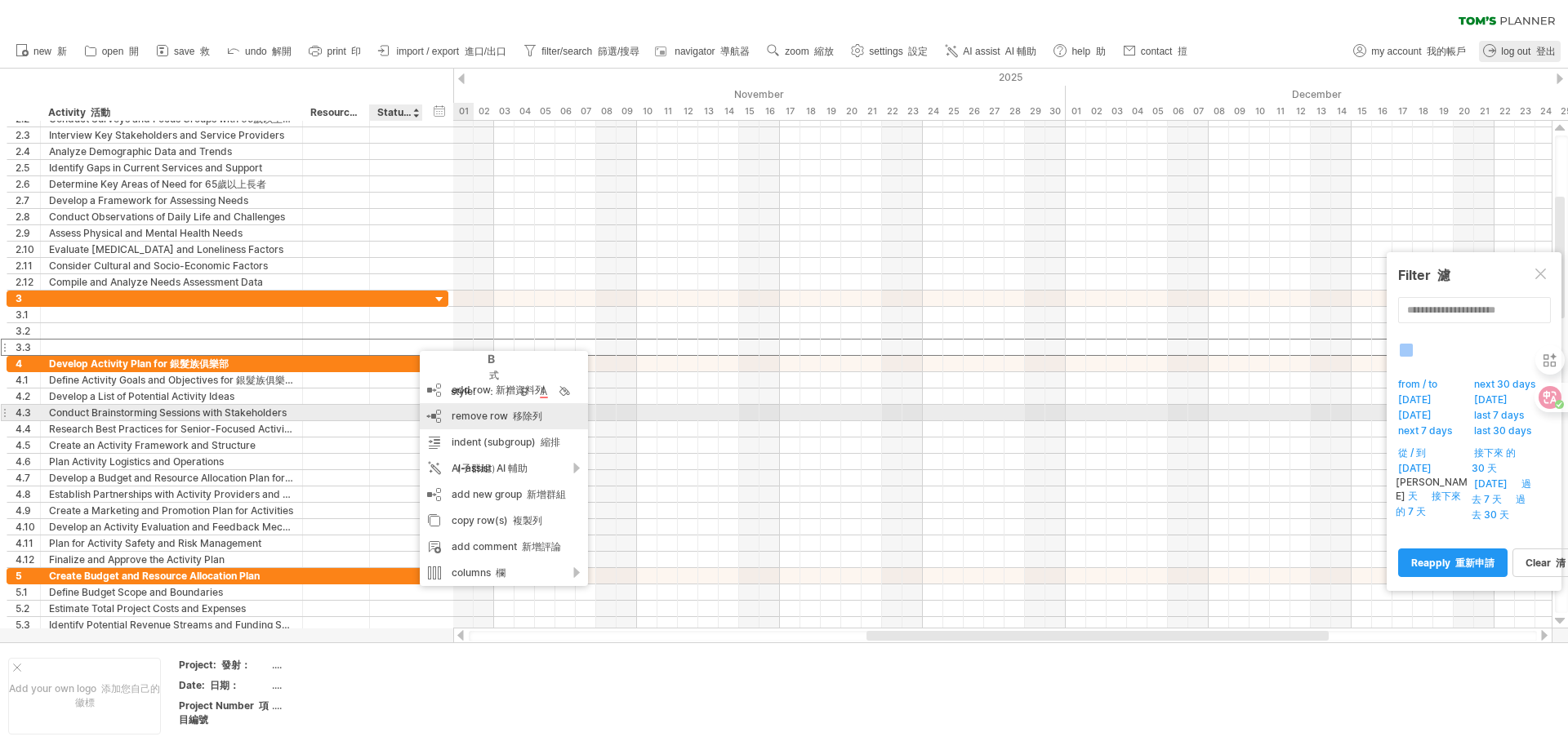
click at [514, 411] on font "移除列" at bounding box center [527, 416] width 29 height 12
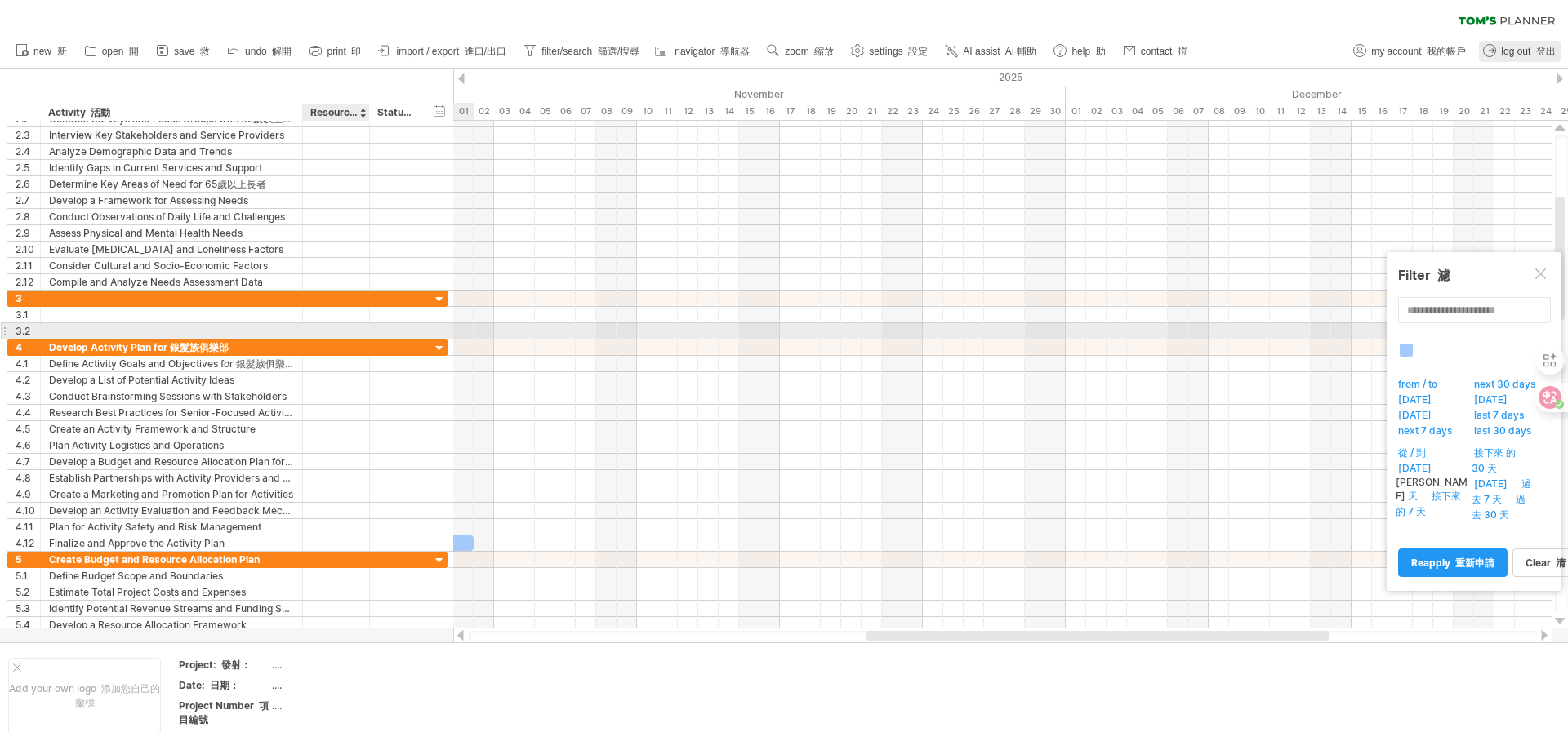
click at [378, 328] on div at bounding box center [396, 331] width 36 height 16
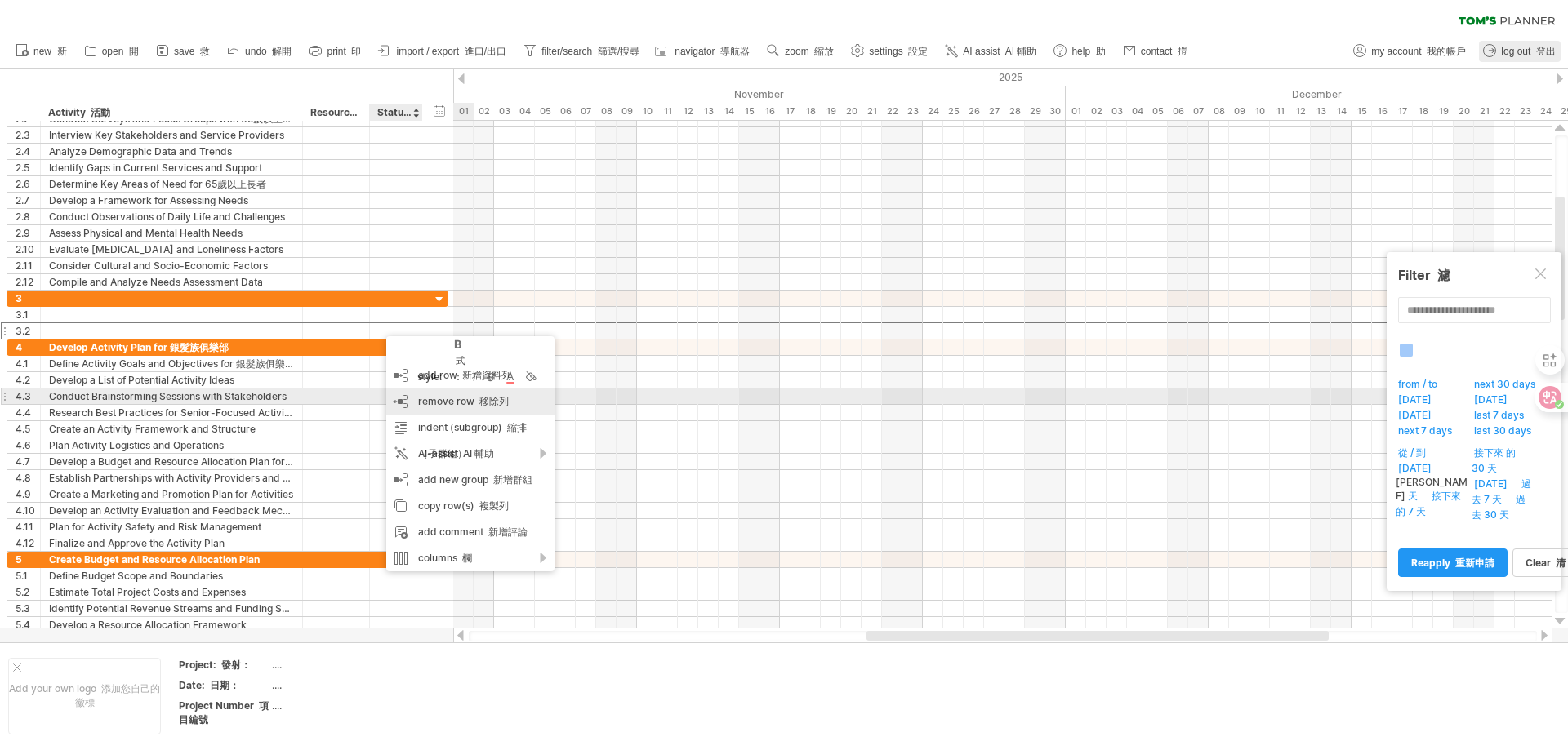
click at [507, 400] on font "移除列" at bounding box center [493, 401] width 29 height 12
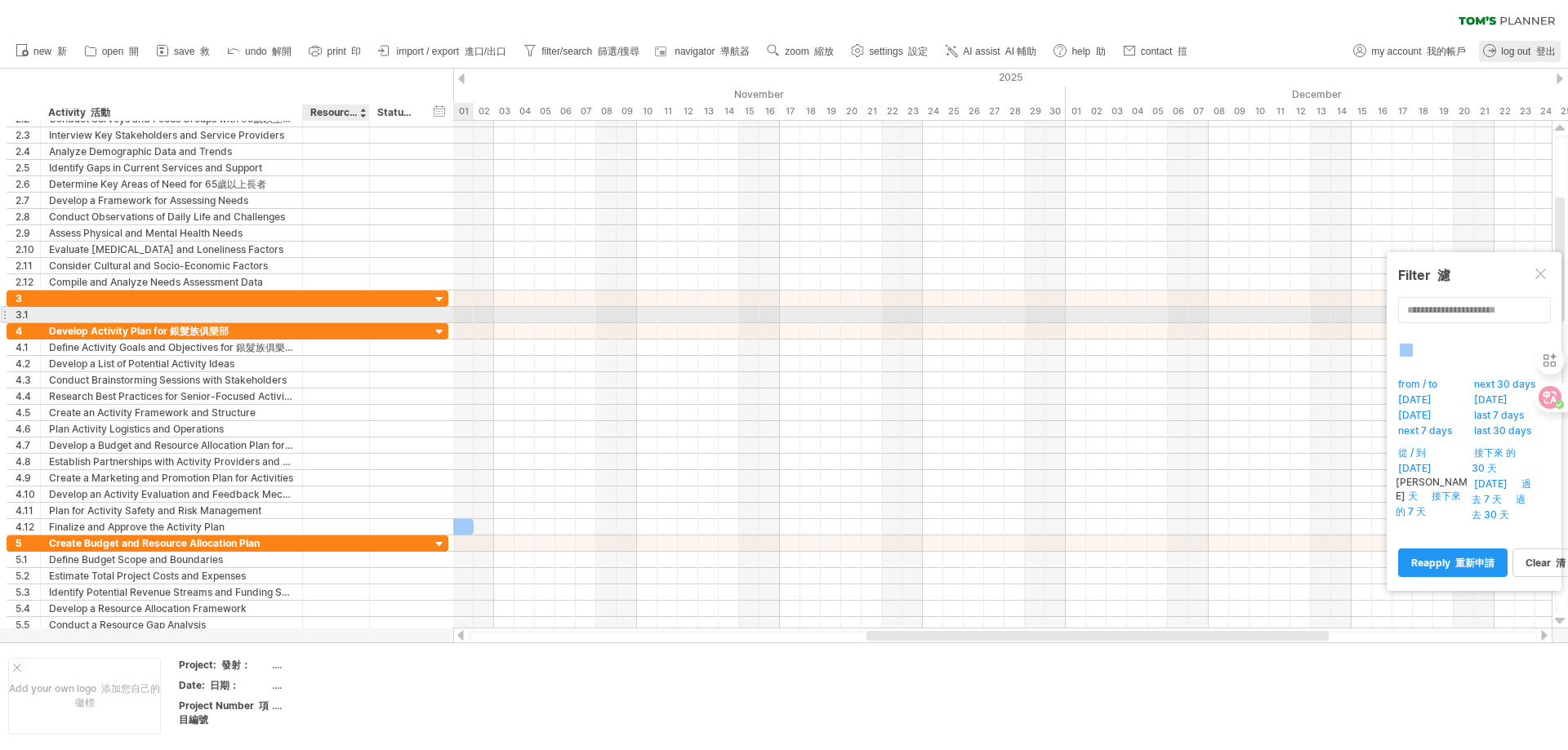
click at [366, 320] on div at bounding box center [367, 315] width 8 height 16
click at [280, 311] on div at bounding box center [171, 315] width 245 height 16
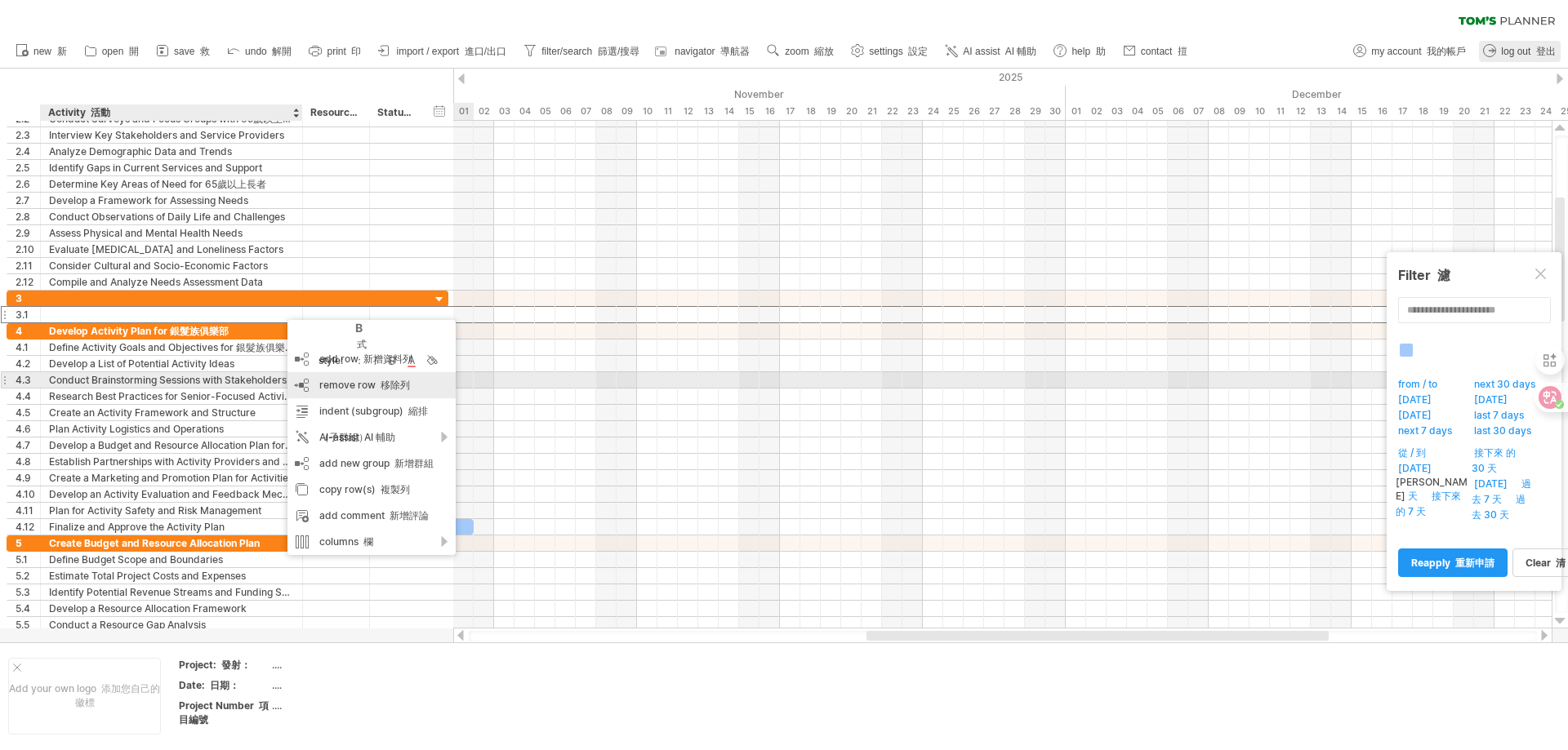
click at [378, 383] on font at bounding box center [378, 385] width 5 height 12
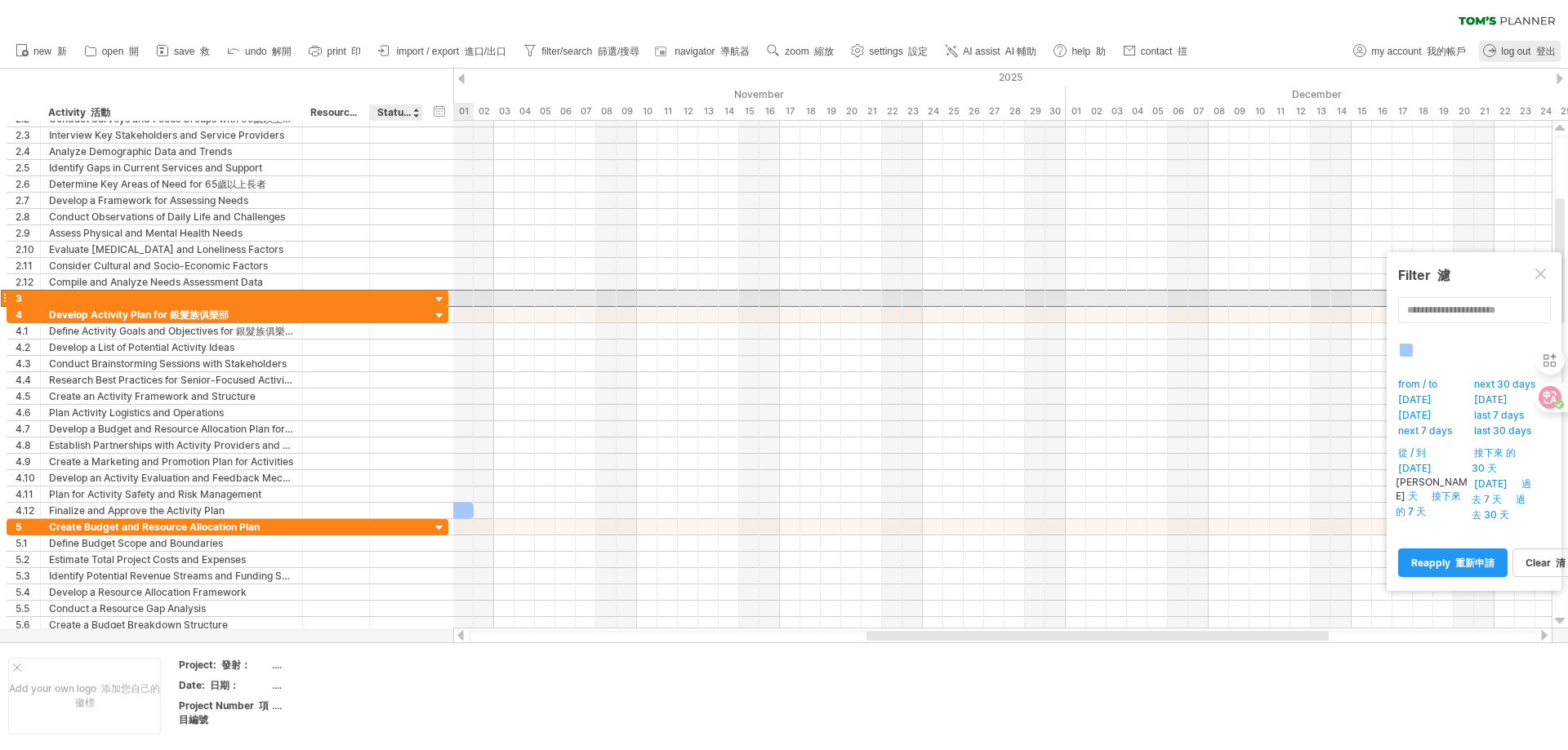
click at [399, 301] on div at bounding box center [396, 298] width 36 height 16
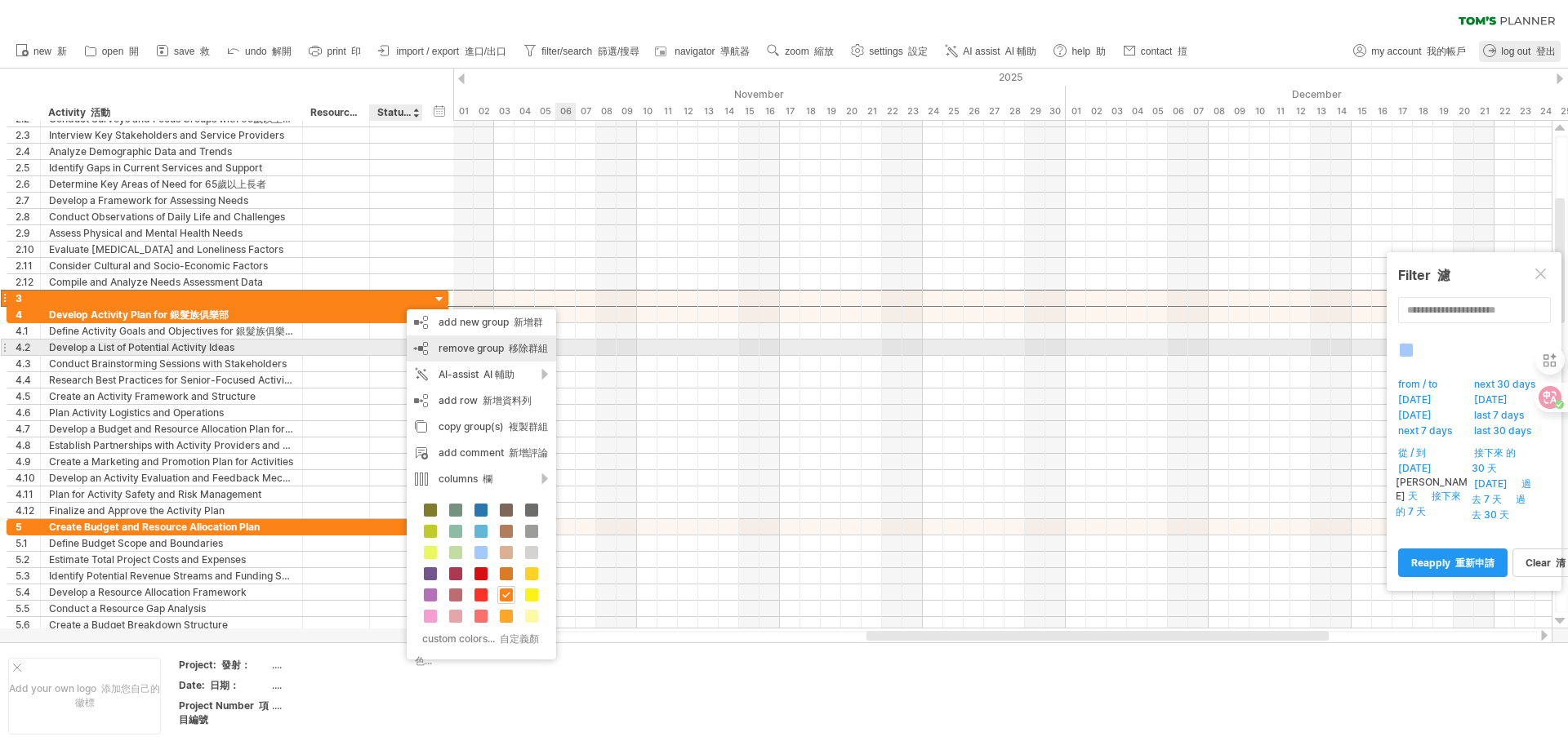
click at [536, 341] on div "remove group 移除群組 remove selected groups" at bounding box center [481, 348] width 150 height 26
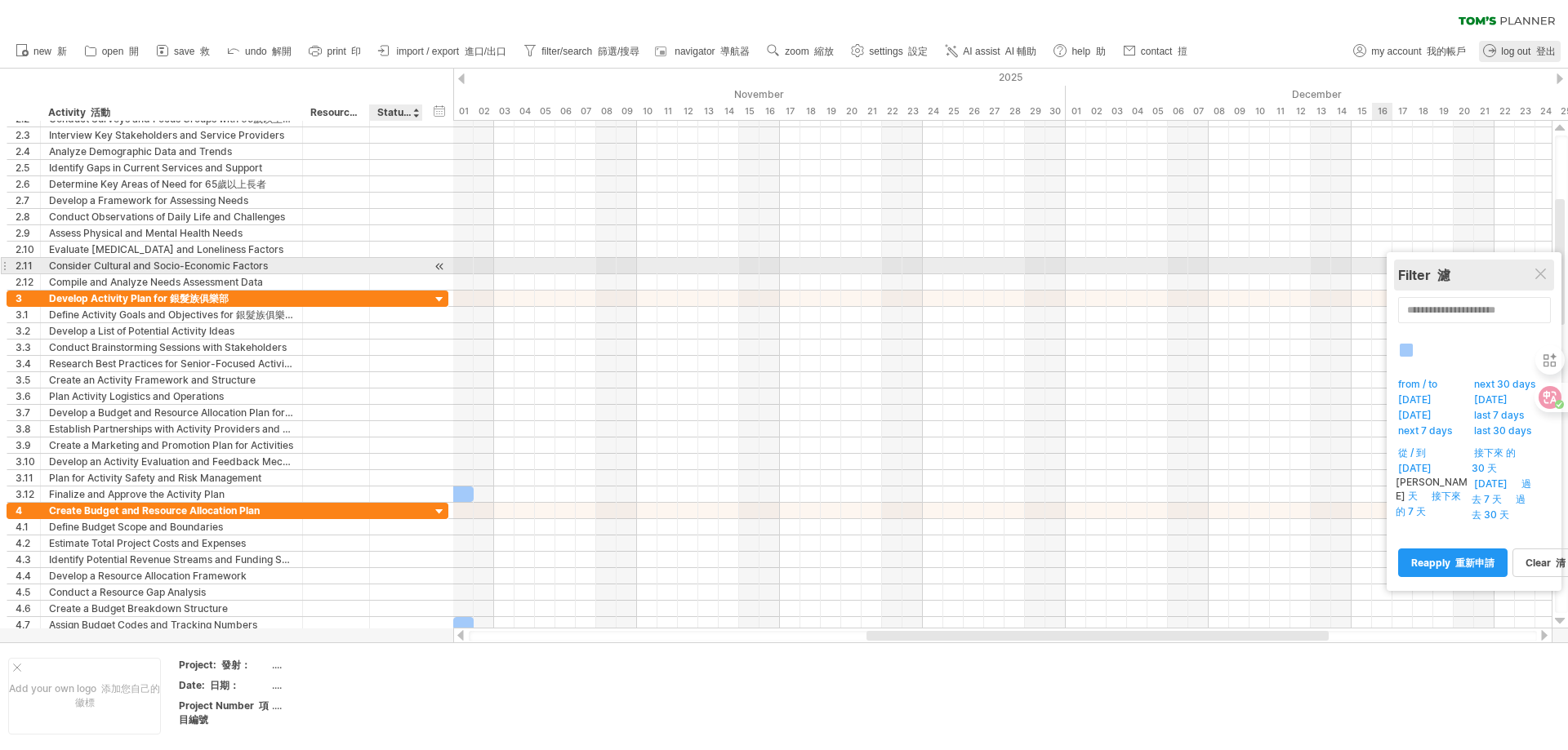
click at [1548, 273] on div "Filter 濾" at bounding box center [1474, 276] width 152 height 18
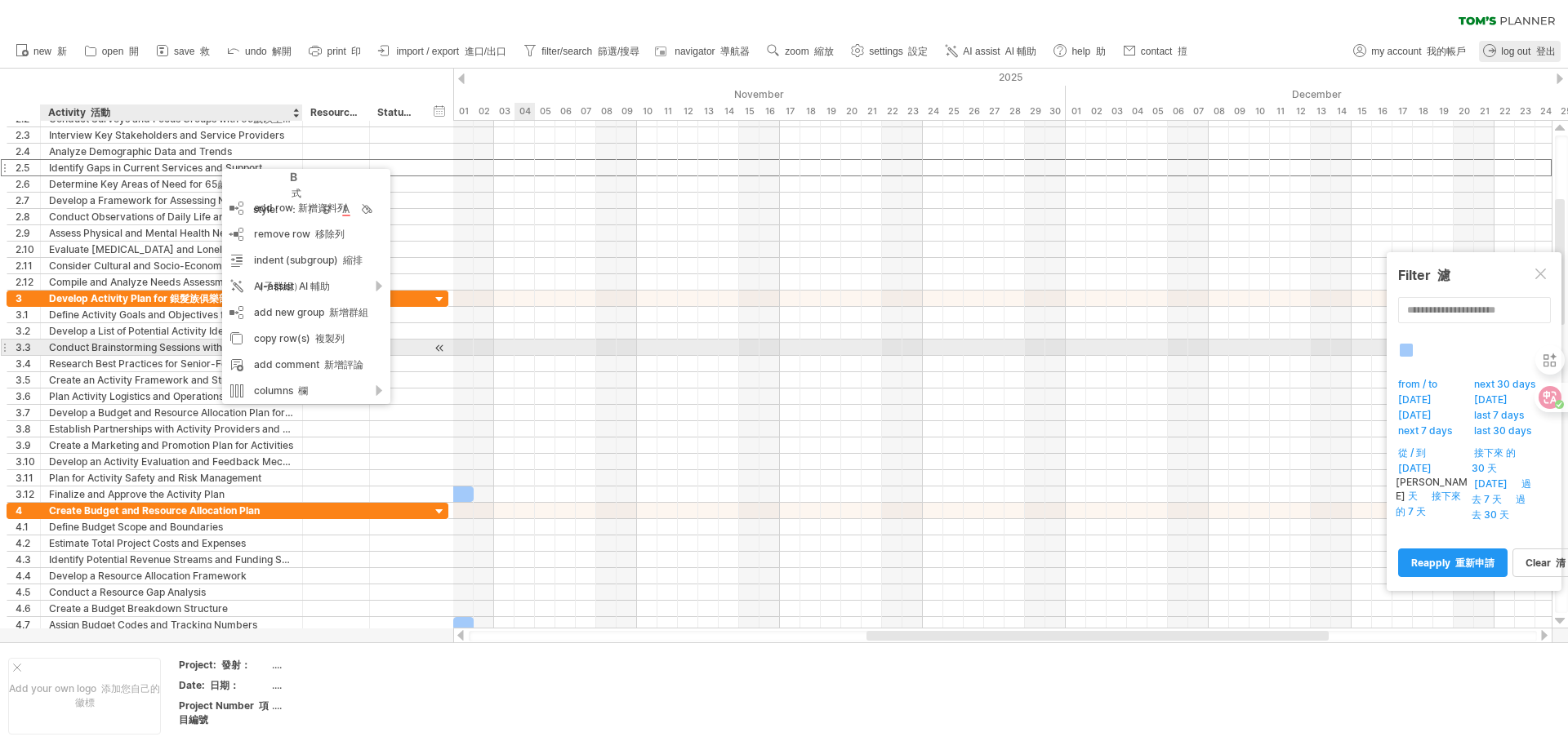
click at [190, 343] on div "Conduct Brainstorming Sessions with Stakeholders 與利害關係人進行腦力激盪會議" at bounding box center [171, 347] width 245 height 16
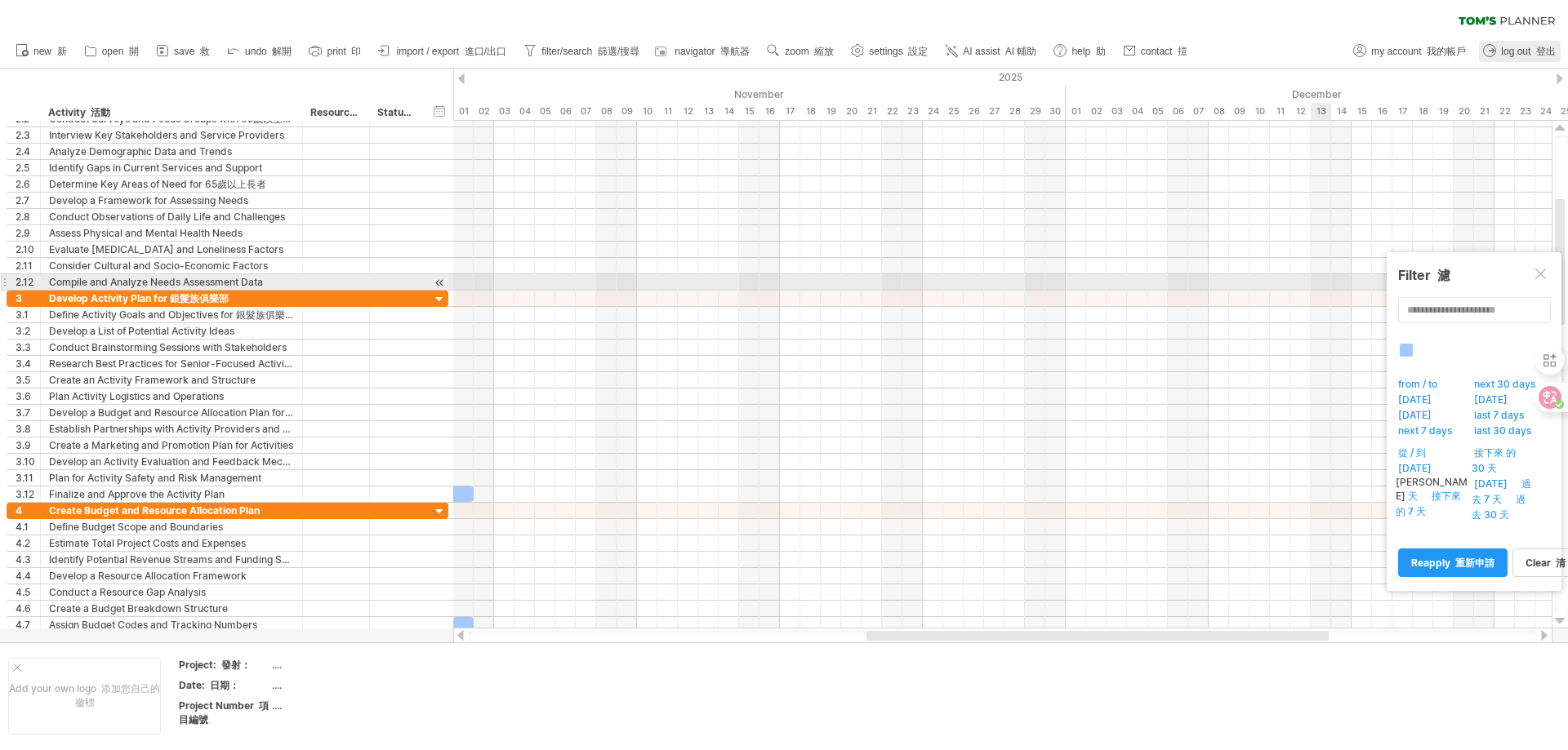
click at [1546, 276] on div at bounding box center [1542, 276] width 13 height 13
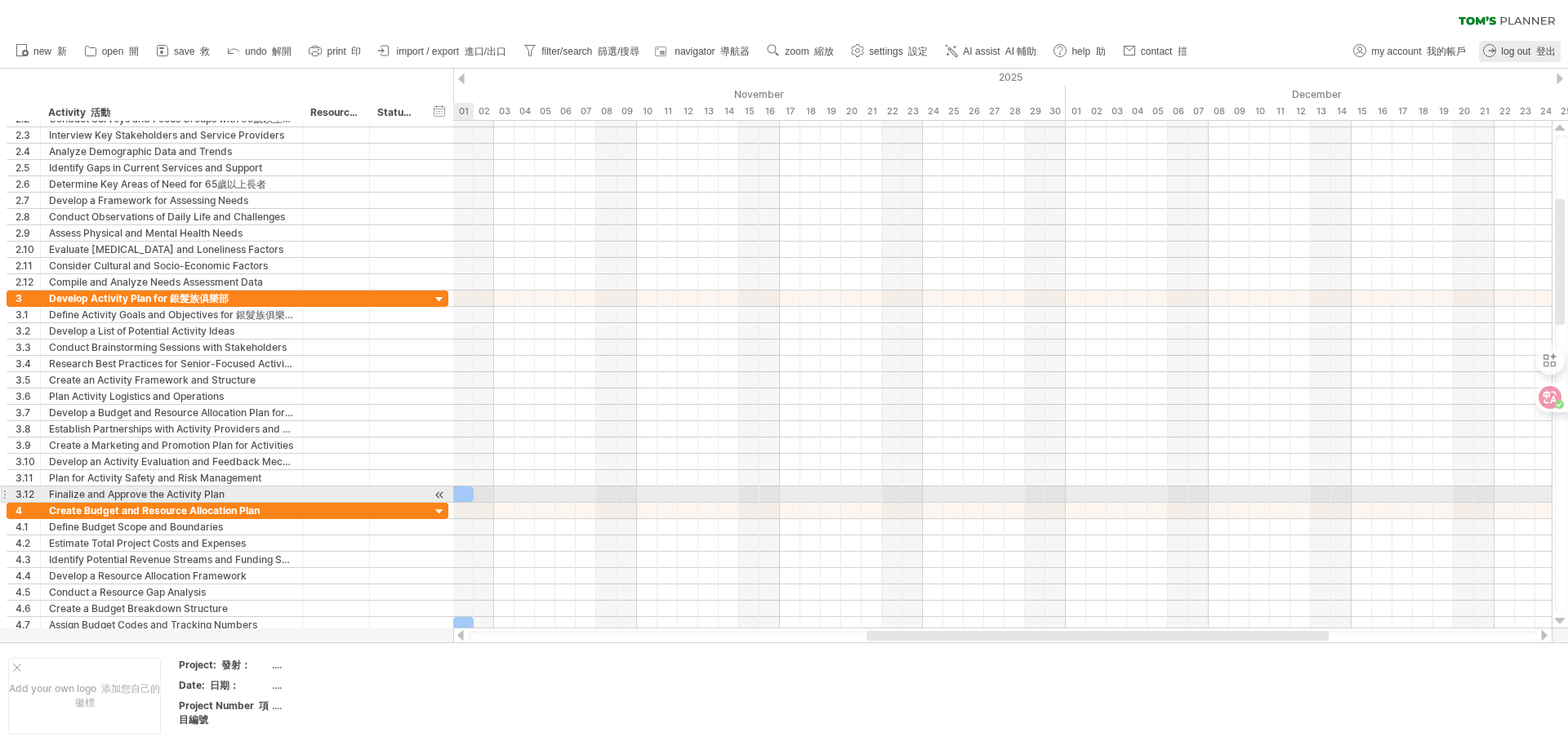
click at [465, 497] on div at bounding box center [443, 494] width 62 height 16
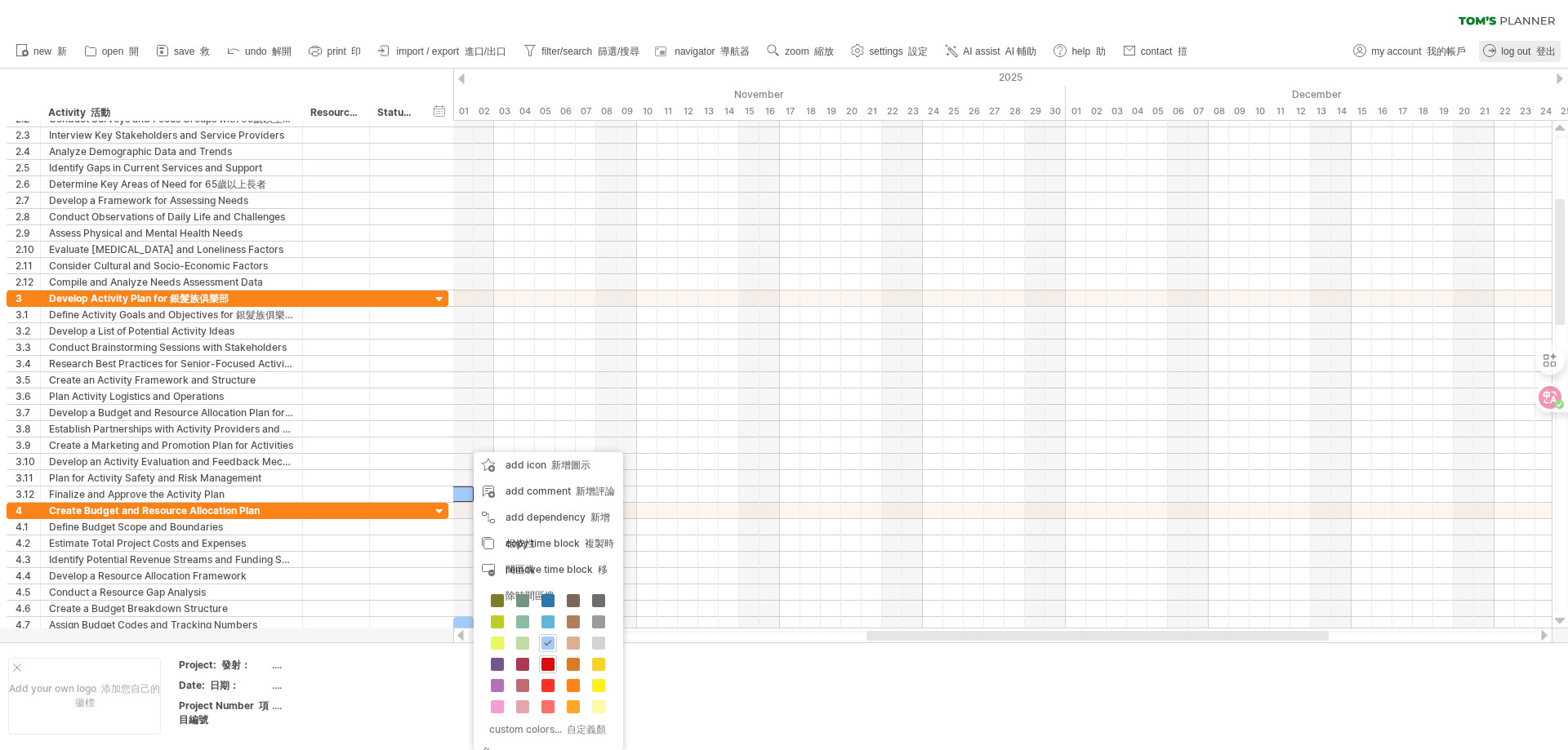
click at [550, 661] on span at bounding box center [548, 664] width 13 height 13
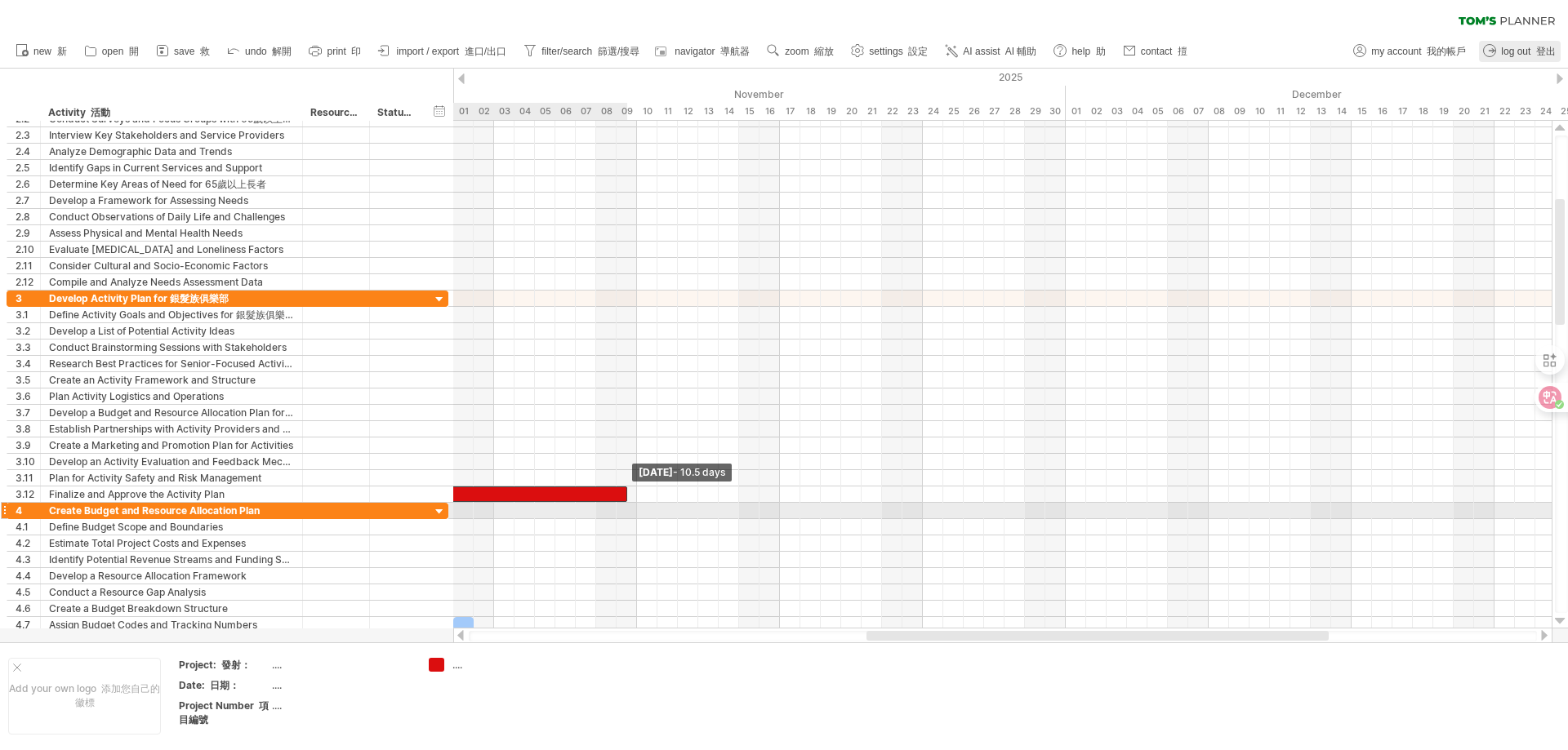
drag, startPoint x: 471, startPoint y: 495, endPoint x: 627, endPoint y: 502, distance: 156.2
click at [627, 502] on div "[DATE] - 10.5 days [DATE]" at bounding box center [1003, 375] width 1099 height 508
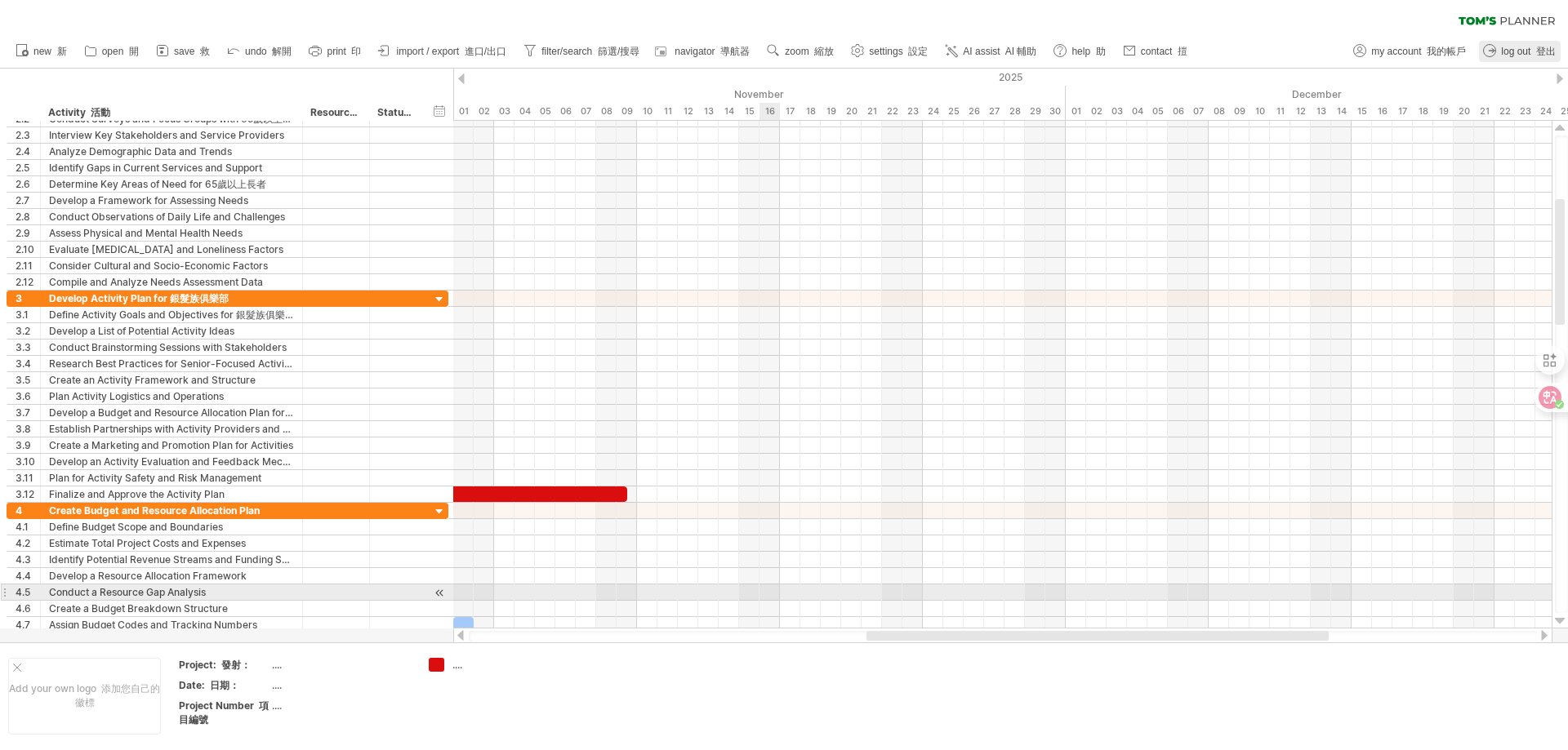
click at [775, 600] on div at bounding box center [1003, 592] width 1099 height 16
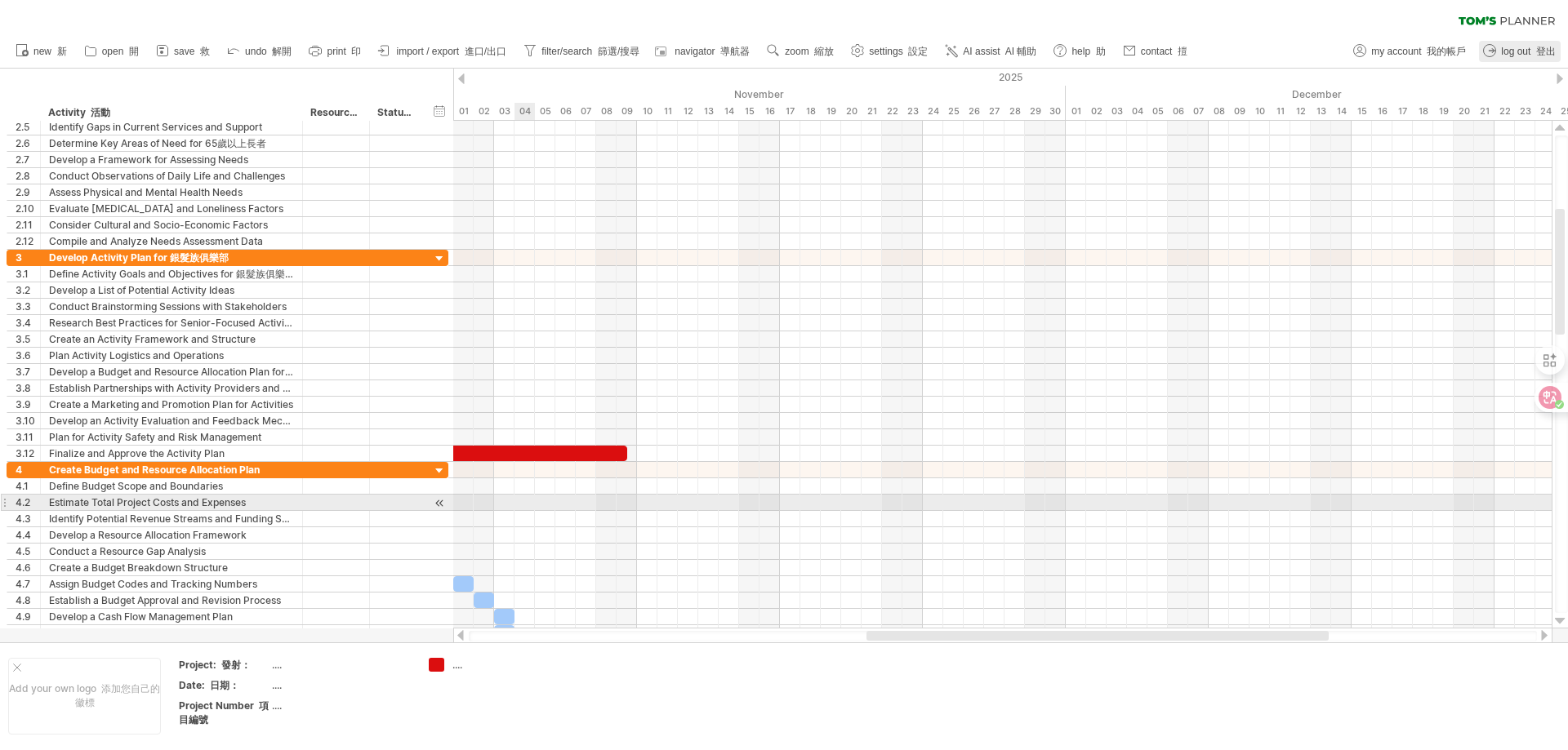
click at [520, 505] on div at bounding box center [1003, 502] width 1099 height 16
click at [408, 502] on div at bounding box center [396, 502] width 36 height 16
click at [535, 502] on div at bounding box center [1003, 502] width 1099 height 16
drag, startPoint x: 437, startPoint y: 504, endPoint x: 449, endPoint y: 500, distance: 12.6
click at [494, 504] on div "Trying to reach [DOMAIN_NAME] Connected again... 0% clear filter new 1" at bounding box center [784, 375] width 1568 height 750
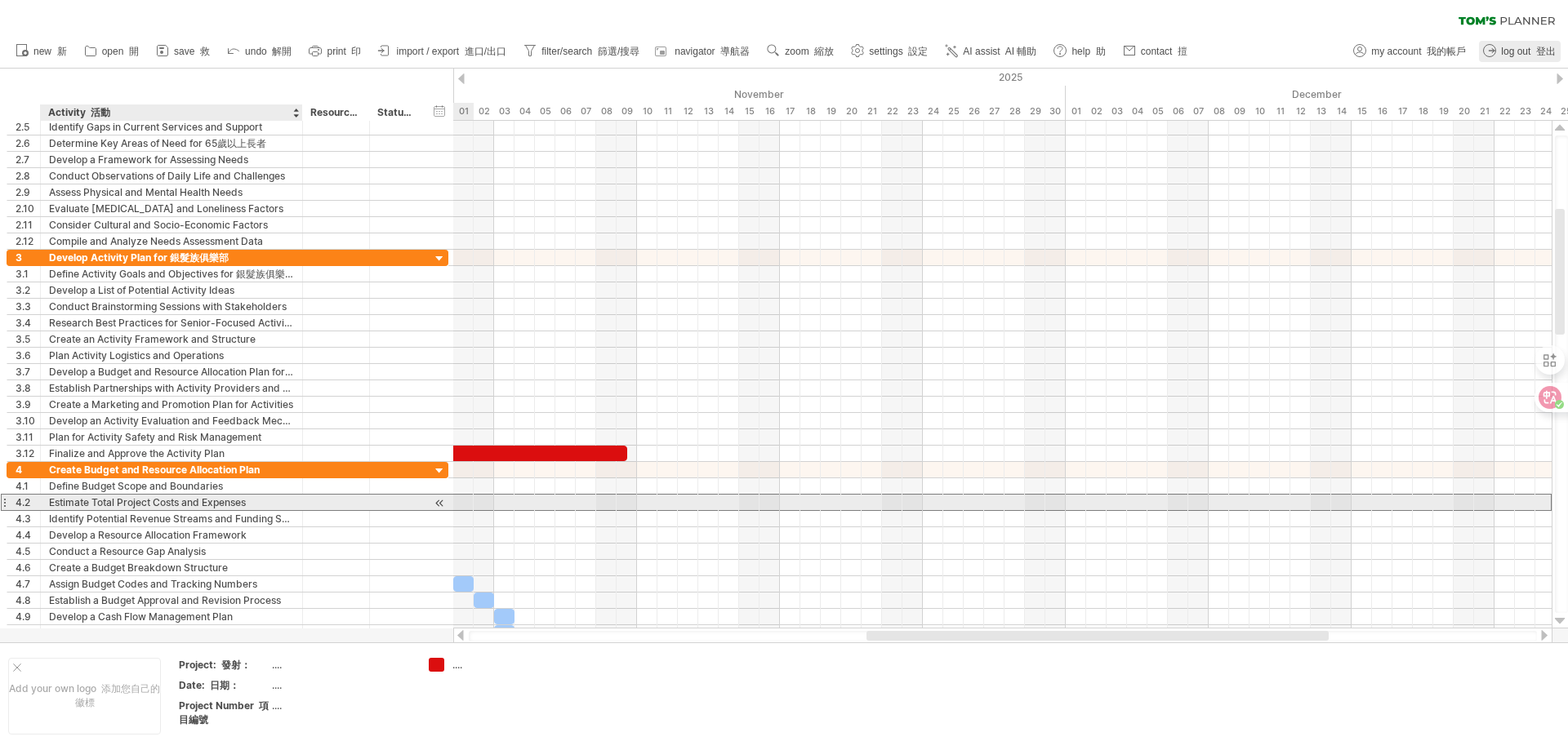
click at [253, 502] on div "Estimate Total Project Costs and Expenses 估算專案總成本和費用" at bounding box center [171, 502] width 245 height 16
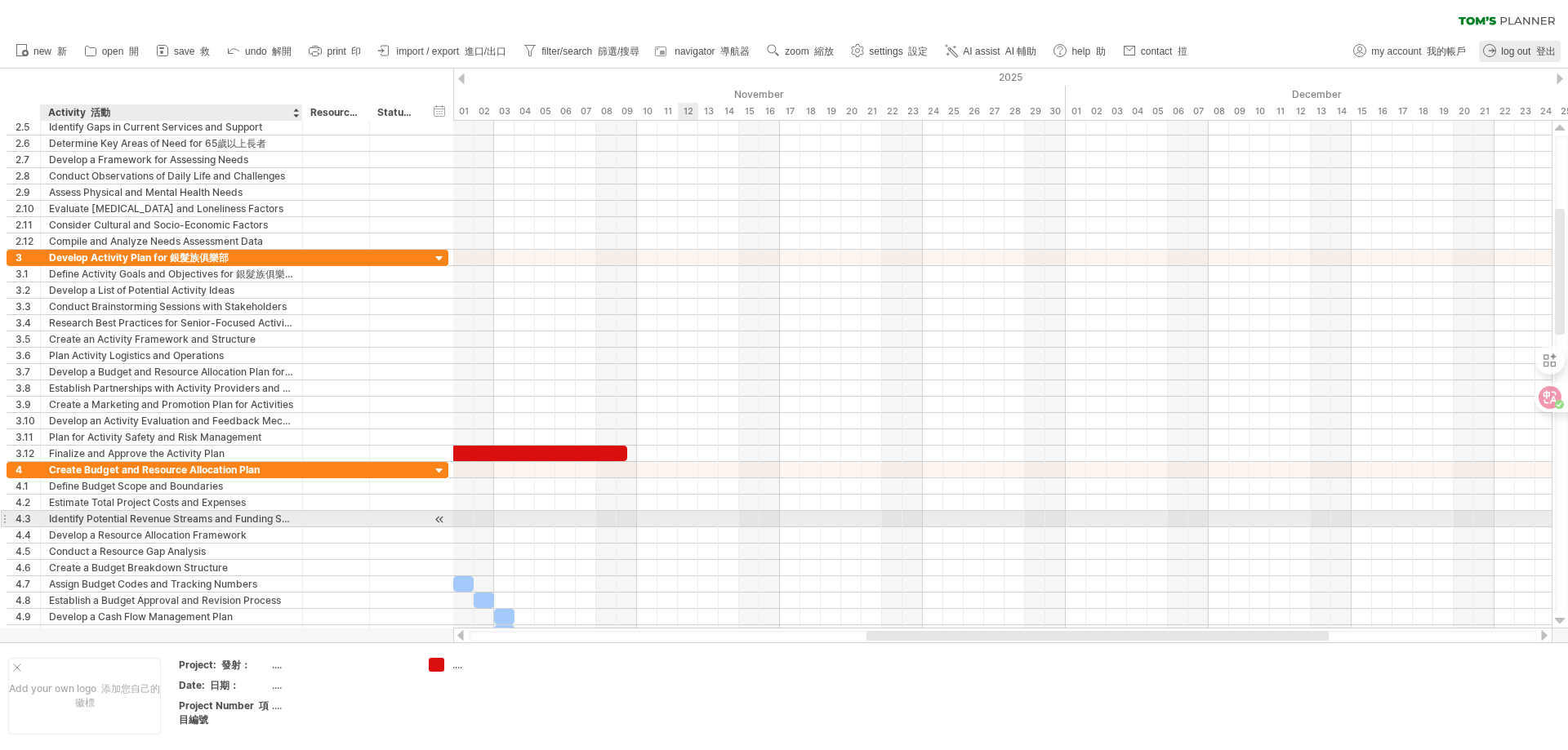
click at [687, 515] on div at bounding box center [1003, 518] width 1099 height 16
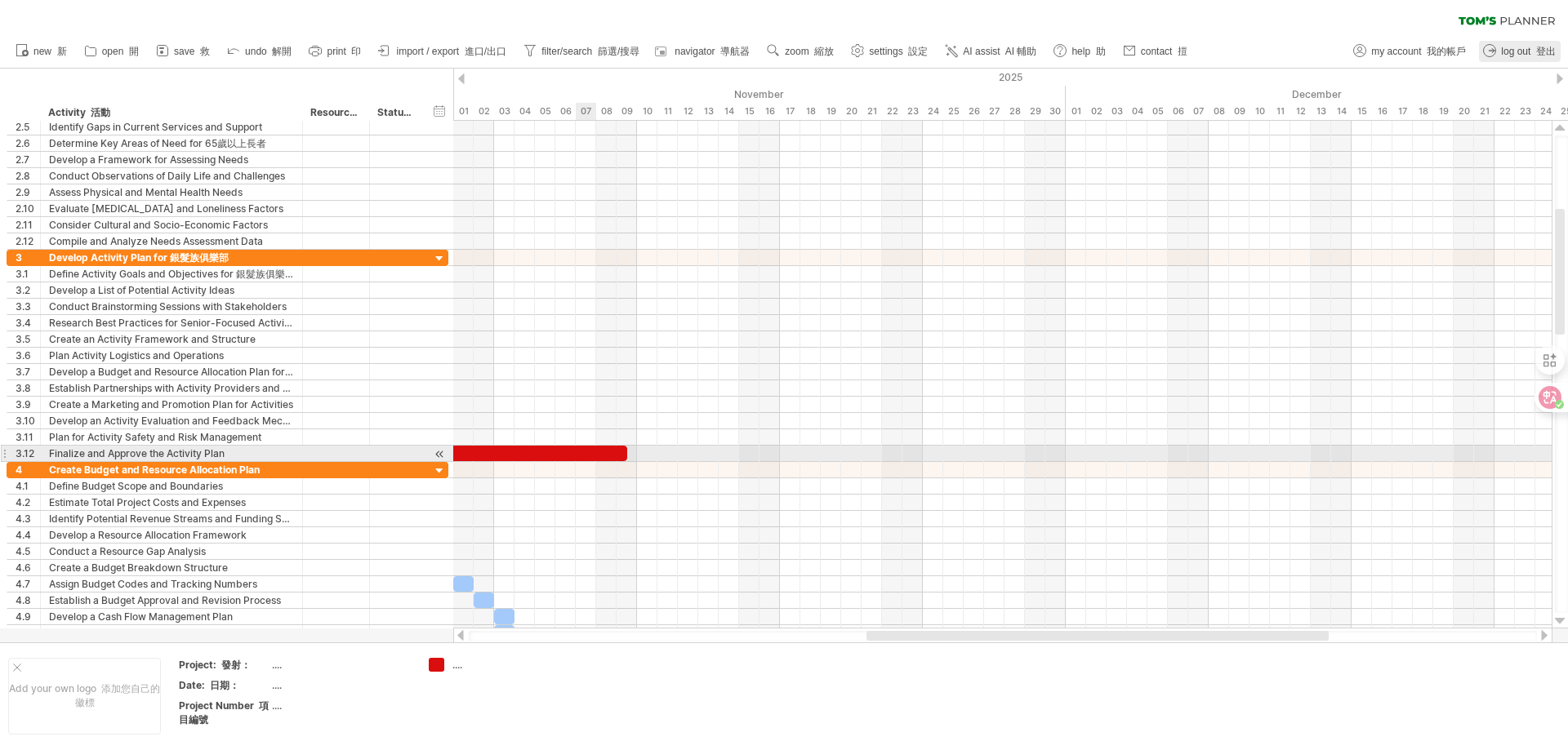
click at [578, 456] on div at bounding box center [520, 453] width 215 height 16
drag, startPoint x: 580, startPoint y: 452, endPoint x: 690, endPoint y: 457, distance: 110.1
click at [690, 457] on div at bounding box center [632, 453] width 215 height 16
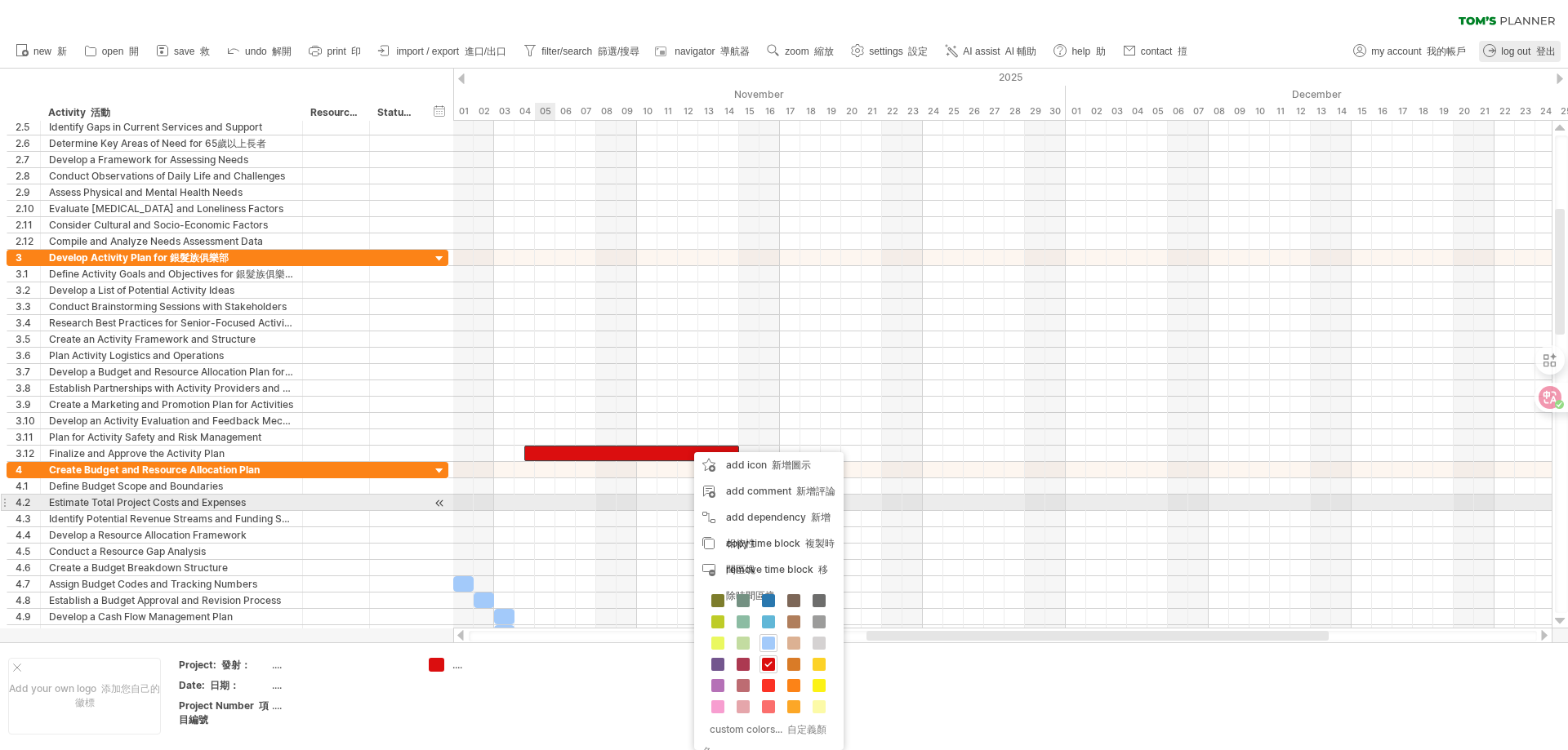
click at [544, 498] on div at bounding box center [1003, 502] width 1099 height 16
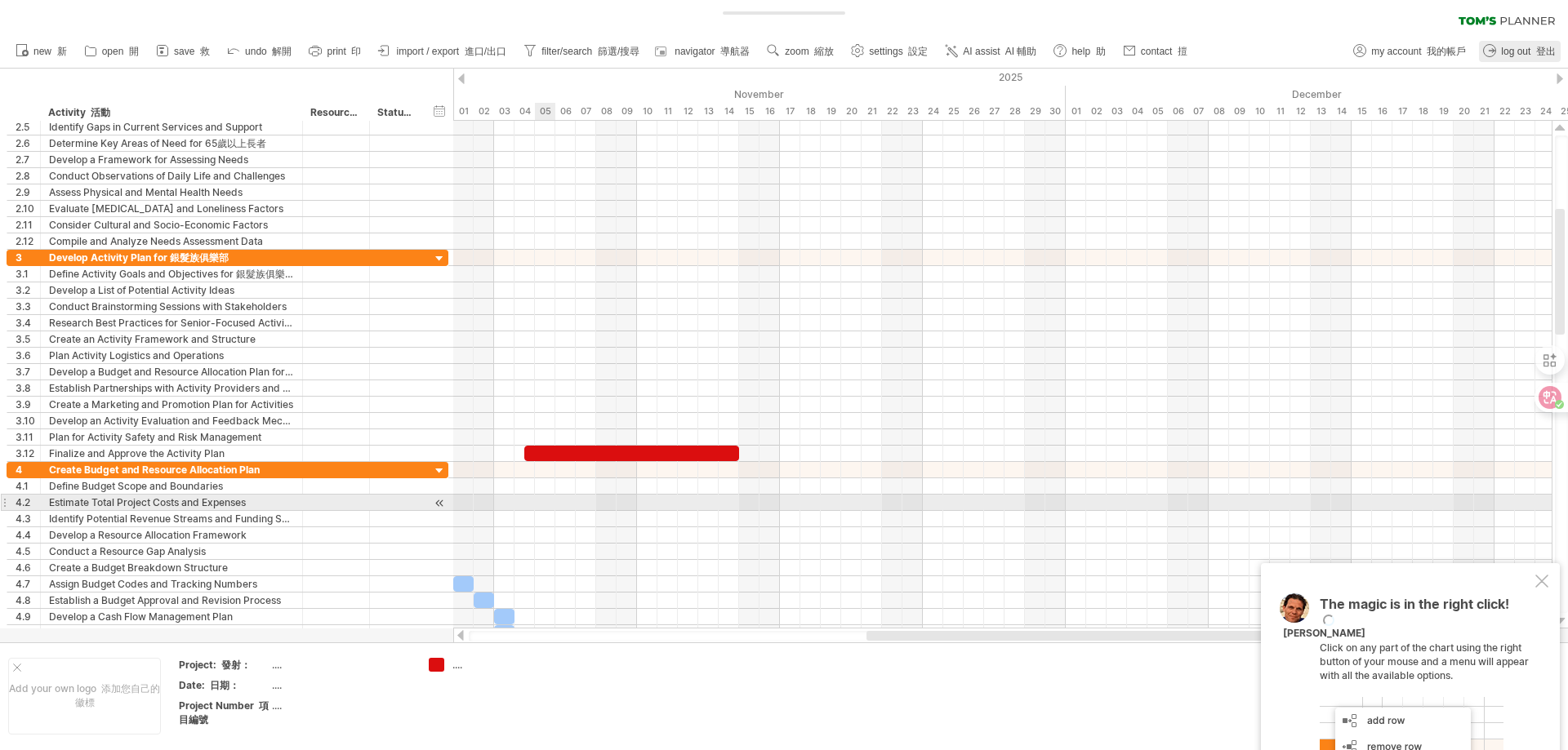
click at [535, 497] on div at bounding box center [1003, 502] width 1099 height 16
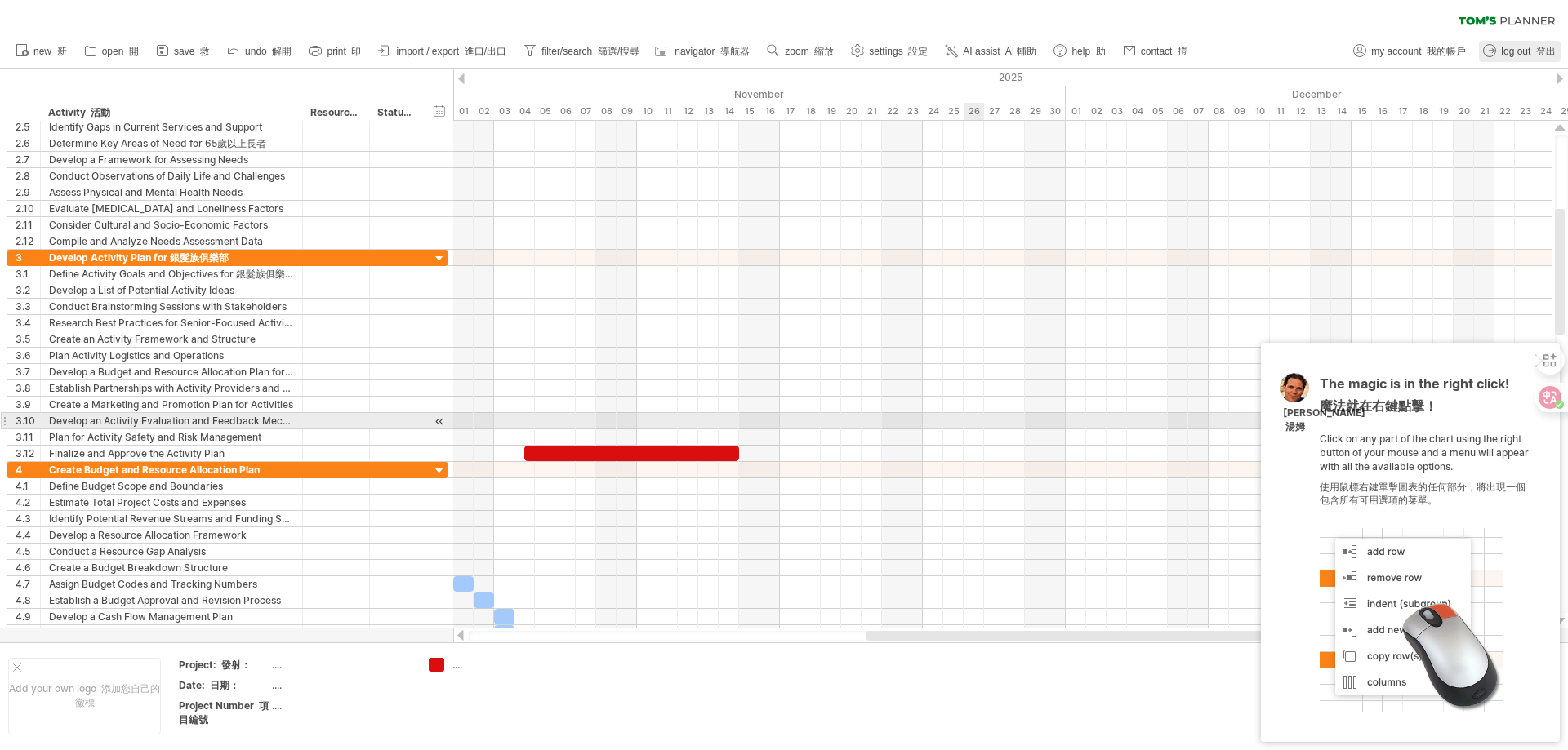
click at [962, 416] on div at bounding box center [1003, 420] width 1099 height 16
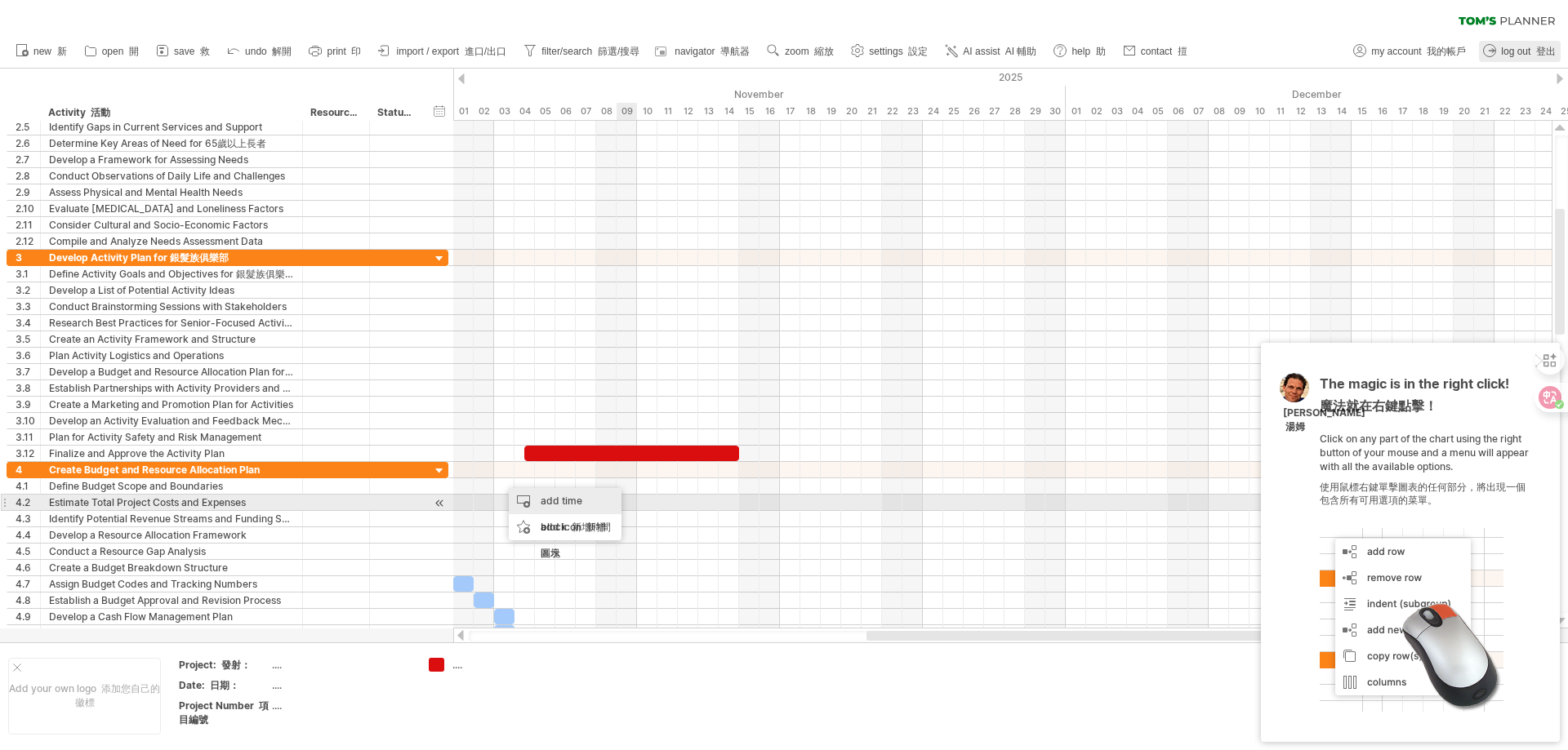
click at [601, 499] on div "add time block 新增時間區塊" at bounding box center [564, 528] width 113 height 78
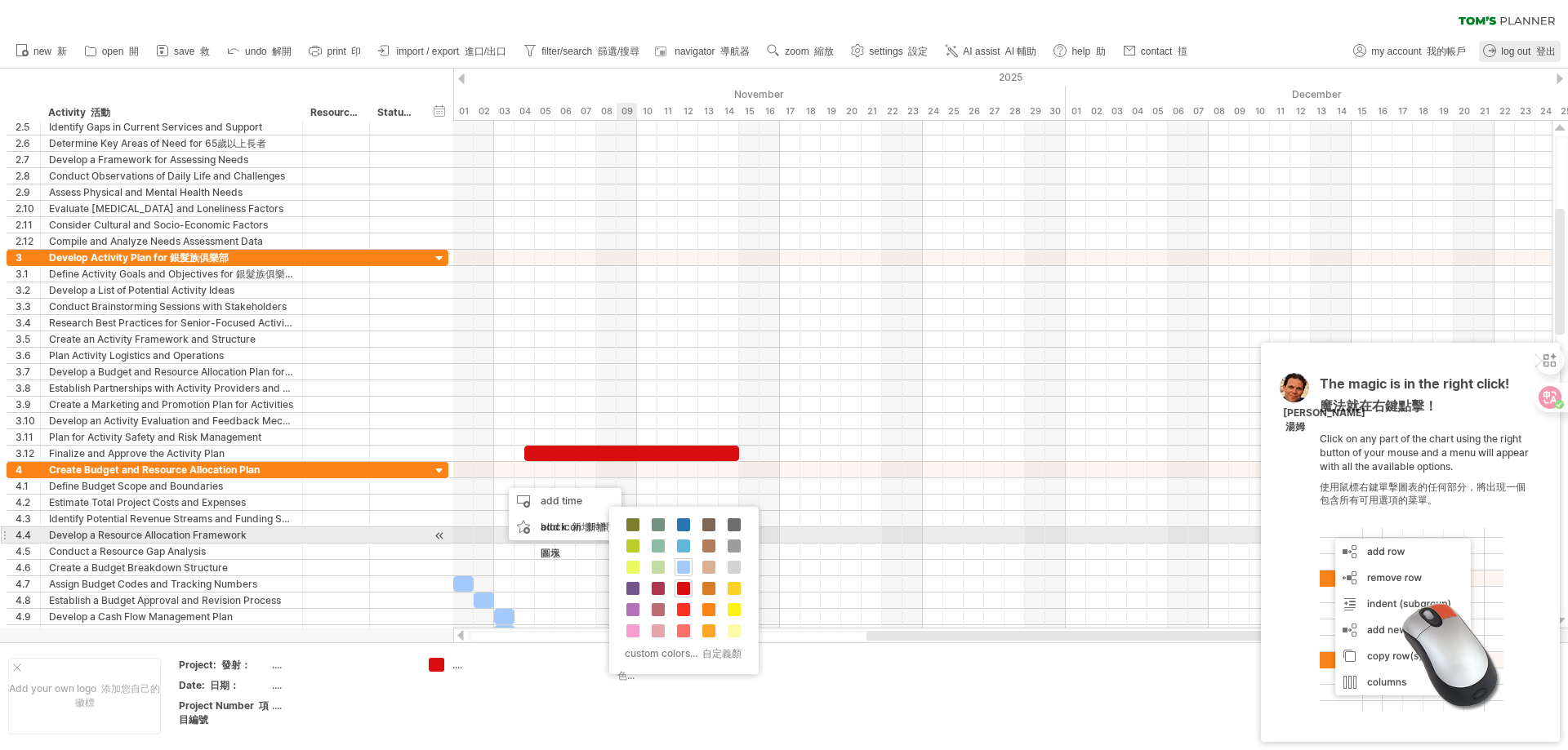
click at [678, 534] on div "custom colors... 自定義顏色..." at bounding box center [684, 590] width 150 height 167
click at [686, 547] on span at bounding box center [684, 546] width 13 height 13
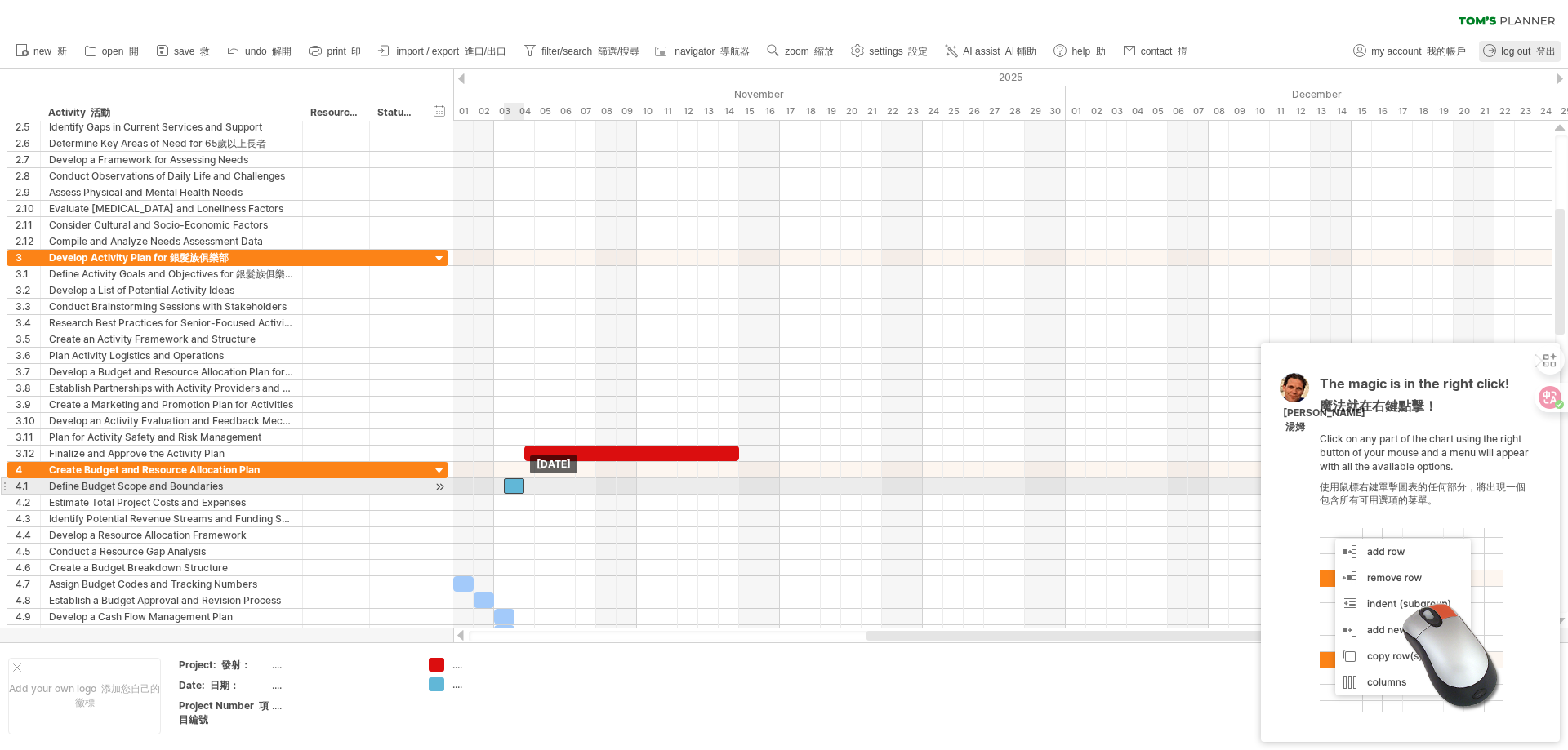
click at [520, 490] on div at bounding box center [514, 486] width 21 height 16
drag, startPoint x: 521, startPoint y: 486, endPoint x: 593, endPoint y: 489, distance: 72.1
click at [593, 489] on span at bounding box center [596, 486] width 7 height 16
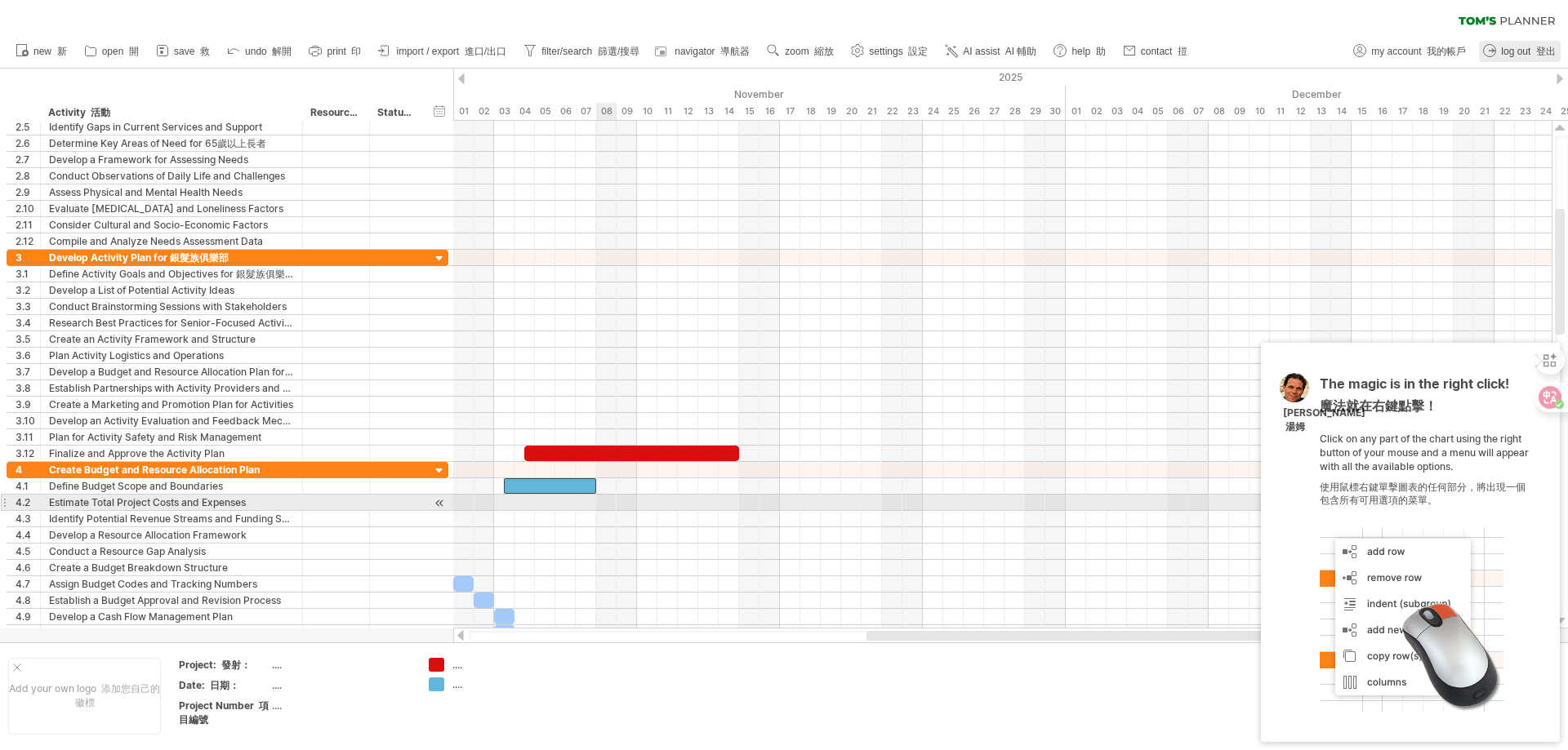
click at [730, 515] on div at bounding box center [1003, 518] width 1099 height 16
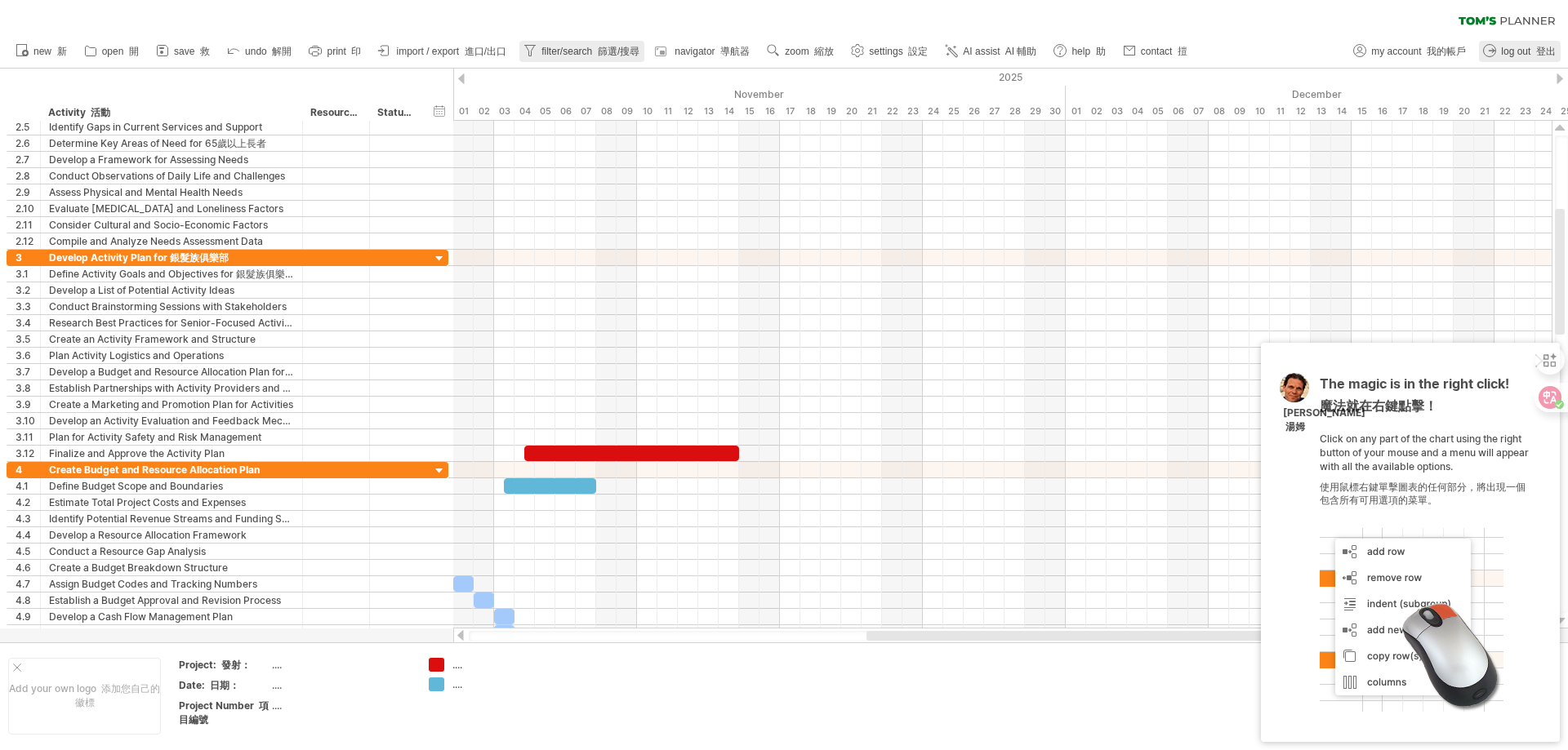
click at [606, 47] on font "篩選/搜尋" at bounding box center [619, 51] width 42 height 11
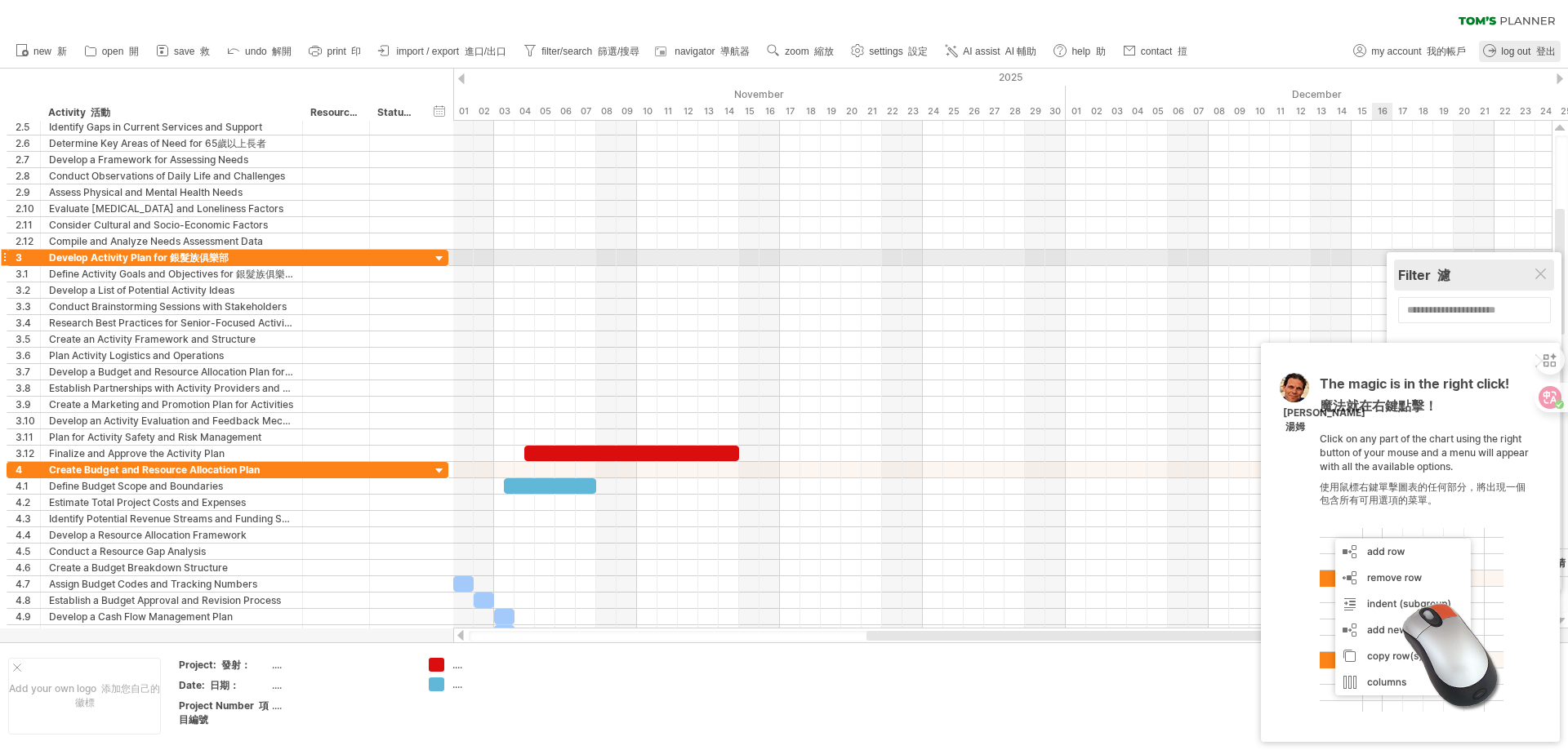
click at [1476, 265] on div "Filter 濾" at bounding box center [1474, 275] width 152 height 31
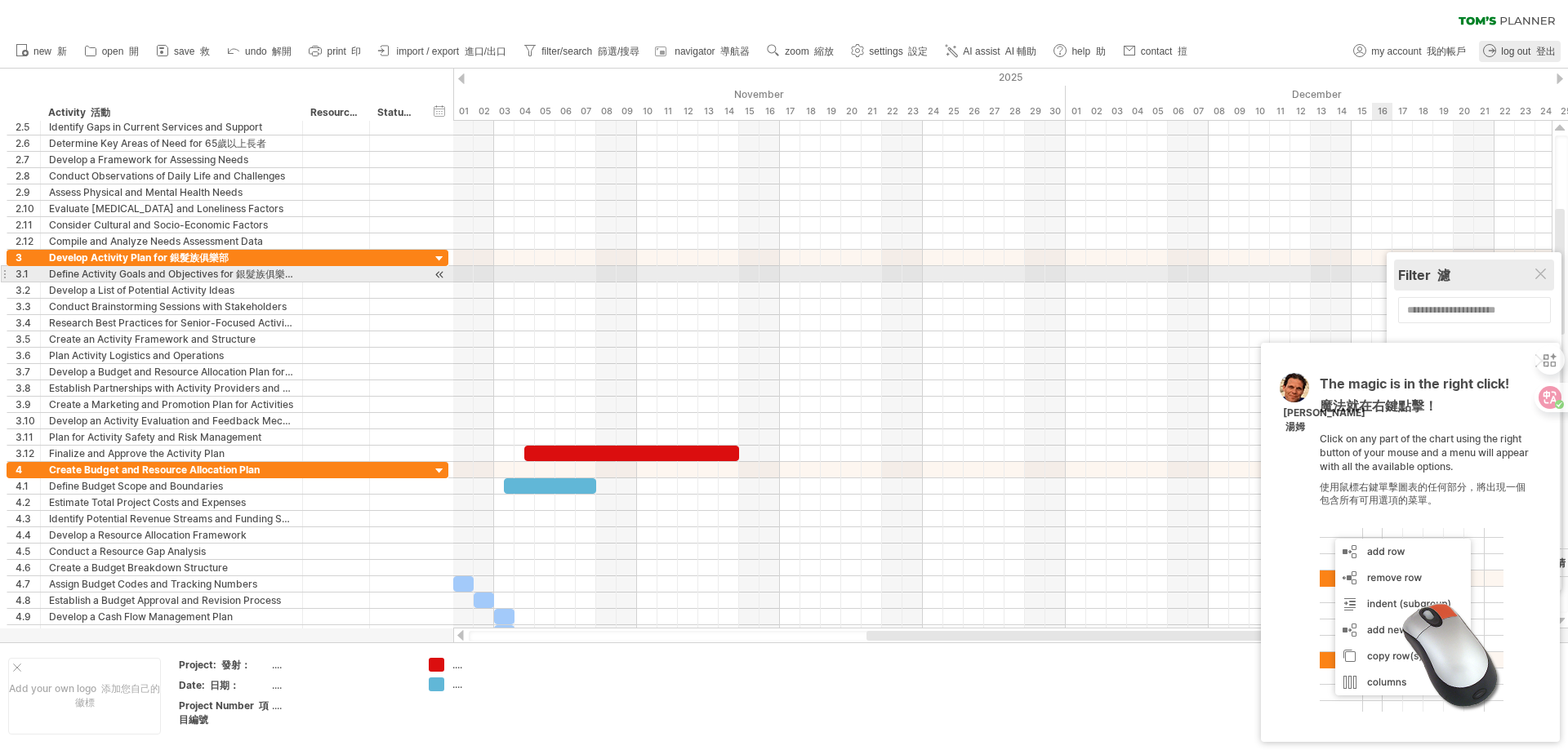
click at [1550, 276] on div "Filter 濾" at bounding box center [1474, 275] width 152 height 31
click at [1544, 272] on div at bounding box center [1542, 276] width 13 height 13
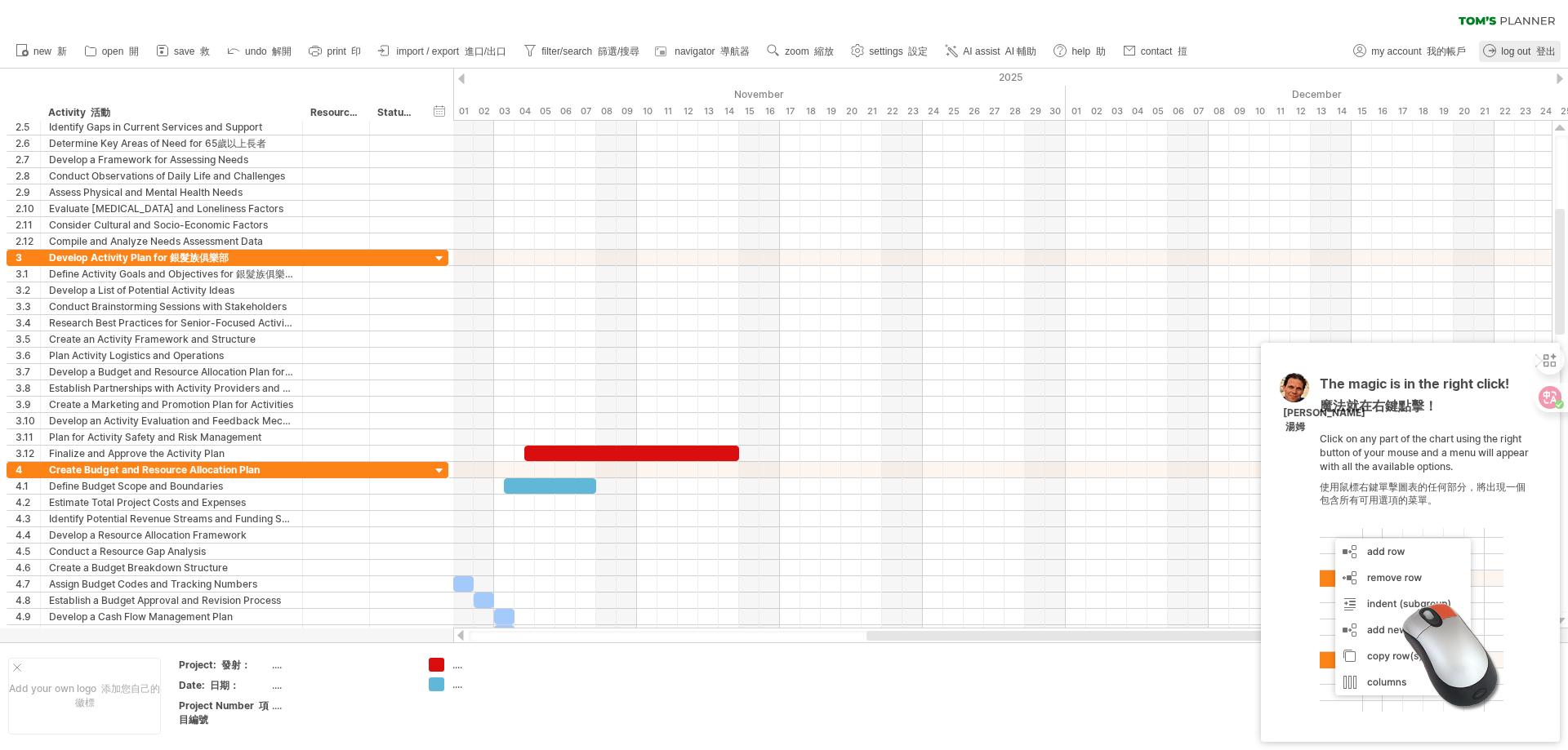
click at [1458, 661] on div at bounding box center [1411, 619] width 184 height 184
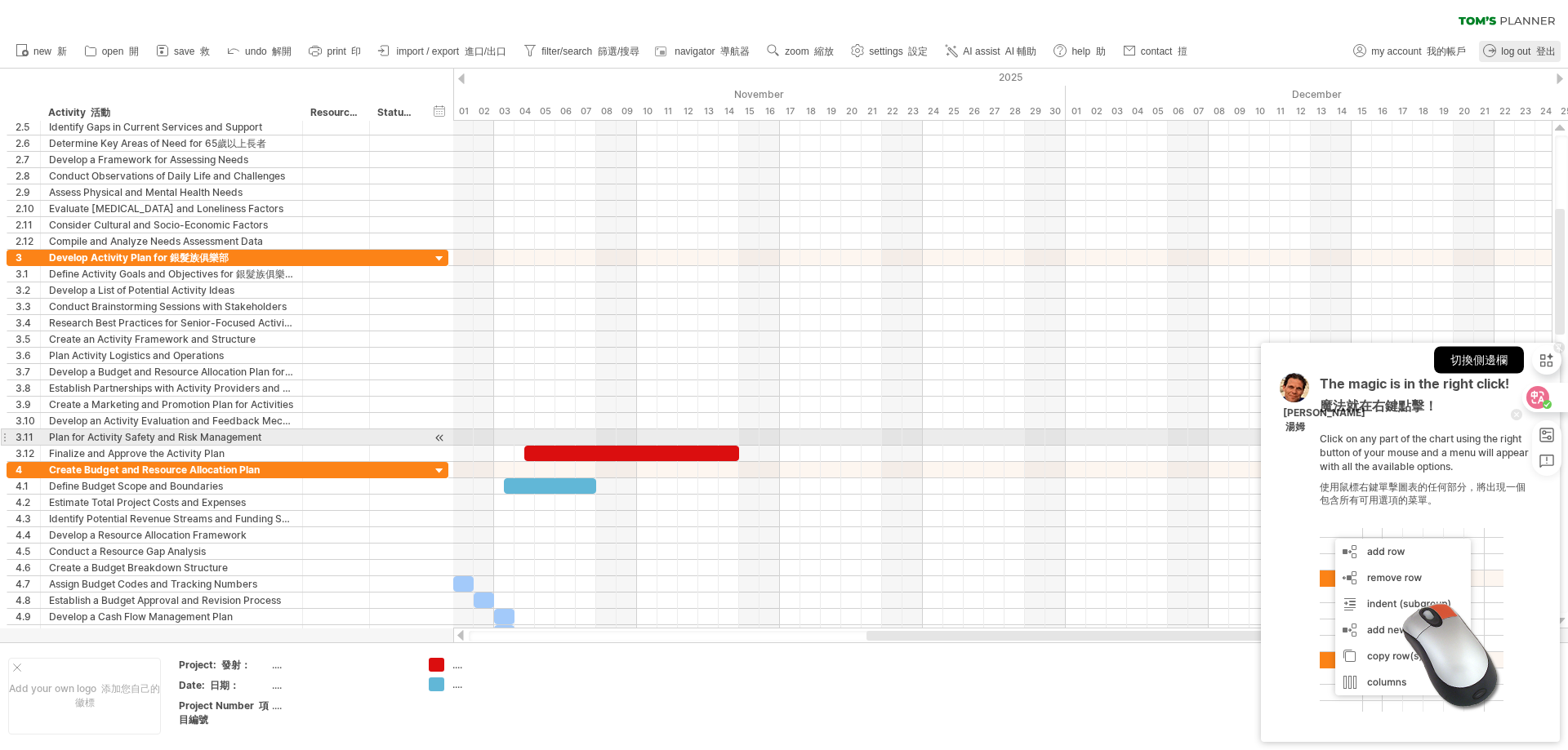
click at [1551, 359] on icon at bounding box center [1547, 360] width 13 height 14
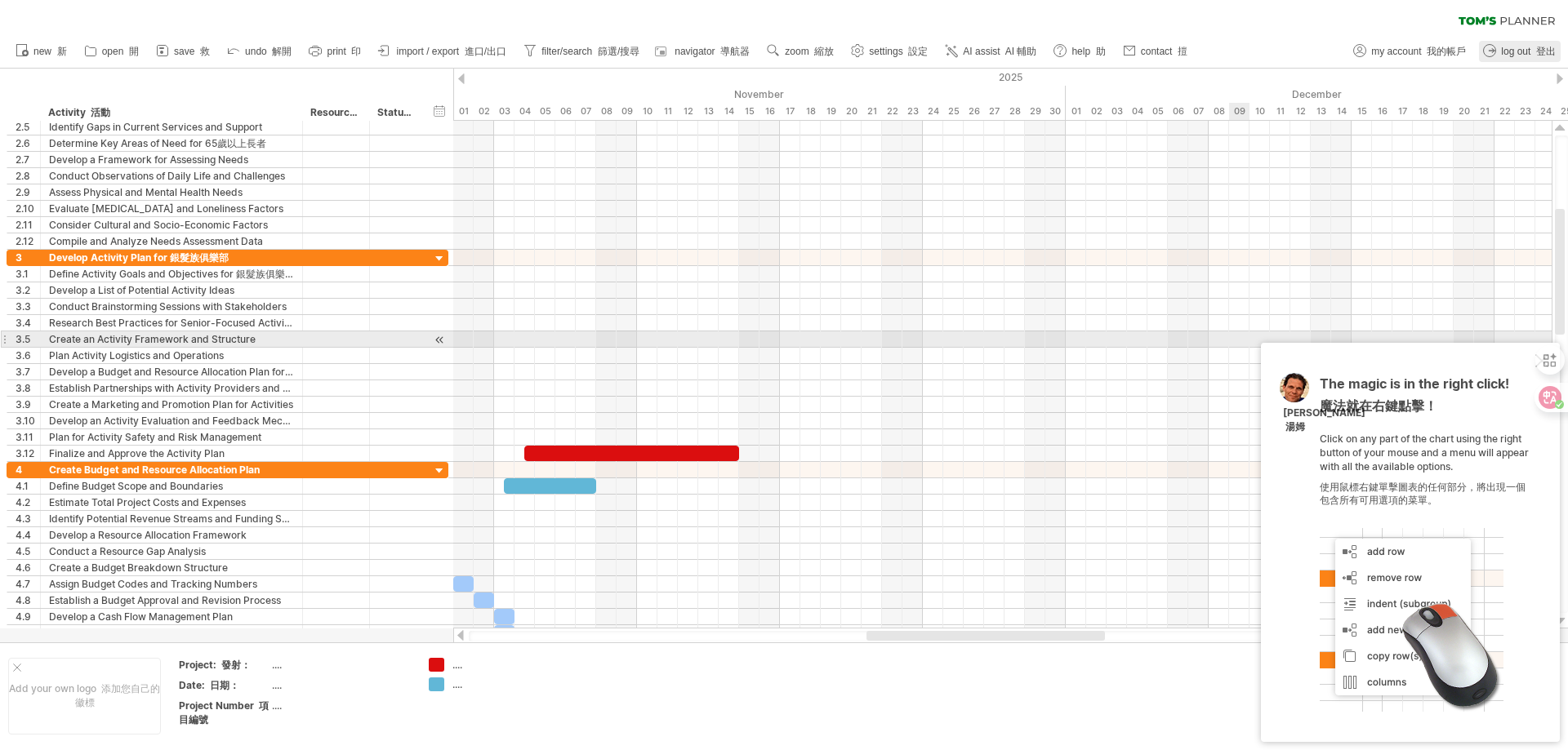
drag, startPoint x: 1447, startPoint y: 359, endPoint x: 1229, endPoint y: 336, distance: 219.2
click at [1229, 336] on div "Trying to reach [DOMAIN_NAME] Connected again... 0% clear filter new 1" at bounding box center [784, 375] width 1568 height 750
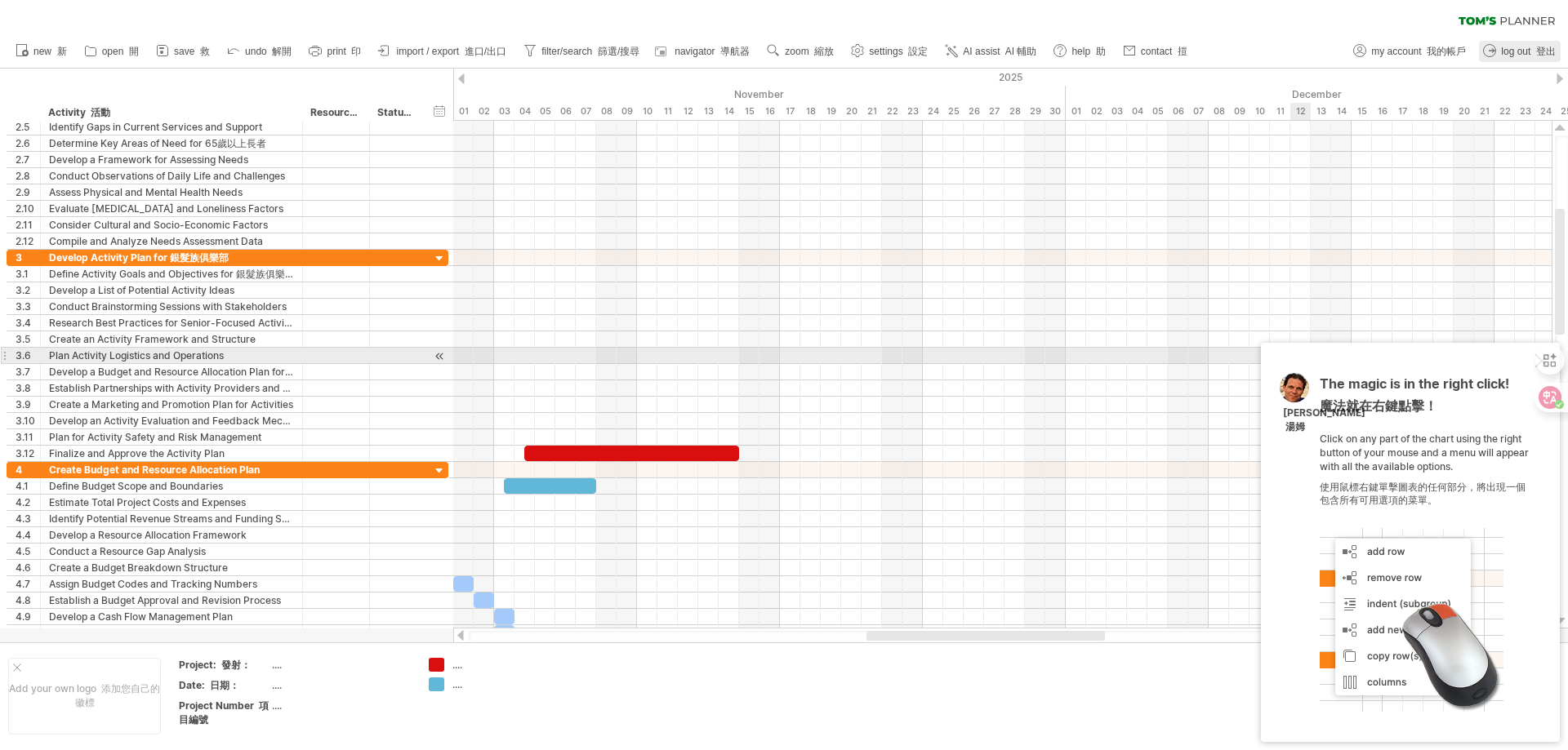
click at [1490, 361] on div "The magic is in the right click! 魔法就在右鍵點擊！ Click on any part of the chart using…" at bounding box center [1410, 542] width 299 height 399
click at [1543, 361] on icon at bounding box center [1547, 360] width 18 height 18
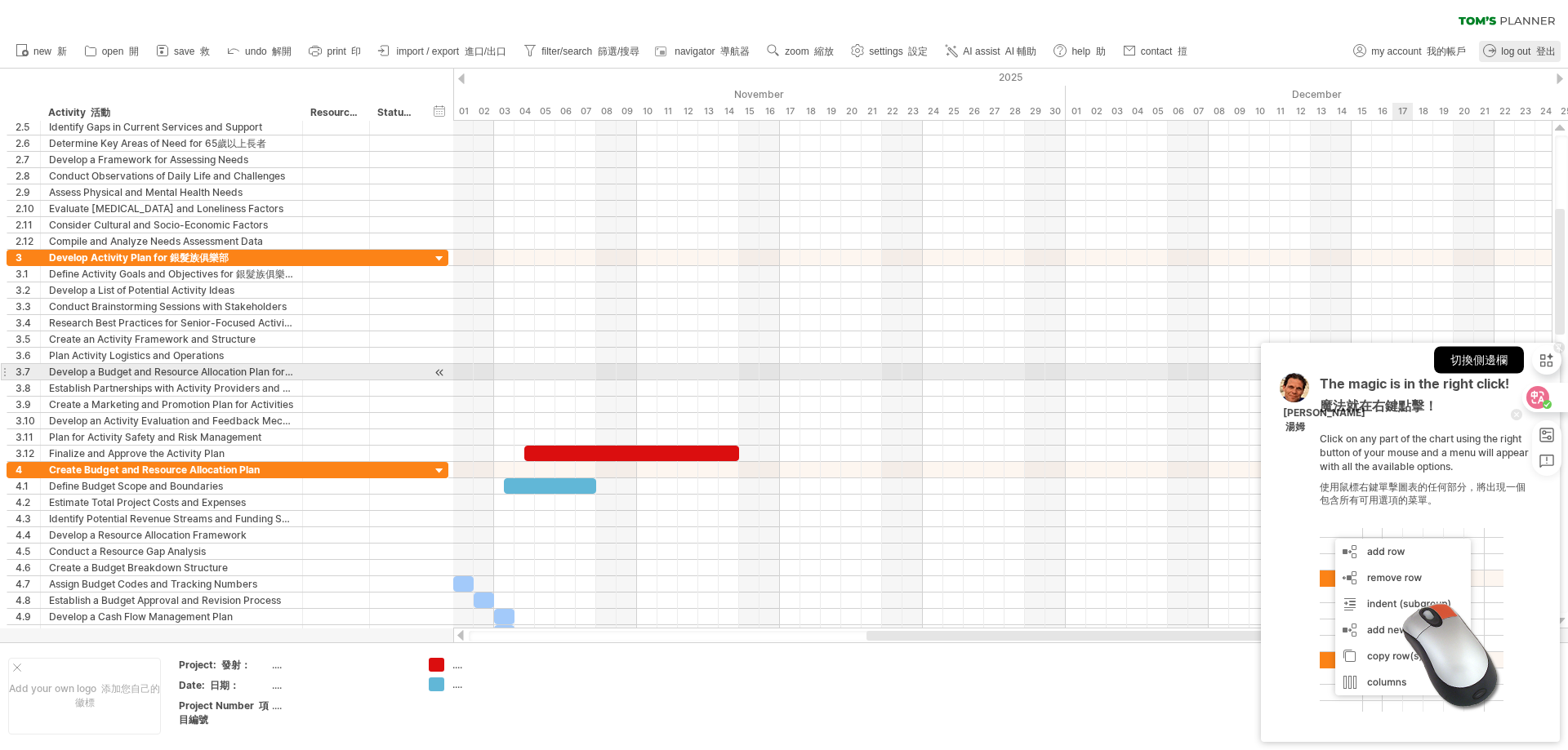
click at [1539, 366] on icon at bounding box center [1547, 360] width 18 height 18
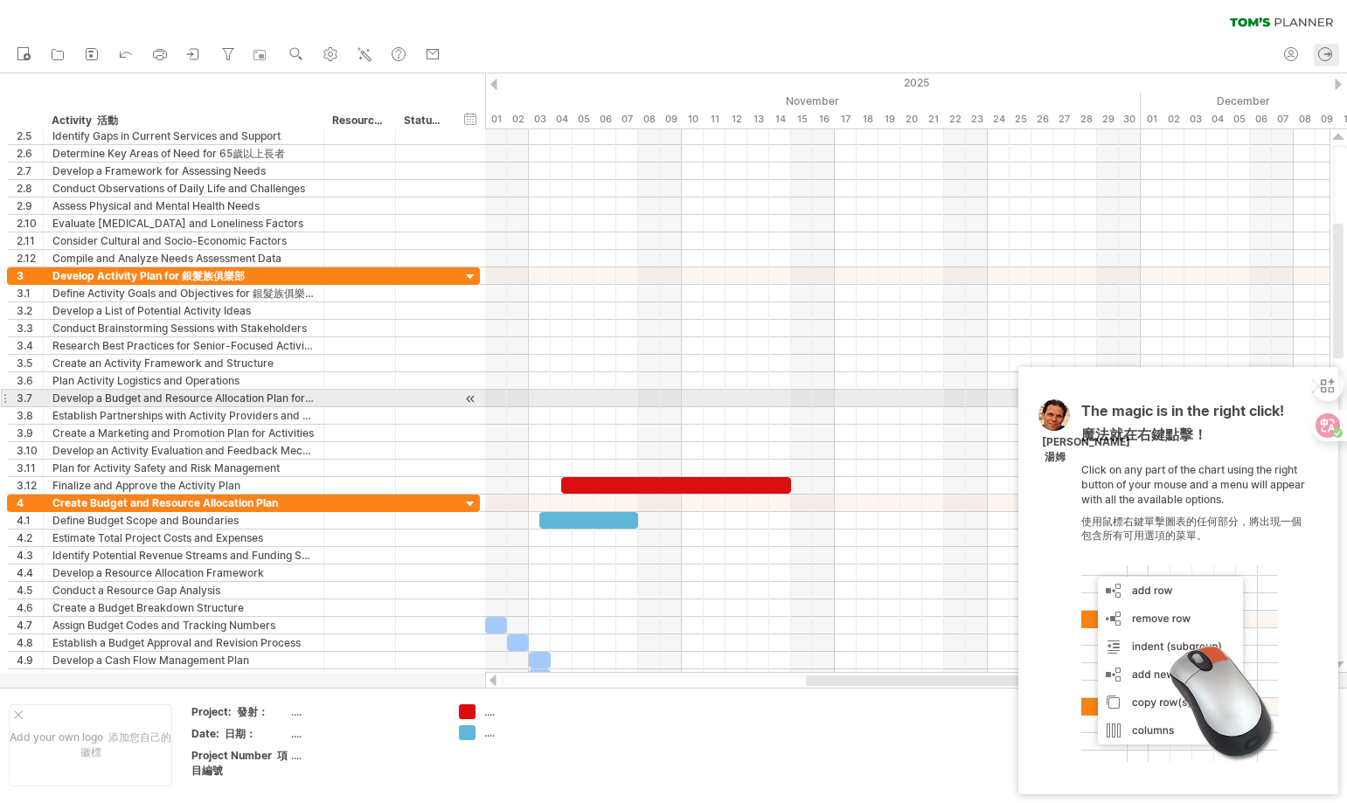
click at [1196, 400] on div "The magic is in the right click! 魔法就在右鍵點擊！ Click on any part of the chart using…" at bounding box center [1178, 580] width 320 height 427
click at [1335, 370] on icon at bounding box center [1337, 372] width 8 height 9
click at [1292, 384] on div "切換側邊欄" at bounding box center [1251, 385] width 96 height 29
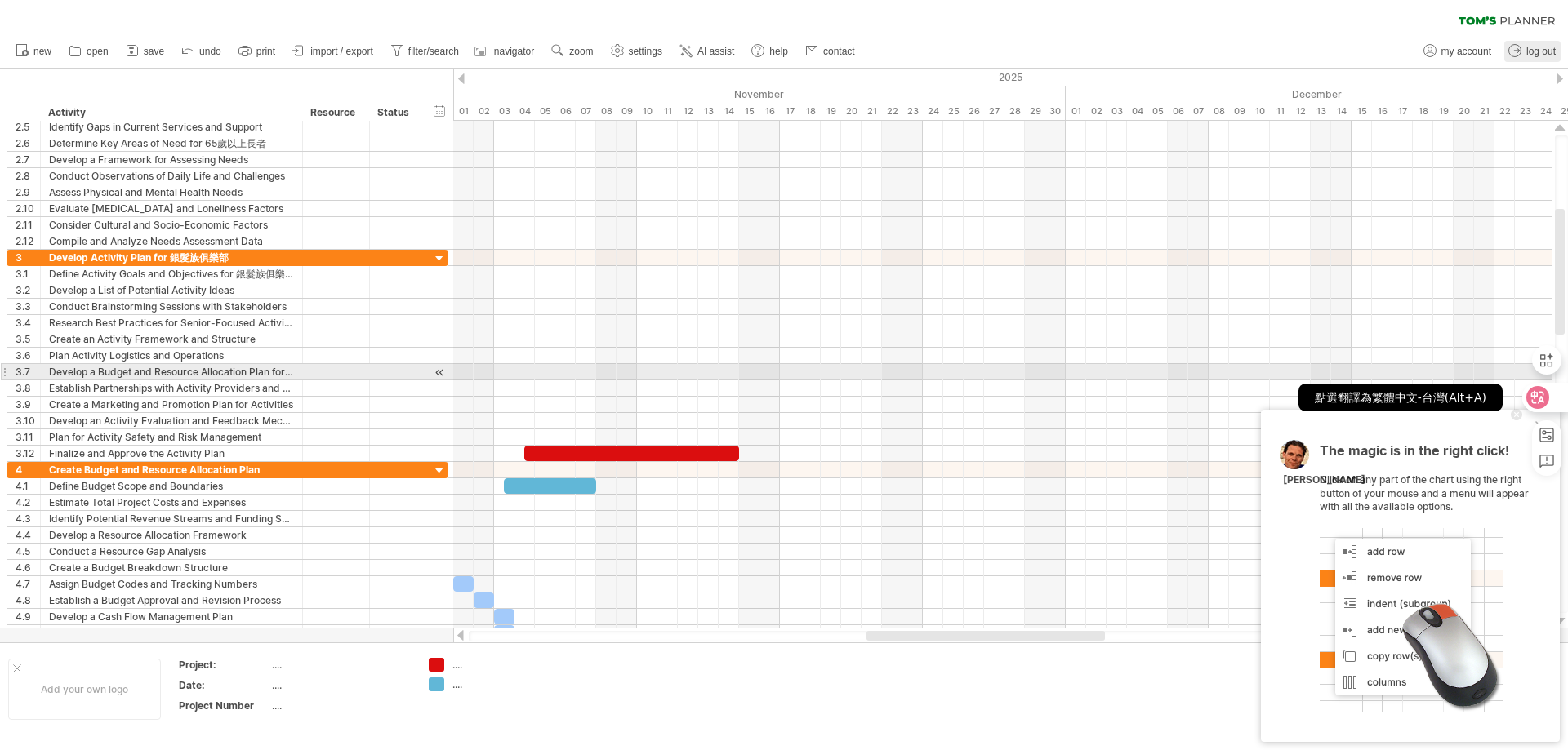
drag, startPoint x: 1539, startPoint y: 402, endPoint x: 1507, endPoint y: 641, distance: 241.1
click at [1504, 643] on div "The magic is in the right click! Click on any part of the chart using the right…" at bounding box center [1425, 577] width 212 height 268
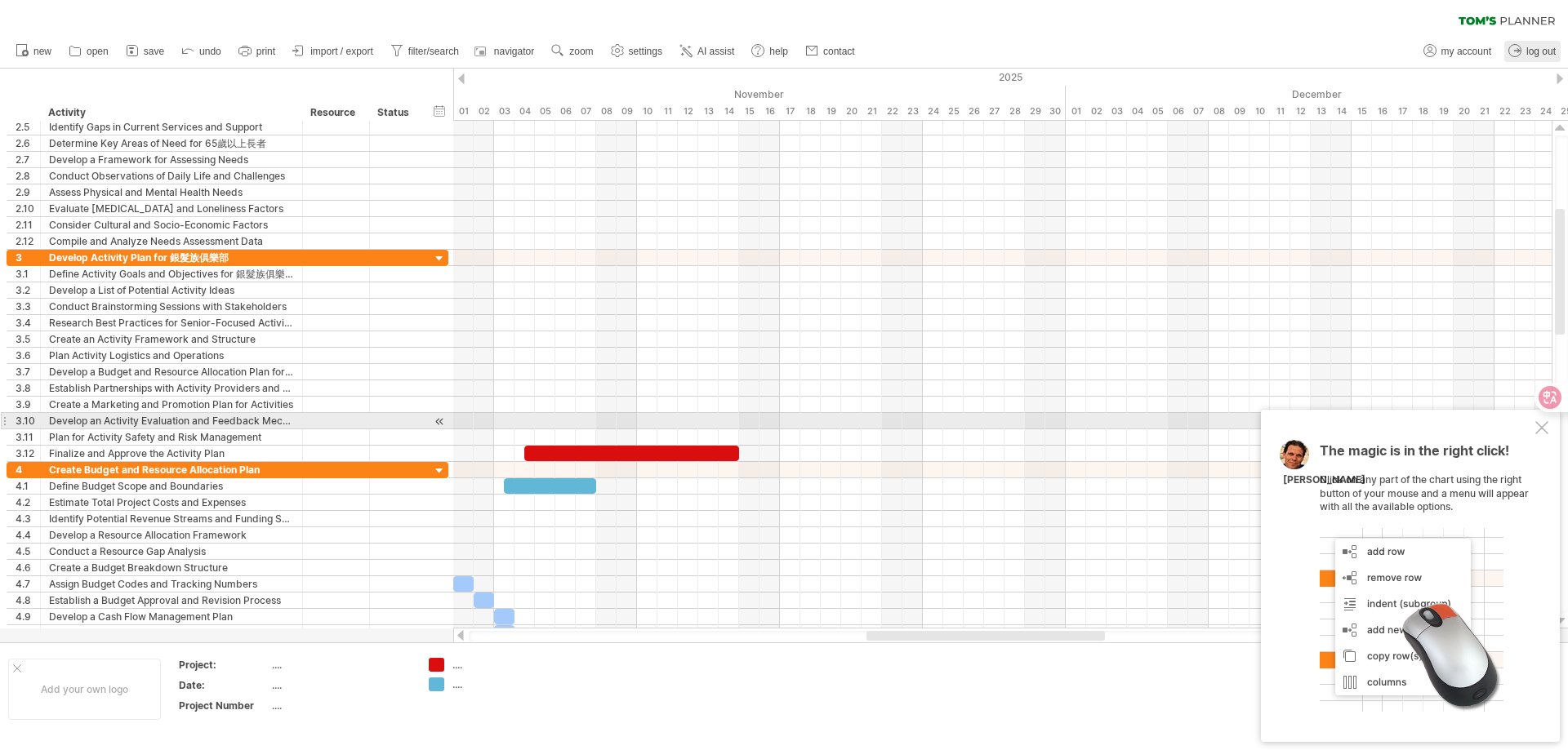
click at [1545, 429] on div at bounding box center [1542, 428] width 13 height 13
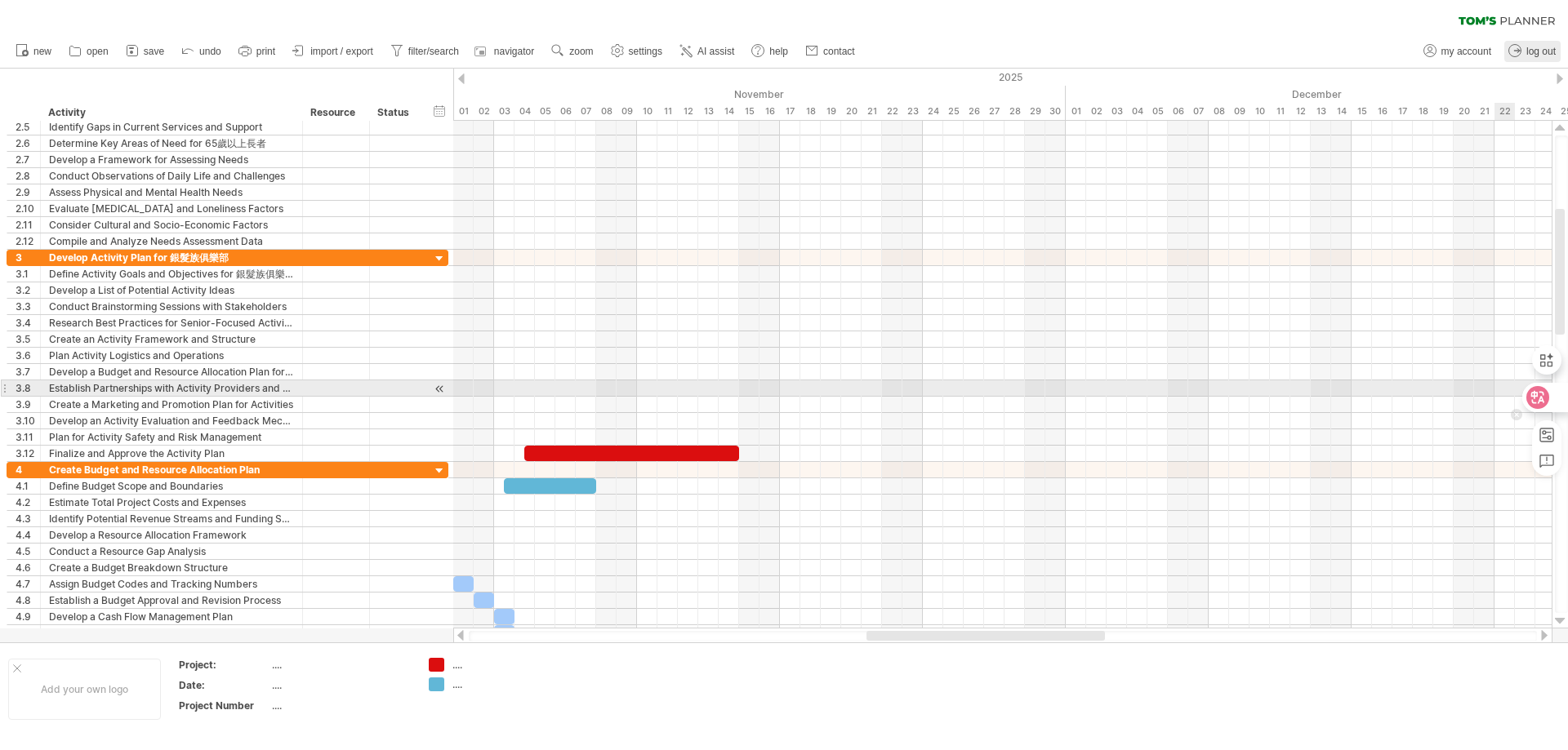
click at [1546, 396] on icon at bounding box center [1537, 397] width 16 height 16
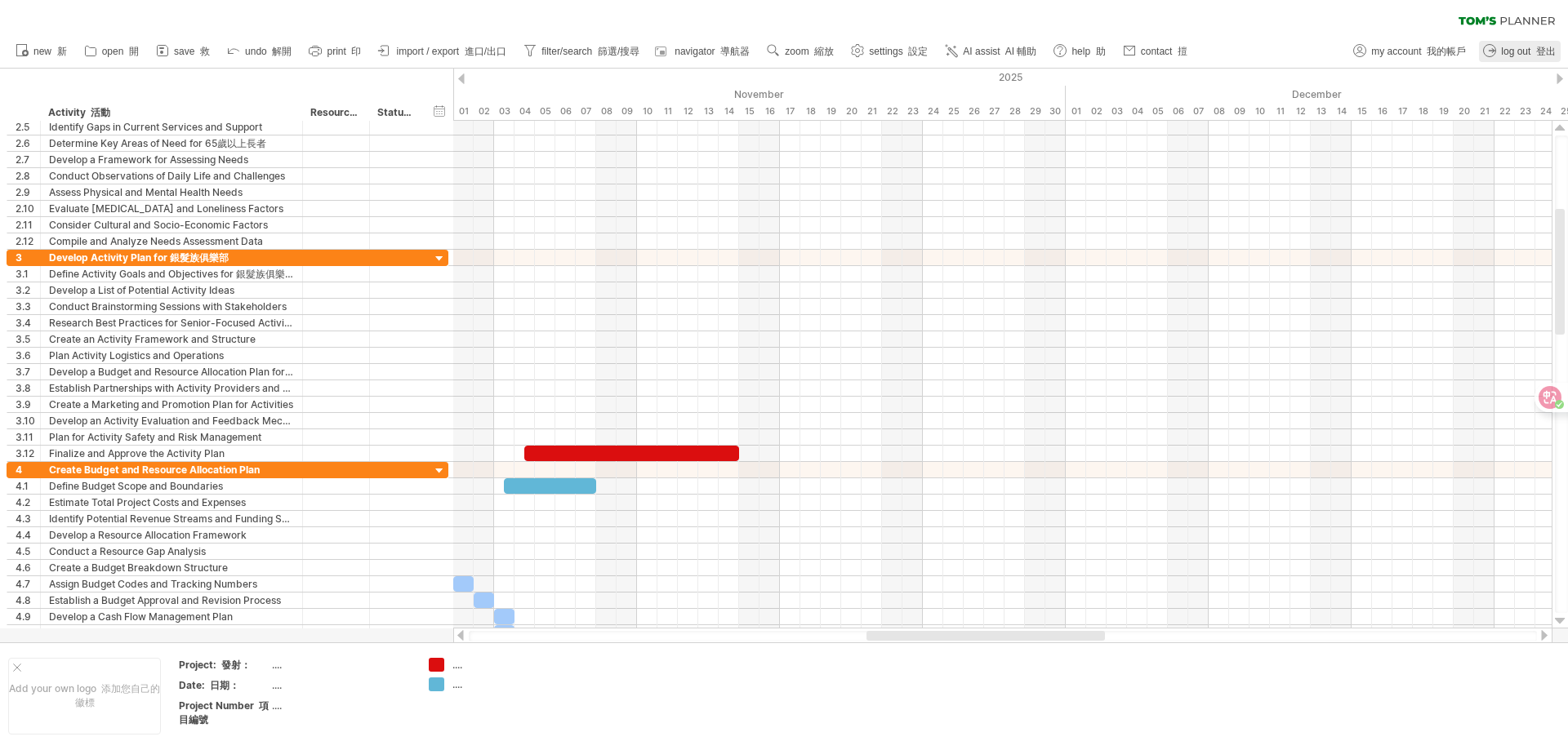
click at [773, 2] on div "clear filter reapply filter" at bounding box center [784, 17] width 1568 height 35
click at [603, 55] on font "篩選/搜尋" at bounding box center [619, 51] width 42 height 11
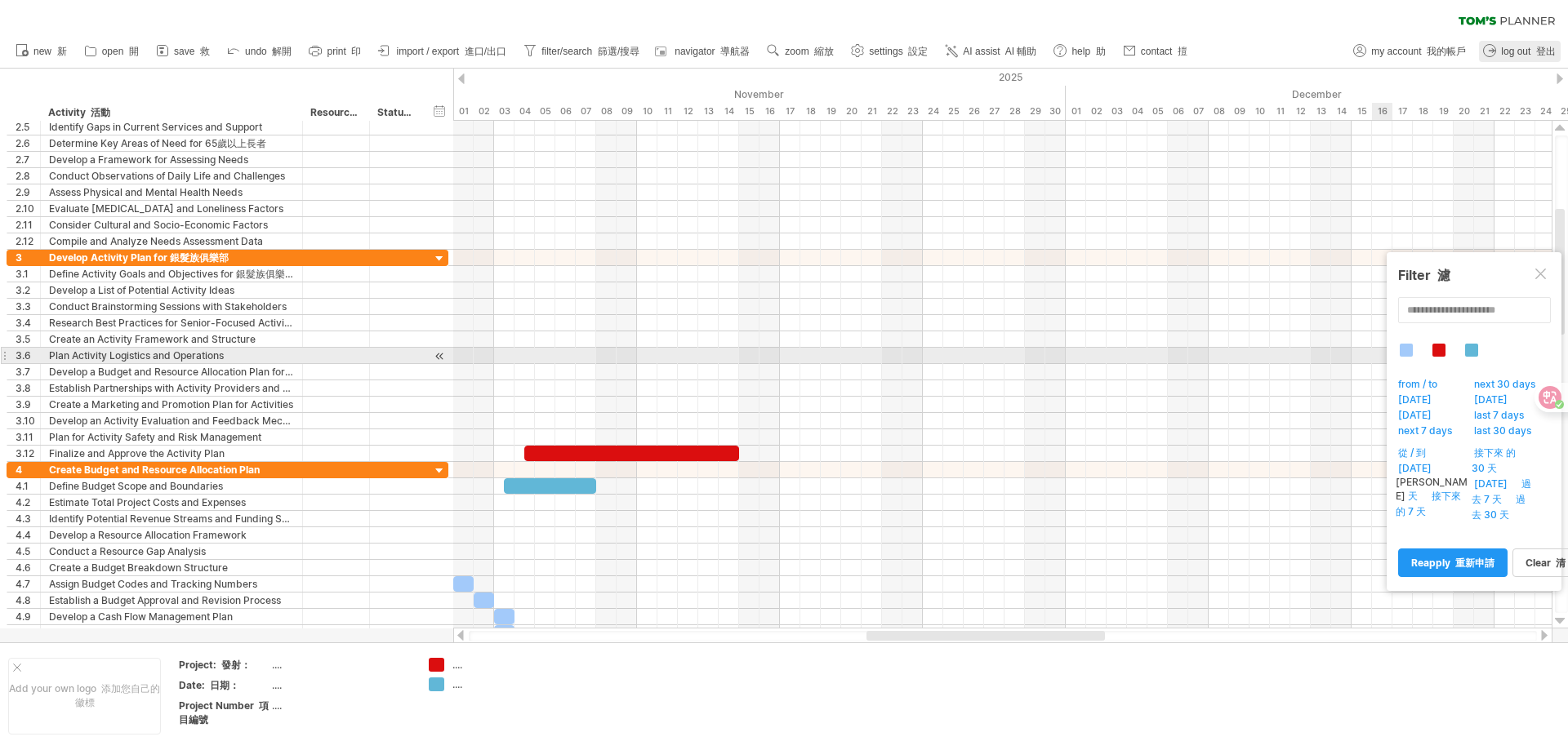
click at [1440, 355] on div at bounding box center [1439, 350] width 13 height 13
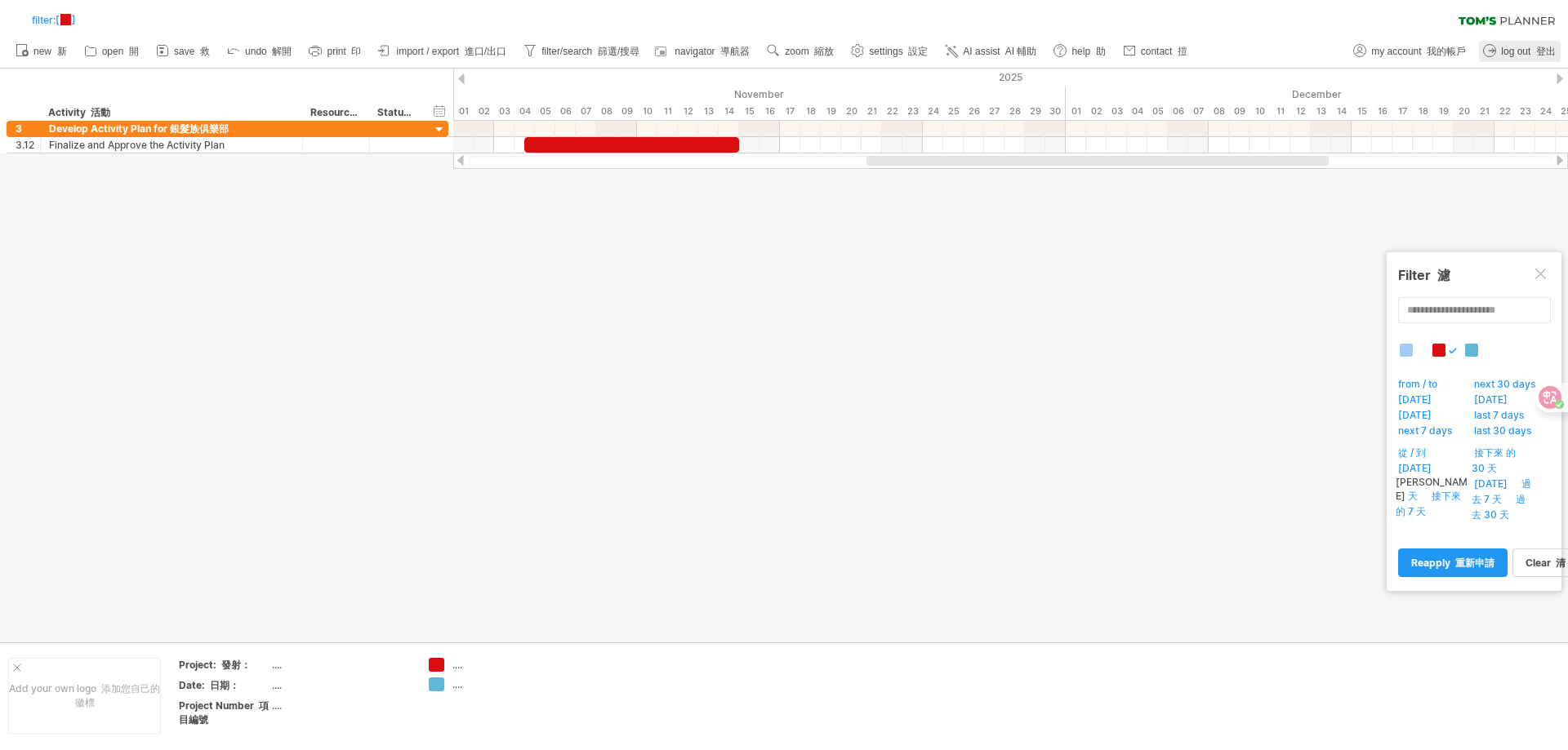
click at [1466, 353] on div at bounding box center [1472, 350] width 13 height 13
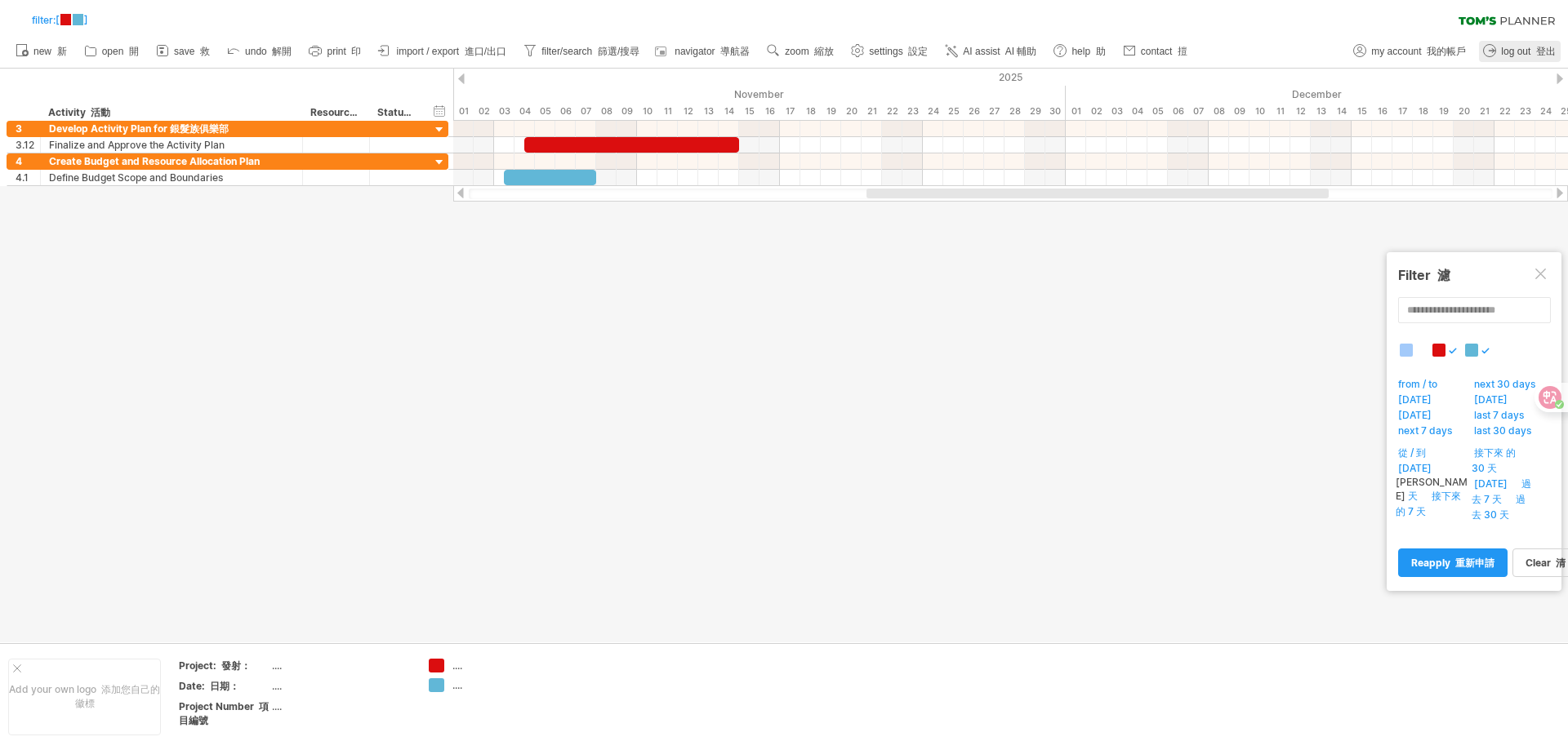
click at [1405, 352] on div at bounding box center [1406, 350] width 13 height 13
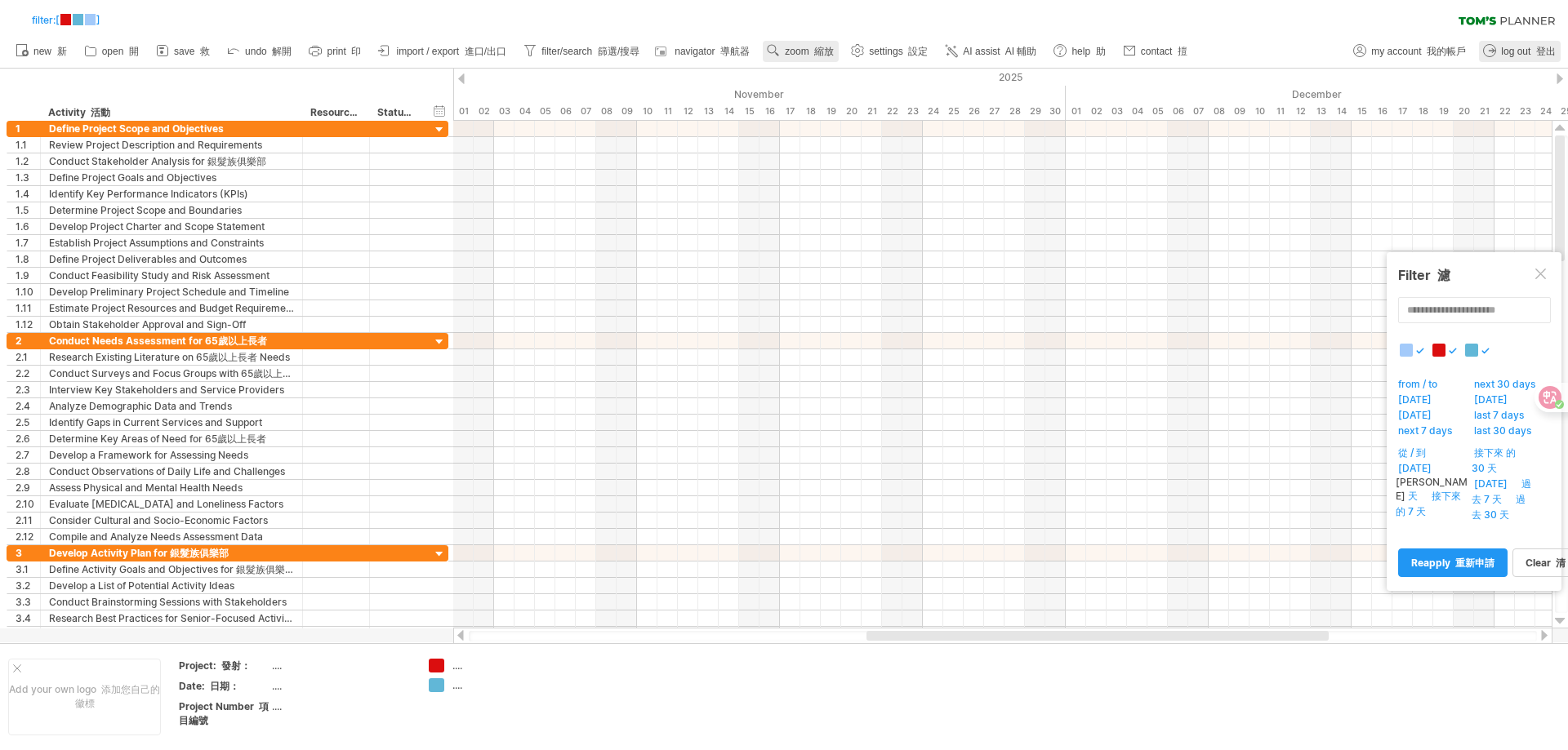
click at [822, 50] on font "縮放" at bounding box center [823, 51] width 20 height 11
click at [877, 69] on font "月" at bounding box center [879, 70] width 9 height 12
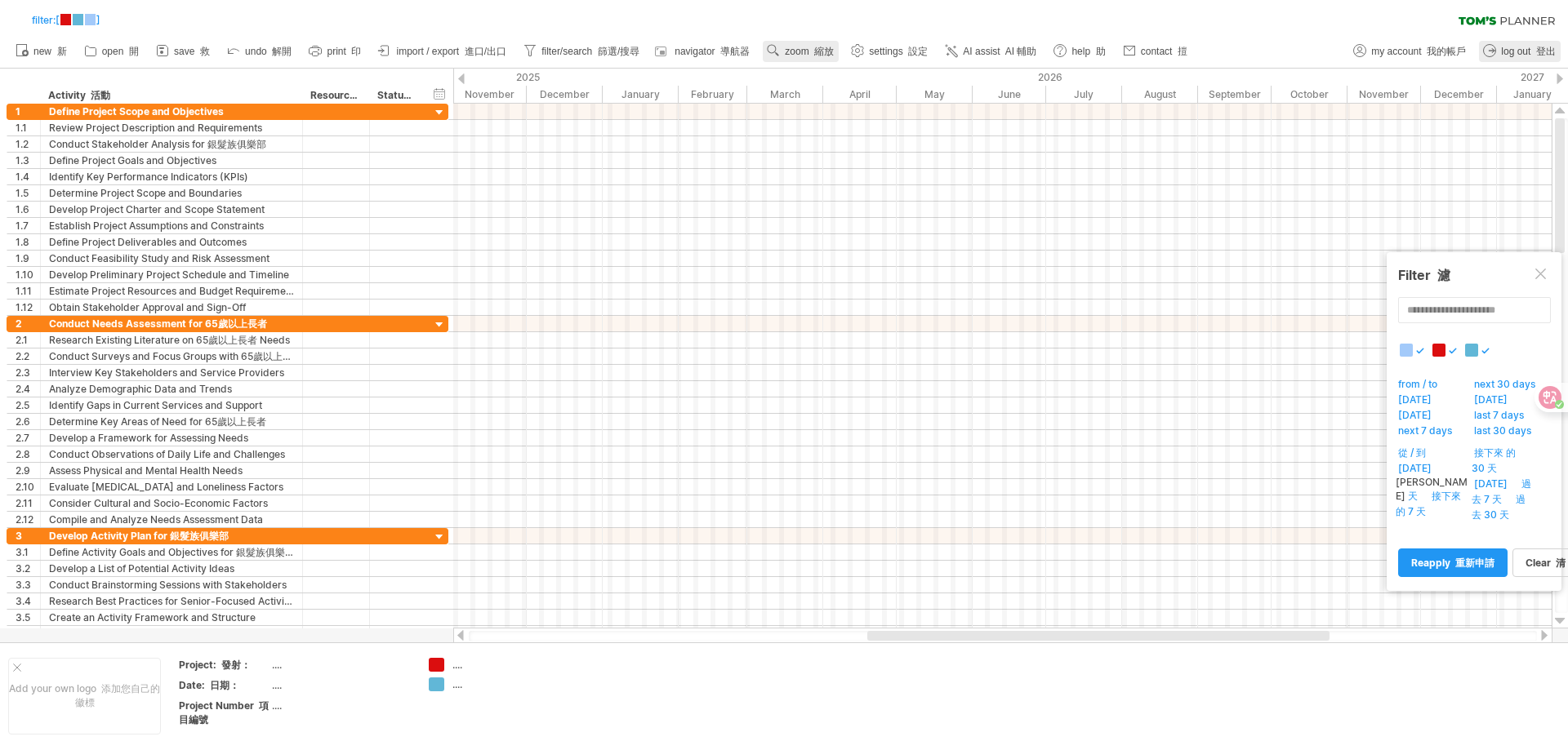
click at [815, 54] on font "縮放" at bounding box center [823, 51] width 20 height 11
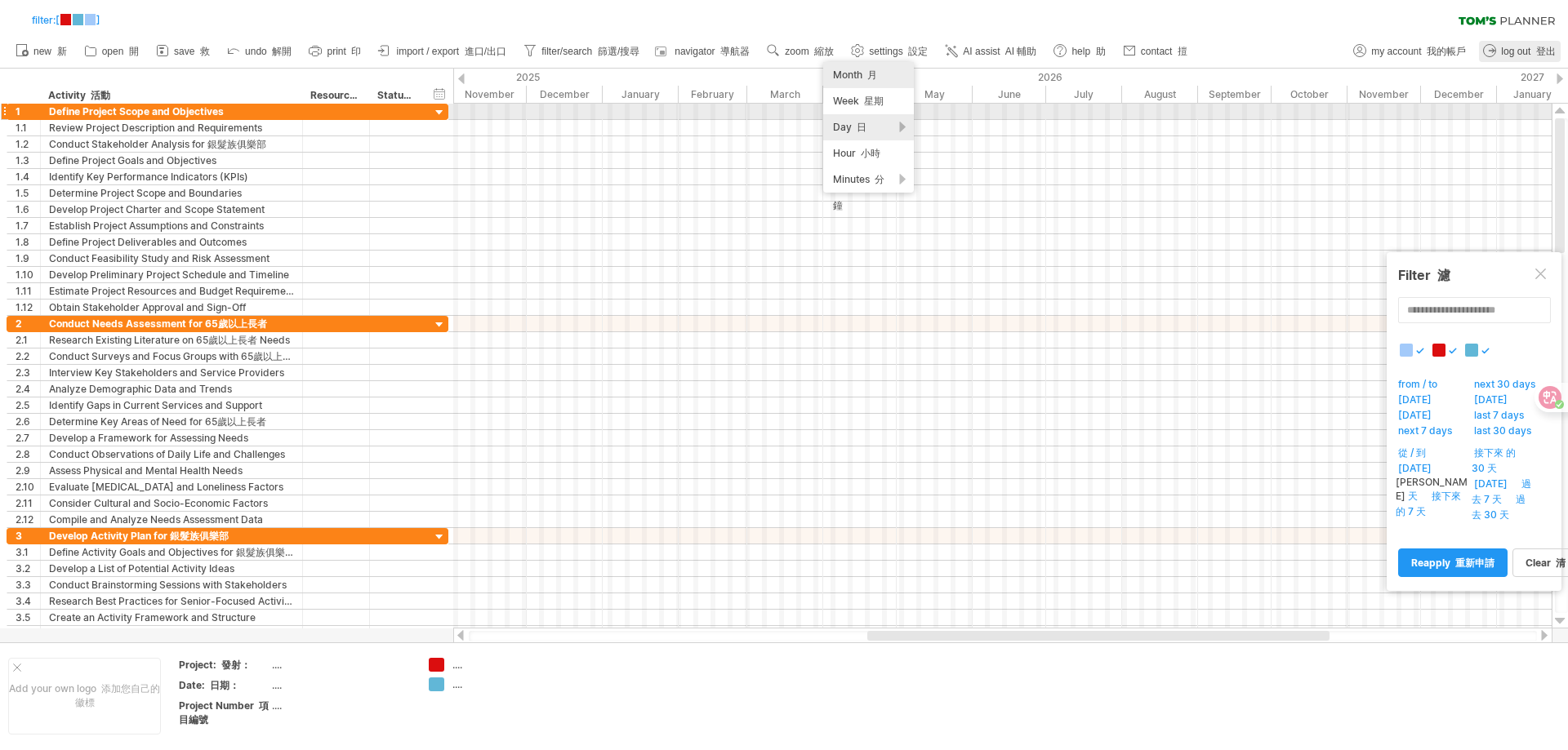
click at [877, 120] on div "Day 日" at bounding box center [868, 127] width 91 height 26
click at [846, 119] on div "Day 日" at bounding box center [868, 127] width 91 height 26
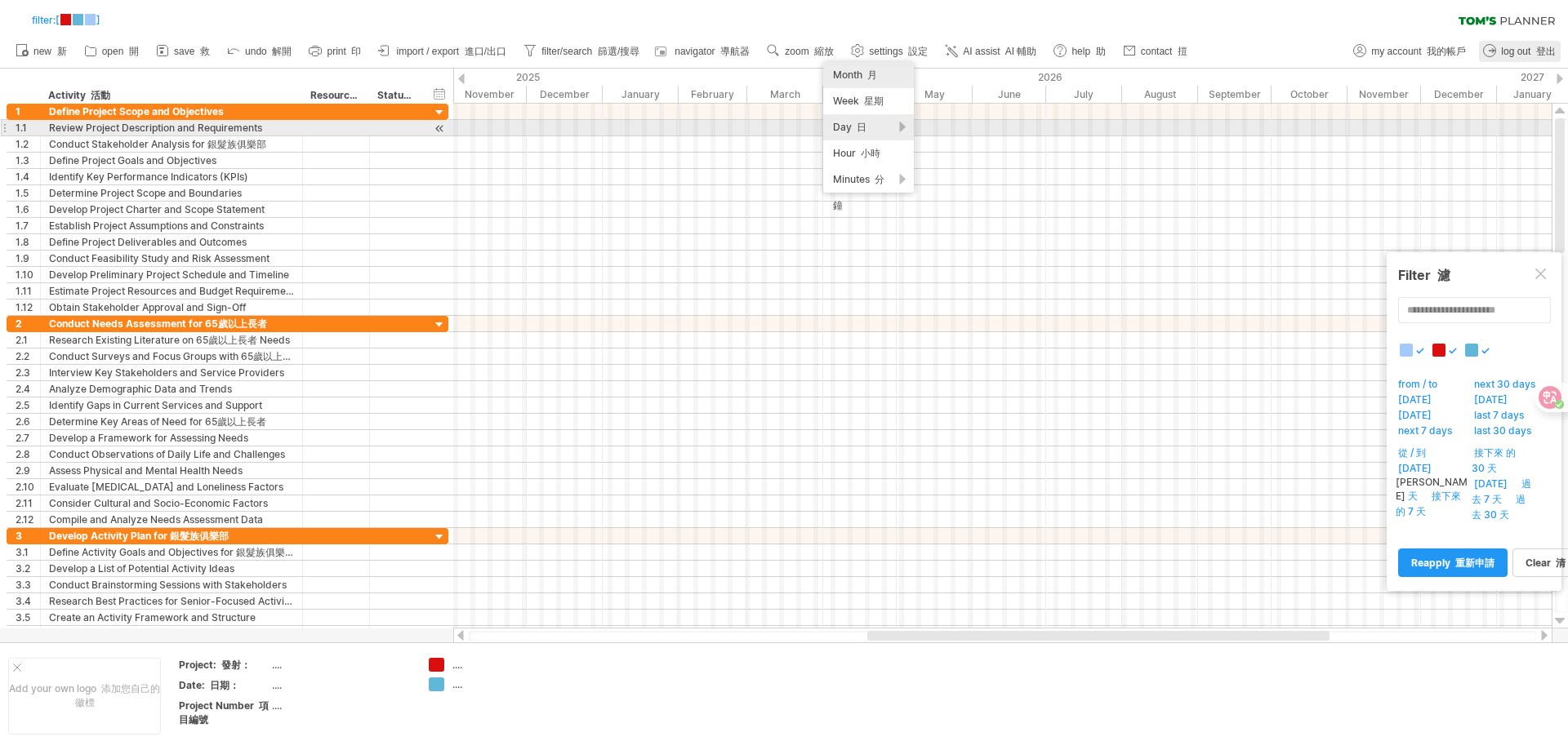
click at [905, 126] on div "Day 日" at bounding box center [868, 127] width 91 height 26
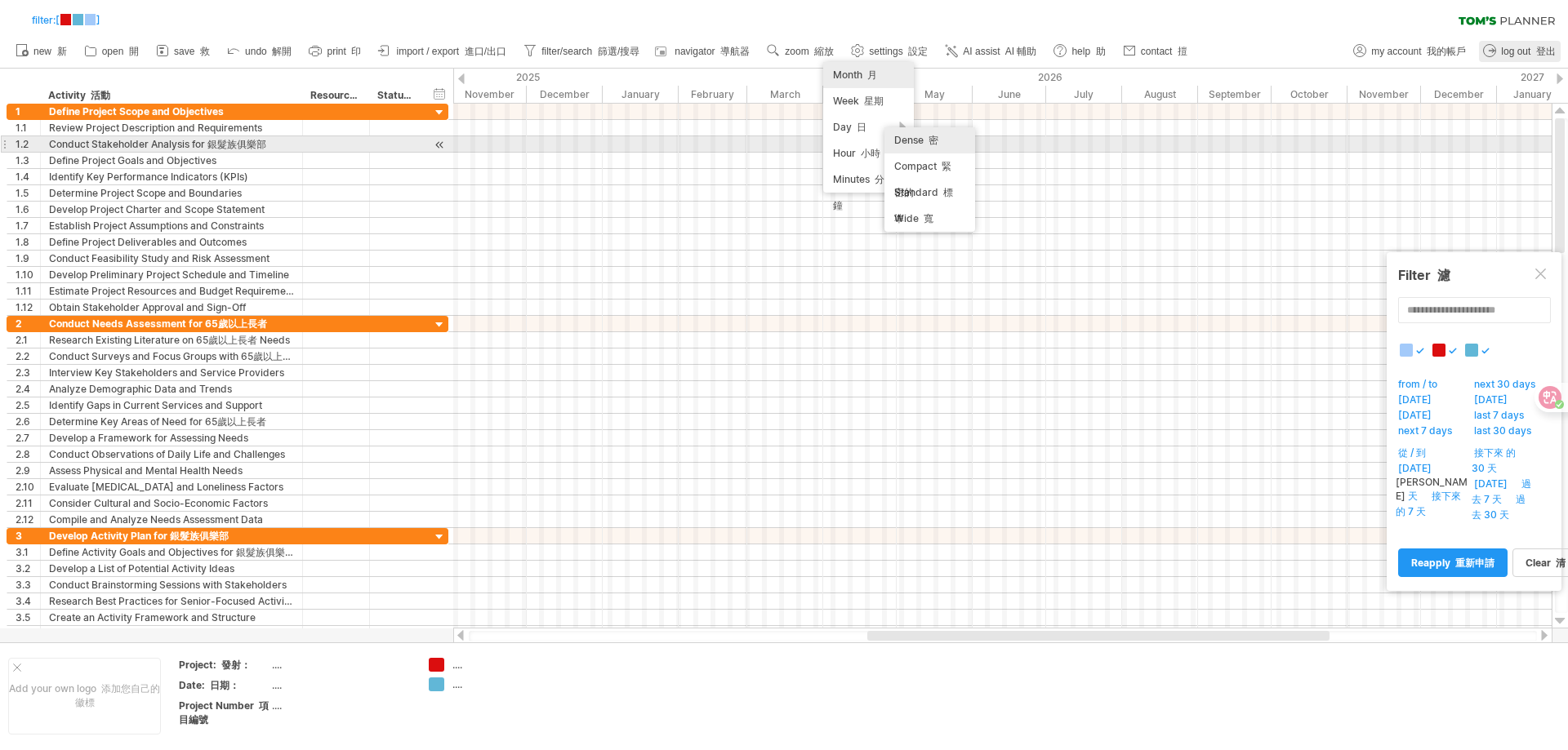
click at [941, 143] on div "Dense 密" at bounding box center [930, 140] width 91 height 26
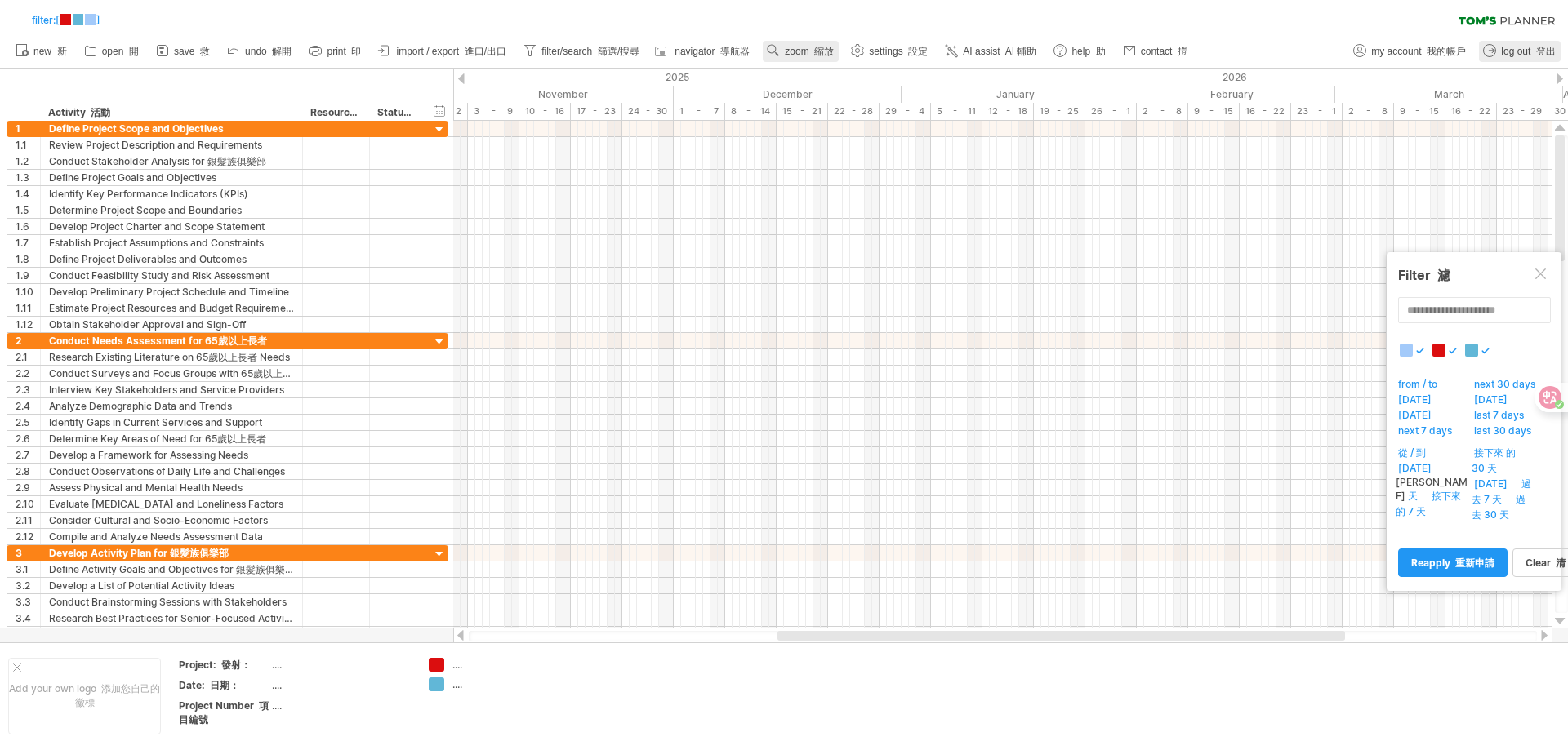
click at [790, 55] on span "zoom 縮放" at bounding box center [809, 51] width 49 height 11
click at [859, 75] on div "Month 月" at bounding box center [843, 76] width 91 height 26
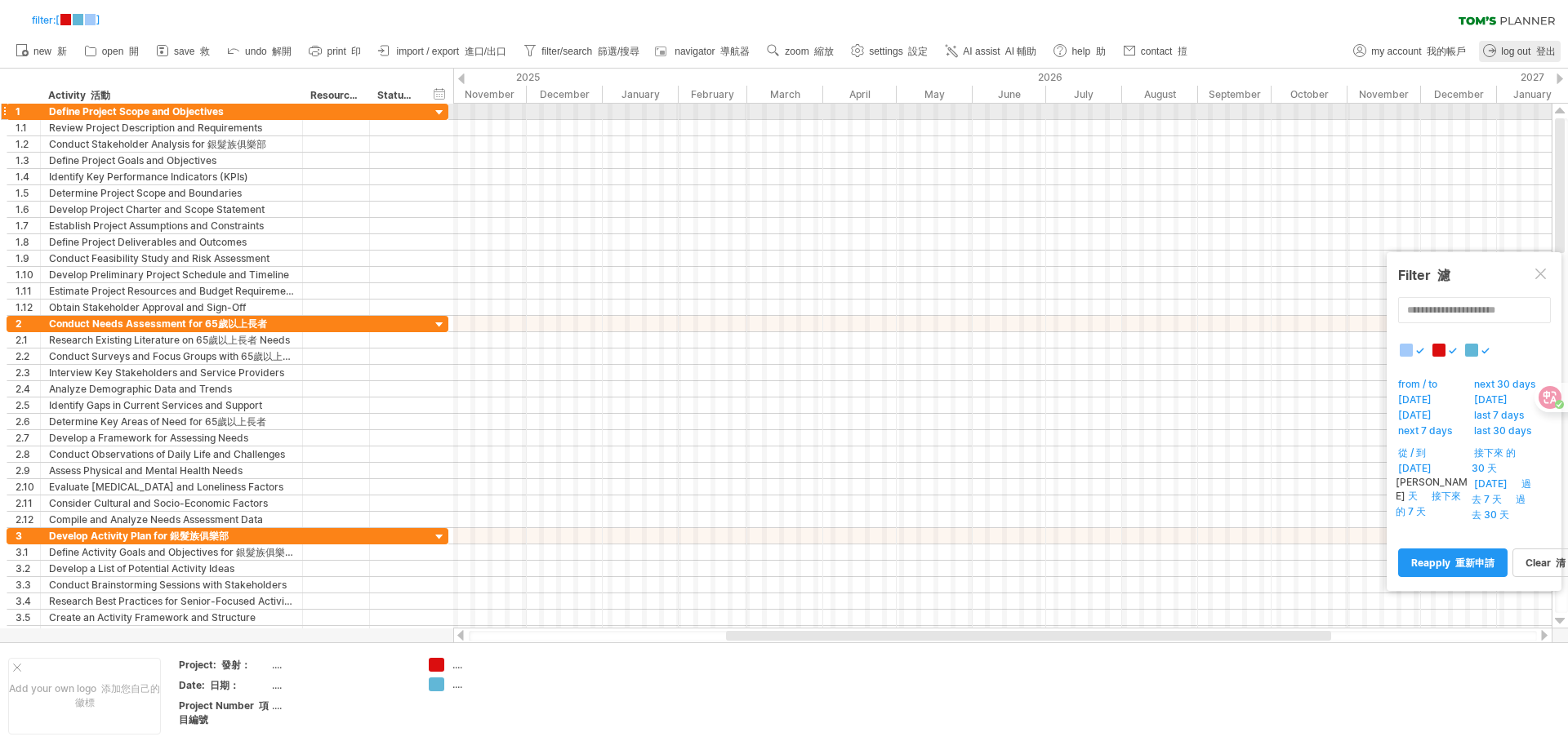
click at [464, 109] on div at bounding box center [1003, 111] width 1099 height 16
click at [463, 112] on div at bounding box center [1003, 111] width 1099 height 16
click at [434, 113] on div at bounding box center [439, 113] width 16 height 16
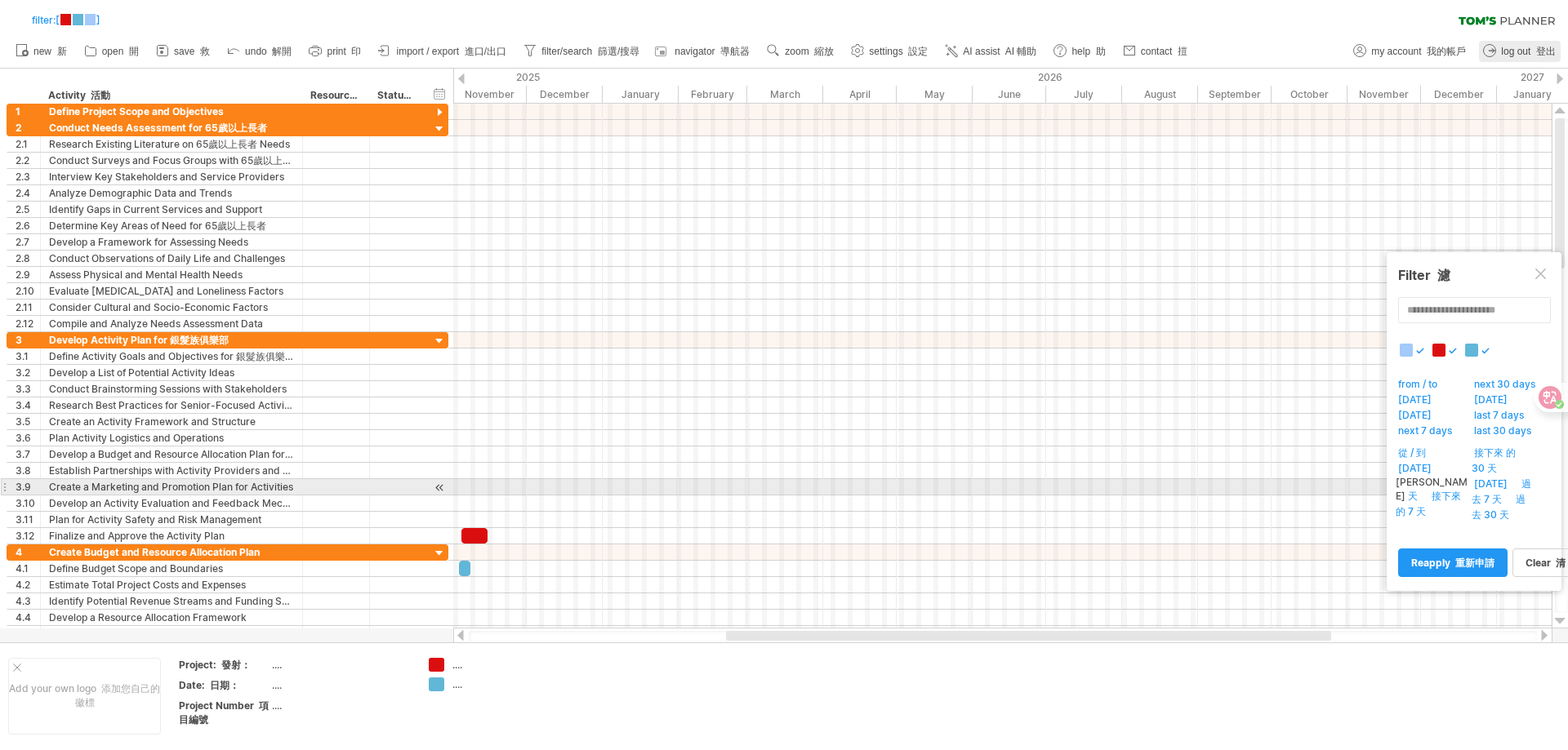
click at [605, 498] on div at bounding box center [1003, 503] width 1099 height 16
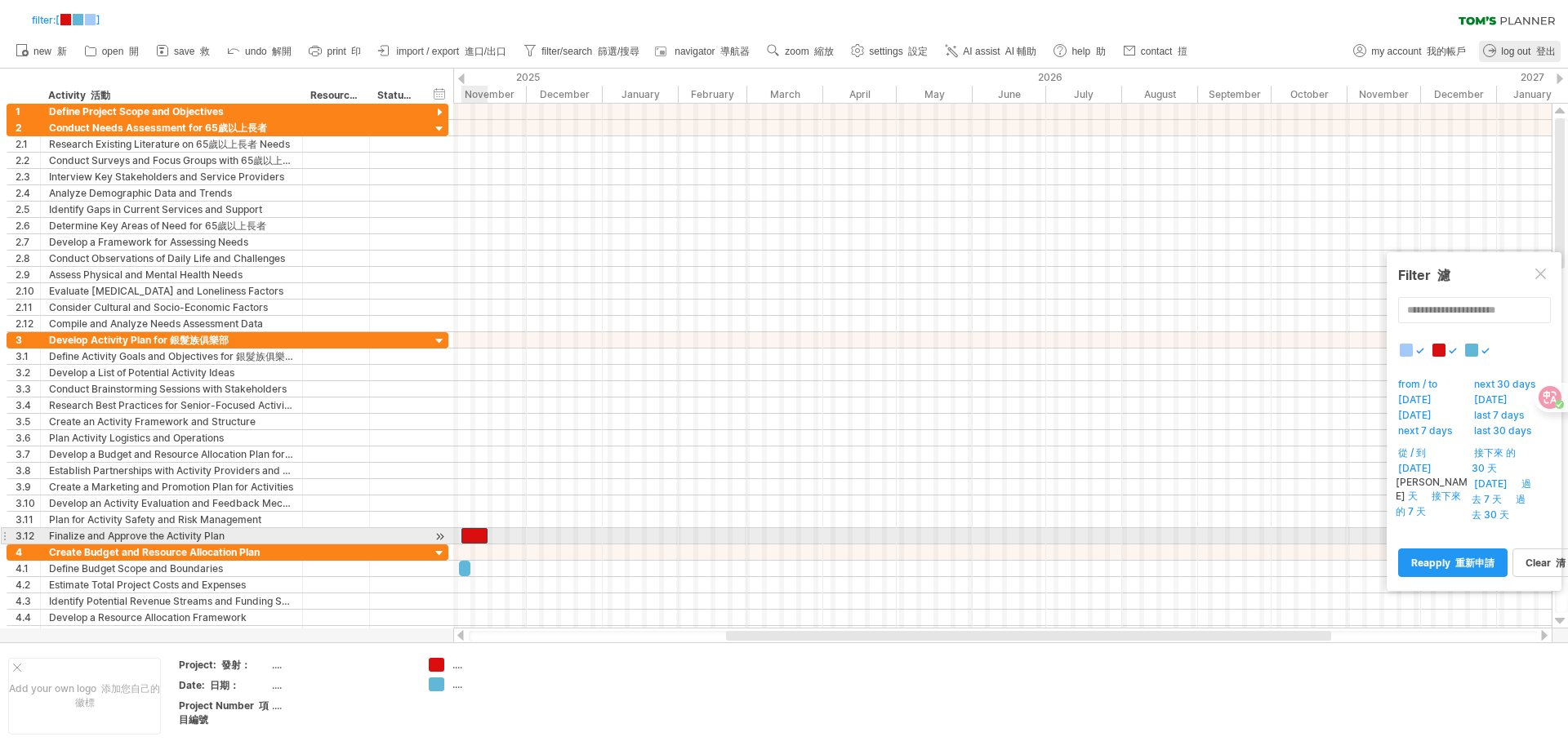
click at [470, 536] on div at bounding box center [475, 535] width 26 height 16
drag, startPoint x: 487, startPoint y: 532, endPoint x: 642, endPoint y: 538, distance: 155.1
click at [642, 538] on span at bounding box center [642, 535] width 7 height 16
click at [630, 534] on div at bounding box center [552, 535] width 181 height 16
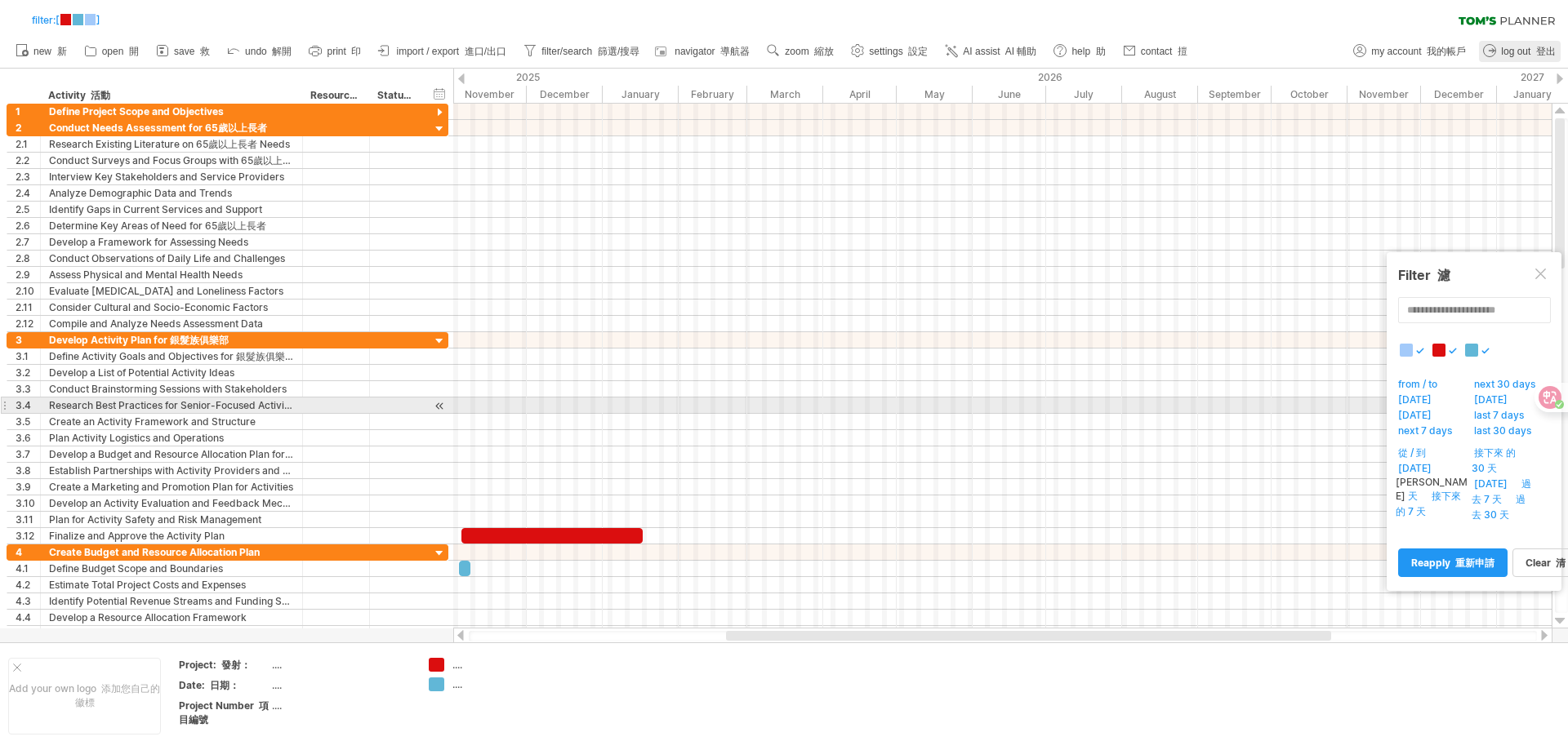
click at [474, 404] on div at bounding box center [1003, 405] width 1099 height 16
click at [466, 404] on div at bounding box center [1003, 405] width 1099 height 16
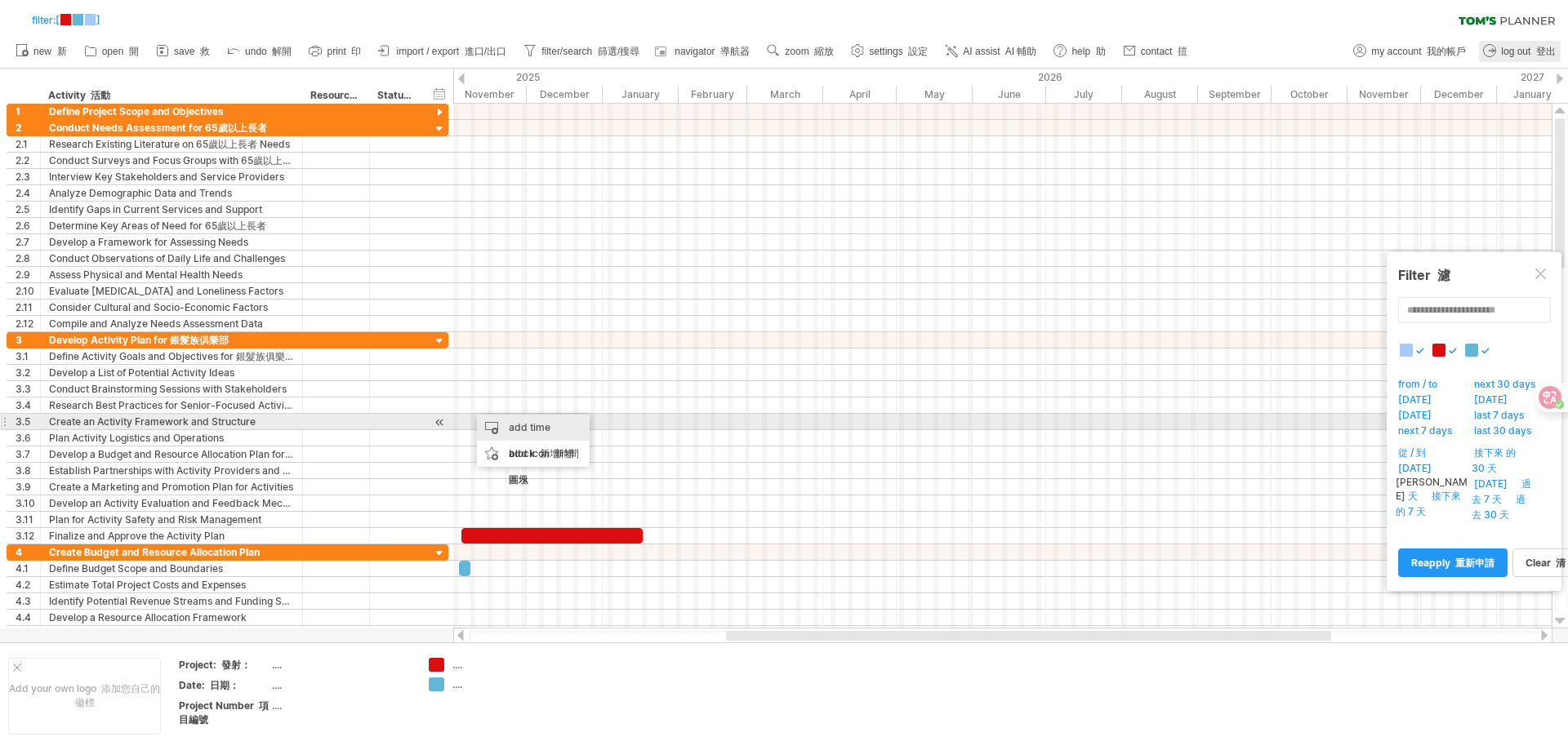
click at [574, 422] on div "add time block 新增時間區塊" at bounding box center [533, 454] width 113 height 78
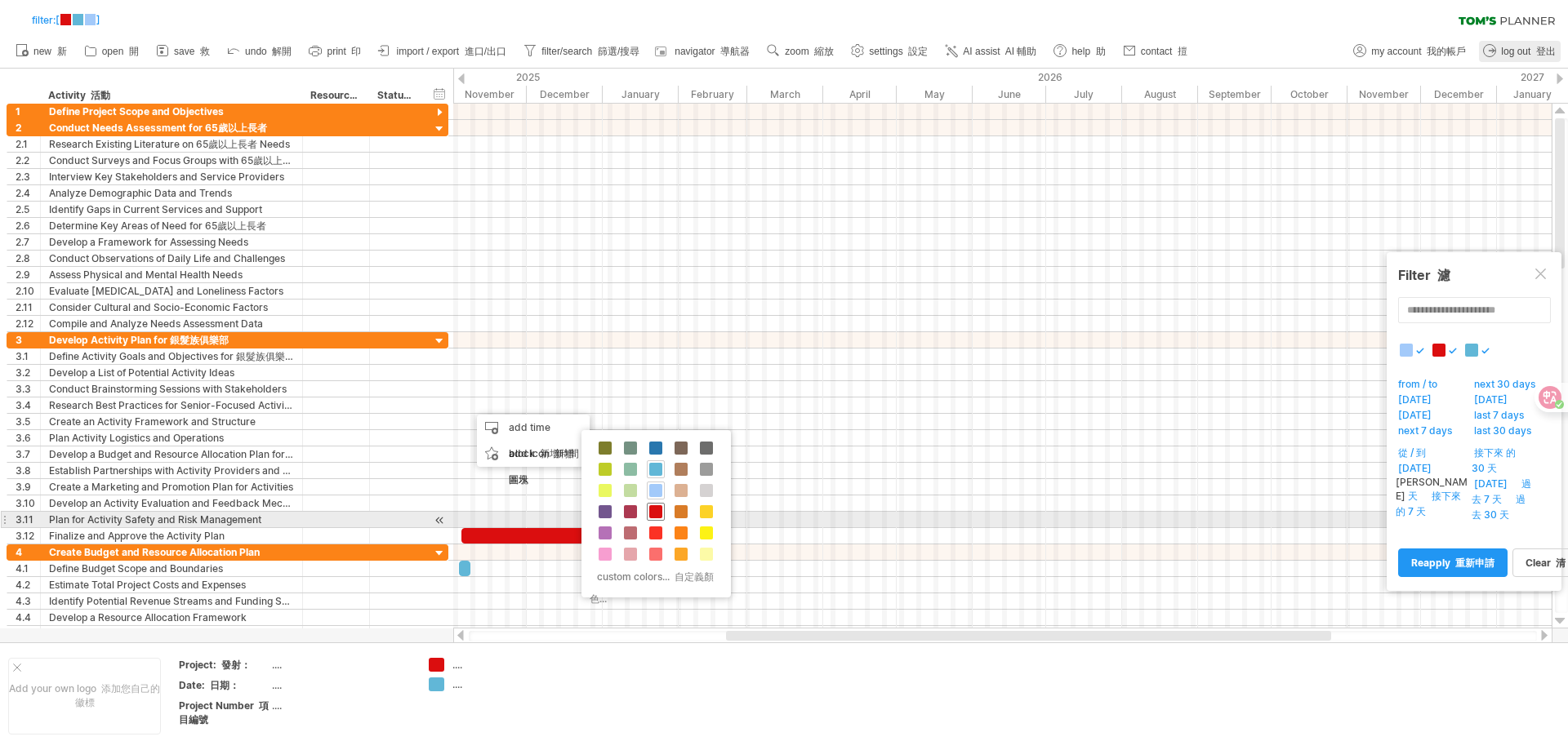
click at [658, 513] on span at bounding box center [656, 512] width 13 height 13
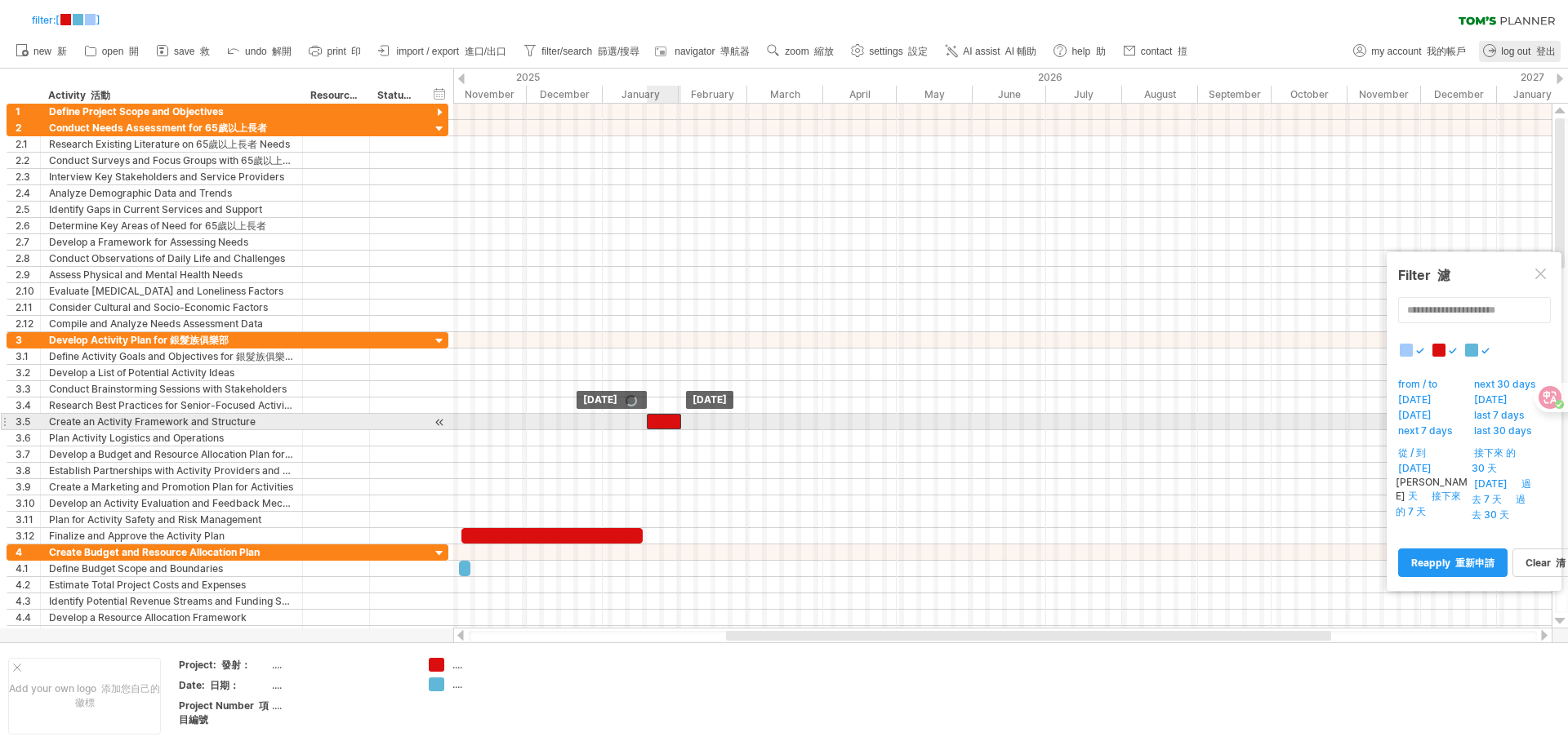
drag, startPoint x: 486, startPoint y: 401, endPoint x: 663, endPoint y: 420, distance: 178.0
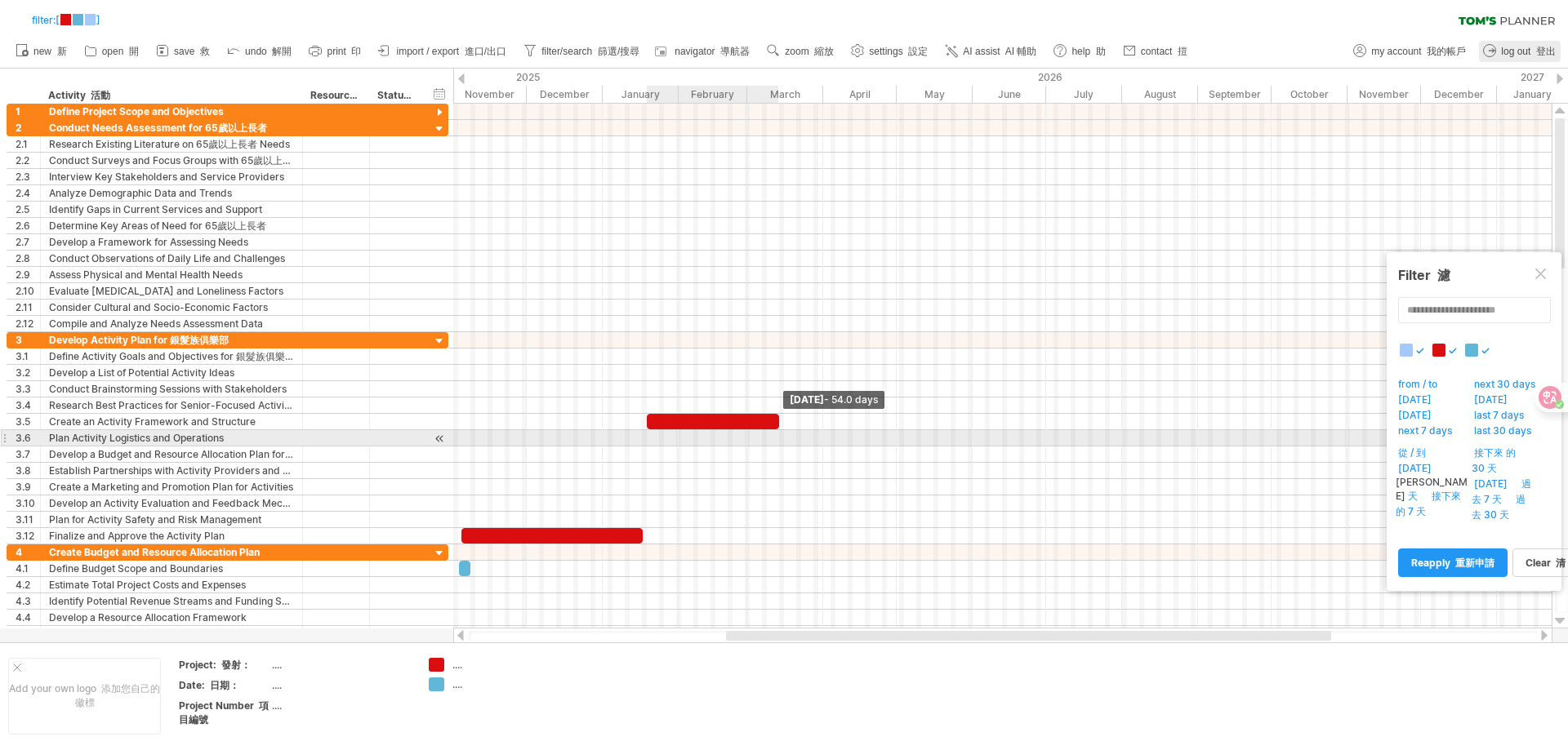
drag, startPoint x: 681, startPoint y: 428, endPoint x: 780, endPoint y: 441, distance: 99.8
click at [780, 441] on div "[DATE] - 54.0 days [DATE] [DATE]（星期一）" at bounding box center [1003, 366] width 1099 height 525
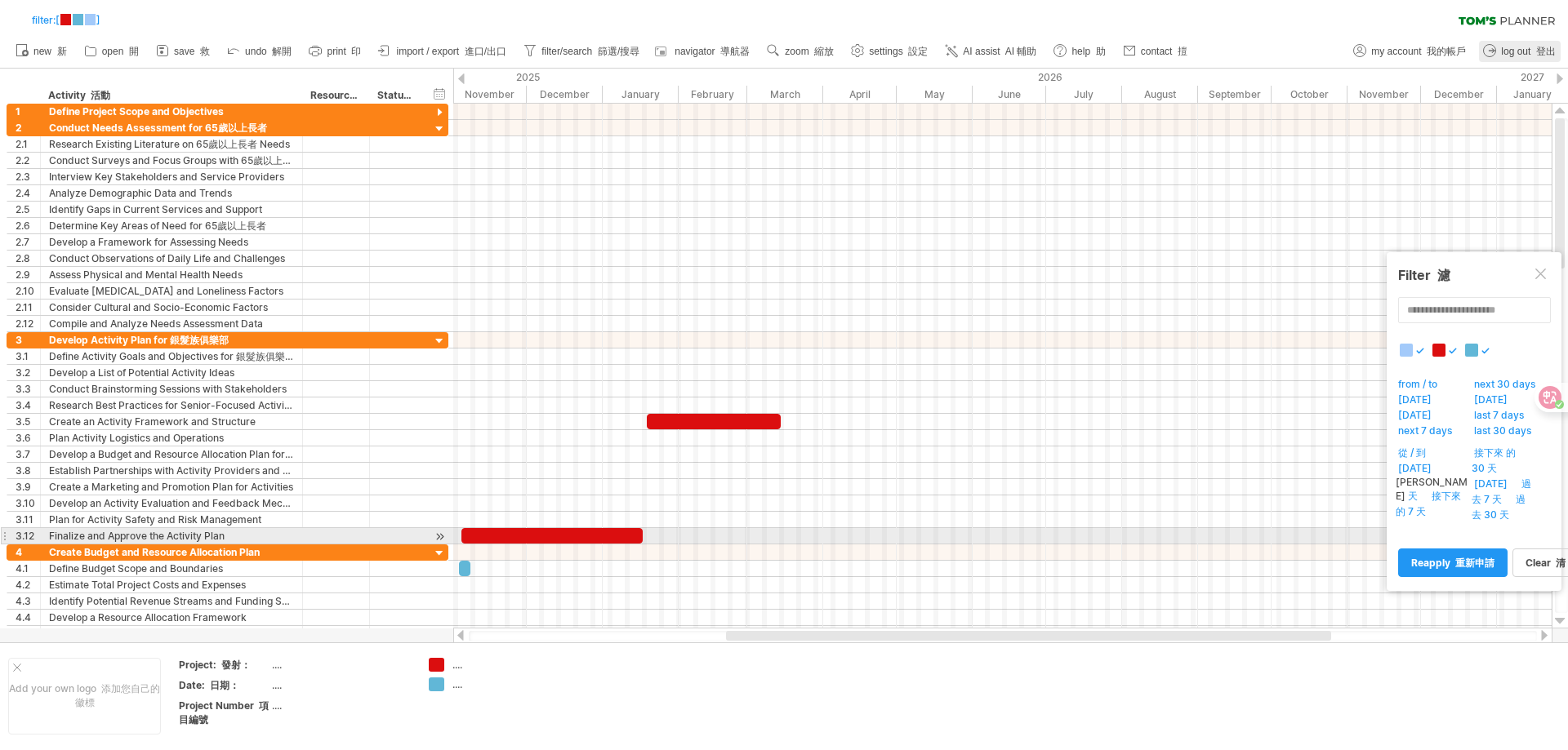
click at [857, 534] on div at bounding box center [1003, 535] width 1099 height 16
click at [625, 532] on div at bounding box center [552, 535] width 181 height 16
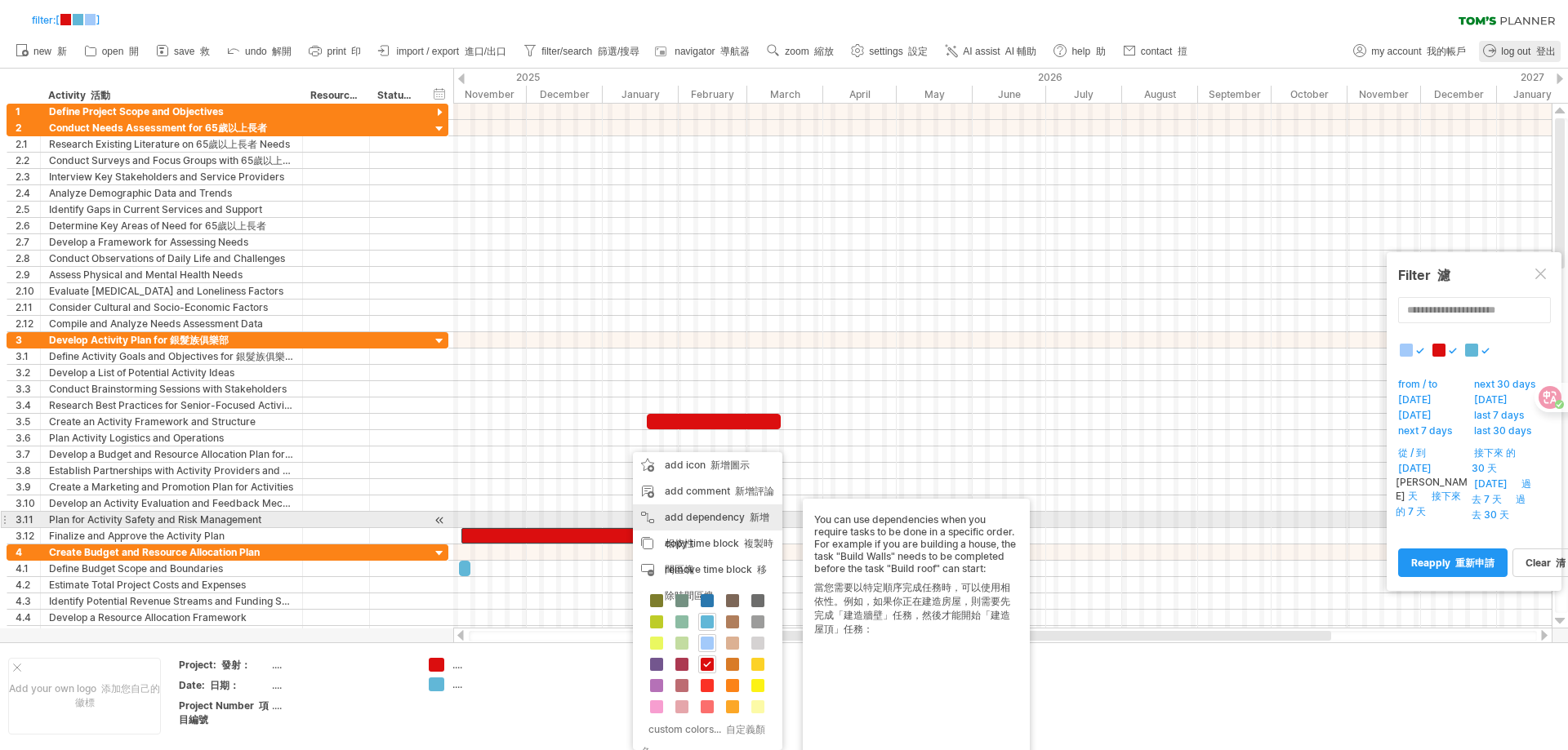
click at [720, 514] on div "add dependency 新增相依性 You can use dependencies when you require tasks to be done…" at bounding box center [707, 531] width 150 height 52
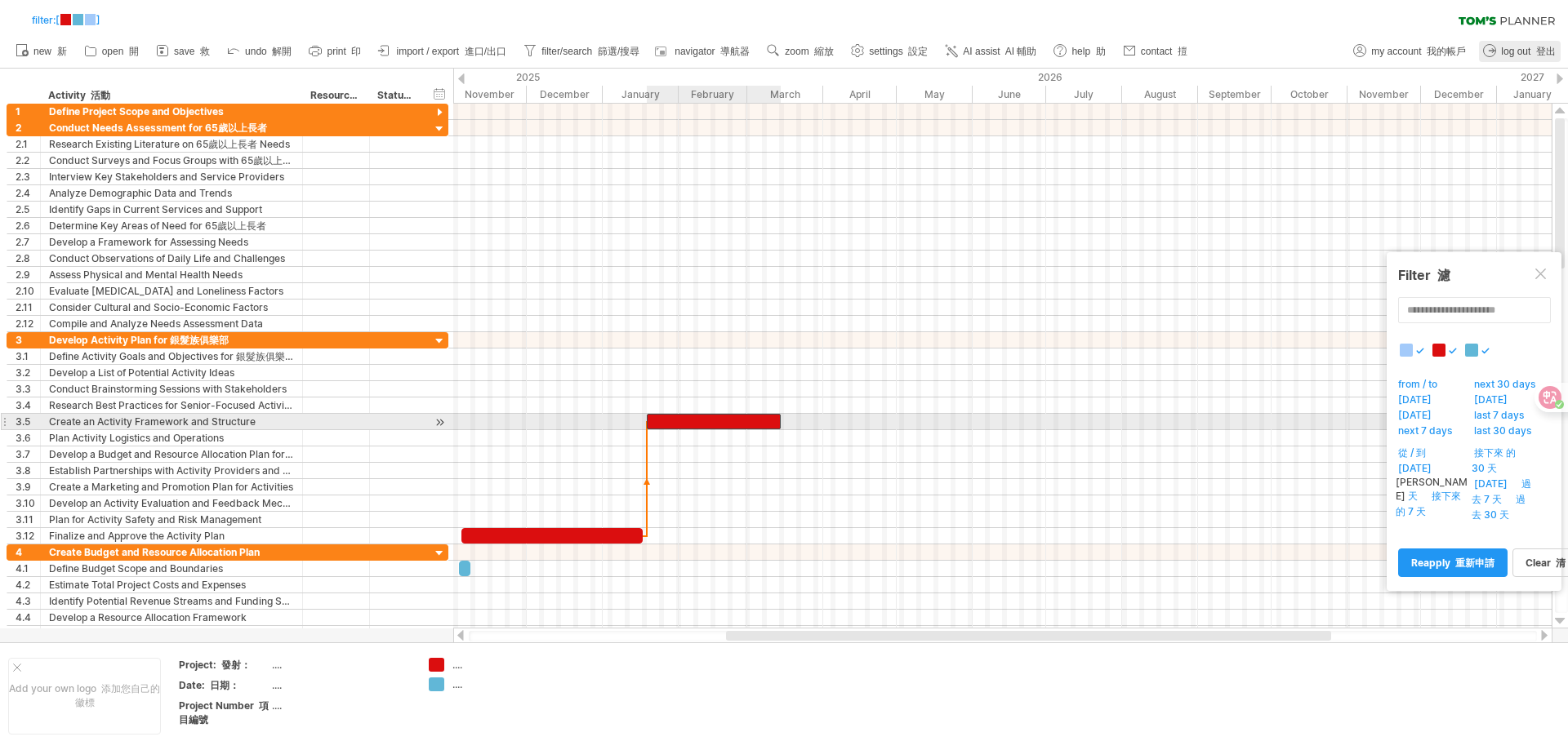
click at [653, 418] on div at bounding box center [713, 421] width 134 height 16
drag, startPoint x: 699, startPoint y: 418, endPoint x: 718, endPoint y: 419, distance: 19.0
click at [718, 419] on div at bounding box center [731, 421] width 134 height 16
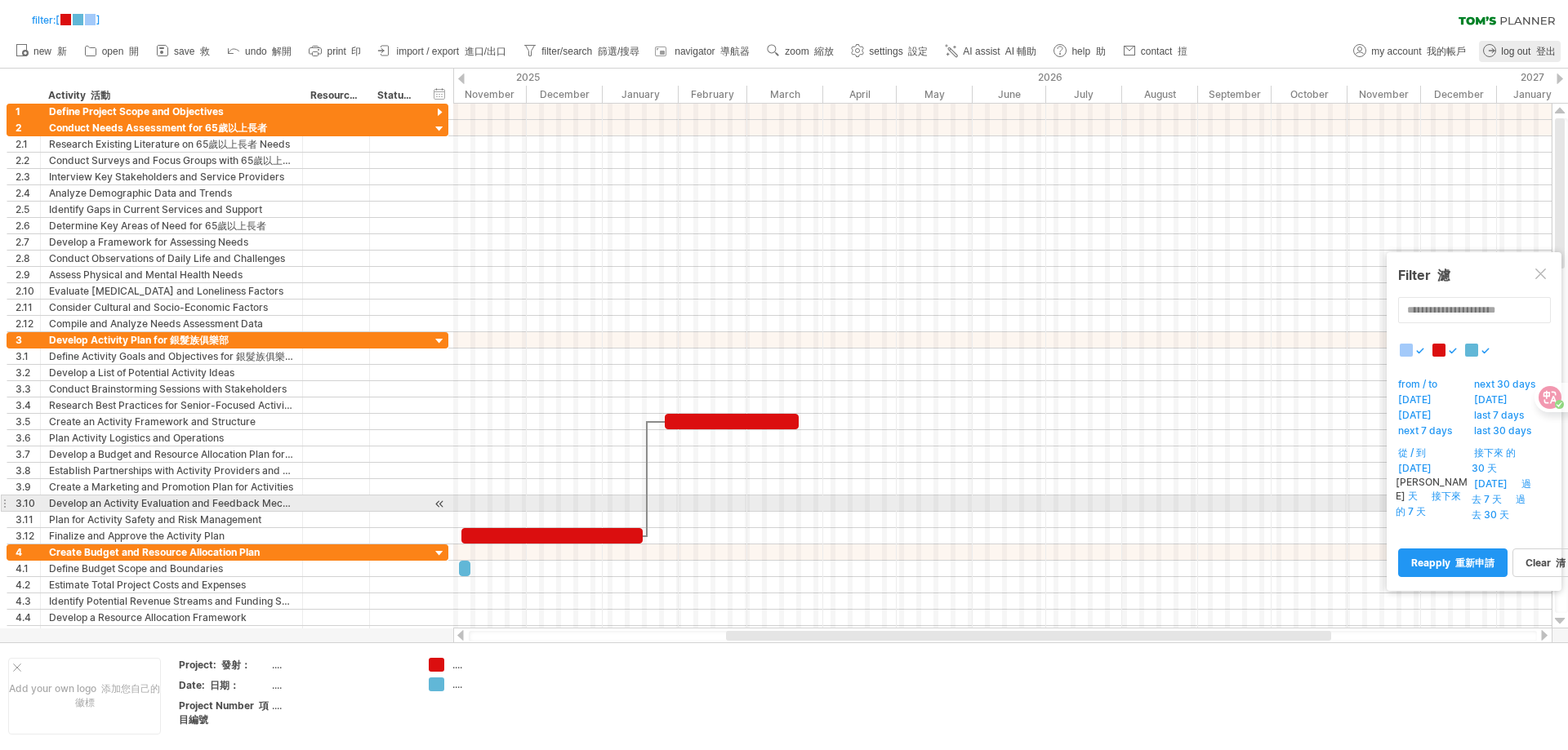
click at [839, 497] on div at bounding box center [1003, 503] width 1099 height 16
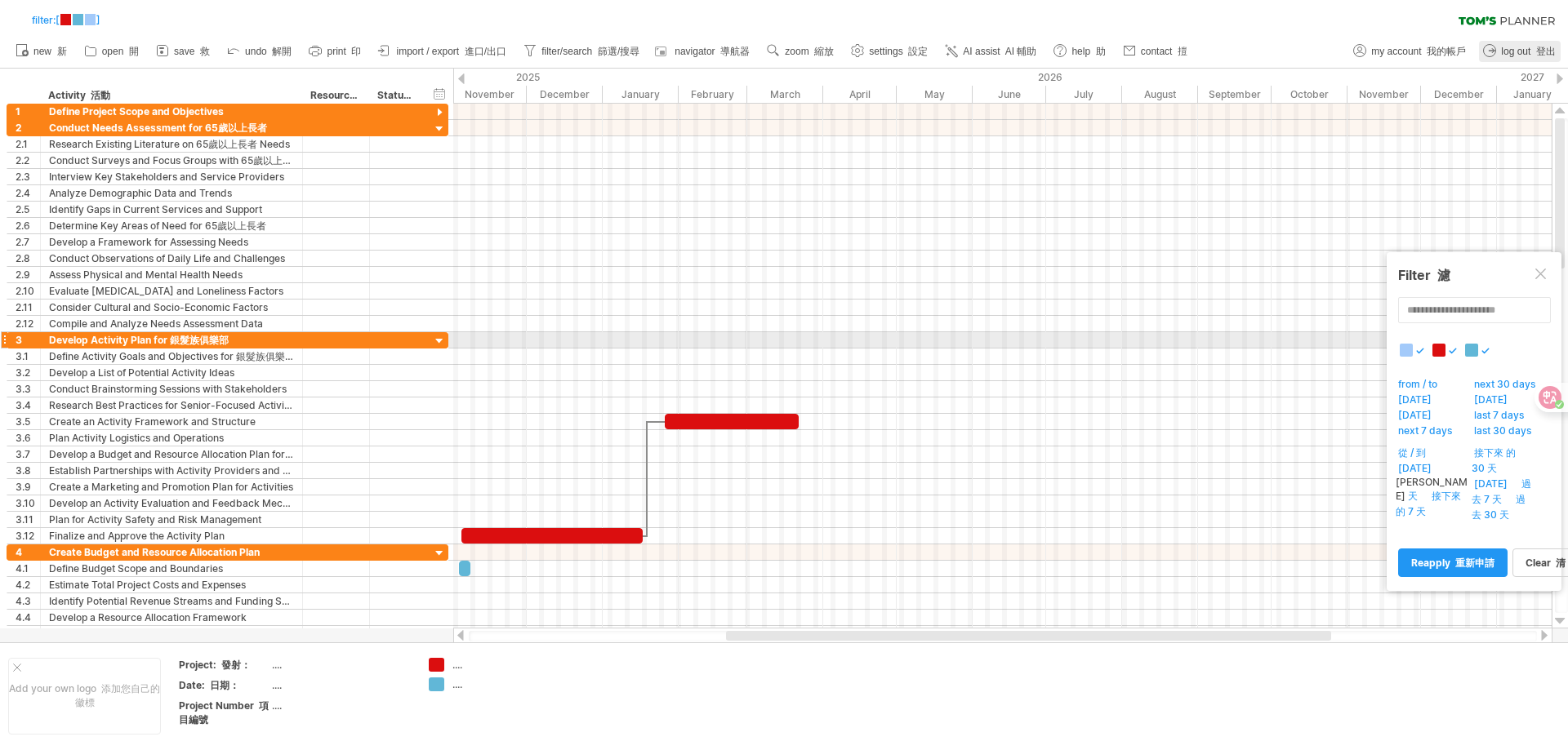
click at [801, 341] on div at bounding box center [1003, 340] width 1099 height 16
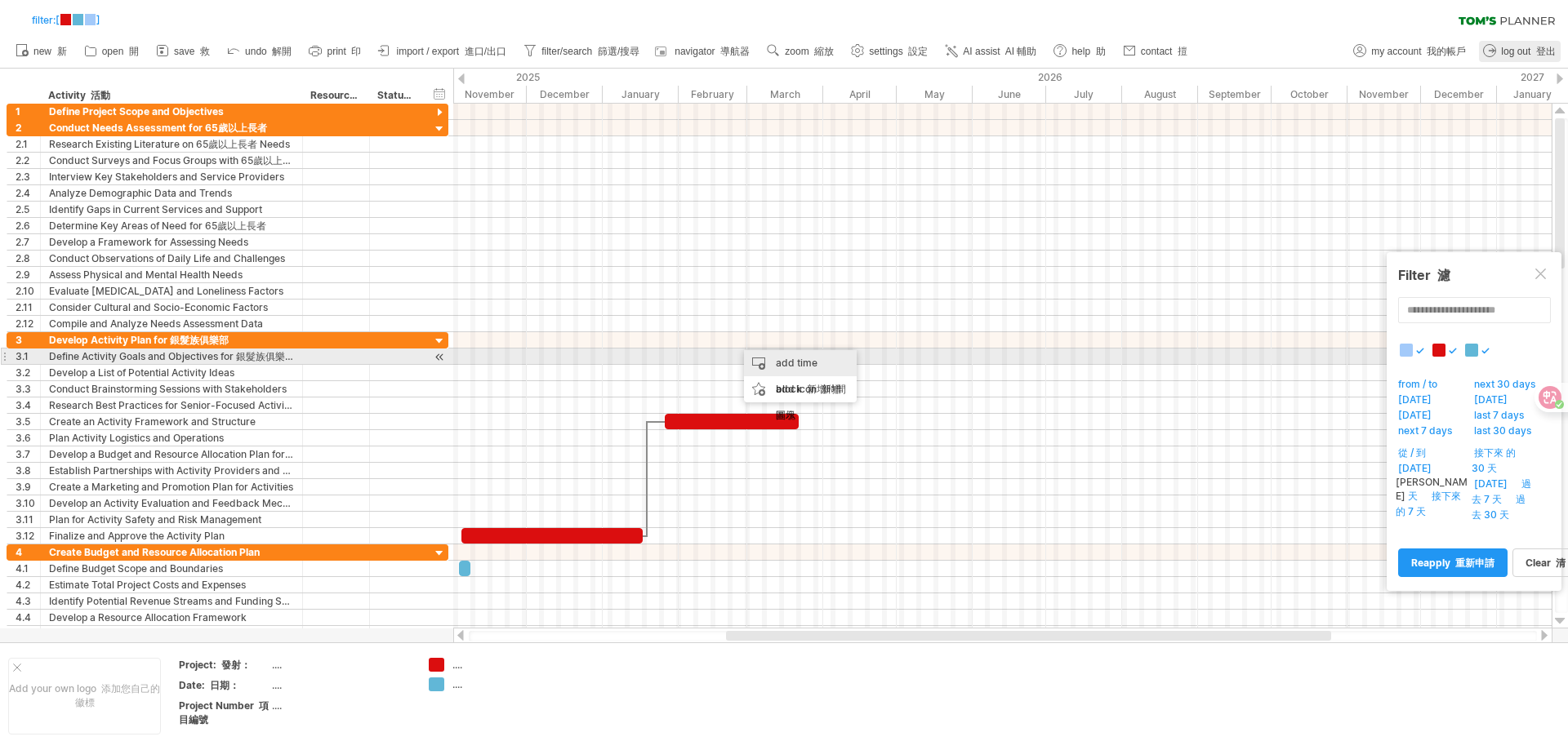
click at [794, 361] on div "add time block 新增時間區塊" at bounding box center [800, 389] width 113 height 78
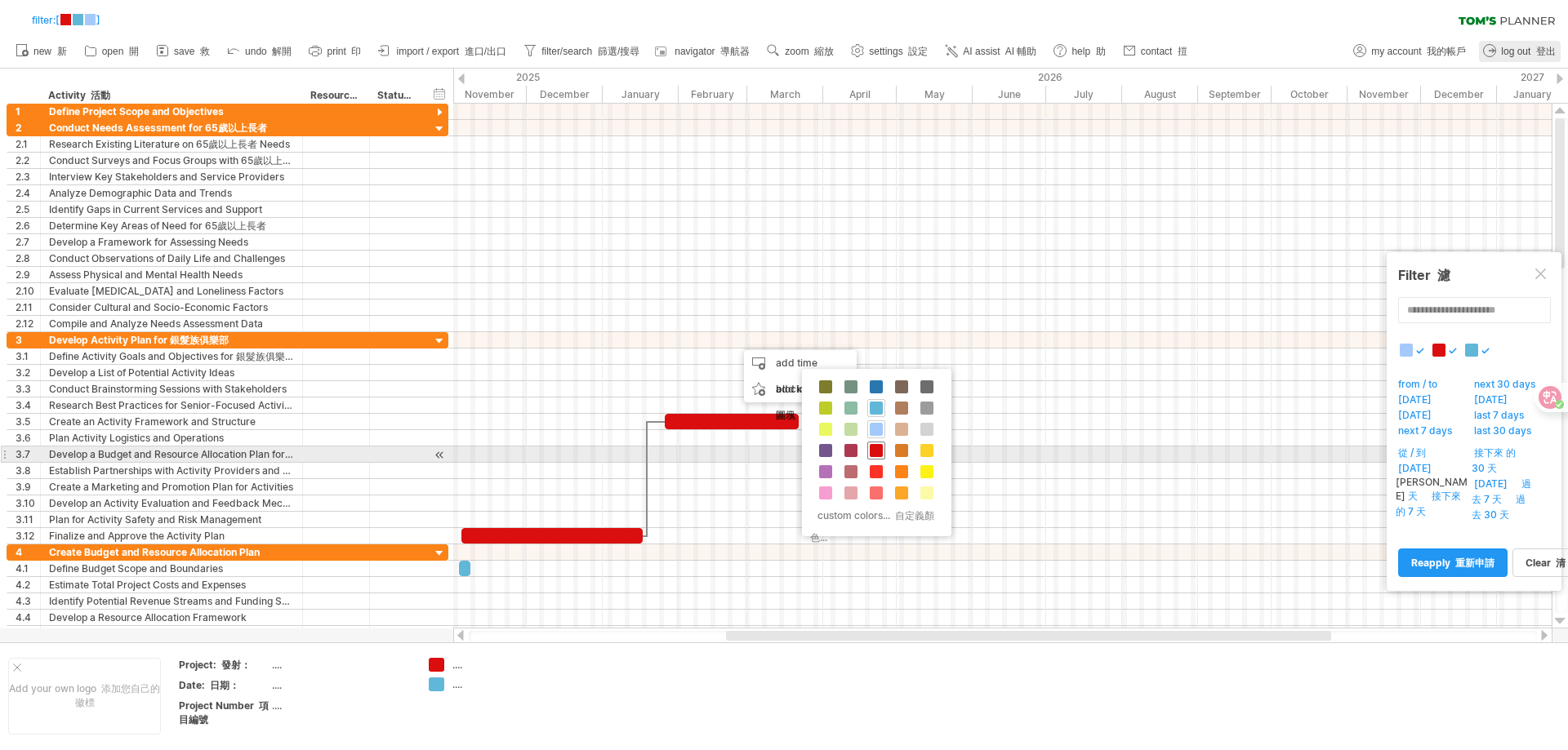
drag, startPoint x: 880, startPoint y: 453, endPoint x: 776, endPoint y: 344, distance: 150.7
click at [880, 451] on span at bounding box center [877, 450] width 13 height 13
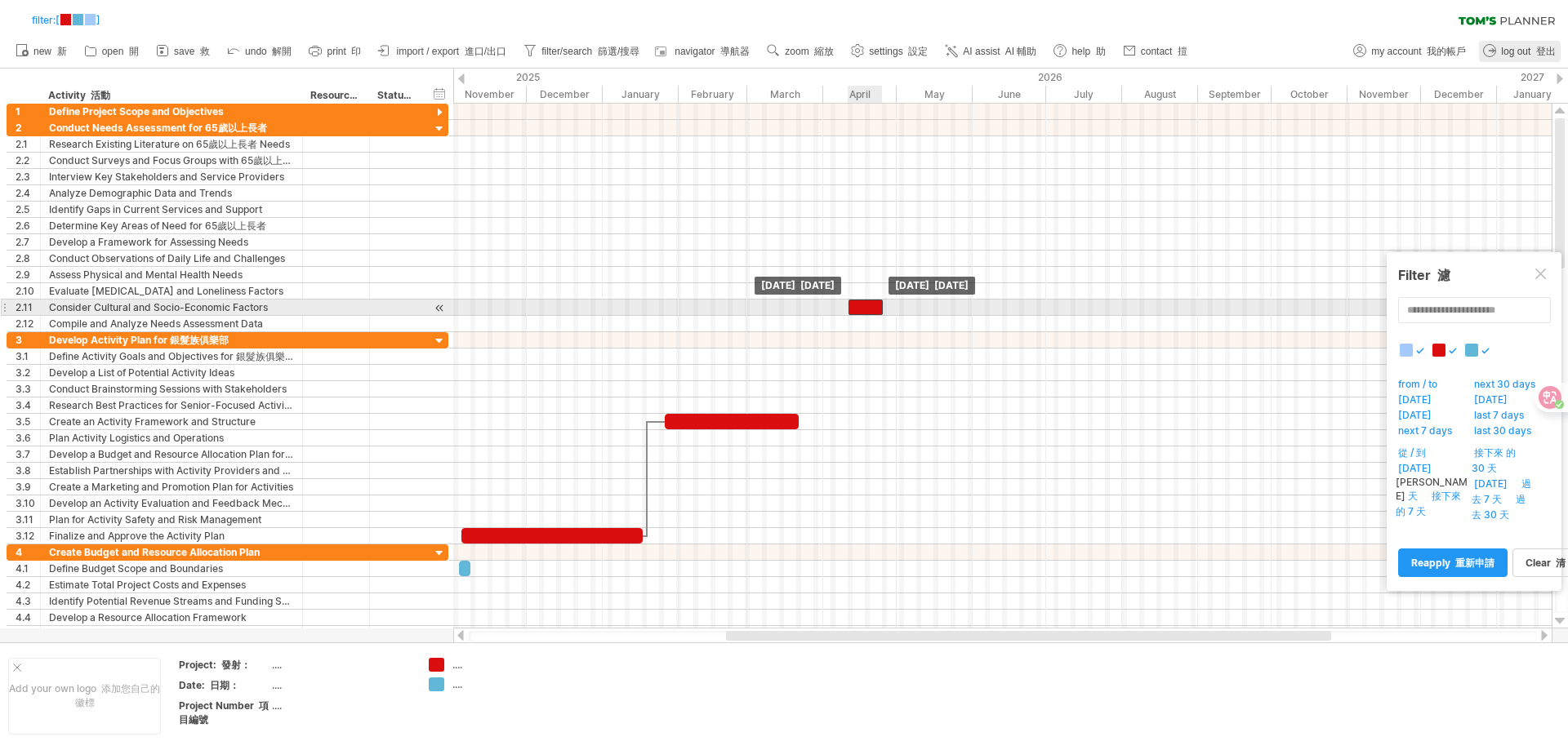
drag, startPoint x: 755, startPoint y: 337, endPoint x: 869, endPoint y: 301, distance: 119.5
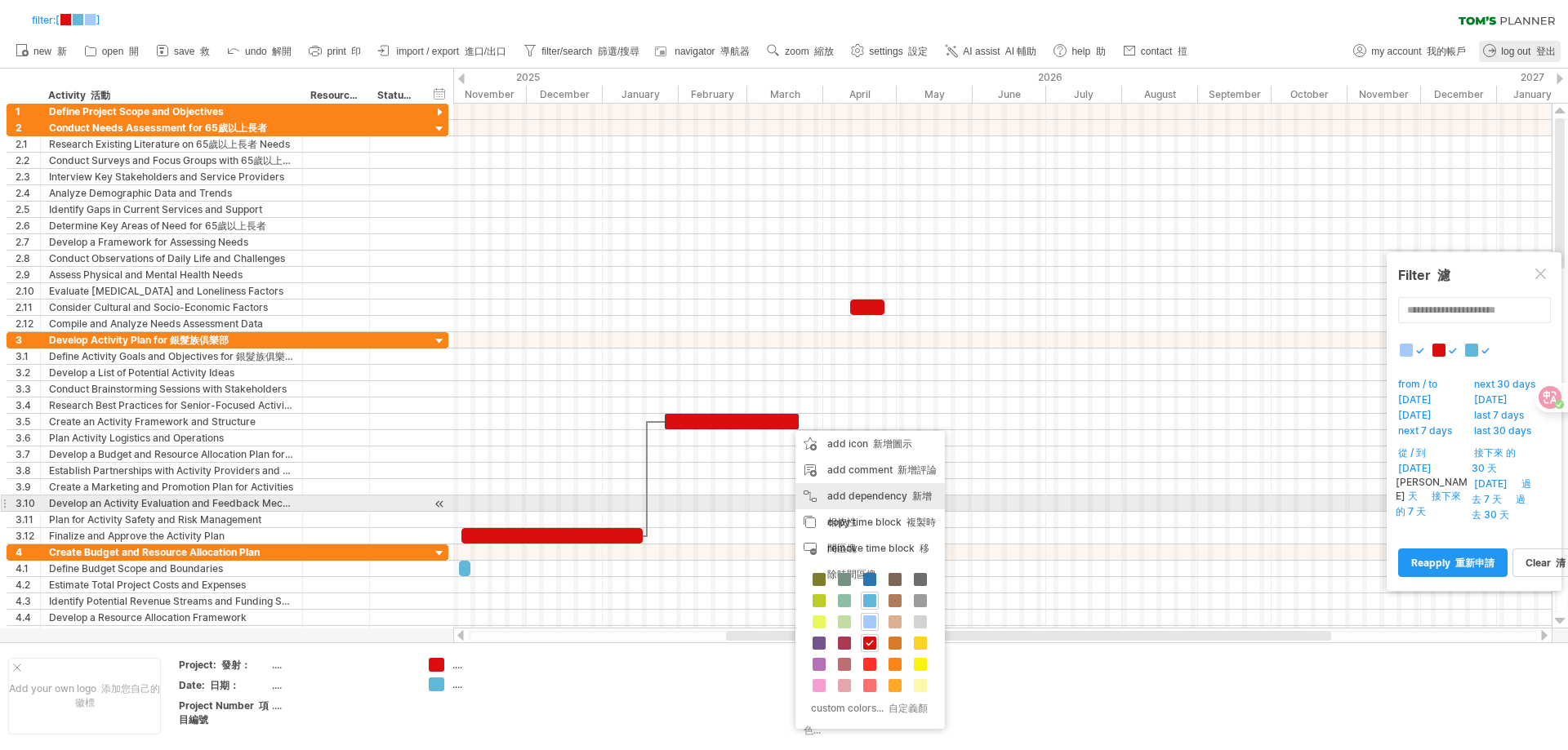
click at [936, 501] on div "add dependency 新增相依性 You can use dependencies when you require tasks to be done…" at bounding box center [870, 509] width 150 height 52
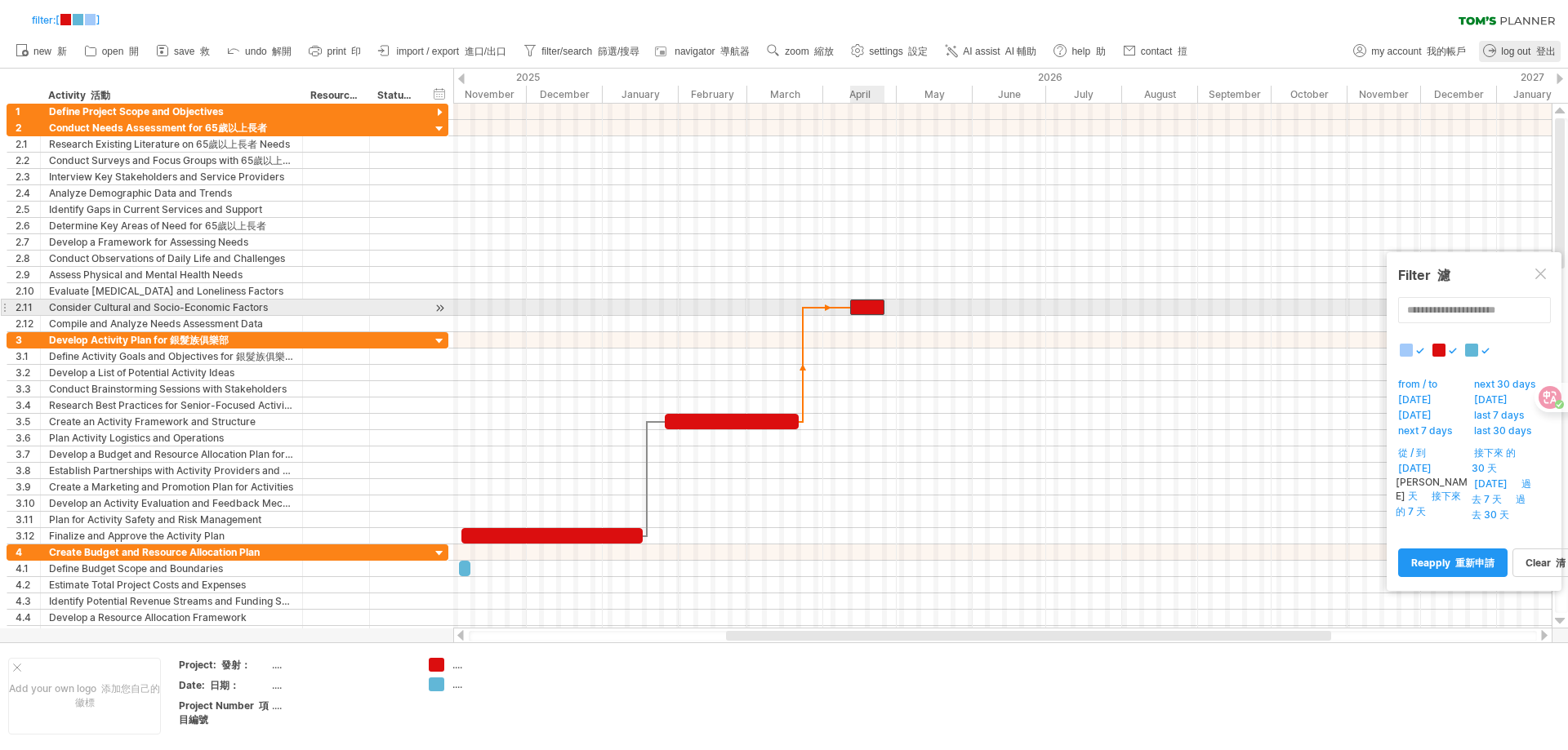
click at [857, 307] on div at bounding box center [867, 307] width 35 height 16
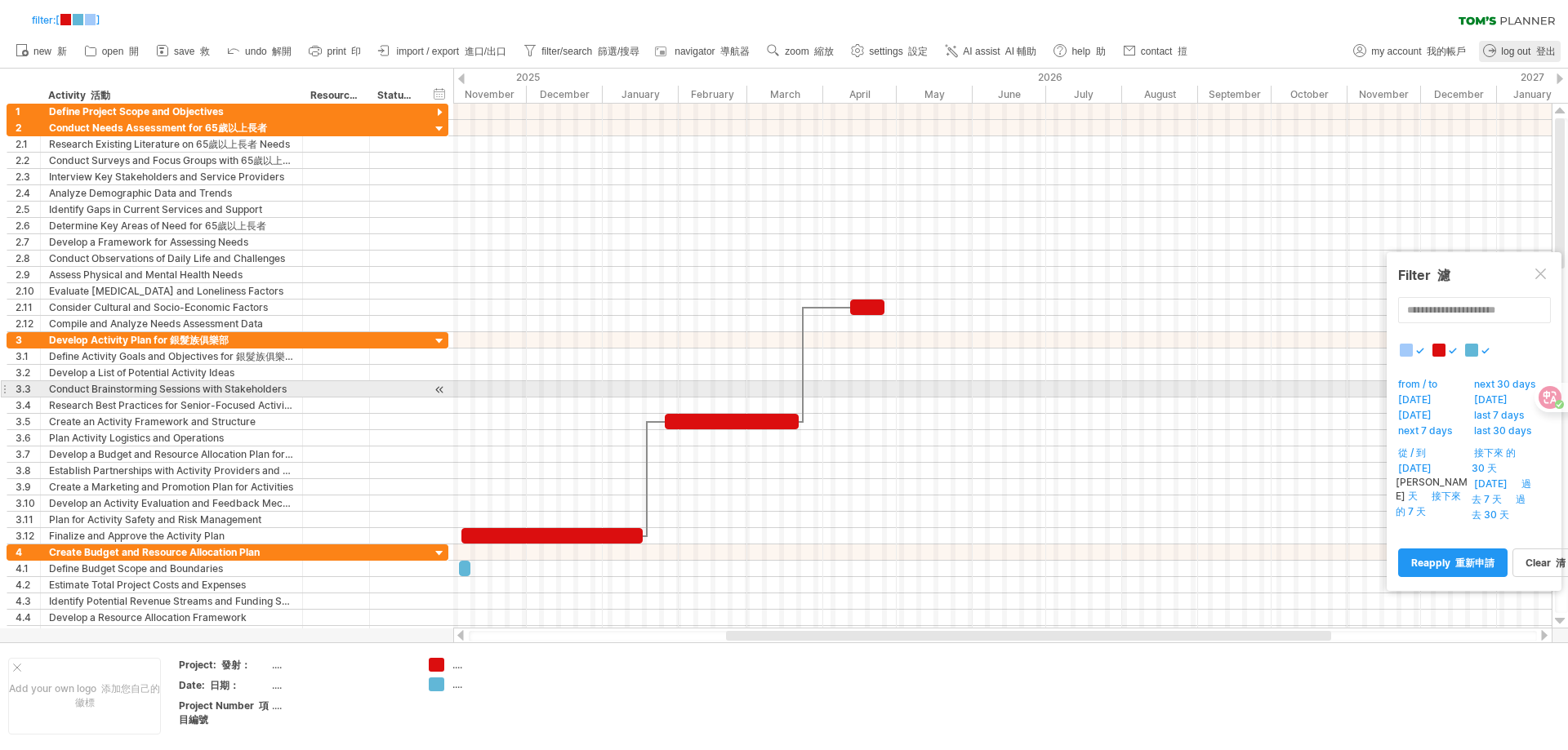
click at [963, 403] on div at bounding box center [1003, 405] width 1099 height 16
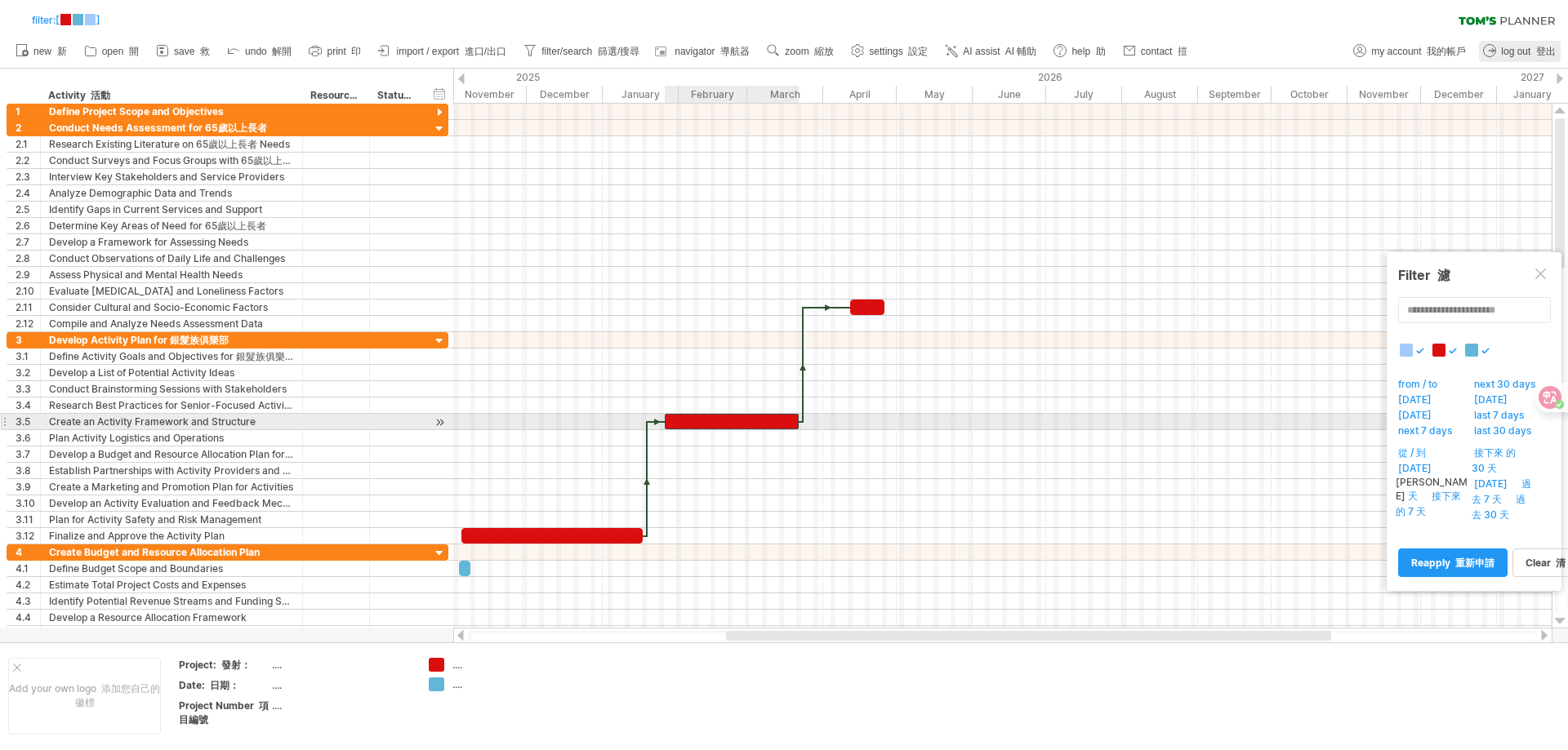
click at [680, 417] on div at bounding box center [731, 421] width 134 height 16
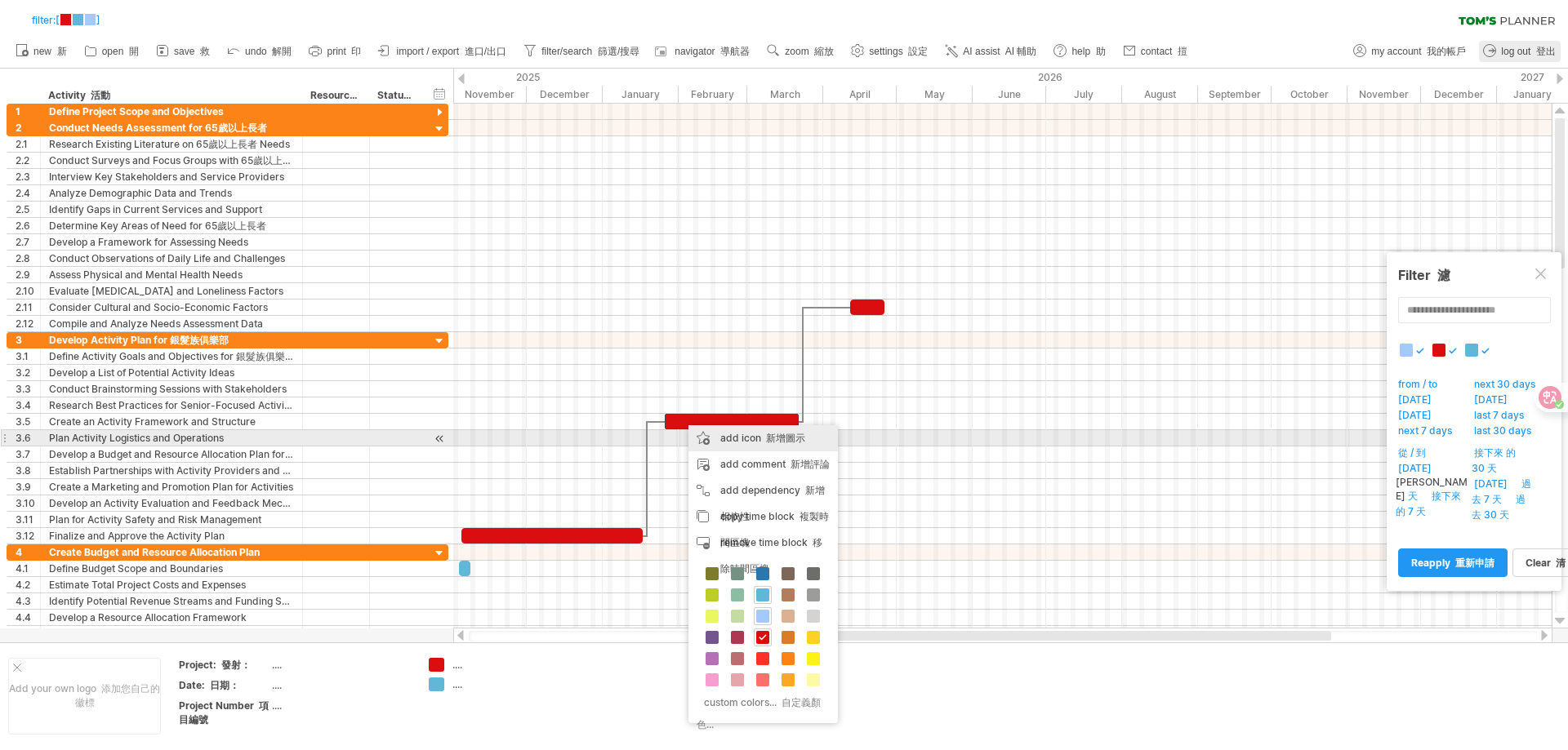
click at [734, 438] on div "add icon 新增圖示" at bounding box center [763, 438] width 150 height 26
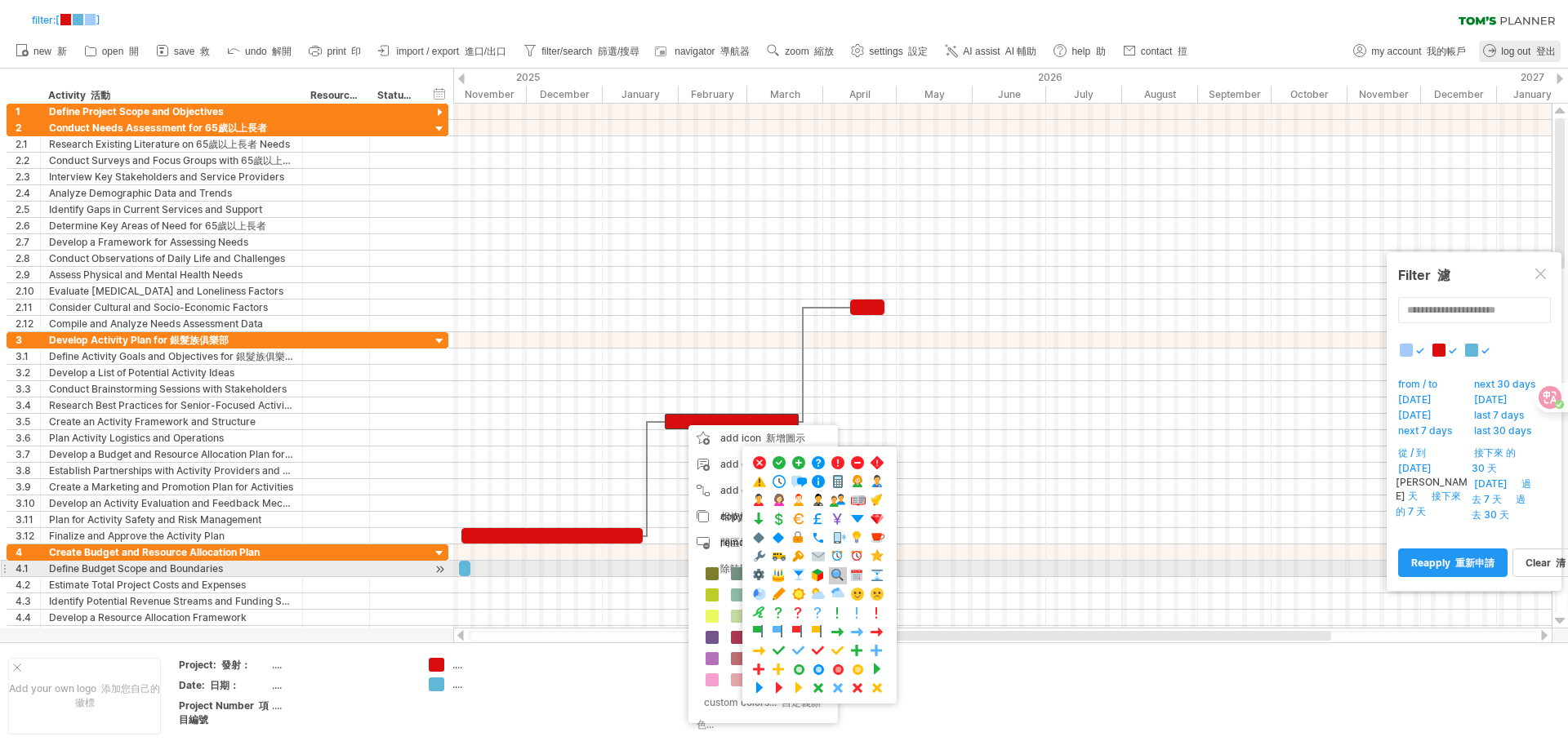
click at [839, 570] on span at bounding box center [837, 575] width 16 height 16
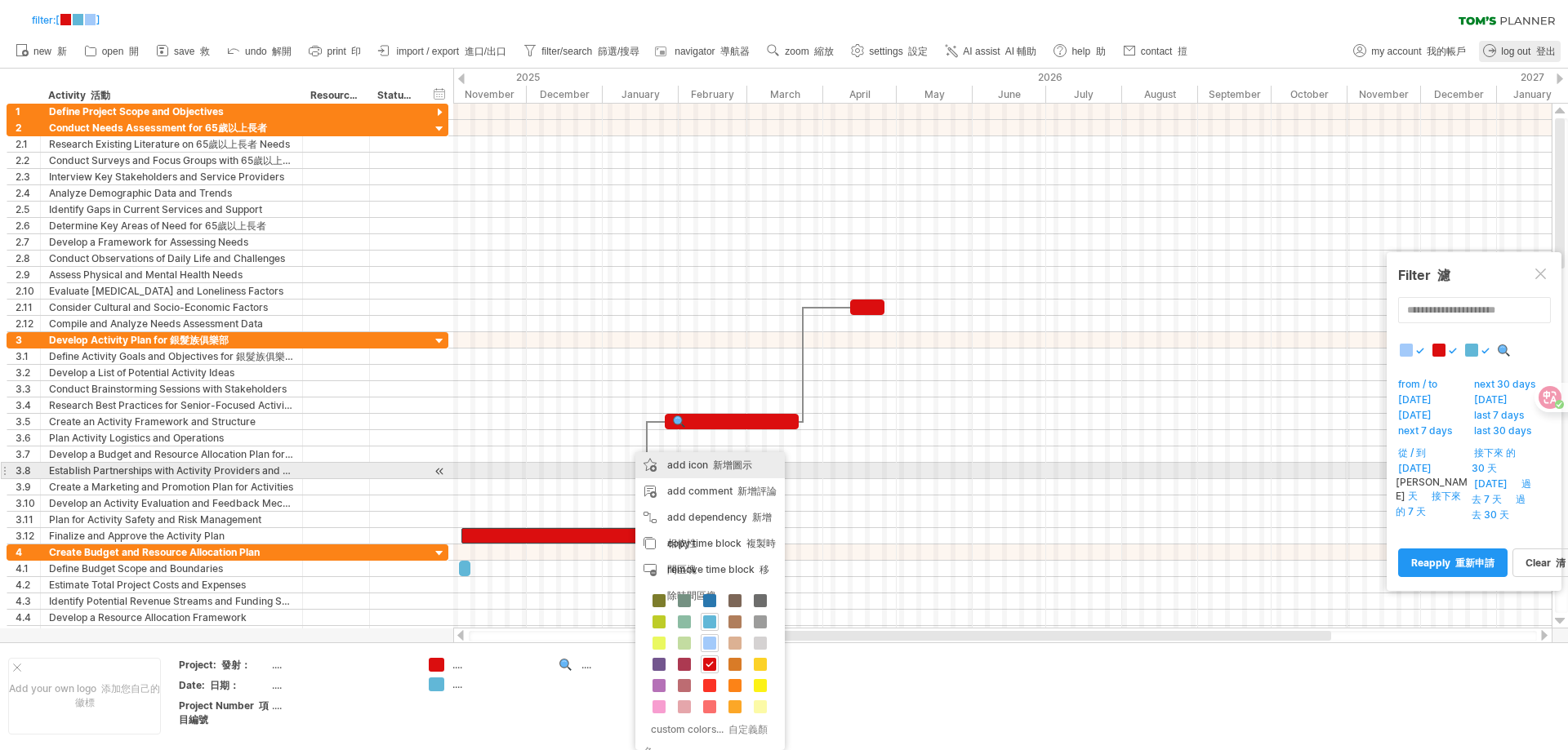
click at [713, 466] on font "新增圖示" at bounding box center [733, 464] width 39 height 12
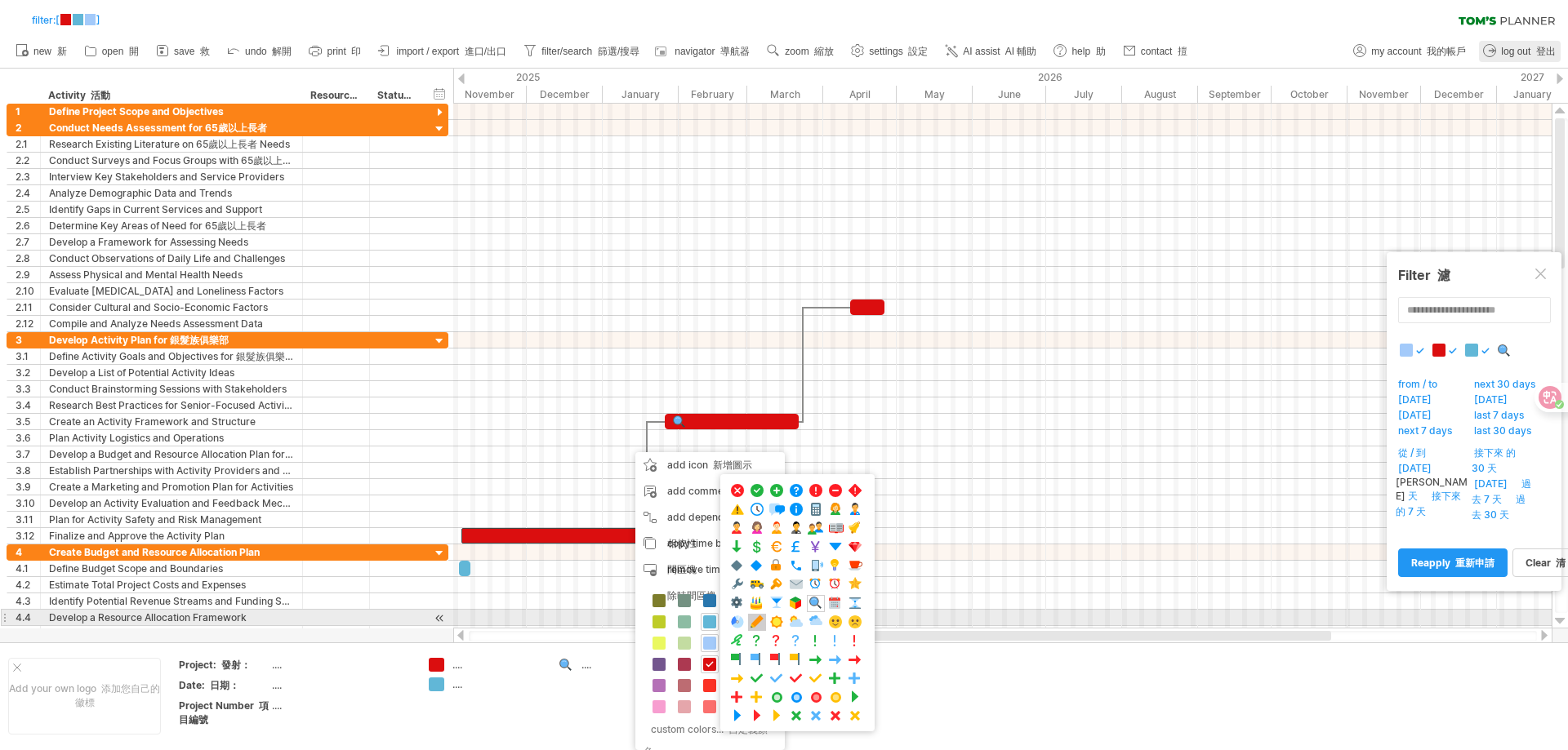
click at [755, 621] on span at bounding box center [756, 622] width 16 height 16
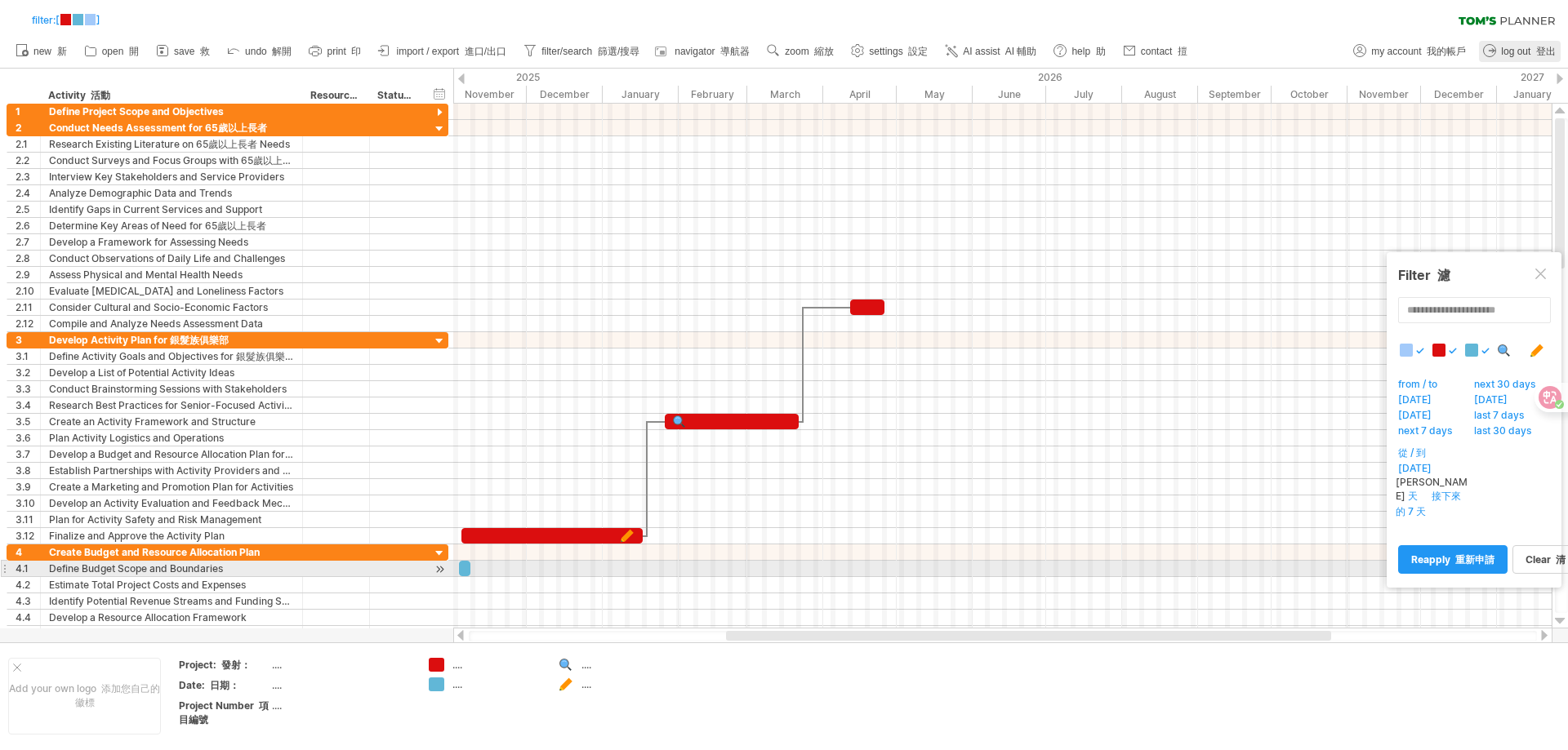
click at [891, 570] on div at bounding box center [1003, 568] width 1099 height 16
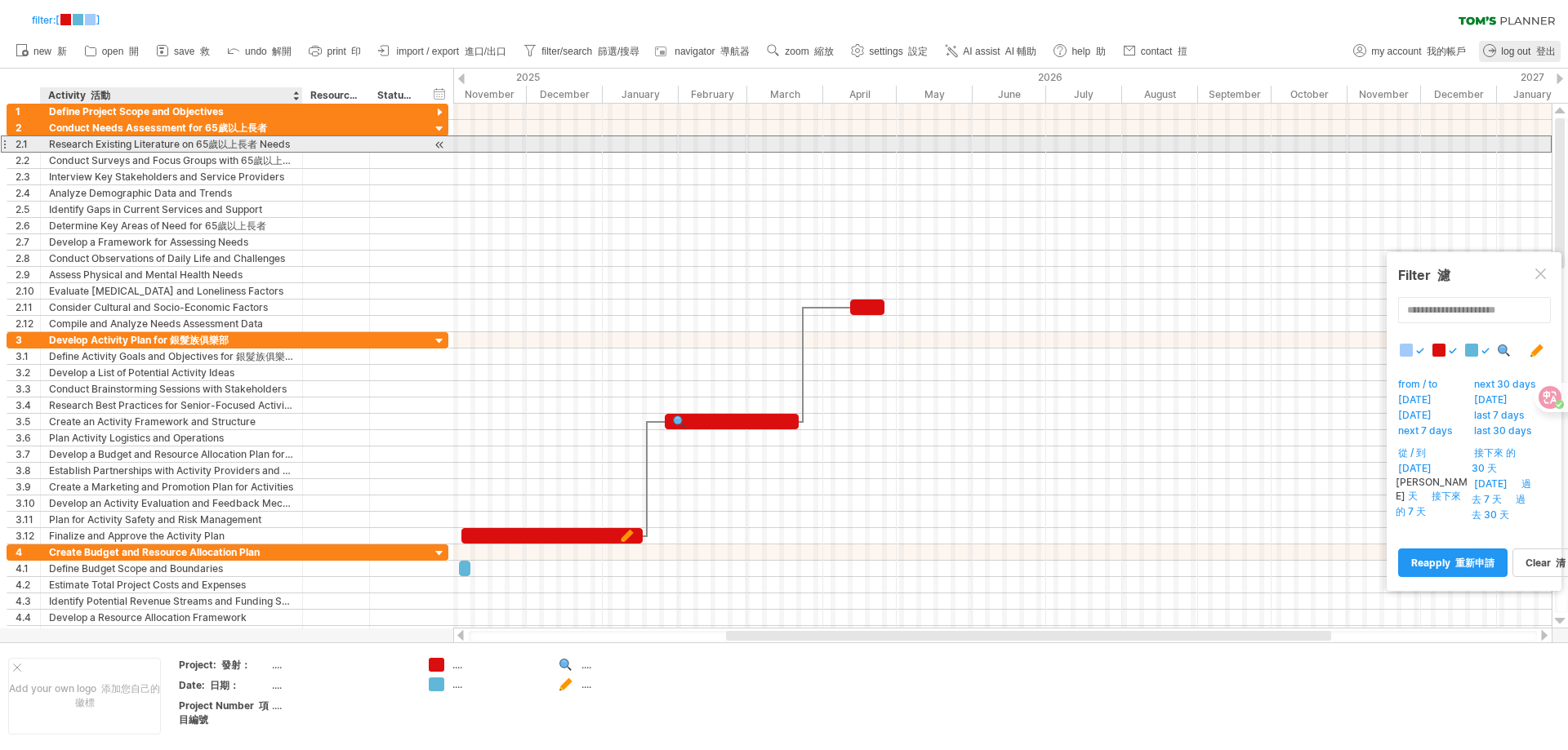
click at [243, 145] on div "Research Existing Literature on 65歲以上長者 Needs 研究現有文獻65歲以上長者需要" at bounding box center [171, 144] width 245 height 16
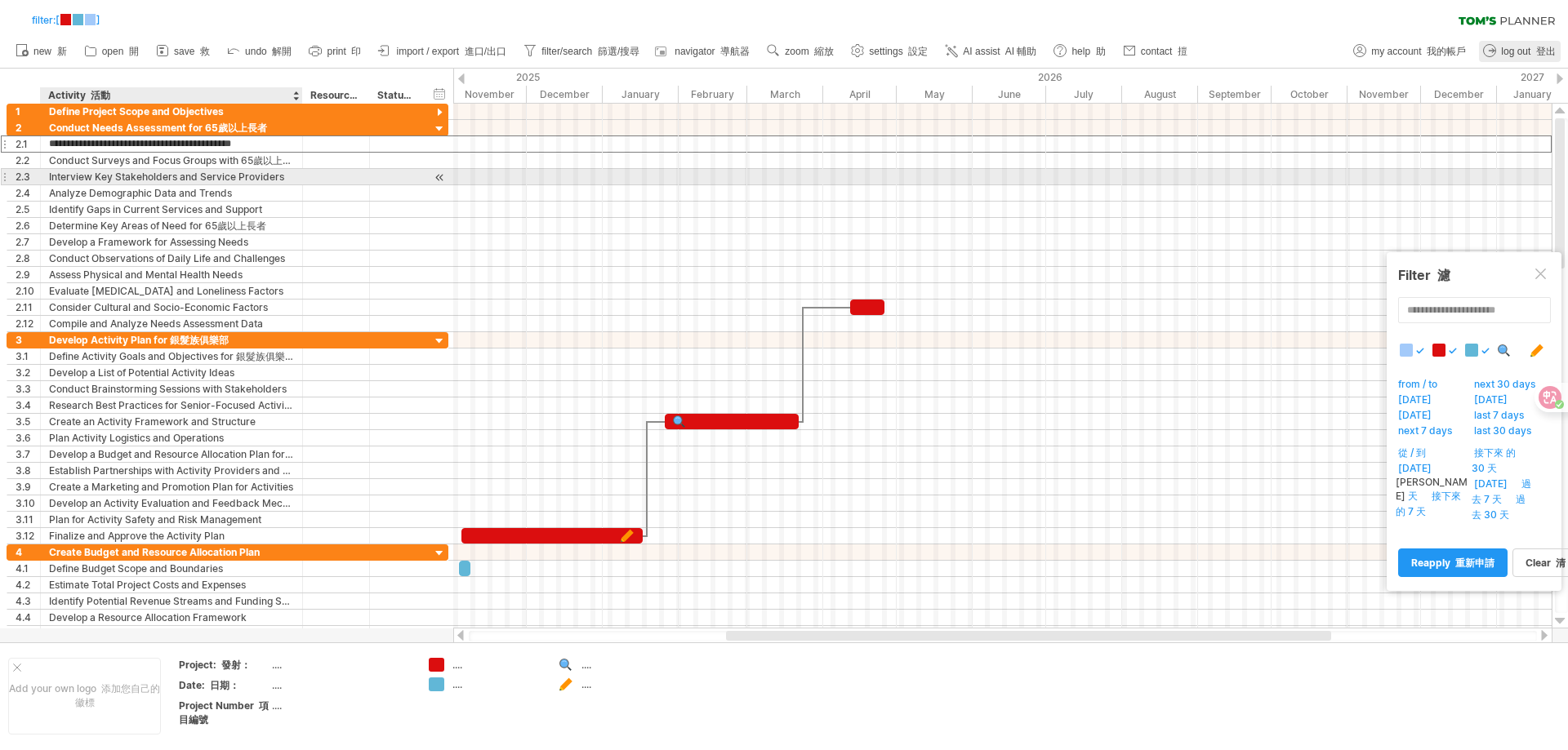
click at [180, 178] on div "Interview Key Stakeholders and Service Providers 採訪主要利益相關者和服務提供商" at bounding box center [171, 177] width 245 height 16
click at [147, 175] on input "**********" at bounding box center [171, 177] width 245 height 16
click at [71, 175] on input "**********" at bounding box center [171, 177] width 245 height 16
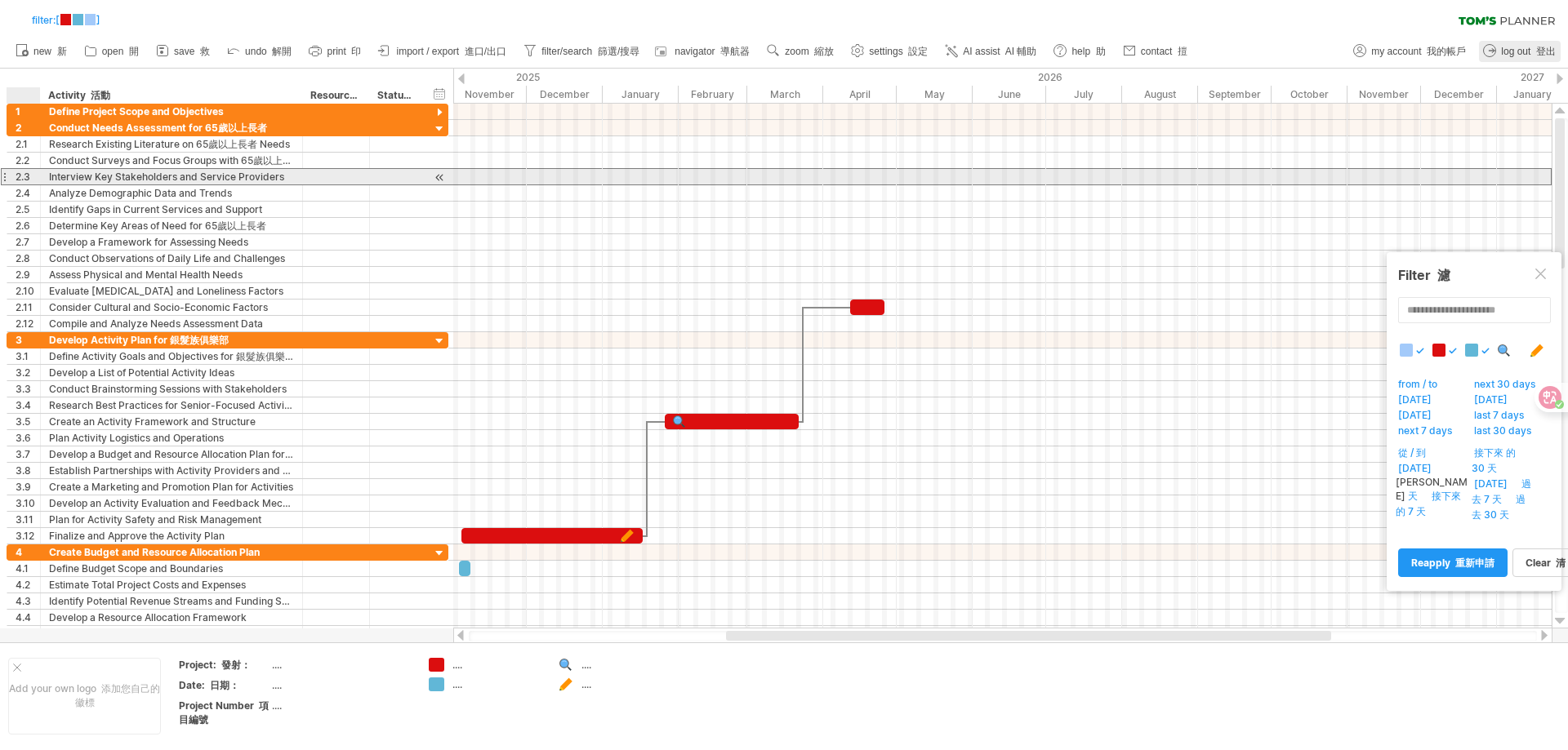
click at [48, 177] on div "**********" at bounding box center [172, 177] width 263 height 16
click at [50, 177] on div "Interview Key Stakeholders and Service Providers 採訪主要利益相關者和服務提供商" at bounding box center [171, 177] width 245 height 16
click at [50, 177] on input "**********" at bounding box center [171, 177] width 245 height 16
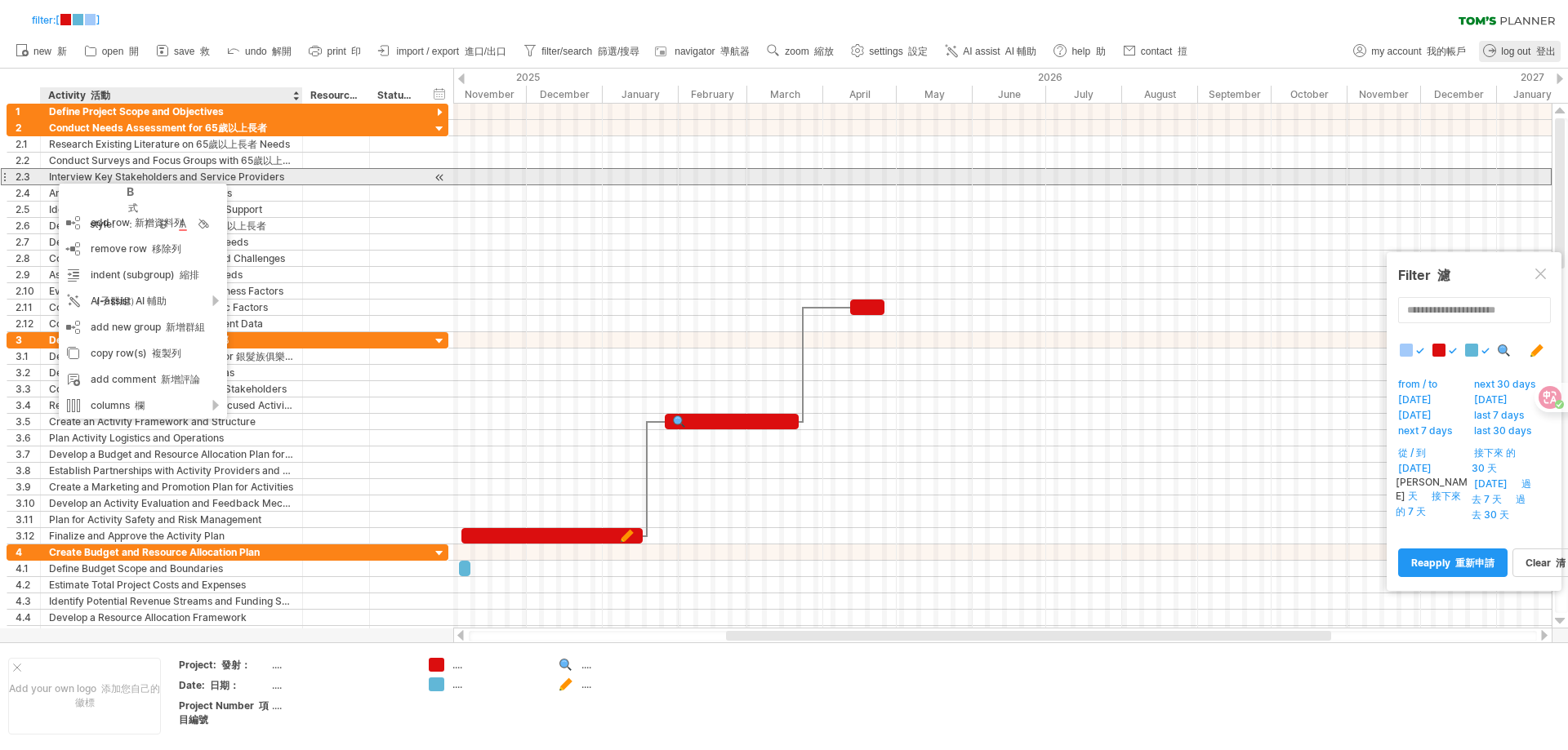
click at [58, 174] on div "Interview Key Stakeholders and Service Providers 採訪主要利益相關者和服務提供商" at bounding box center [171, 177] width 245 height 16
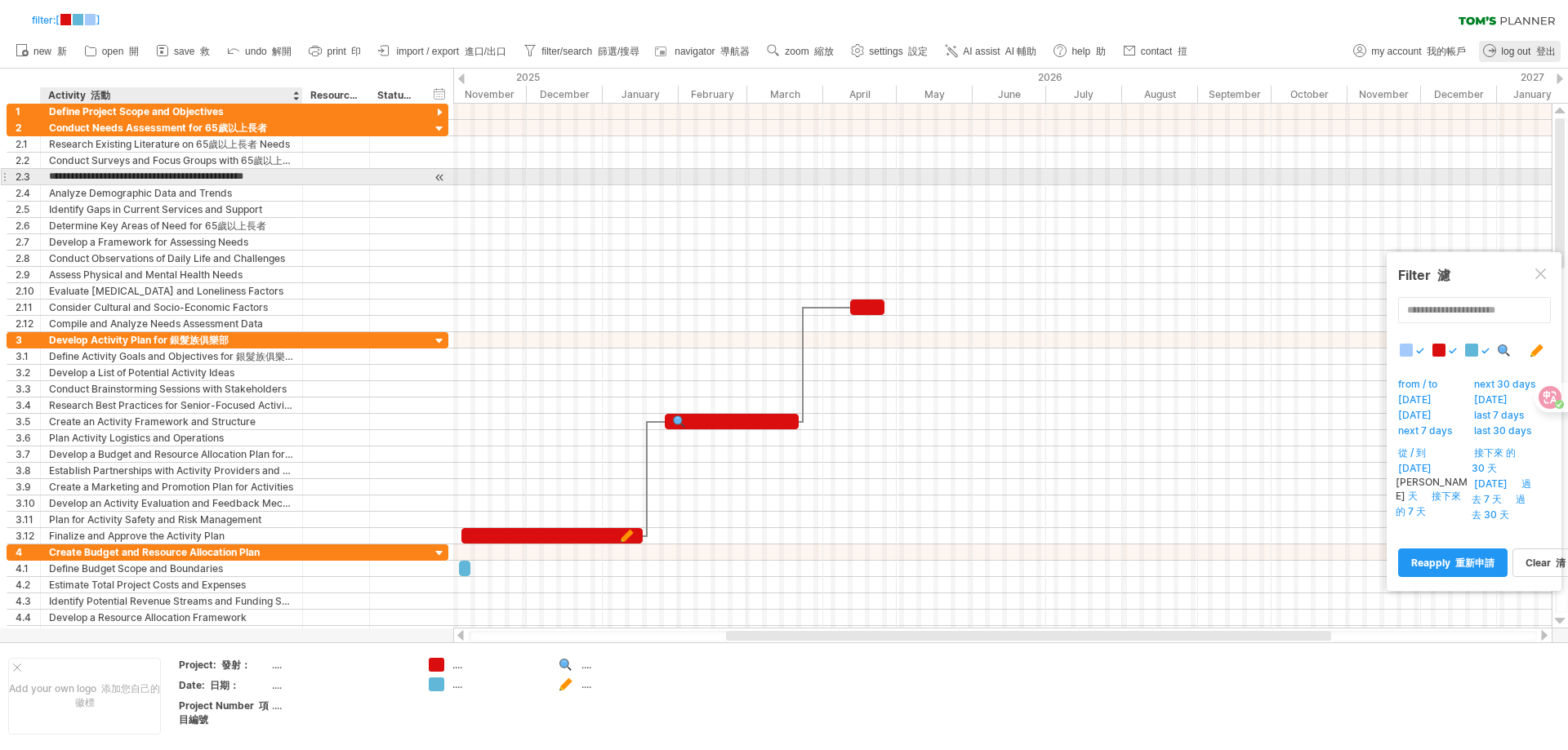
click at [58, 173] on input "**********" at bounding box center [171, 177] width 245 height 16
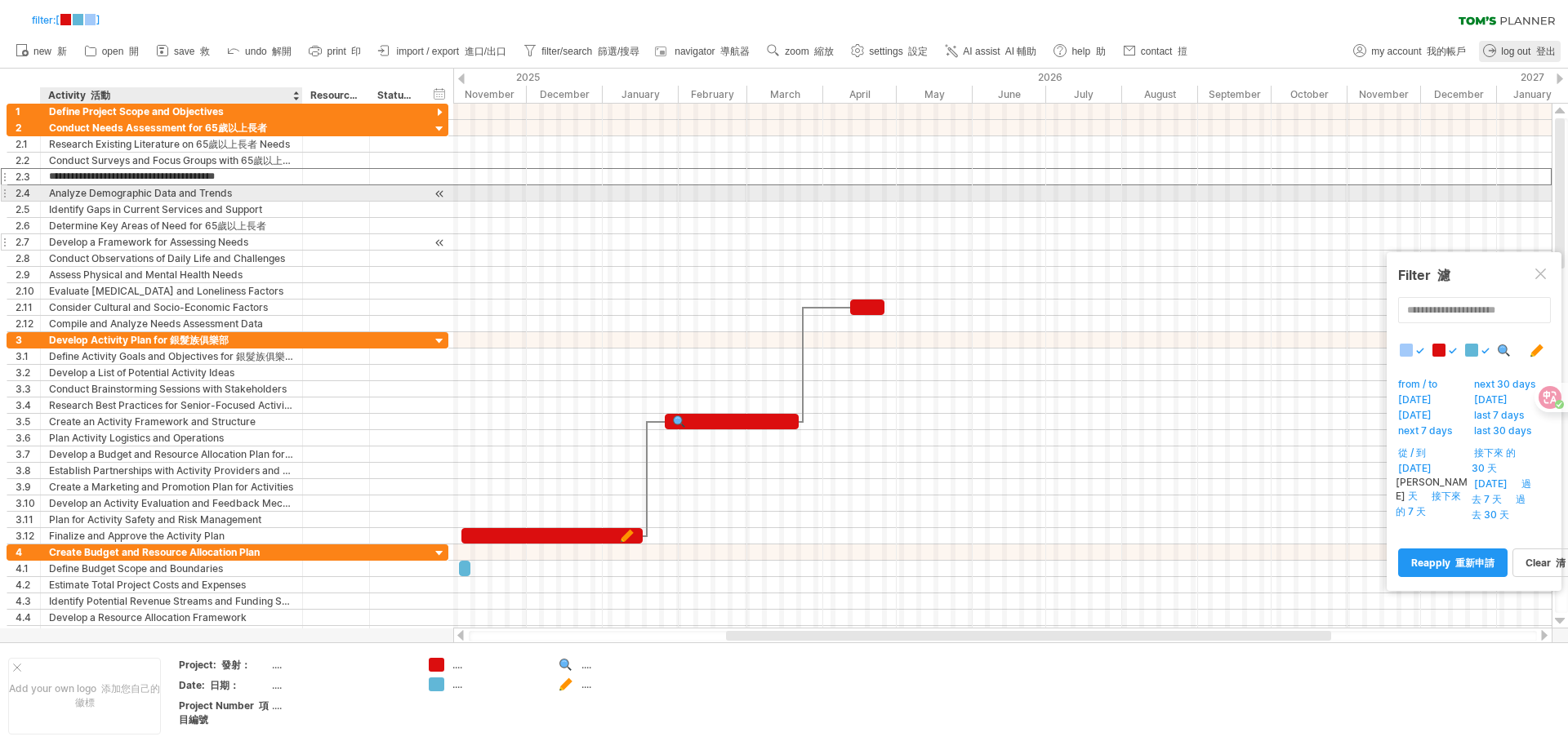
type input "**********"
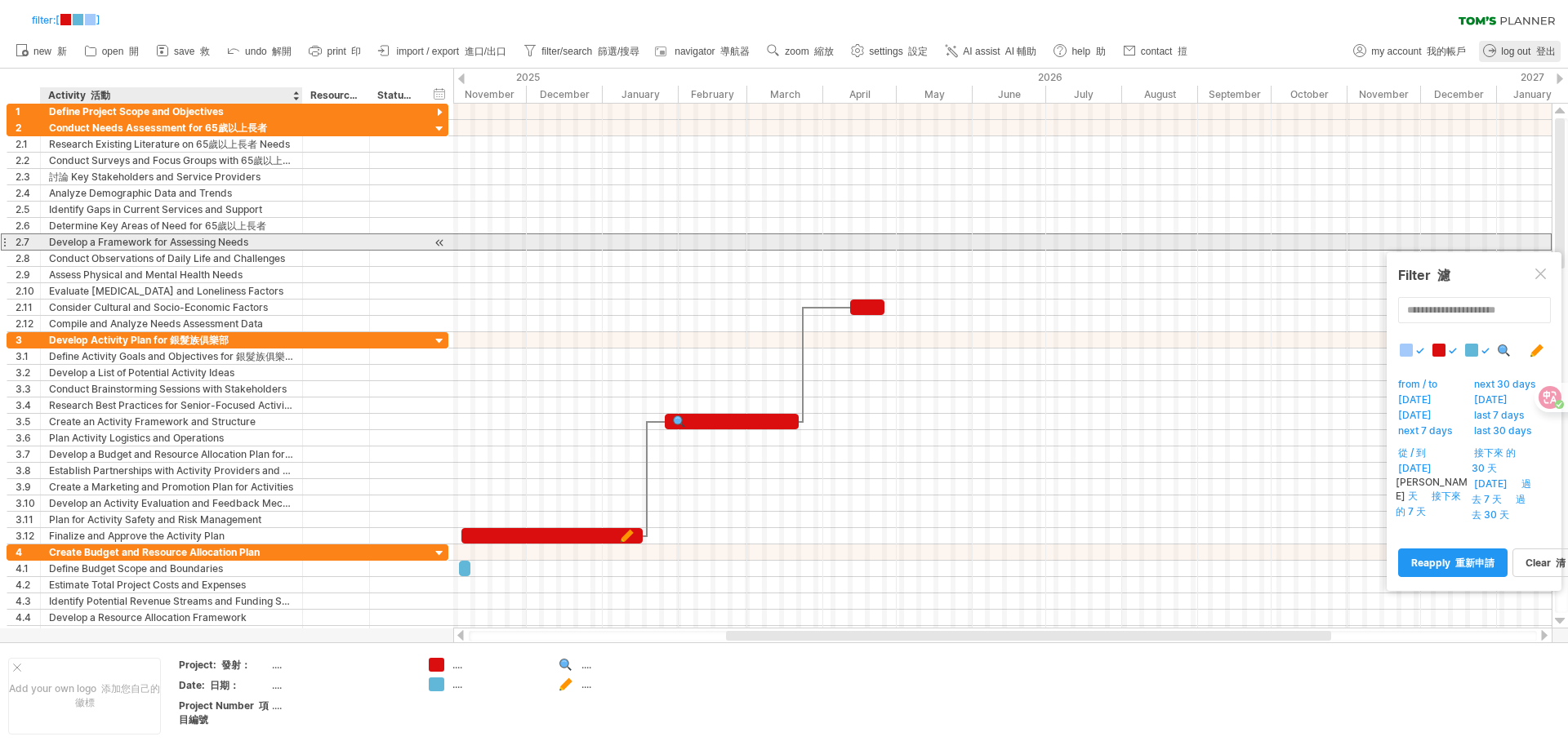
click at [295, 242] on div "**********" at bounding box center [172, 242] width 263 height 16
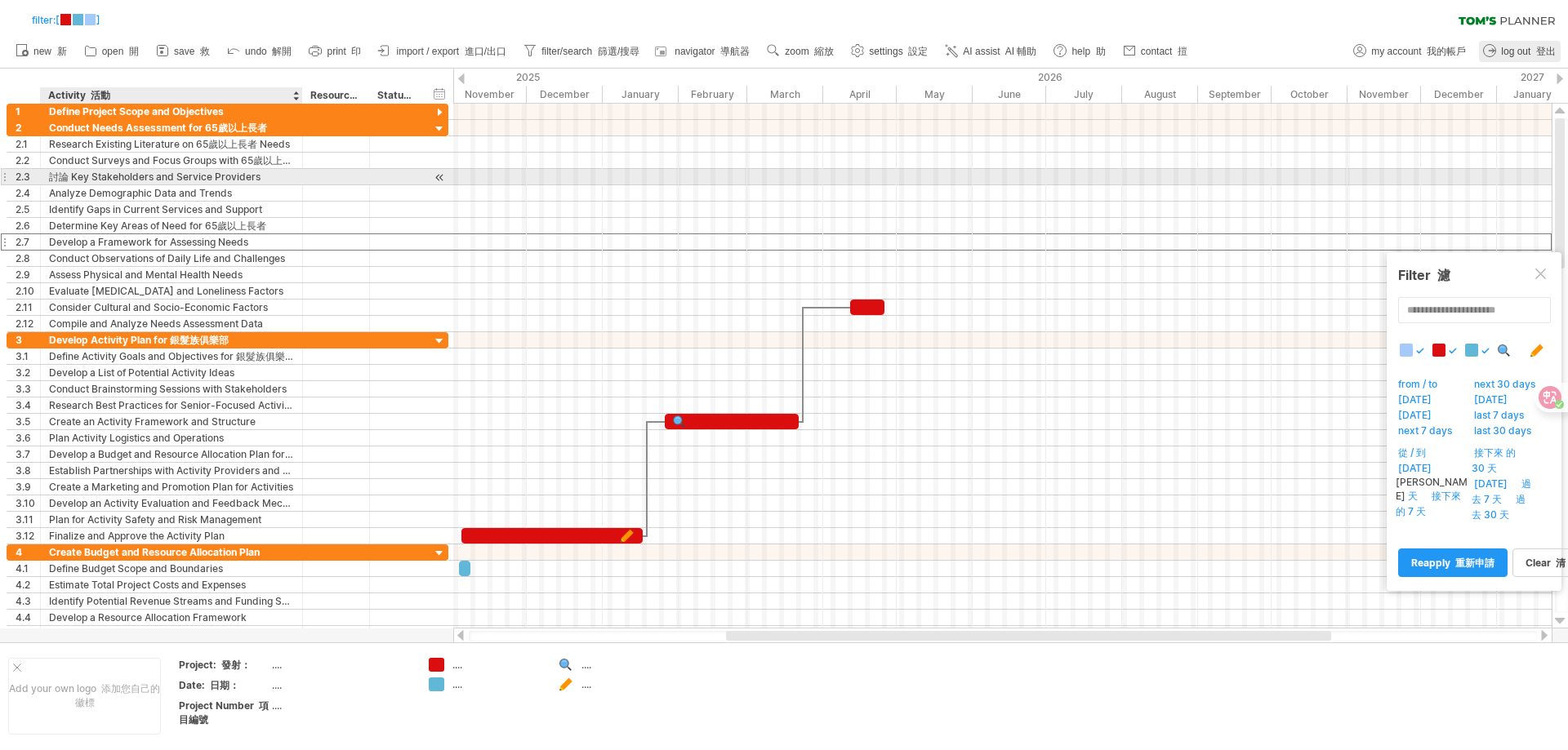
click at [182, 175] on div "討論 Key Stakeholders and Service Providers 討論 主要利害關係人和服務提供者" at bounding box center [171, 177] width 245 height 16
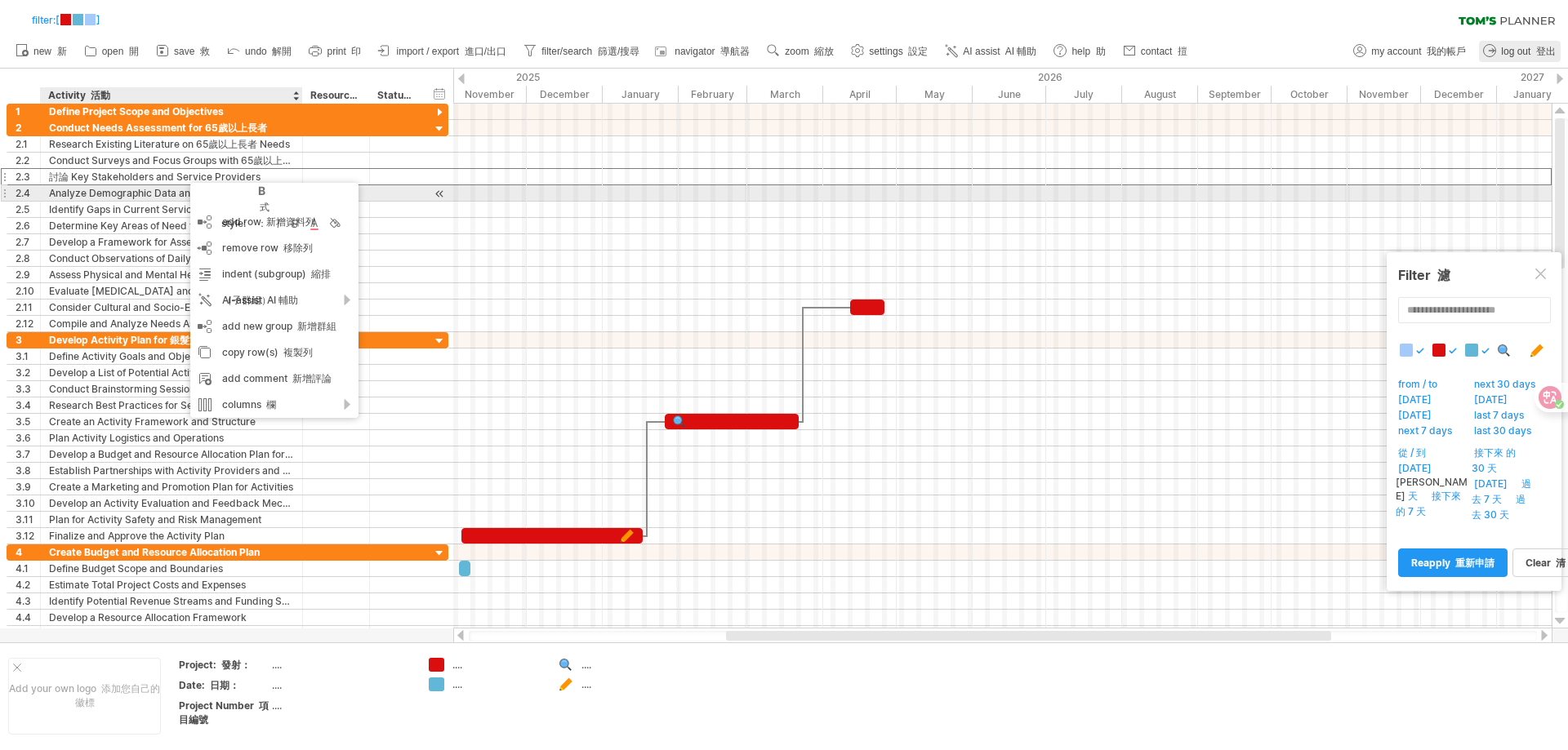
click at [83, 191] on div "Analyze Demographic Data and Trends 分析人口統計數據和趨勢" at bounding box center [171, 192] width 245 height 16
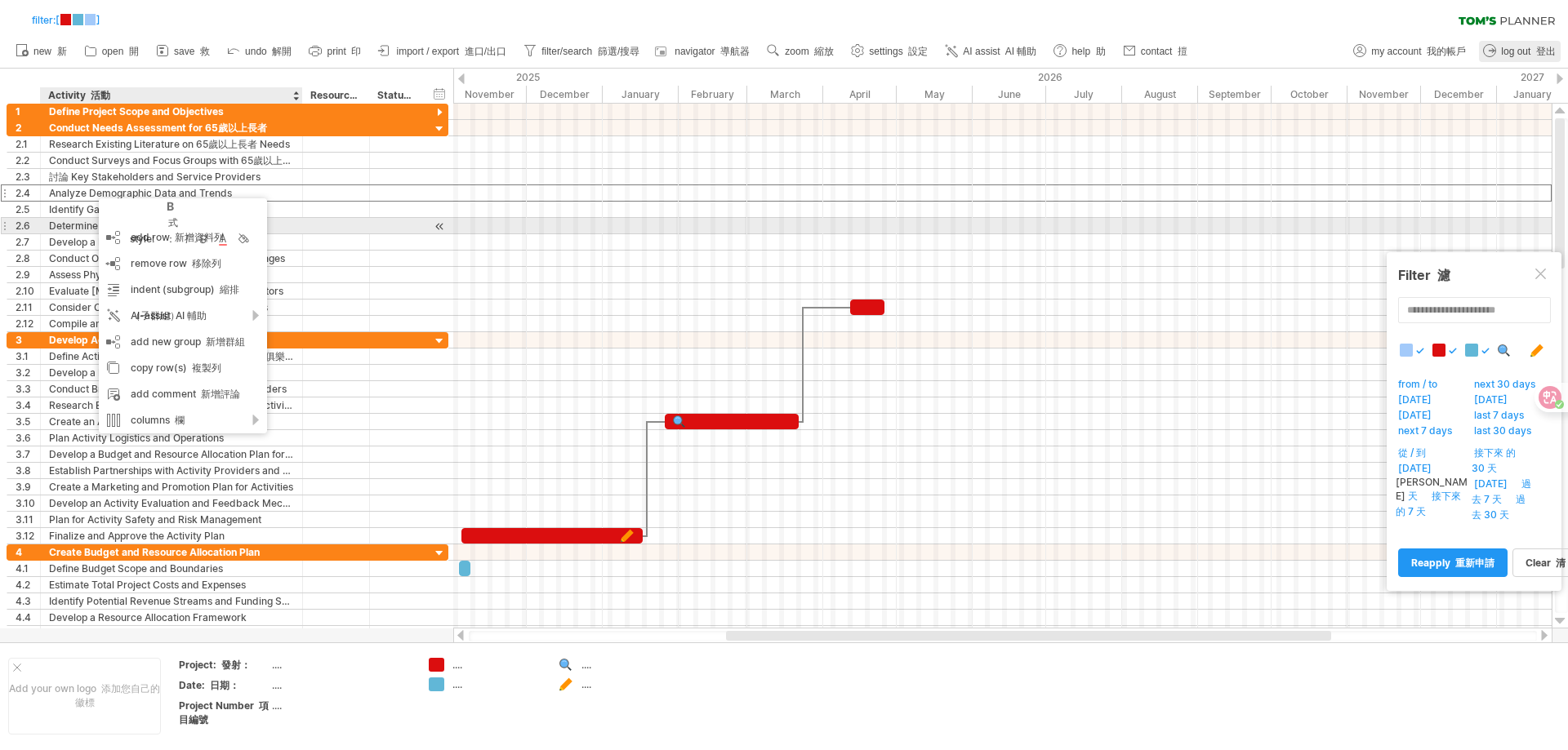
click at [492, 233] on div at bounding box center [1003, 225] width 1099 height 16
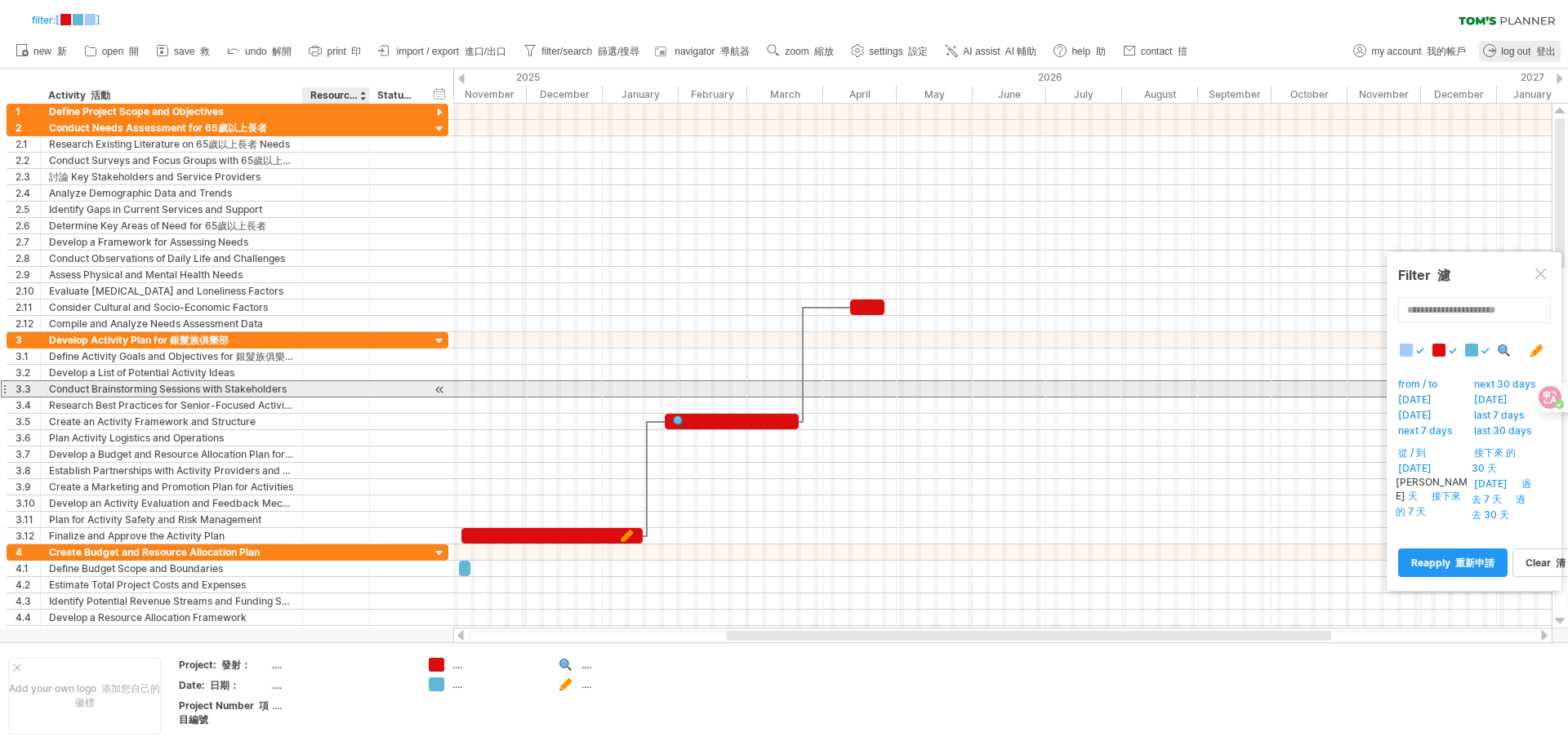
click at [56, 385] on div "Conduct Brainstorming Sessions with Stakeholders 與利害關係人進行腦力激盪會議" at bounding box center [171, 389] width 245 height 16
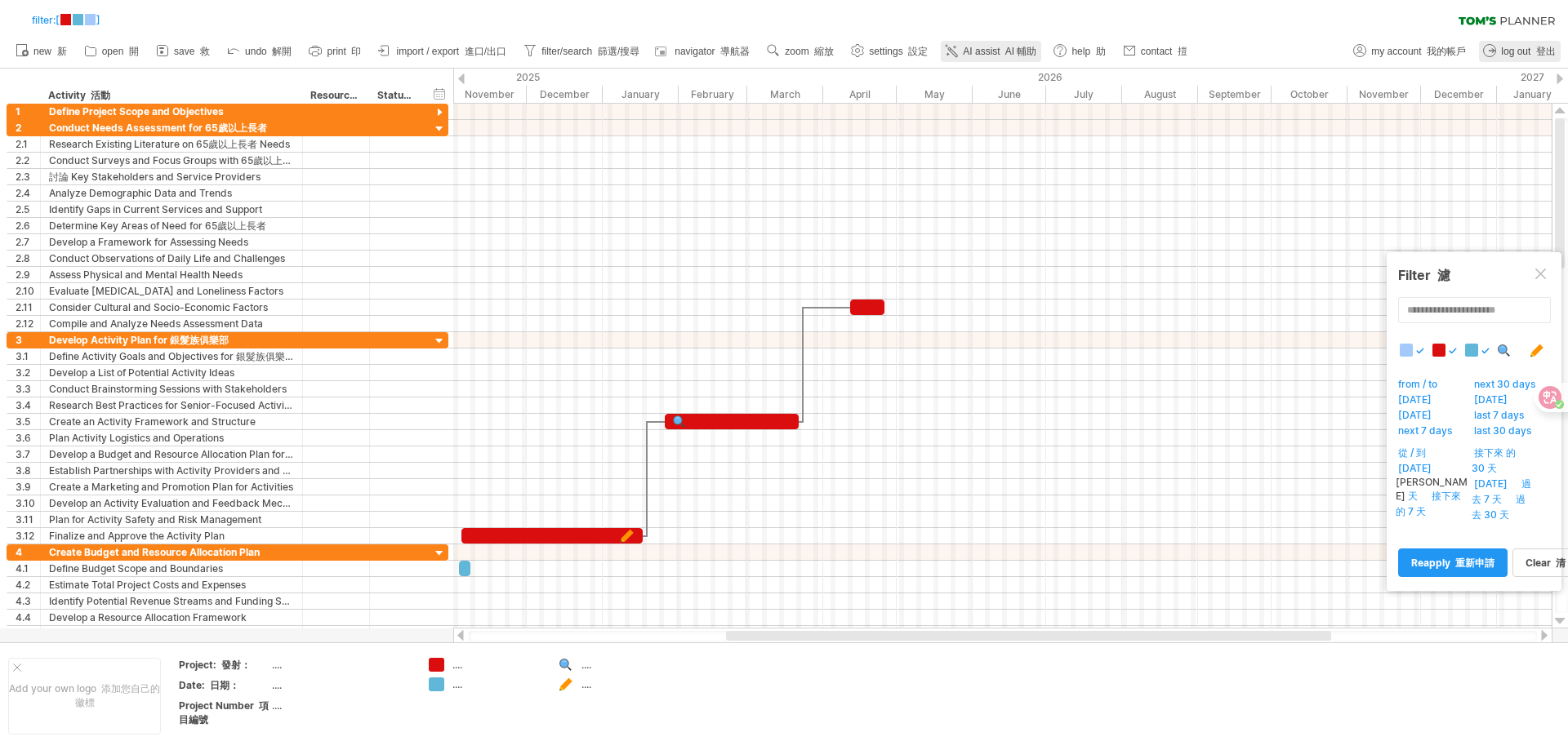
click at [981, 52] on span "AI assist [PERSON_NAME]" at bounding box center [999, 51] width 74 height 11
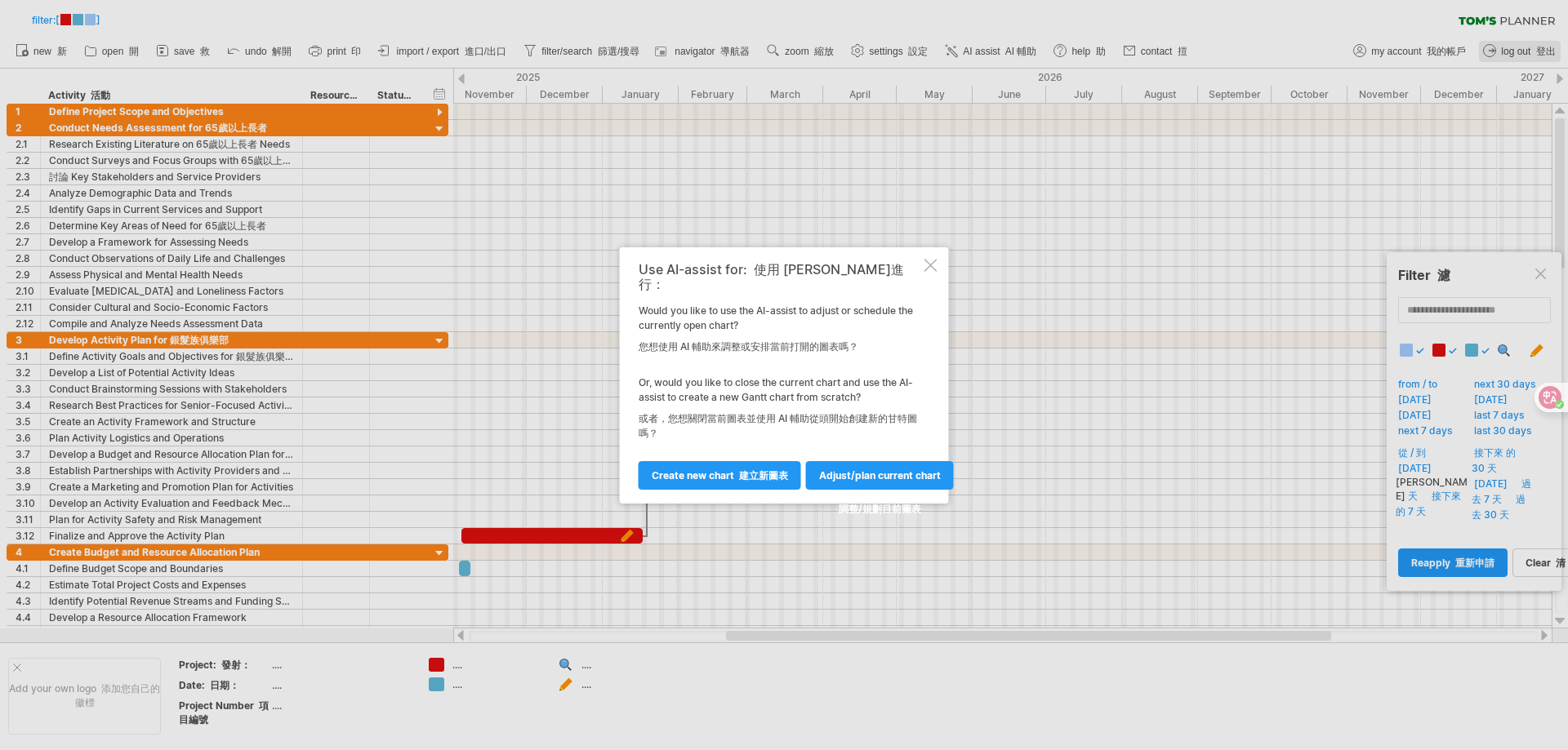
drag, startPoint x: 934, startPoint y: 272, endPoint x: 948, endPoint y: 309, distance: 39.6
click at [934, 272] on div at bounding box center [931, 265] width 13 height 13
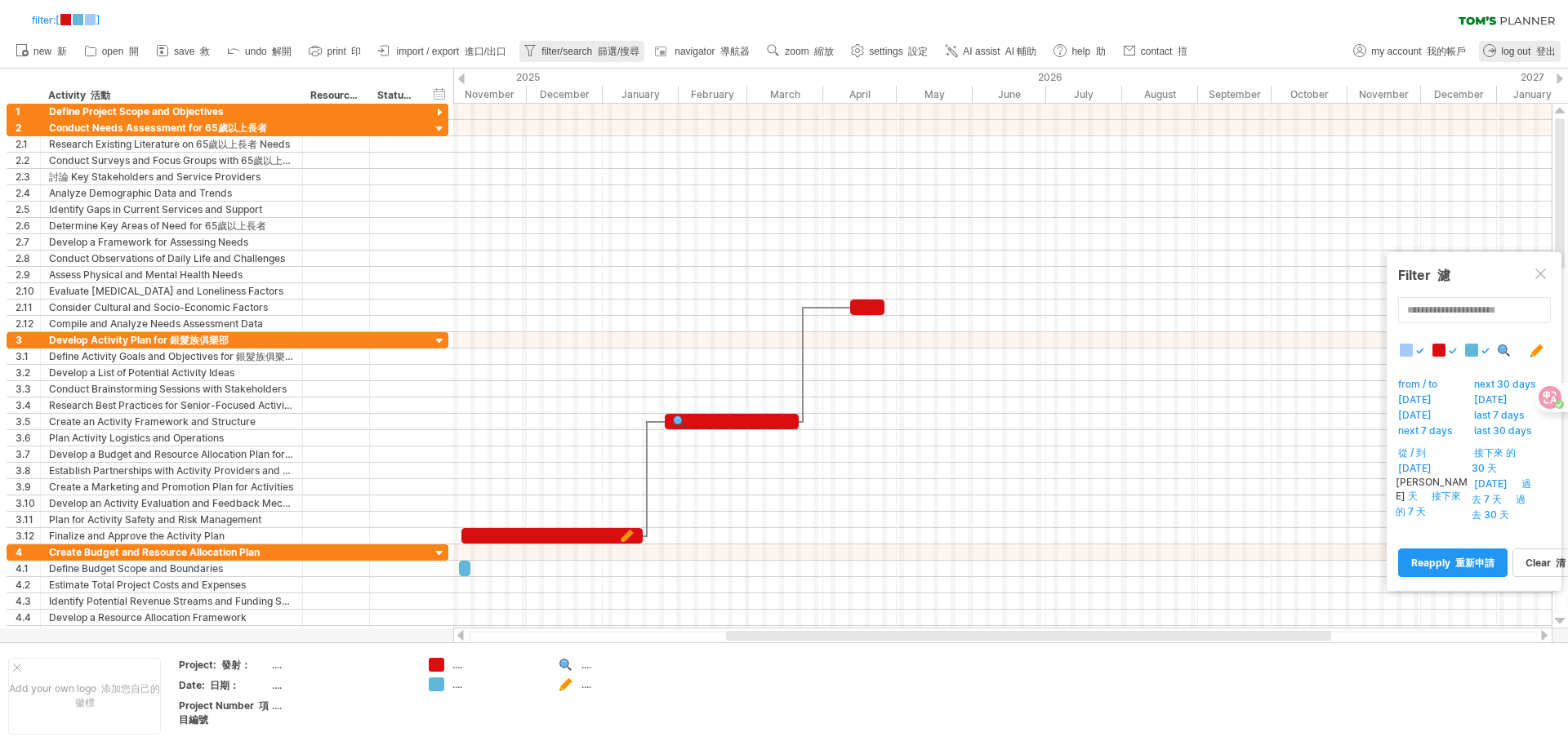
click at [554, 49] on span "filter/search 篩選/搜尋" at bounding box center [590, 51] width 98 height 11
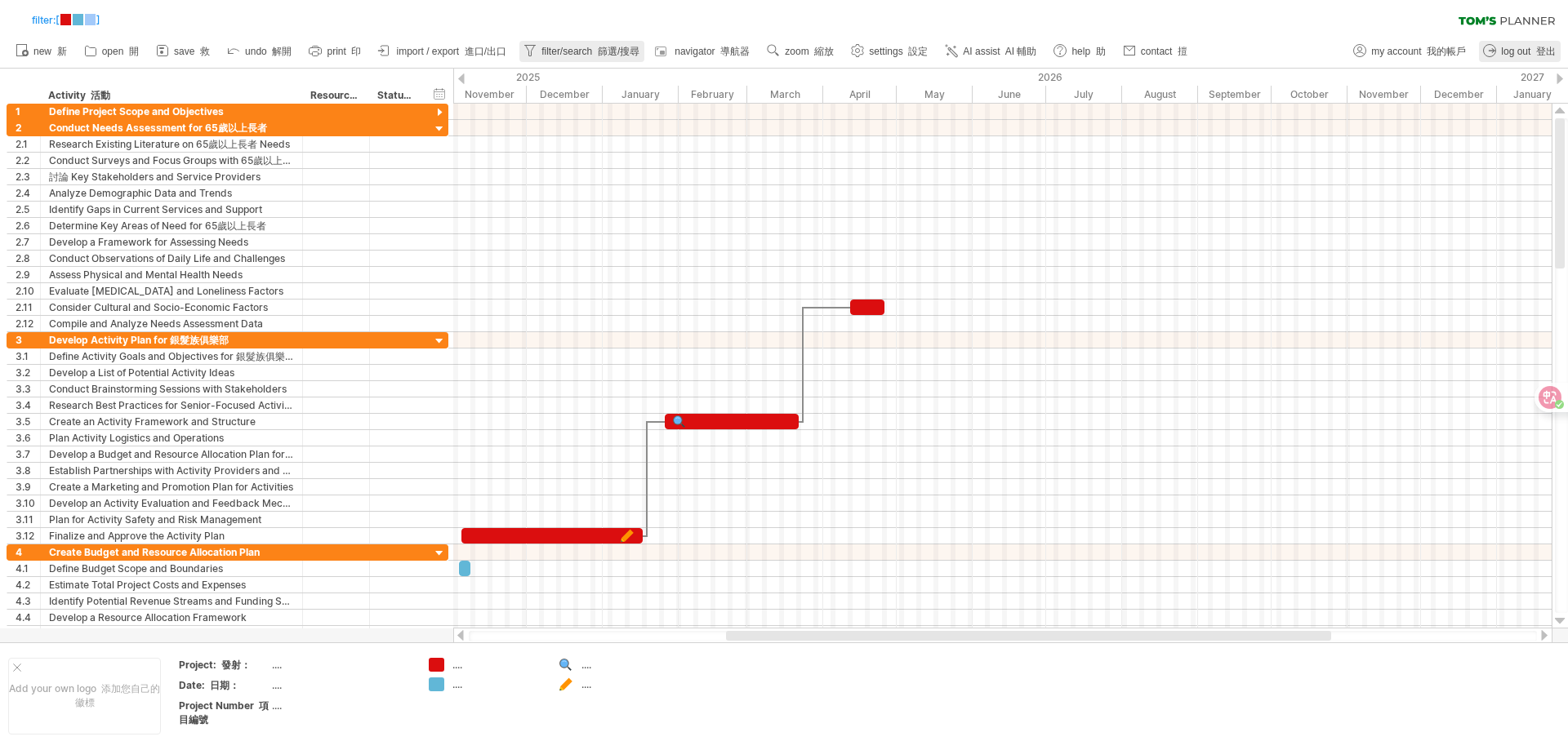
click at [554, 49] on span "filter/search 篩選/搜尋" at bounding box center [590, 51] width 98 height 11
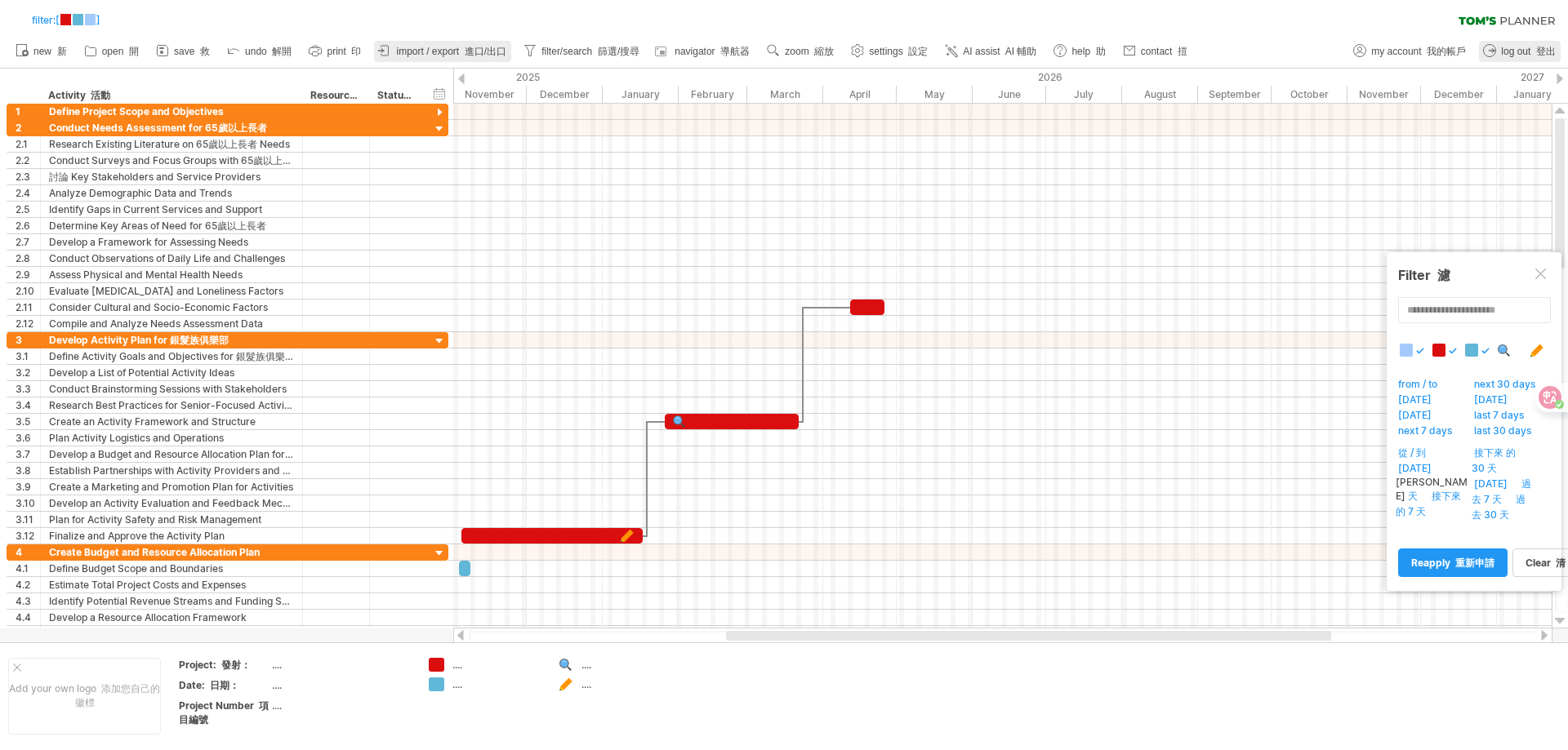
click at [465, 52] on font "進口/出口" at bounding box center [485, 51] width 42 height 11
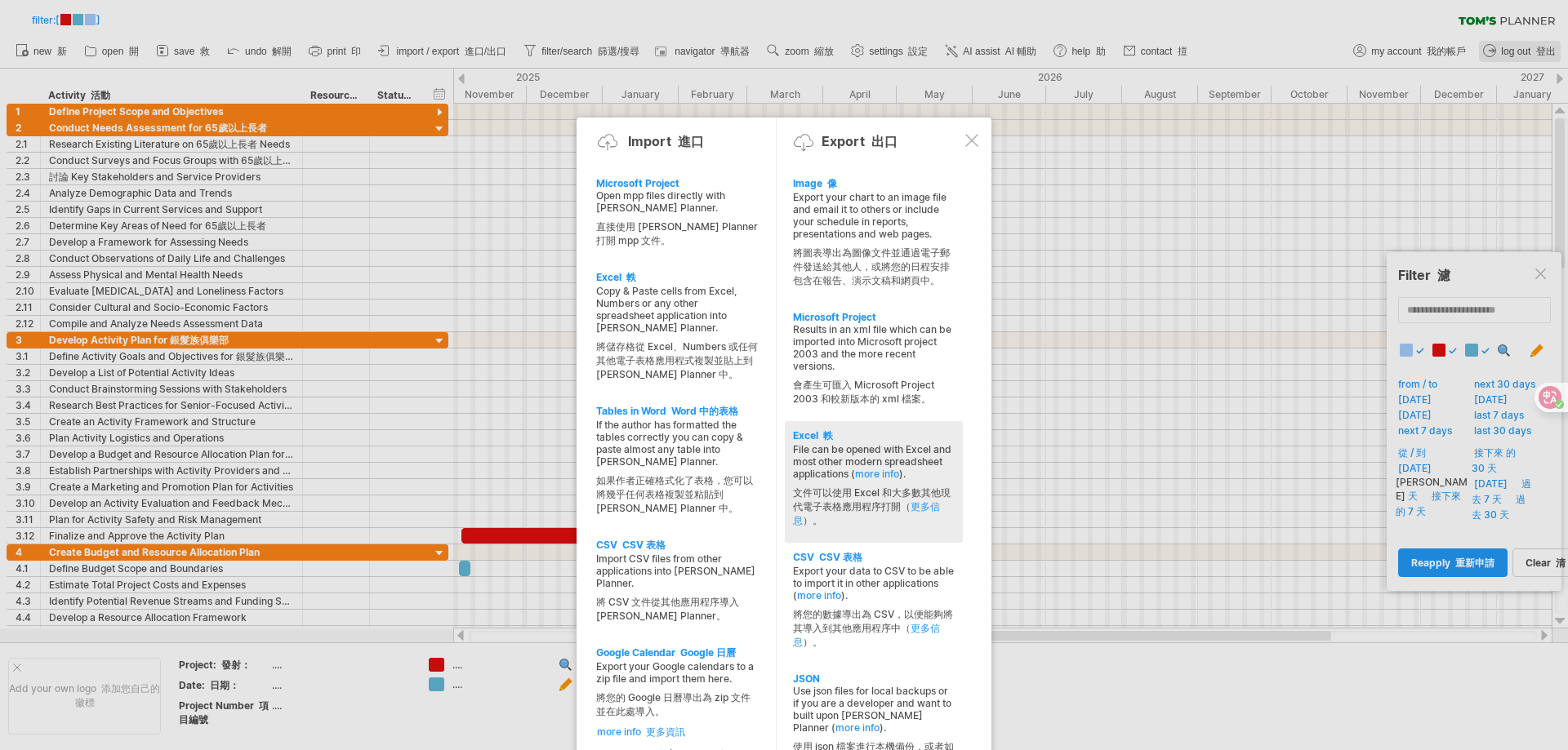
click at [911, 451] on div "File can be opened with Excel and most other modern spreadsheet applications ( …" at bounding box center [874, 489] width 162 height 92
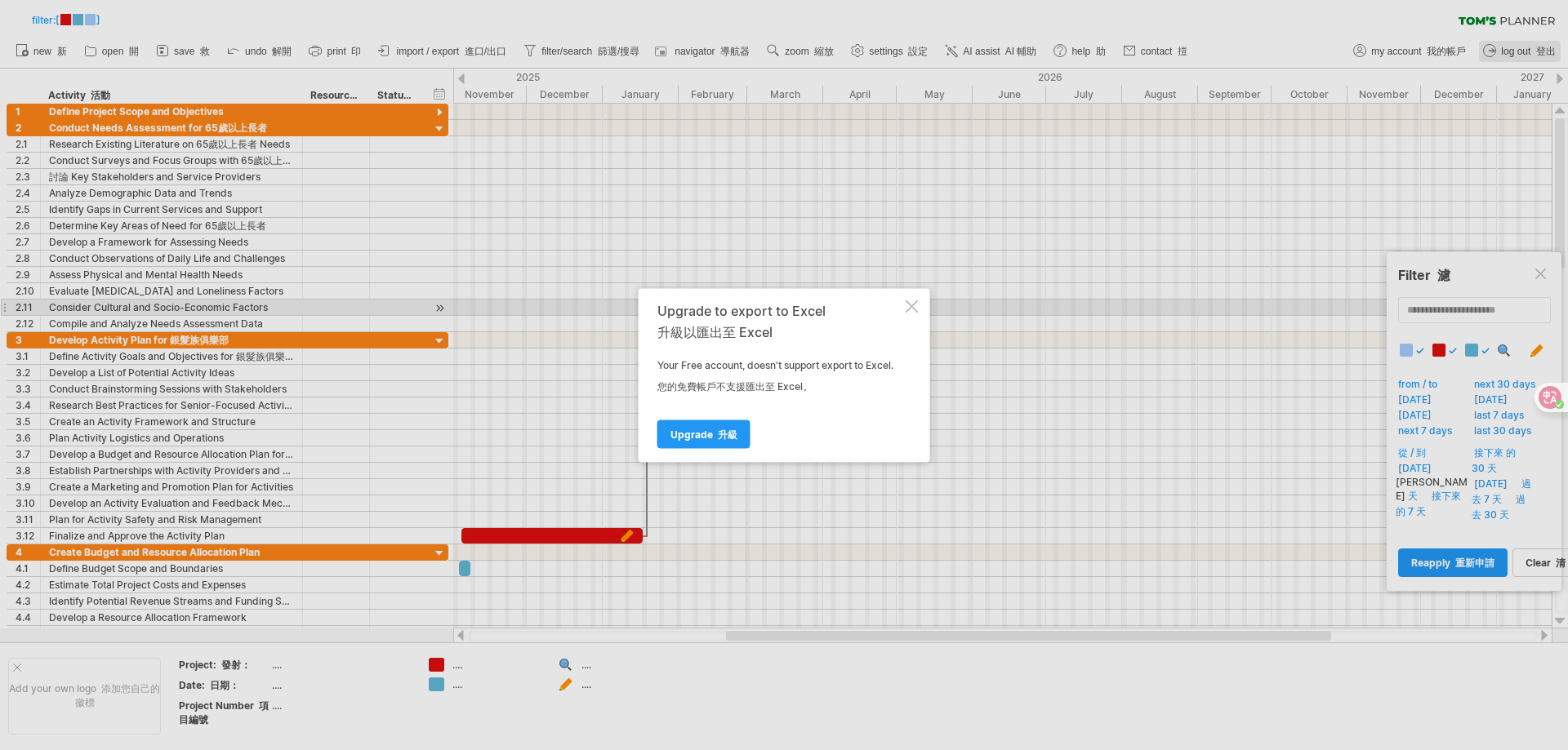
click at [912, 303] on div at bounding box center [912, 306] width 13 height 13
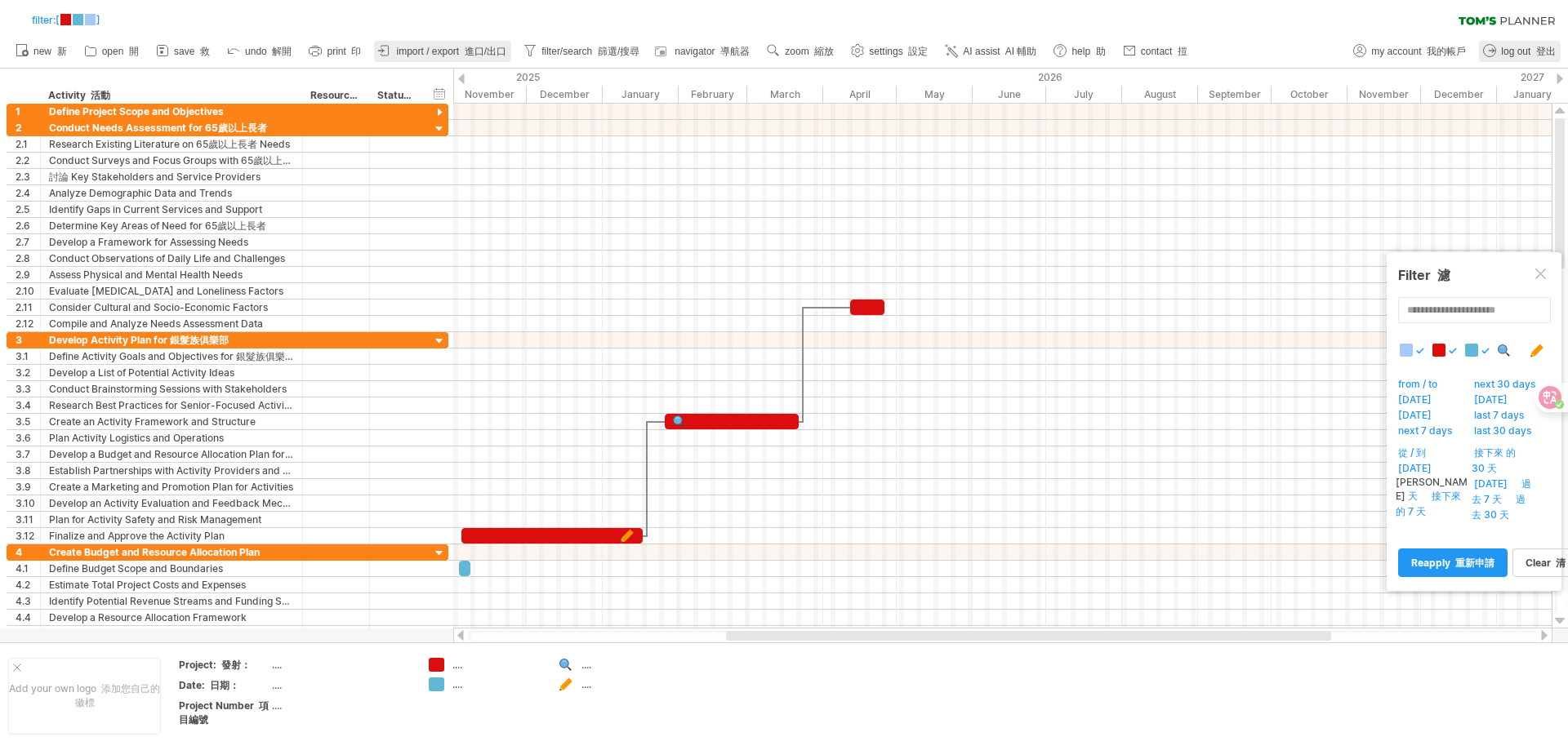
click at [482, 50] on font "進口/出口" at bounding box center [485, 51] width 42 height 11
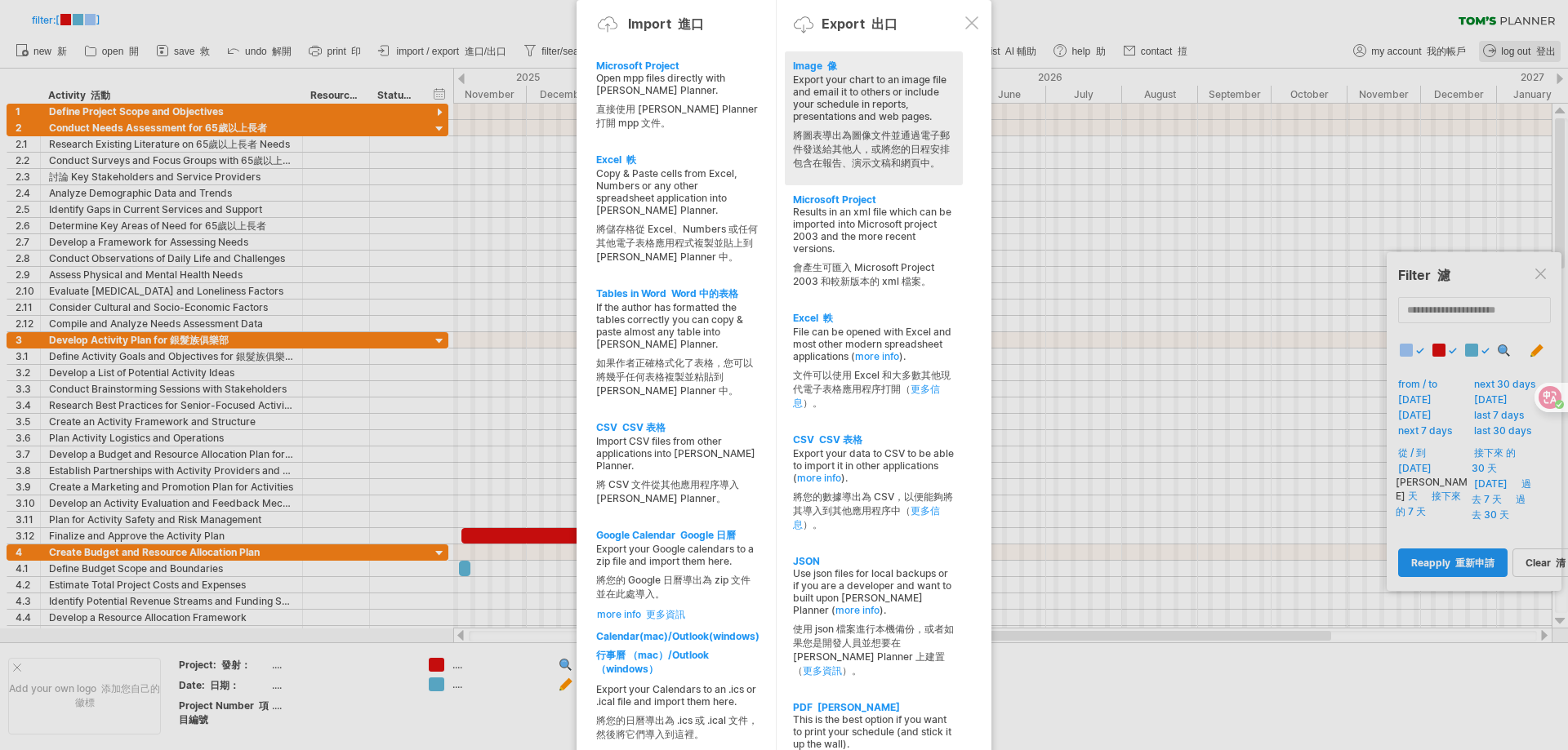
click at [914, 124] on div "Export your chart to an image file and email it to others or include your sched…" at bounding box center [874, 125] width 162 height 104
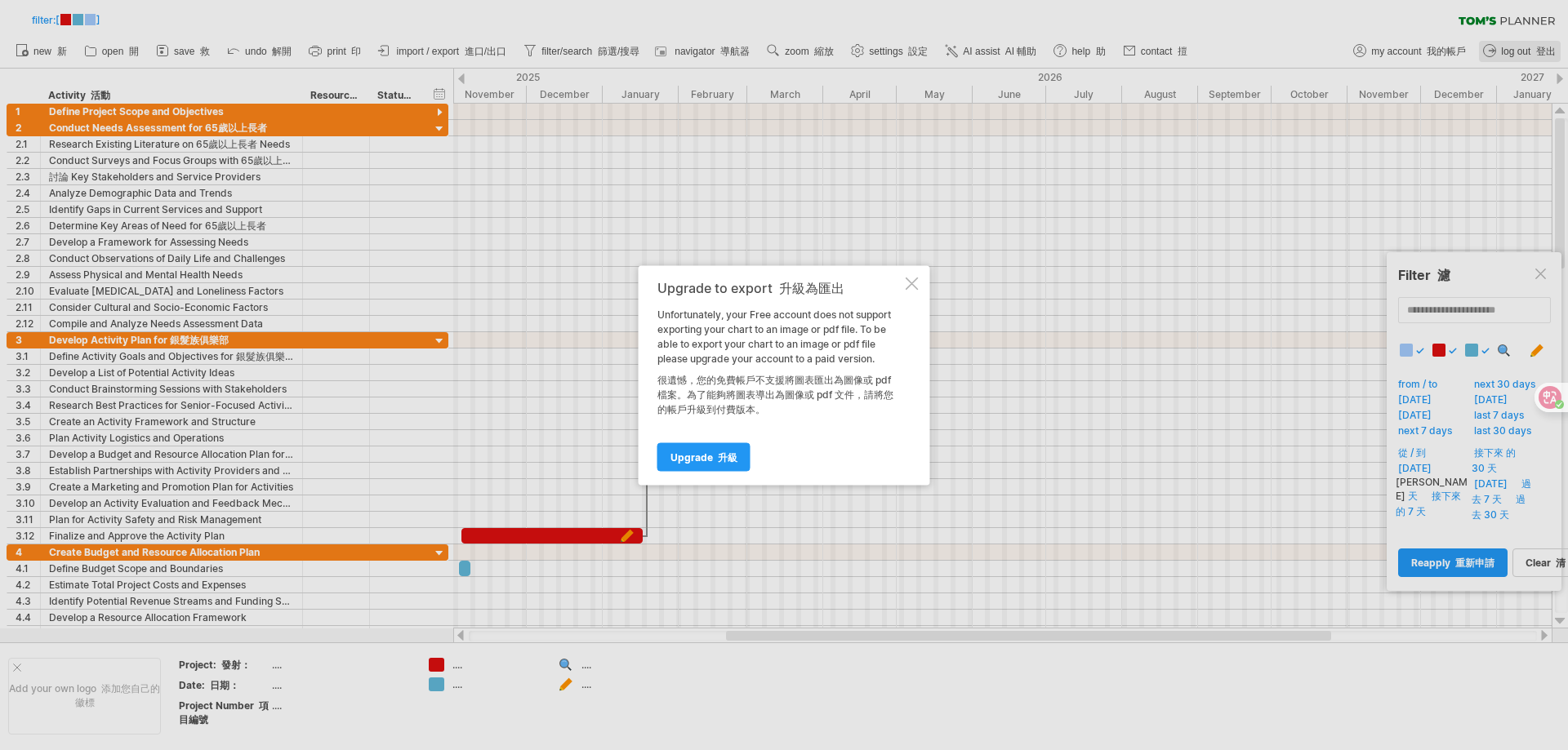
click at [916, 282] on div at bounding box center [912, 283] width 13 height 13
